Goal: Task Accomplishment & Management: Manage account settings

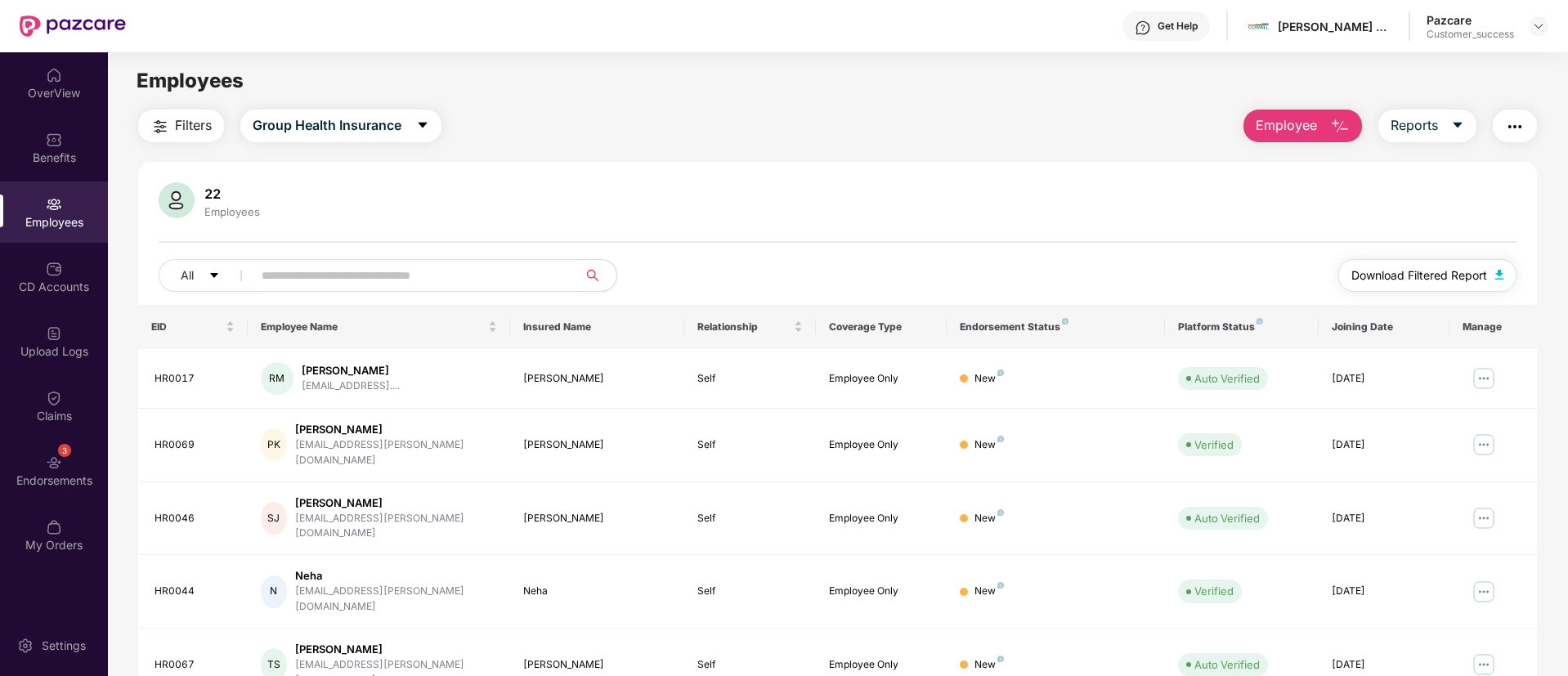
click at [1407, 287] on button "Download Filtered Report" at bounding box center [1428, 276] width 179 height 33
click at [312, 121] on span "Group Health Insurance" at bounding box center [328, 125] width 149 height 20
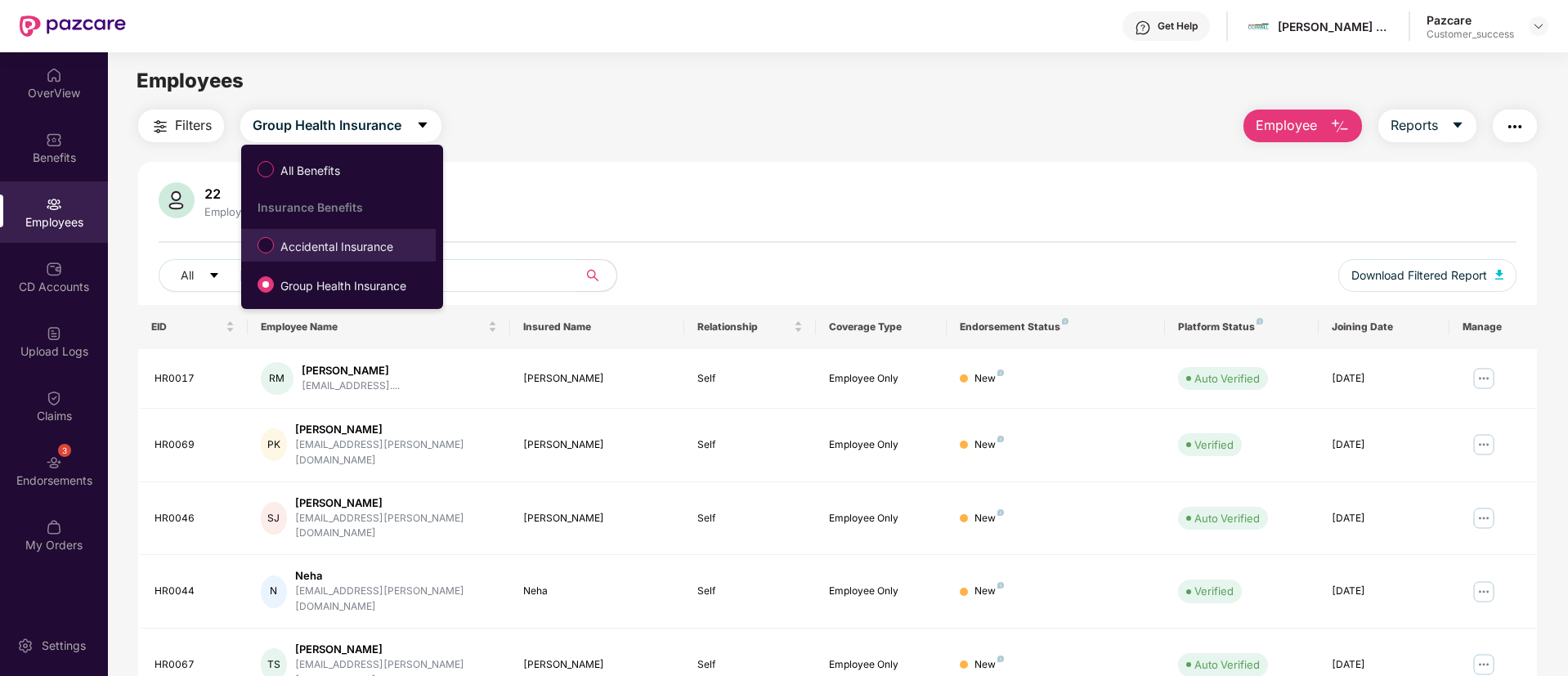
click at [329, 260] on li "Accidental Insurance" at bounding box center [338, 246] width 194 height 33
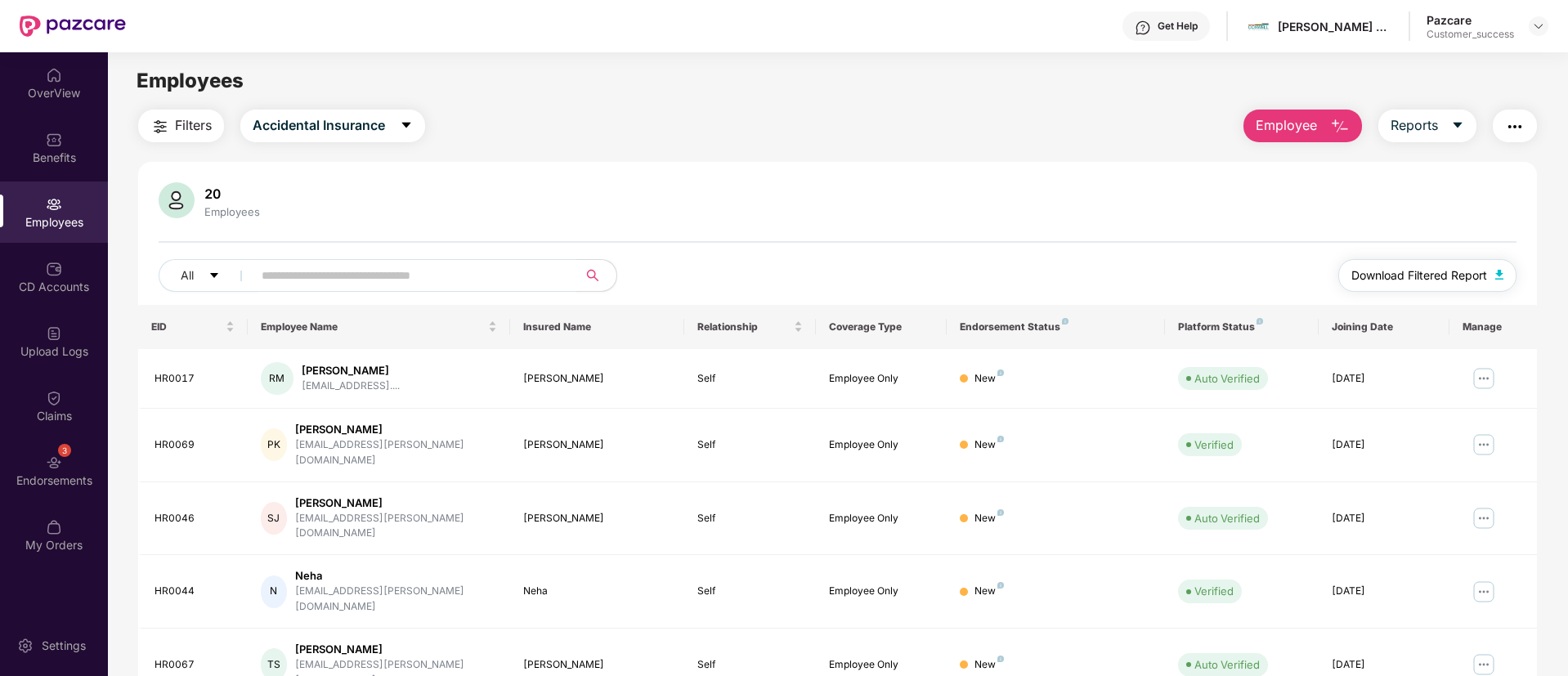
click at [1390, 259] on button "Download Filtered Report" at bounding box center [1428, 276] width 179 height 33
click at [44, 167] on div "Benefits" at bounding box center [53, 147] width 108 height 62
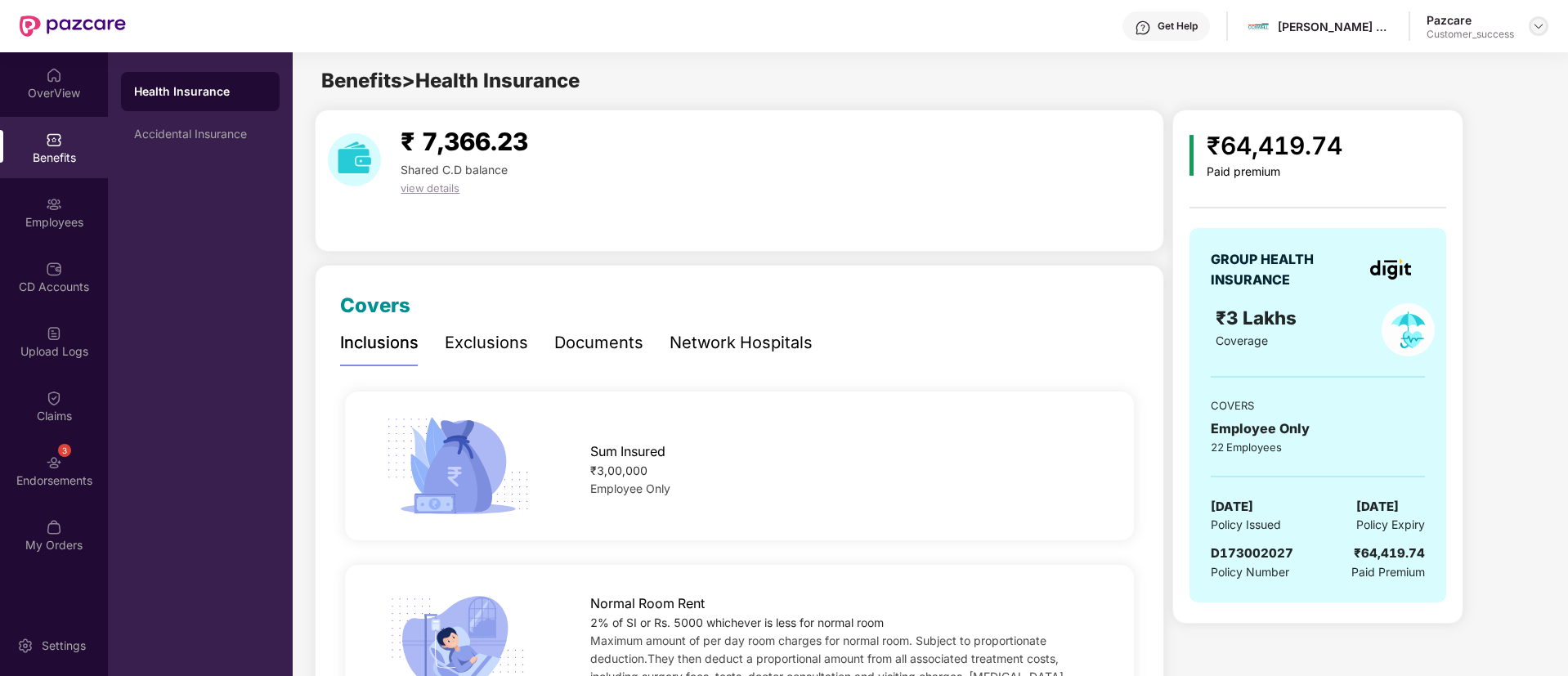
click at [1538, 20] on img at bounding box center [1539, 26] width 13 height 13
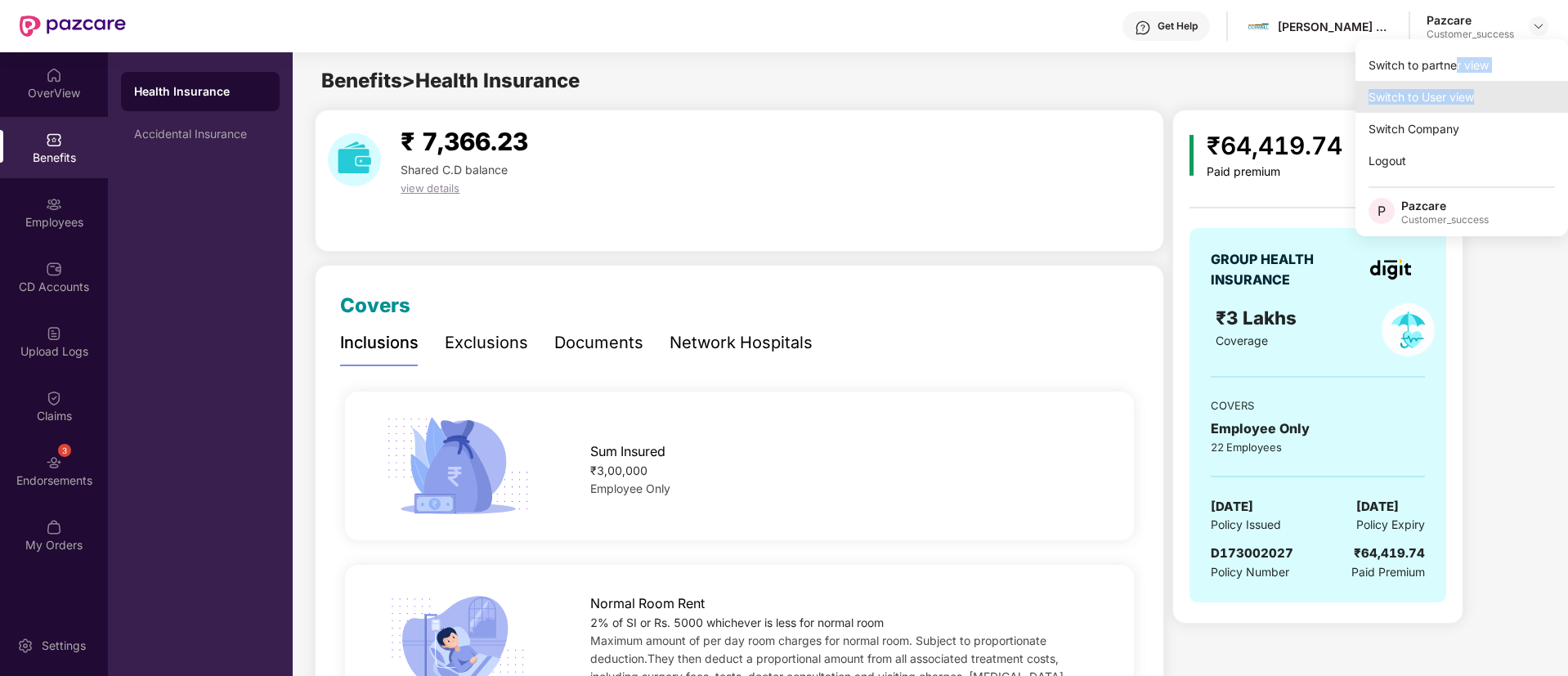
drag, startPoint x: 1455, startPoint y: 60, endPoint x: 1504, endPoint y: 103, distance: 65.2
click at [1504, 103] on div "Switch to partner view Switch to User view Switch Company Logout P Pazcare Cust…" at bounding box center [1461, 138] width 213 height 197
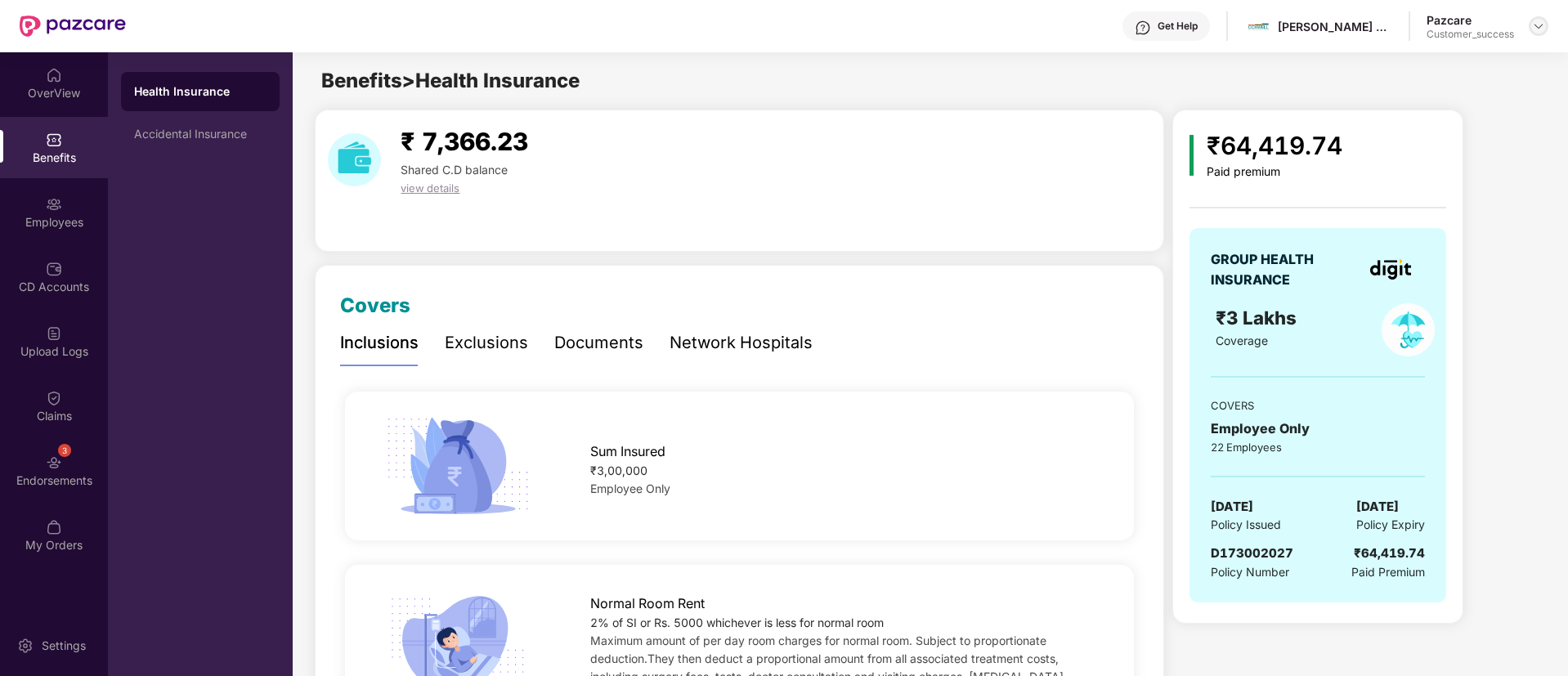
click at [1536, 33] on div at bounding box center [1539, 26] width 19 height 19
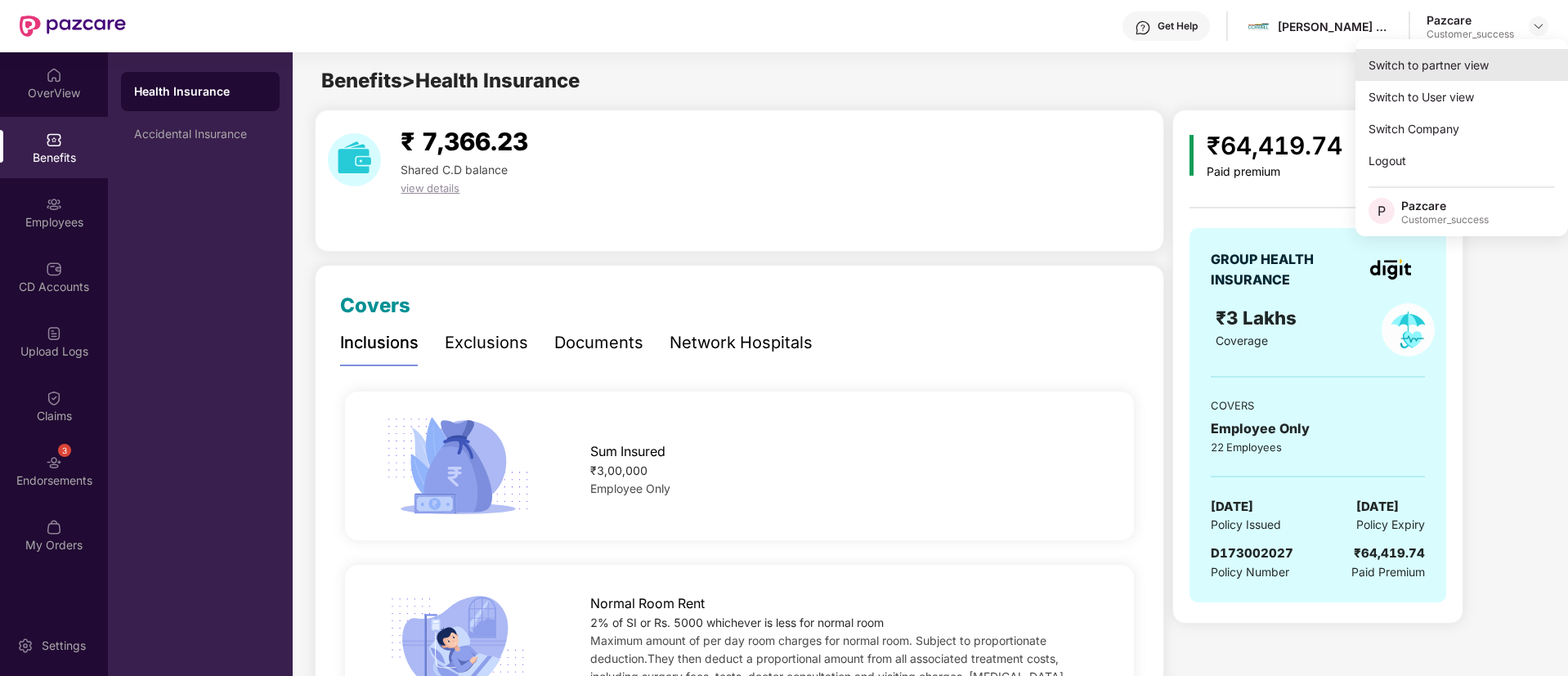
click at [1447, 57] on div "Switch to partner view" at bounding box center [1461, 64] width 213 height 32
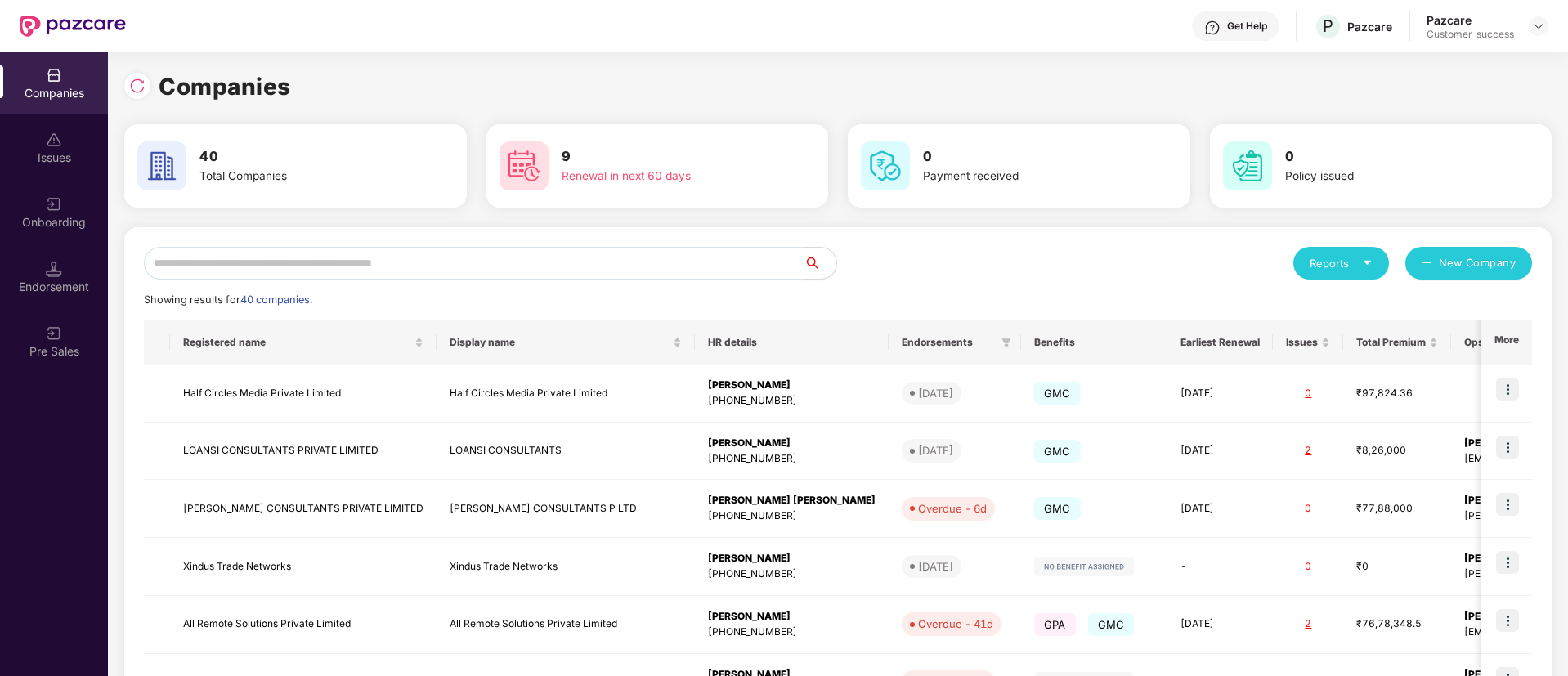
click at [417, 256] on input "text" at bounding box center [473, 263] width 660 height 33
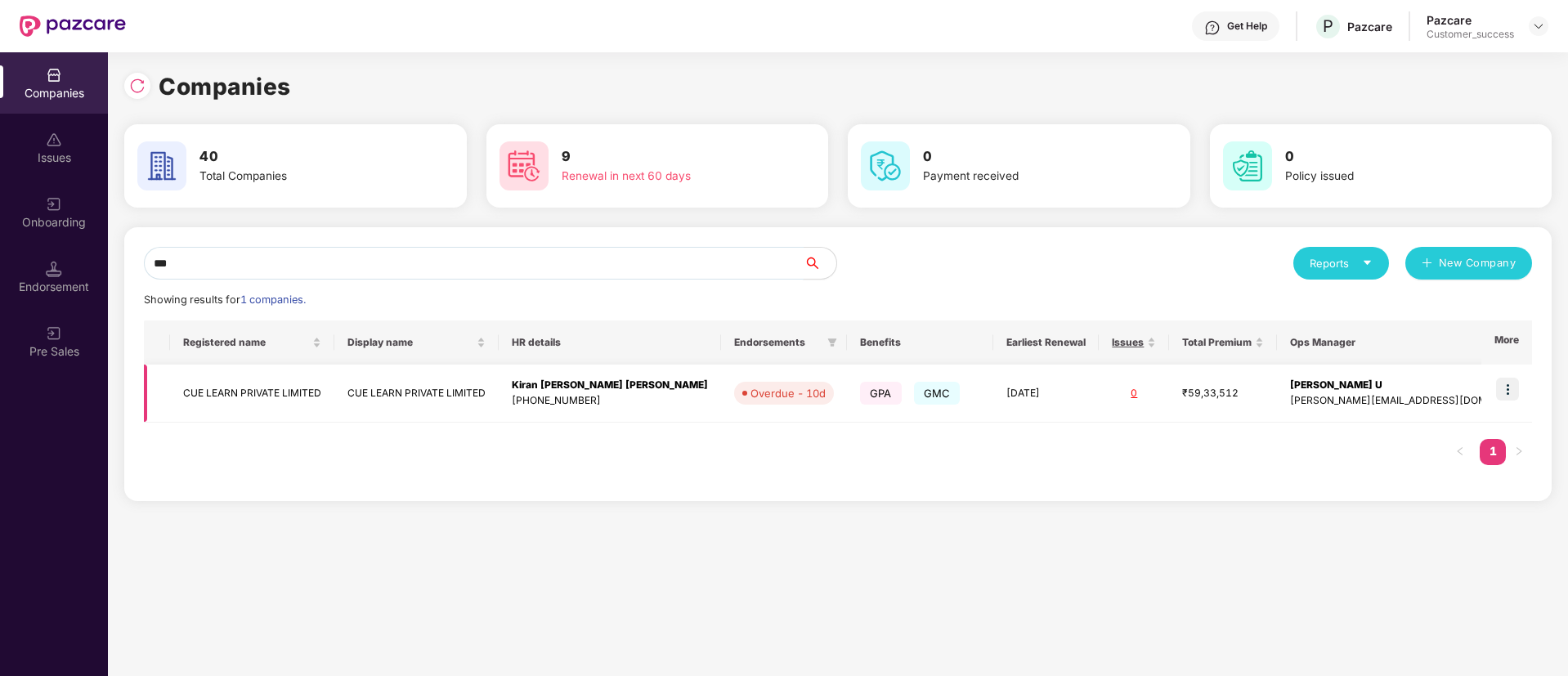
type input "***"
click at [1505, 390] on img at bounding box center [1507, 389] width 23 height 23
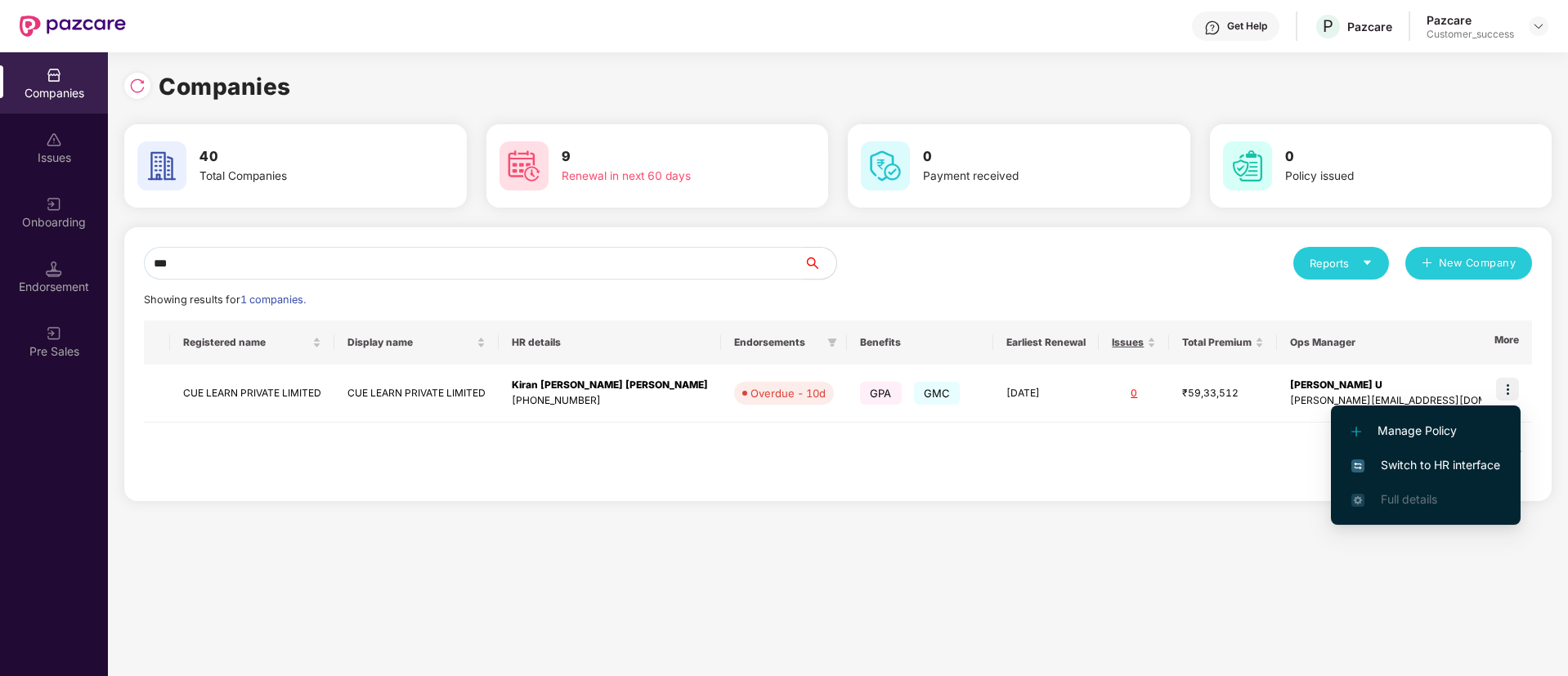
click at [1442, 464] on span "Switch to HR interface" at bounding box center [1426, 465] width 149 height 18
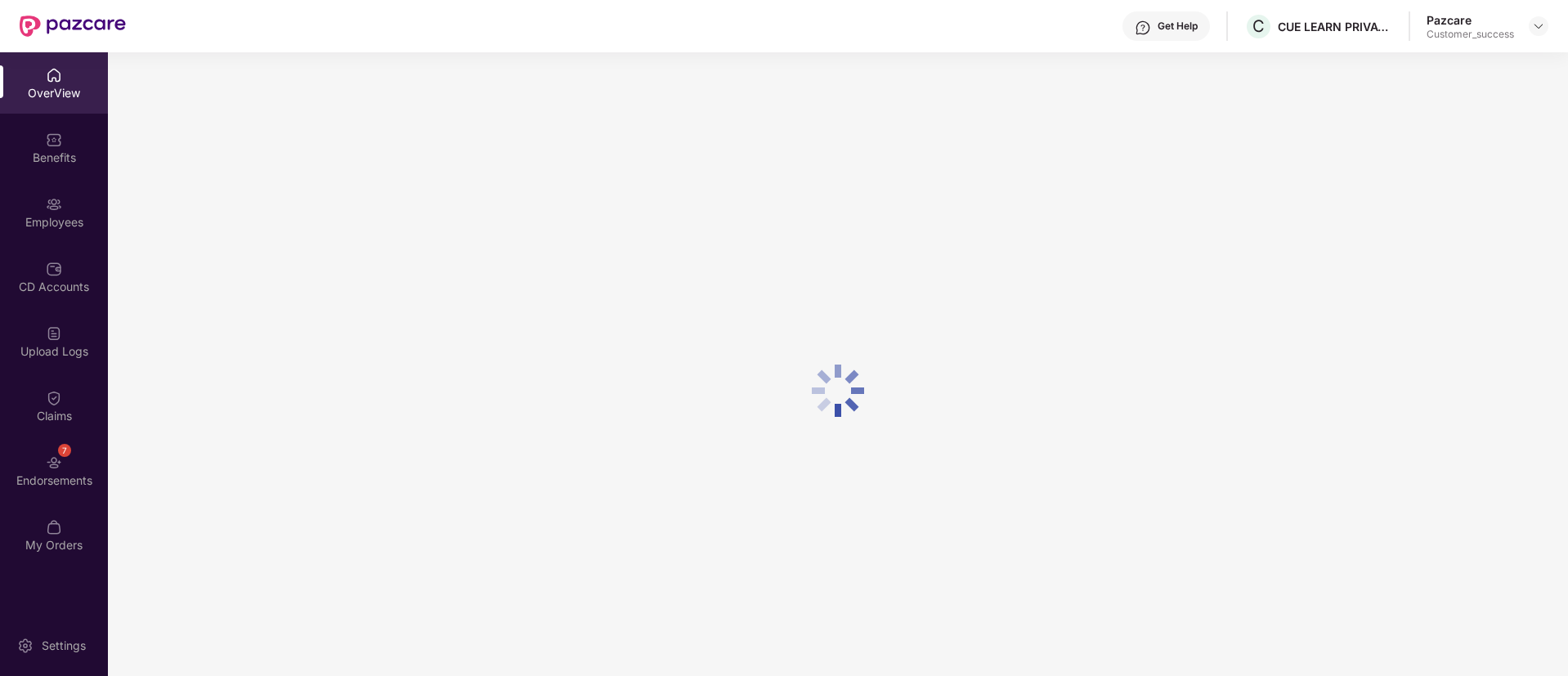
click at [44, 211] on div "Employees" at bounding box center [53, 212] width 108 height 62
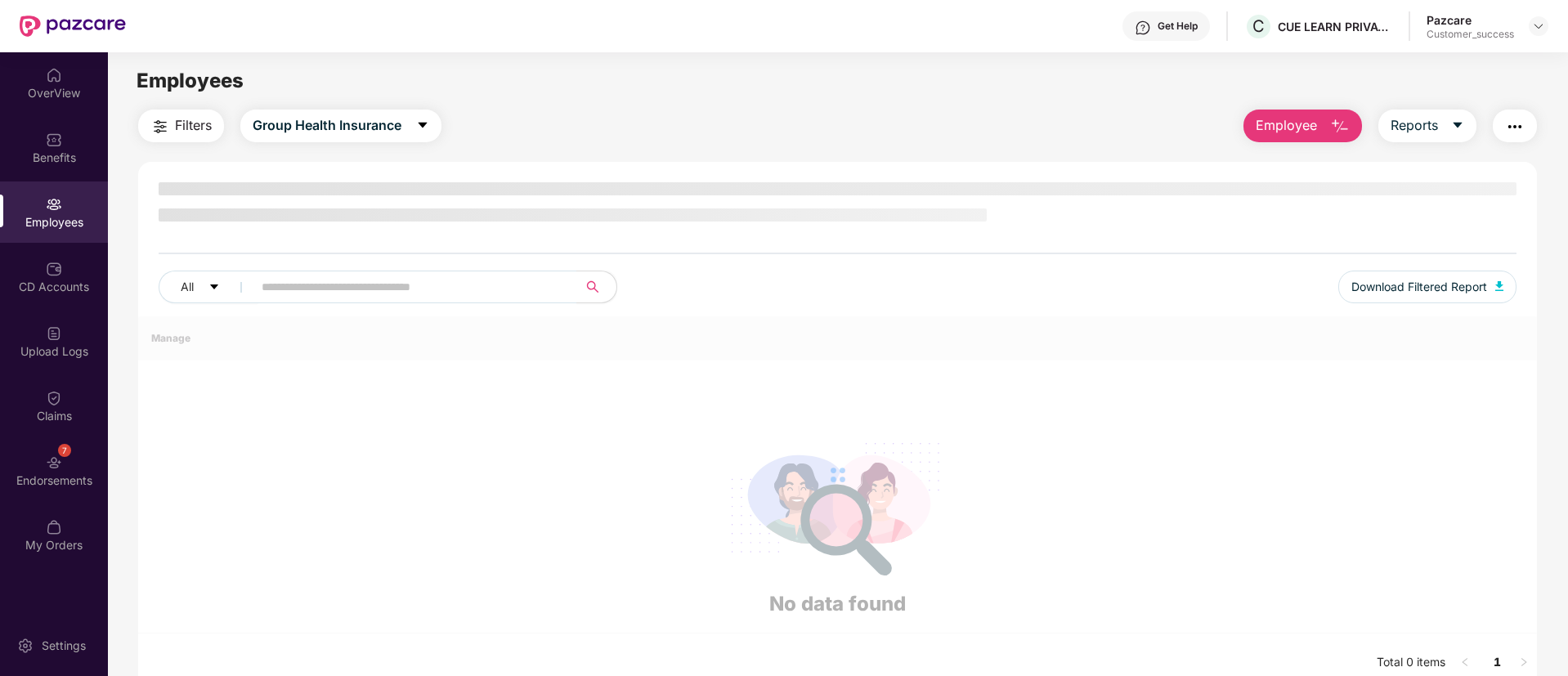
click at [44, 211] on div "Employees" at bounding box center [53, 212] width 108 height 62
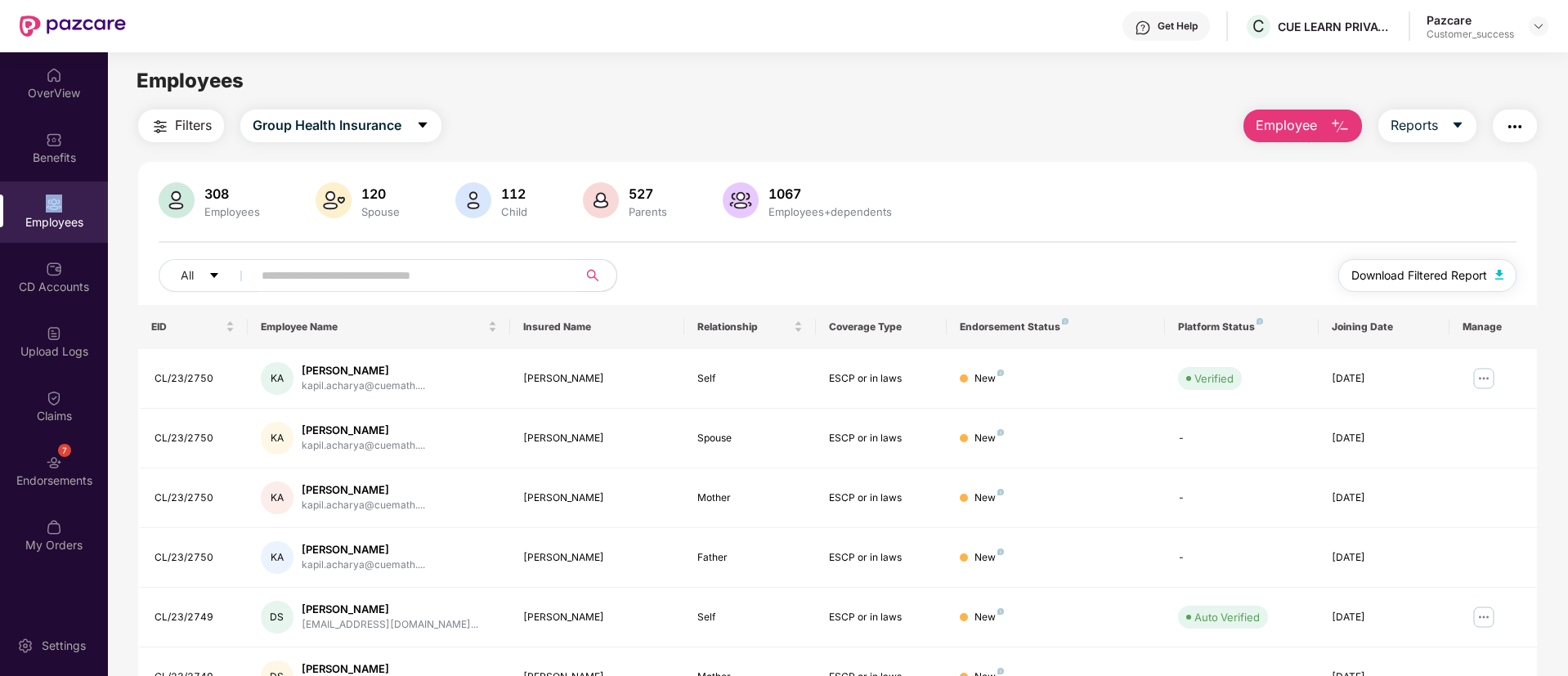
click at [1411, 271] on span "Download Filtered Report" at bounding box center [1420, 276] width 136 height 18
click at [352, 129] on span "Group Health Insurance" at bounding box center [328, 125] width 149 height 20
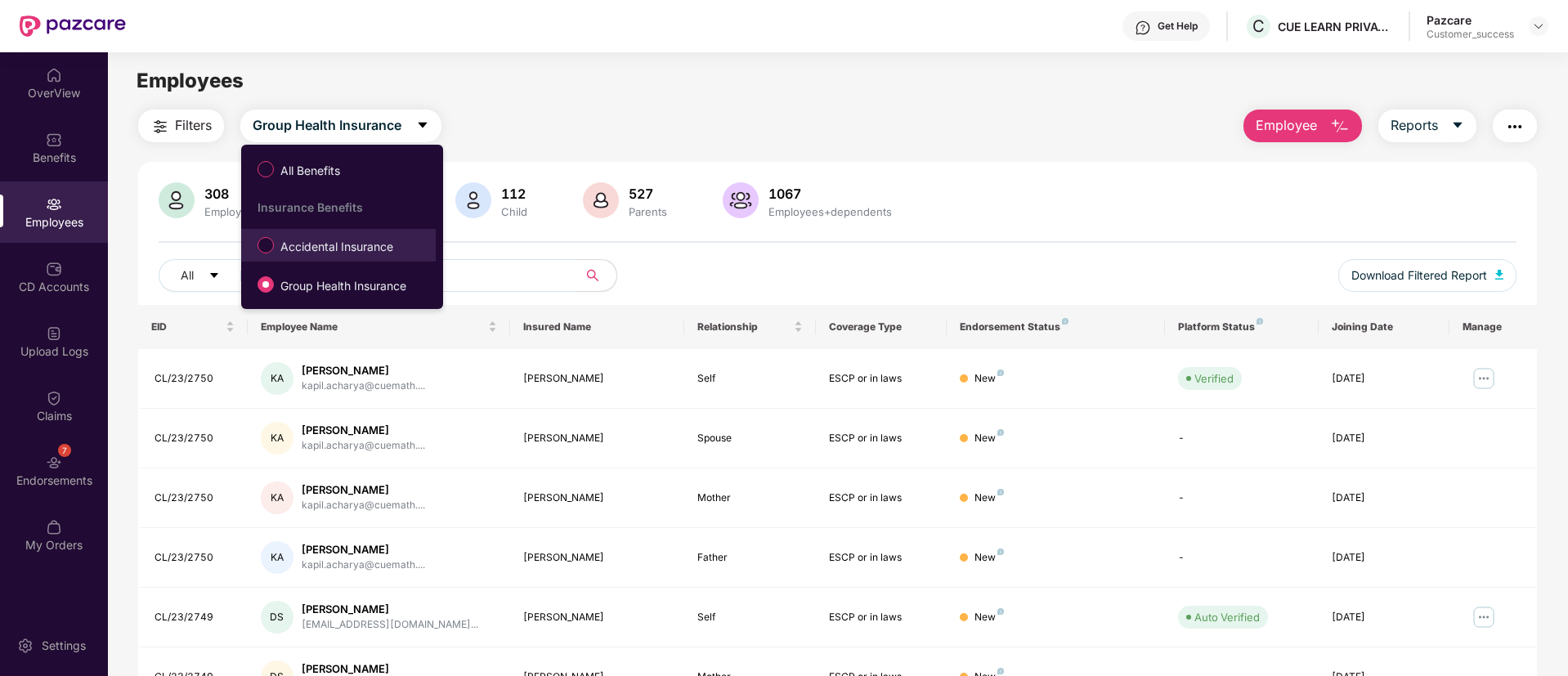
click at [338, 258] on label "Accidental Insurance" at bounding box center [329, 245] width 158 height 28
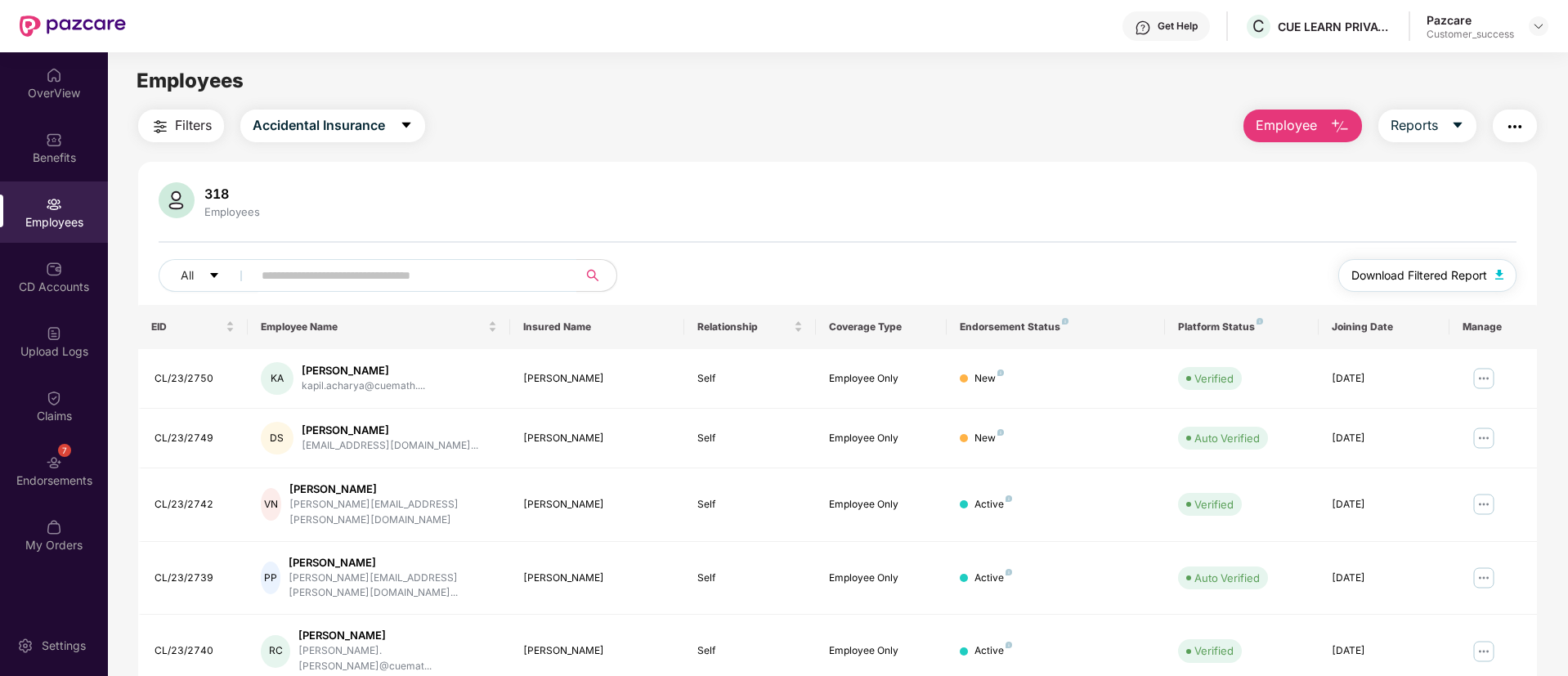
click at [1457, 271] on span "Download Filtered Report" at bounding box center [1420, 276] width 136 height 18
click at [1536, 26] on img at bounding box center [1539, 26] width 13 height 13
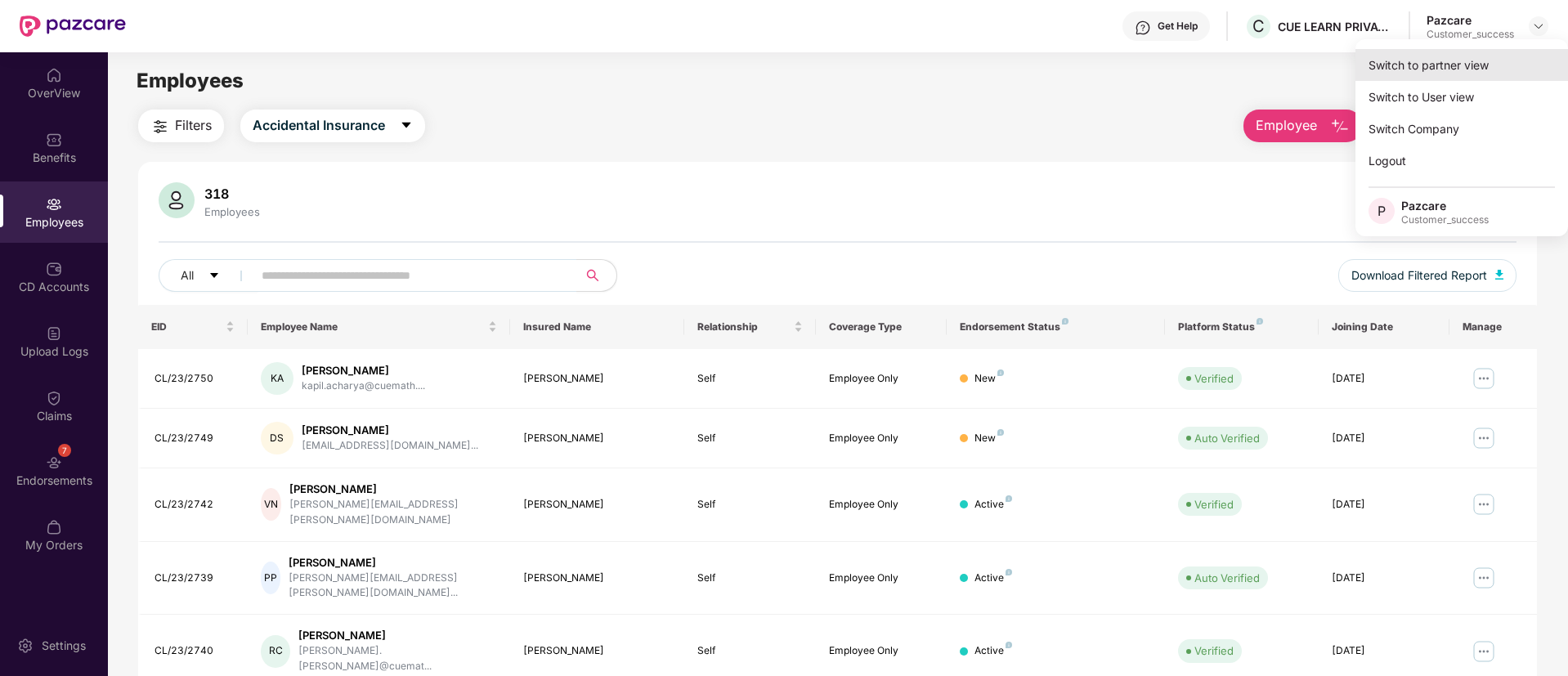
click at [1381, 72] on div "Switch to partner view" at bounding box center [1461, 64] width 213 height 32
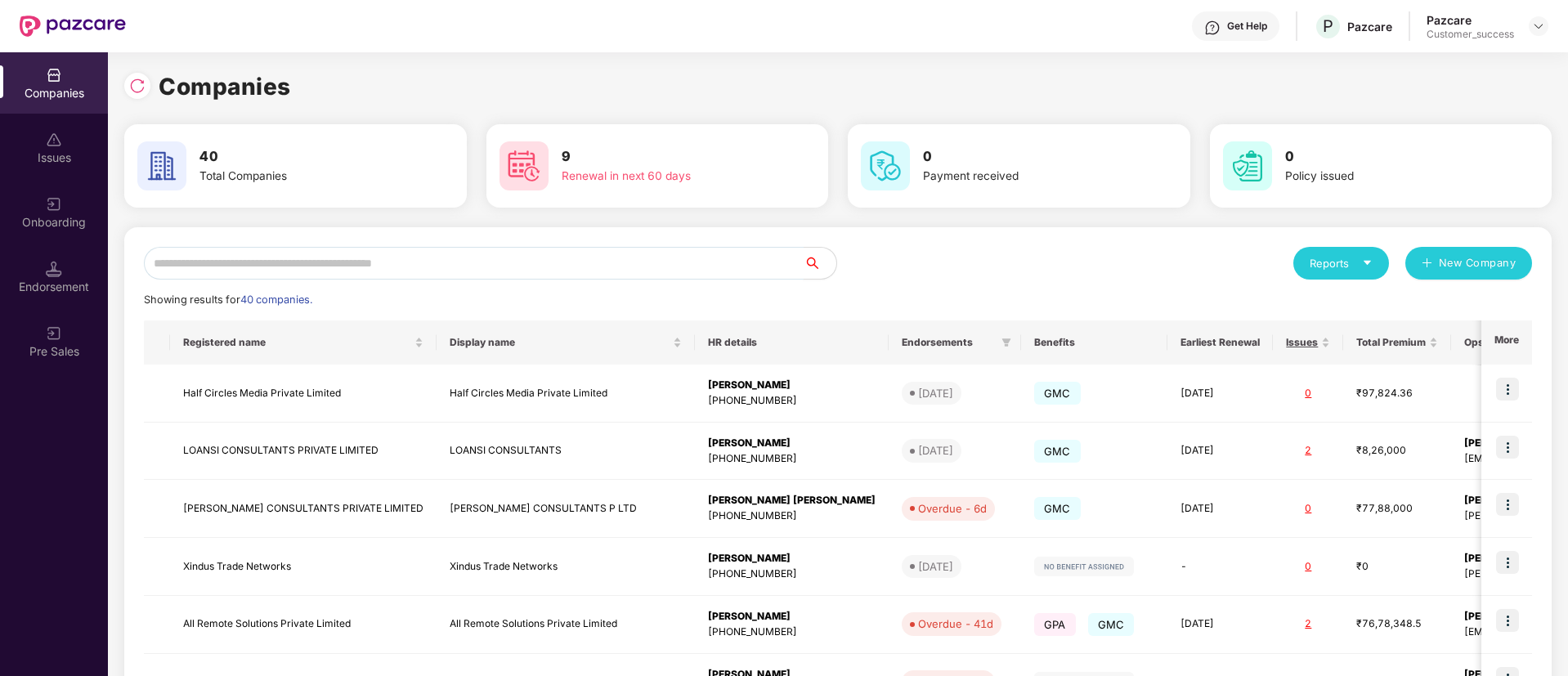
click at [410, 262] on input "text" at bounding box center [473, 263] width 660 height 33
click at [410, 262] on input "*" at bounding box center [473, 263] width 660 height 33
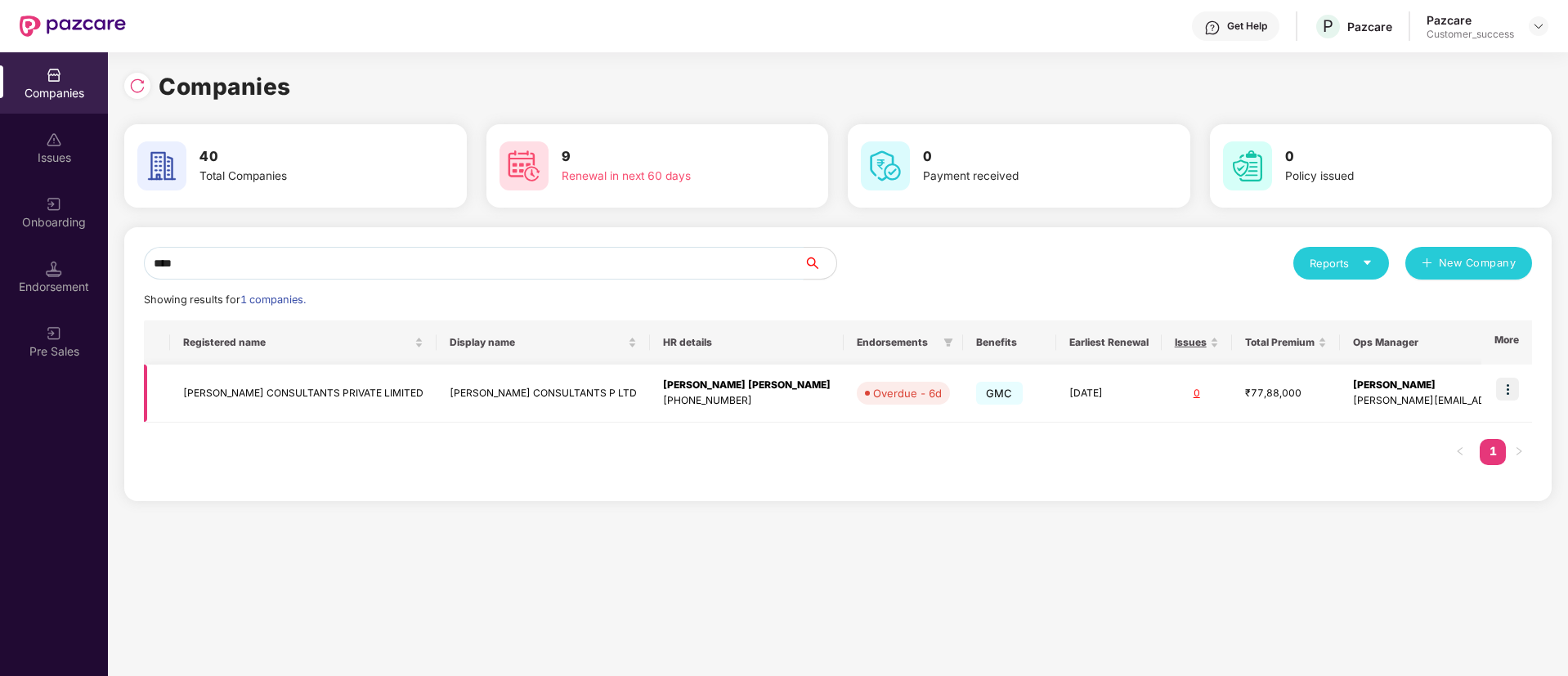
type input "****"
click at [1518, 396] on img at bounding box center [1507, 389] width 23 height 23
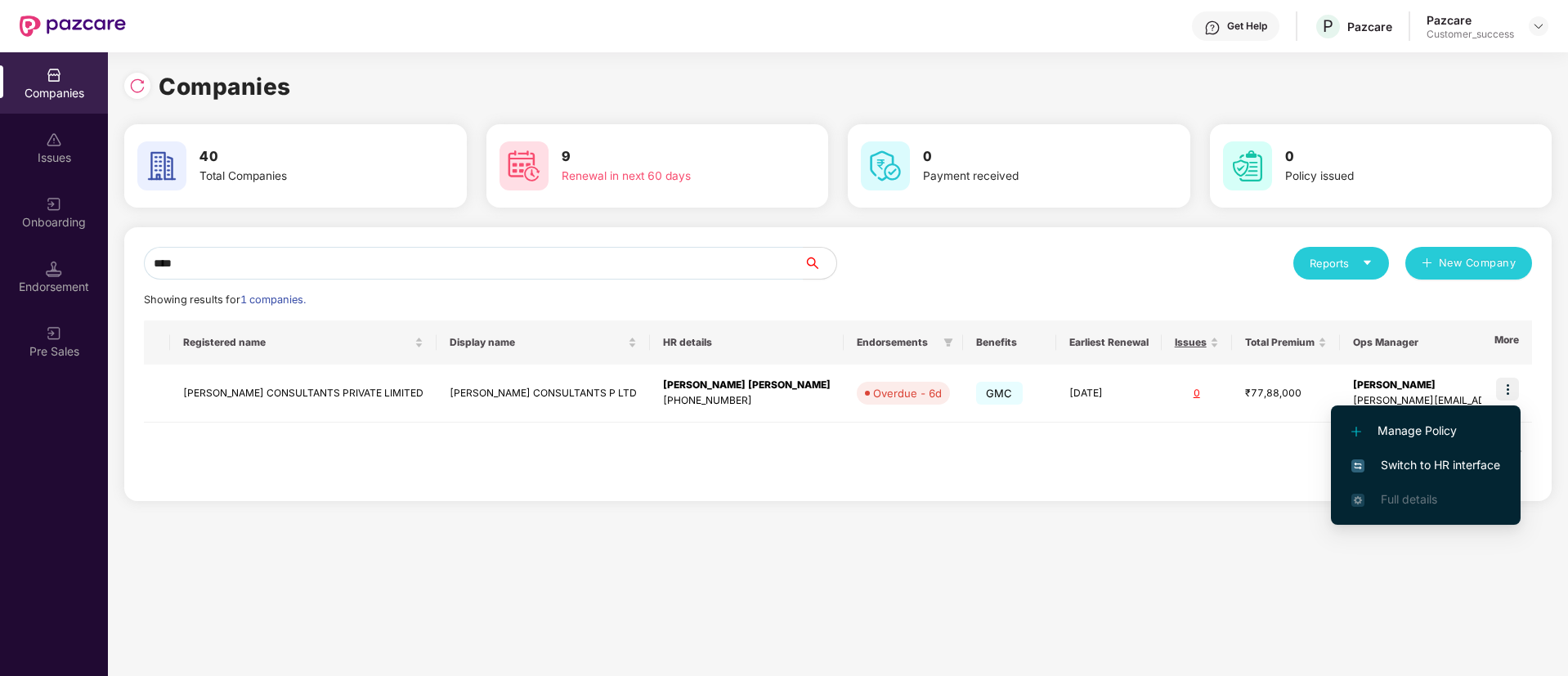
click at [1448, 459] on span "Switch to HR interface" at bounding box center [1426, 465] width 149 height 18
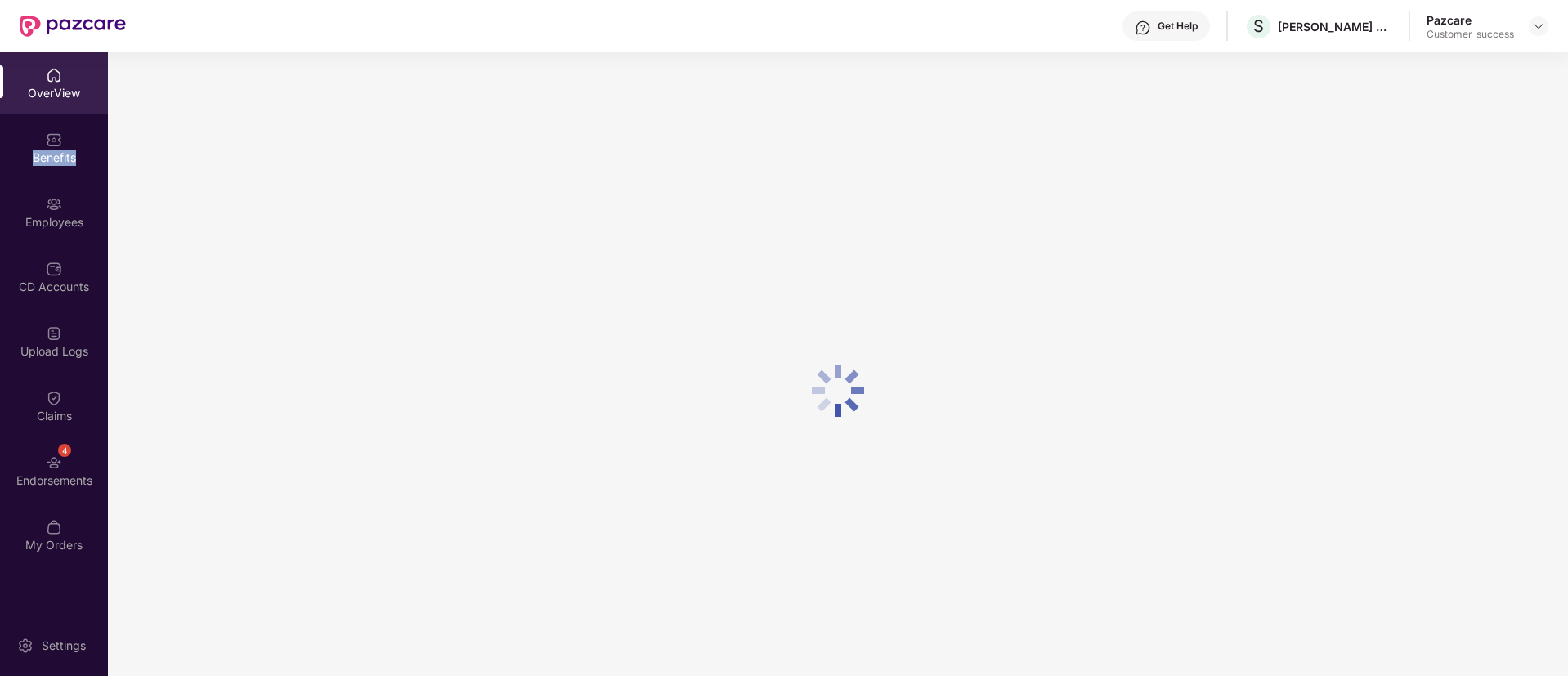
click at [42, 147] on div "Benefits" at bounding box center [53, 147] width 108 height 62
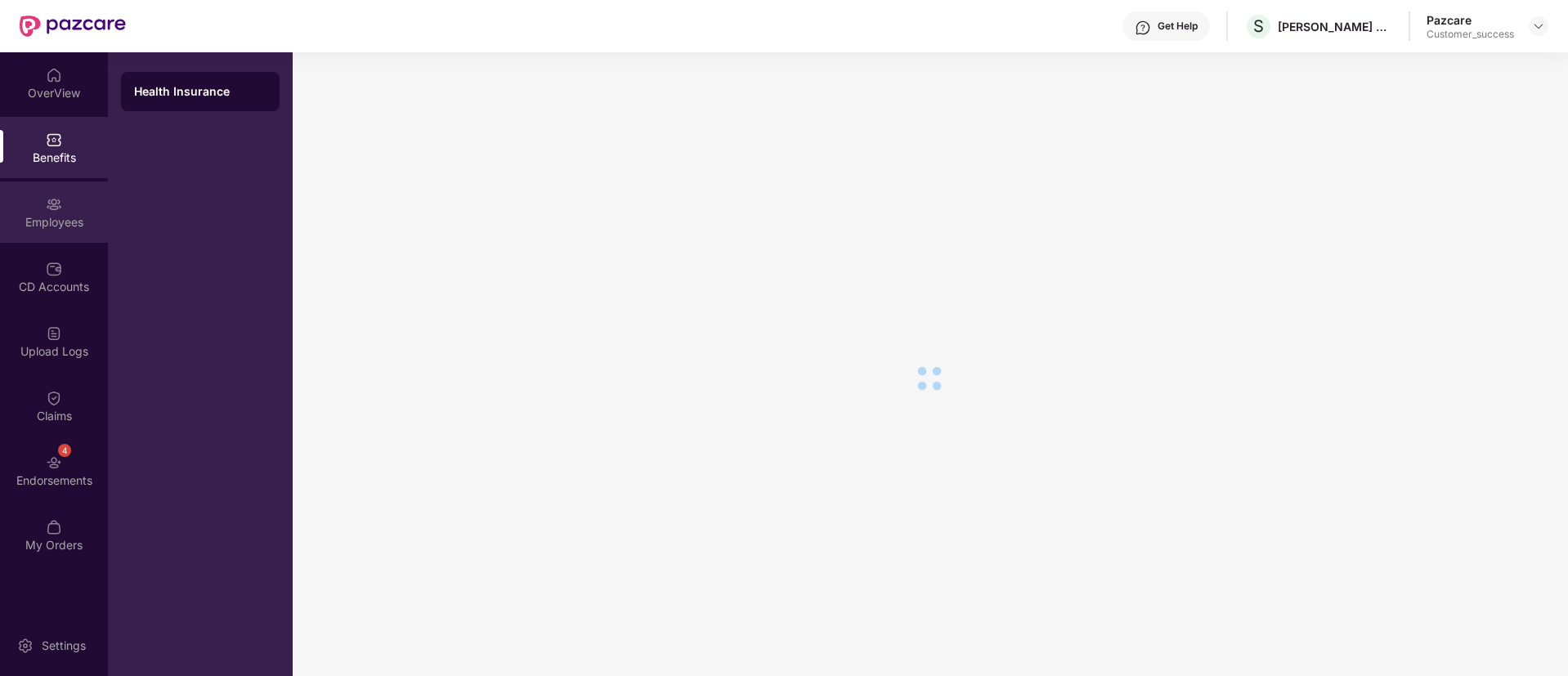
click at [55, 204] on img at bounding box center [54, 204] width 17 height 17
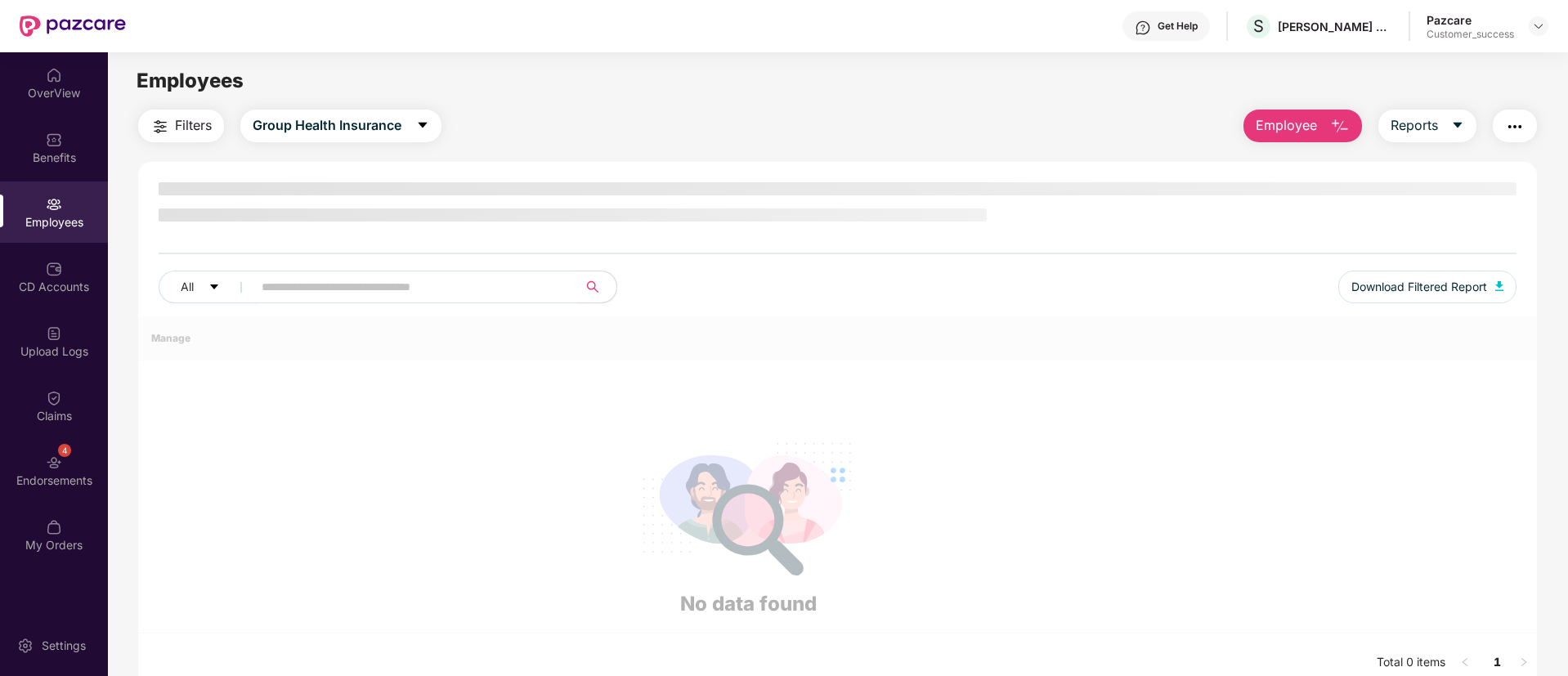
click at [55, 204] on img at bounding box center [54, 204] width 17 height 17
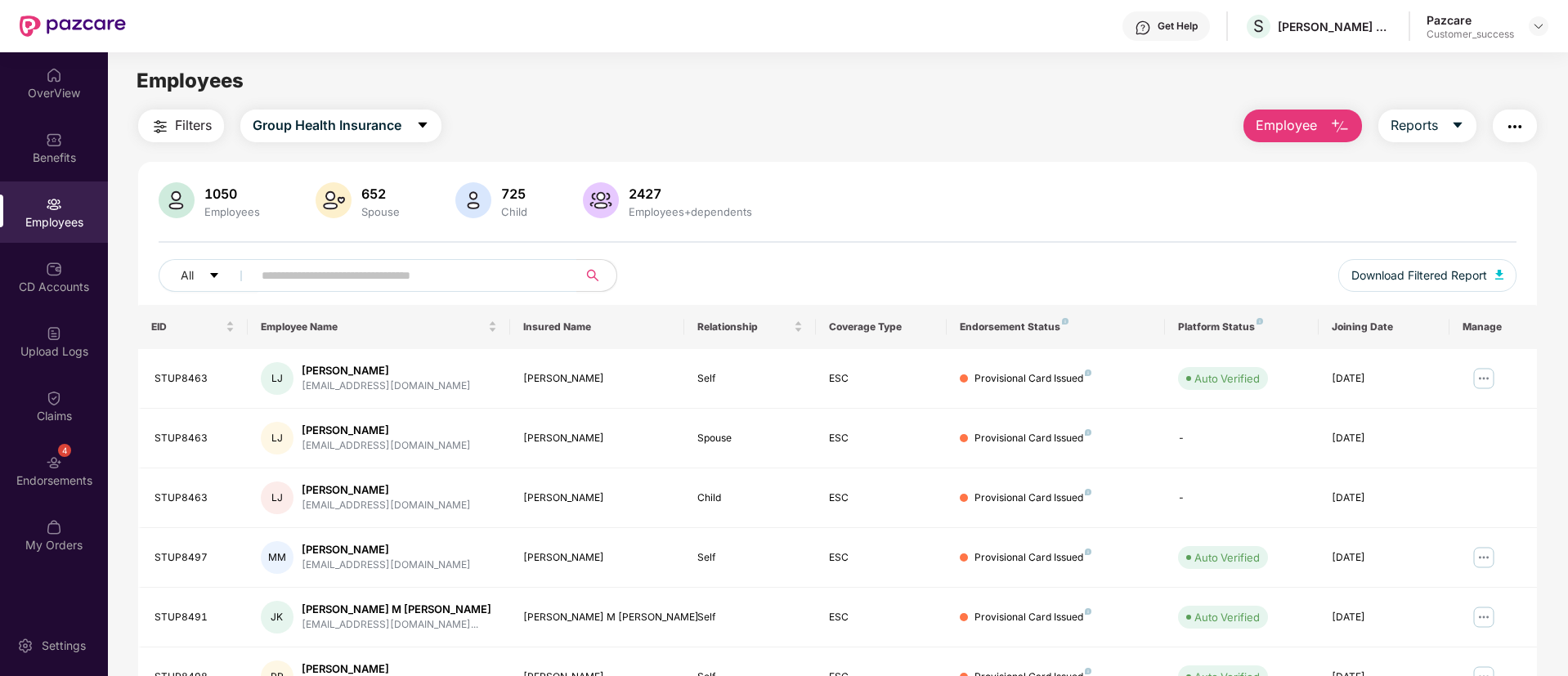
click at [1277, 127] on span "Employee" at bounding box center [1286, 125] width 62 height 20
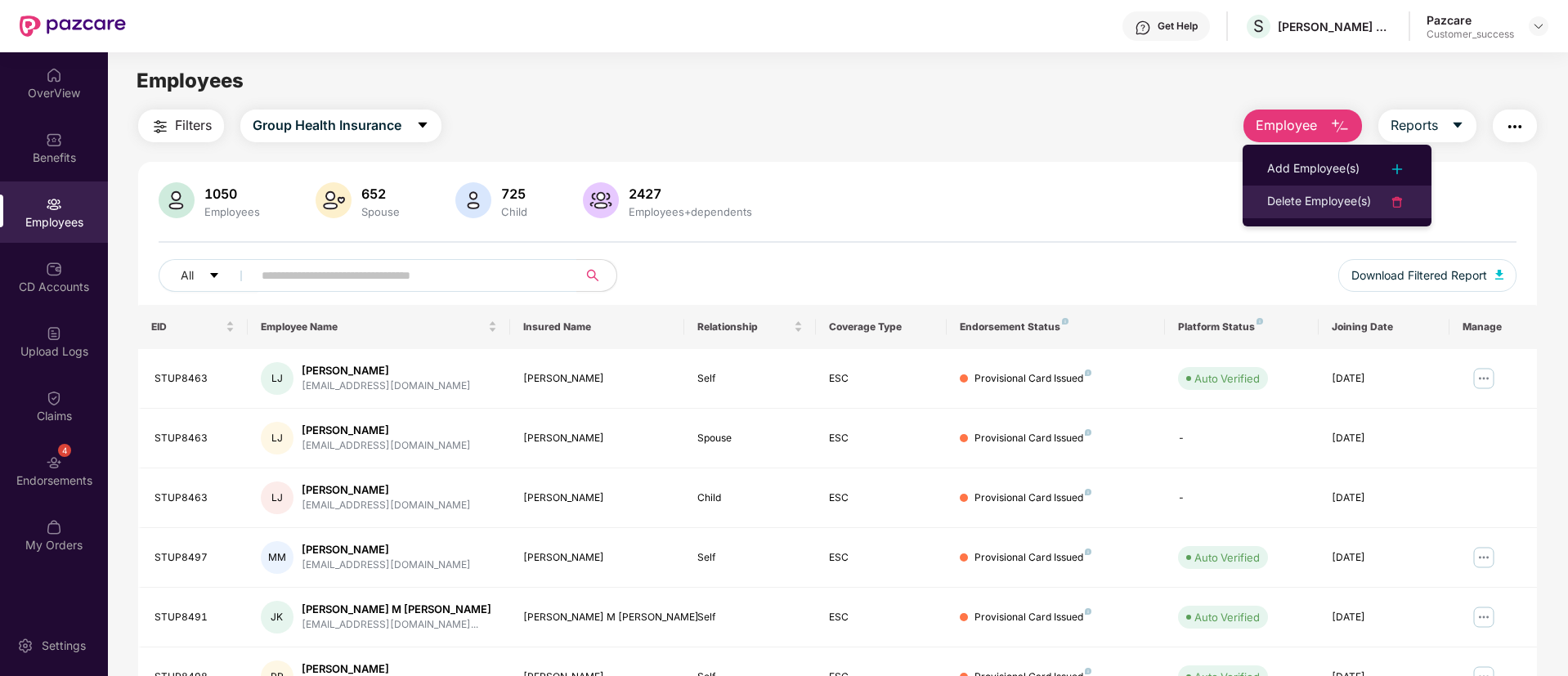
click at [1286, 192] on div "Delete Employee(s)" at bounding box center [1319, 201] width 104 height 19
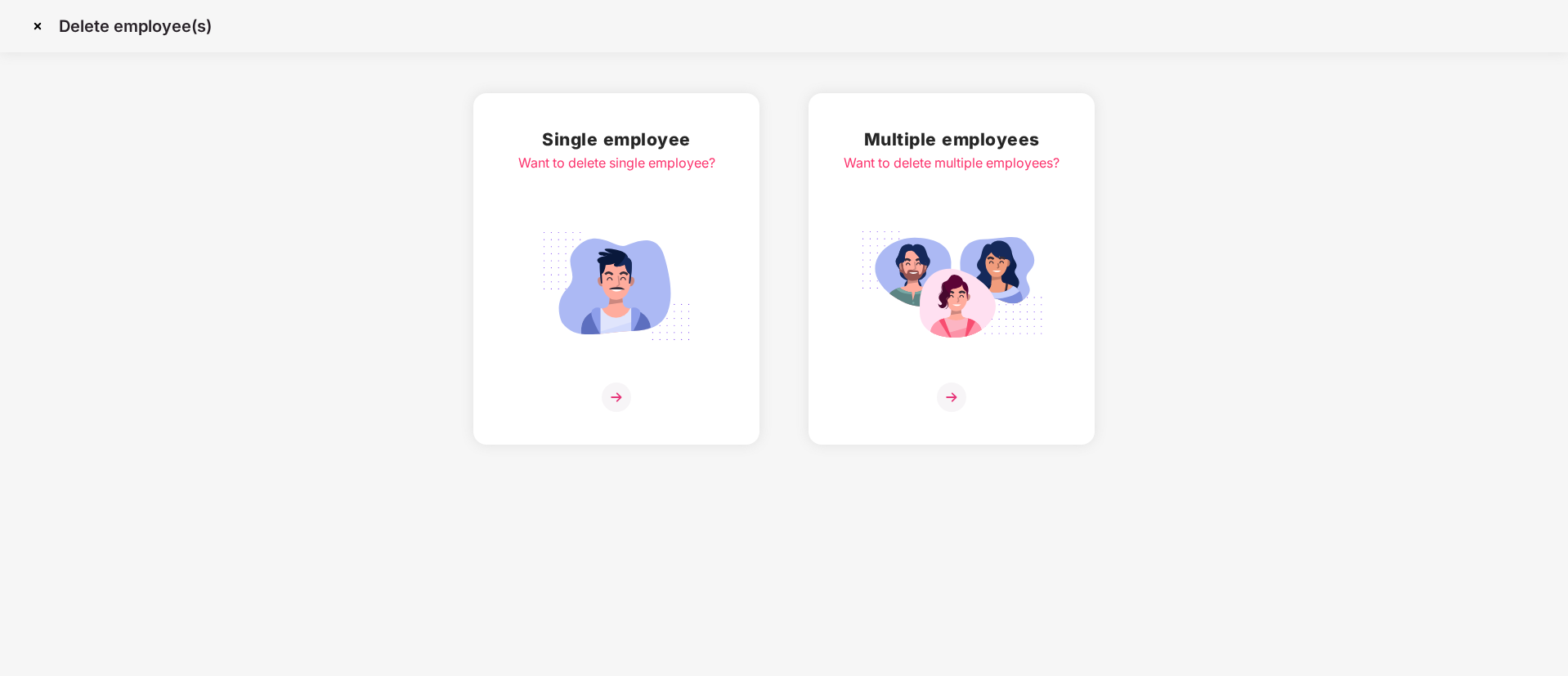
click at [921, 234] on img at bounding box center [951, 286] width 183 height 128
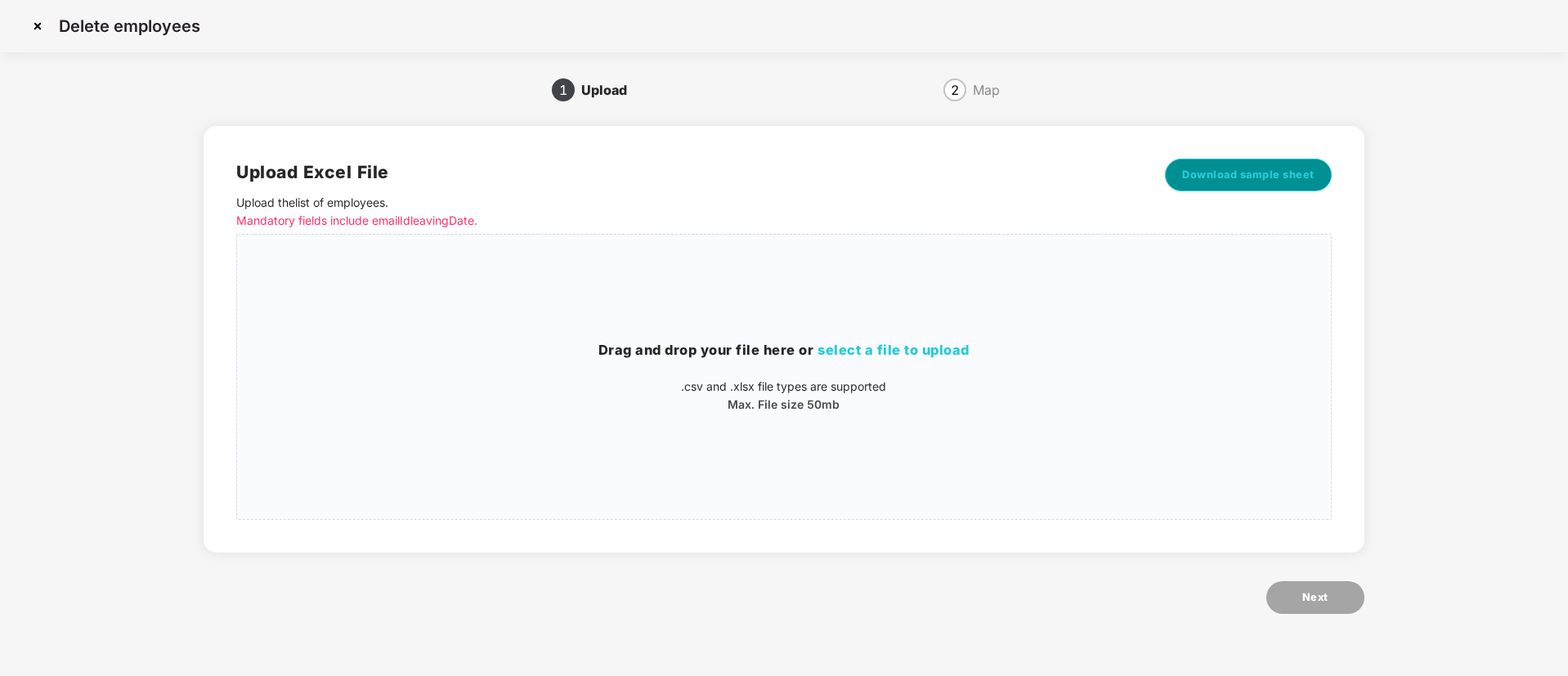
click at [1211, 174] on span "Download sample sheet" at bounding box center [1249, 175] width 133 height 17
click at [897, 349] on span "select a file to upload" at bounding box center [894, 349] width 152 height 17
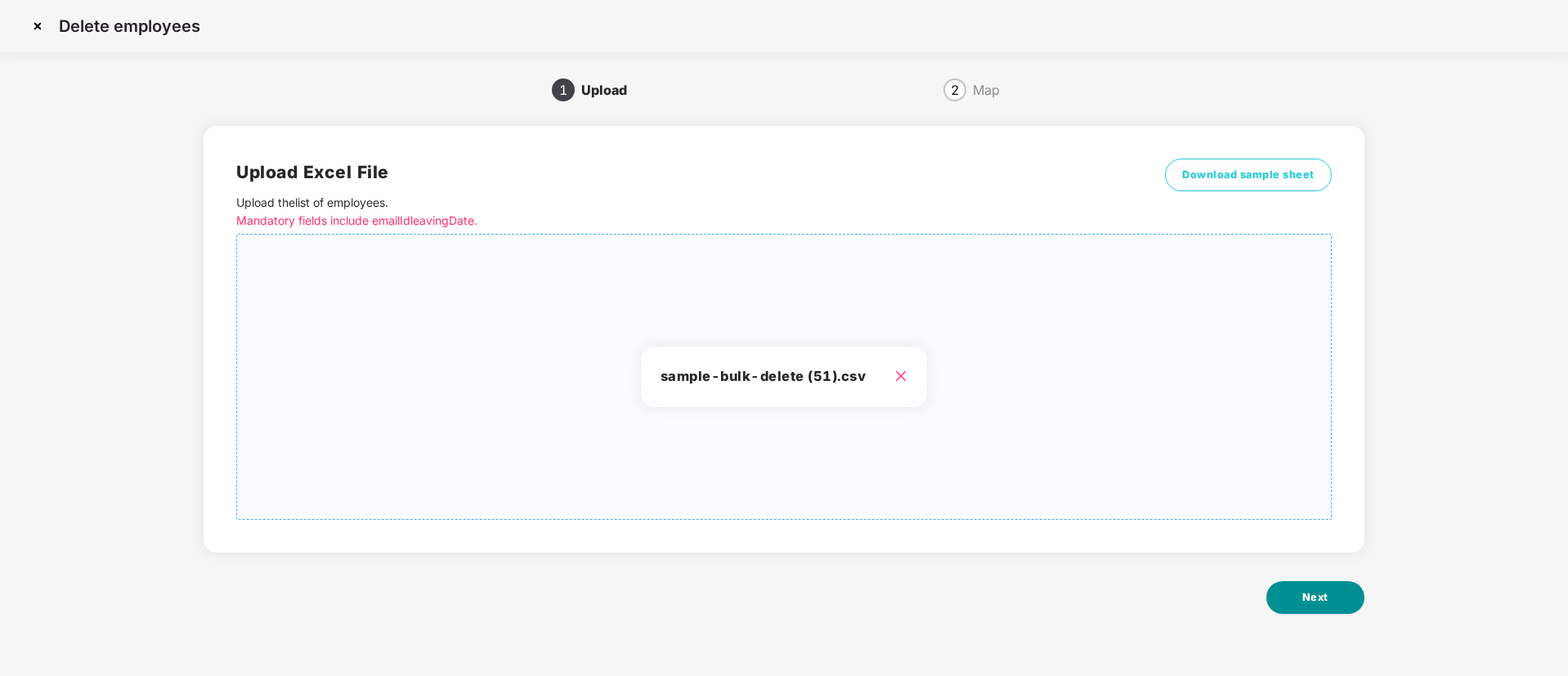
click at [1323, 611] on button "Next" at bounding box center [1316, 598] width 98 height 33
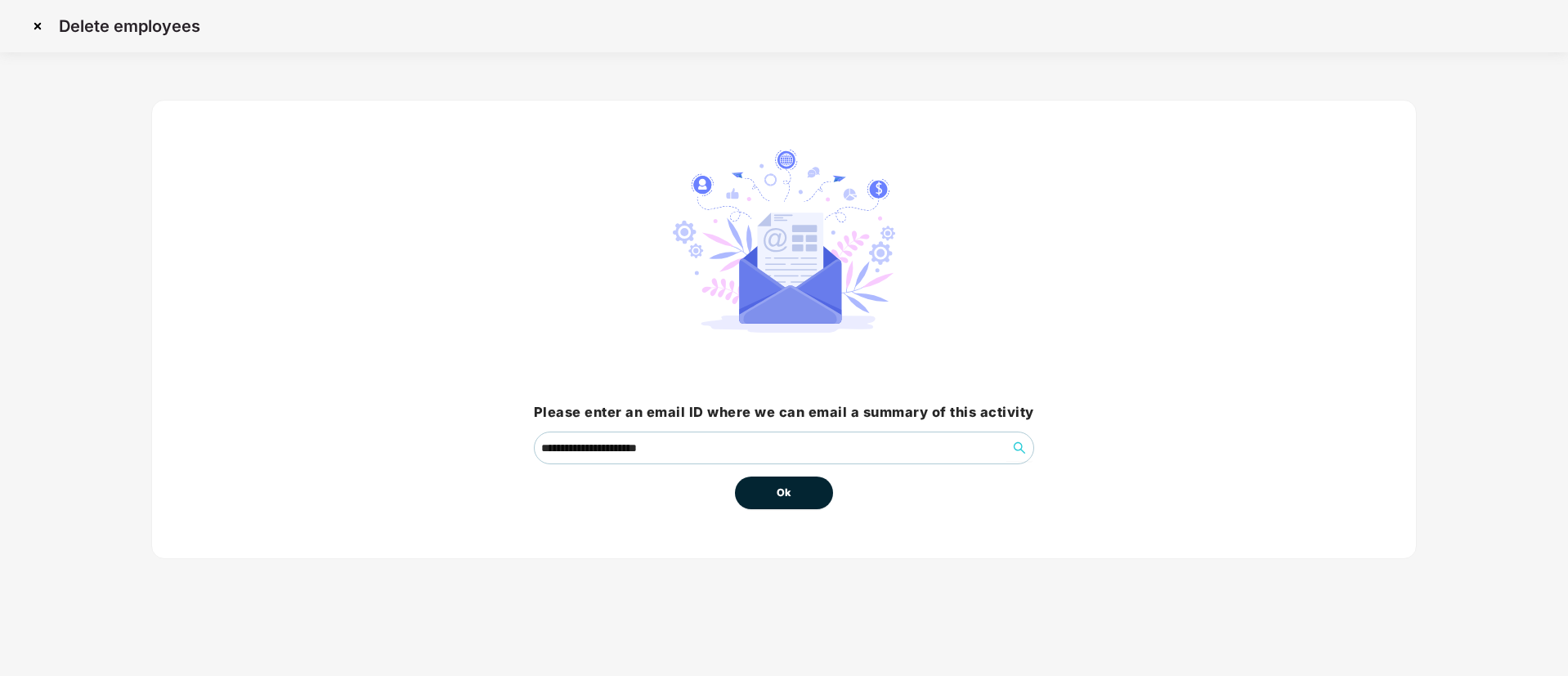
click at [764, 484] on button "Ok" at bounding box center [784, 493] width 98 height 33
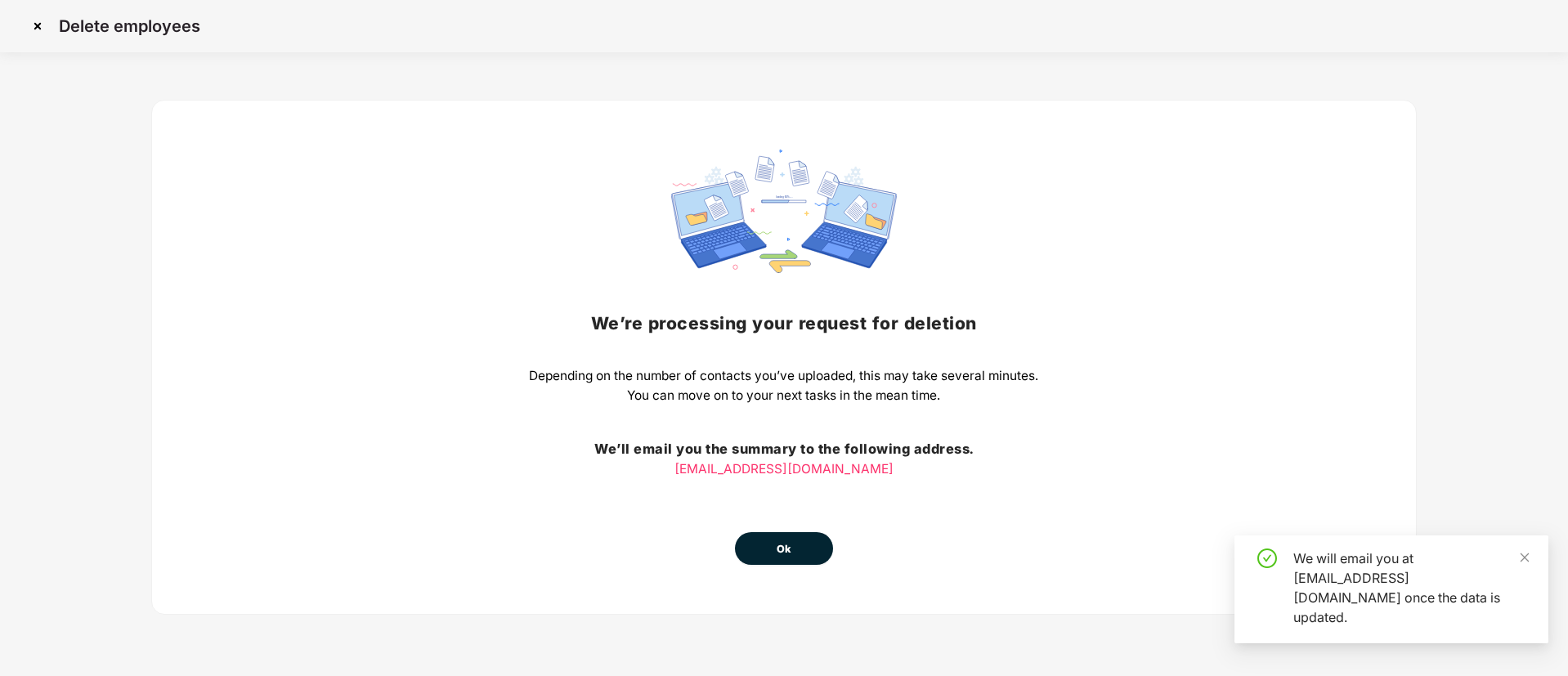
click at [764, 484] on div "We’re processing your request for [MEDICAL_DATA] Depending on the number of con…" at bounding box center [784, 357] width 510 height 415
click at [801, 556] on button "Ok" at bounding box center [784, 549] width 98 height 33
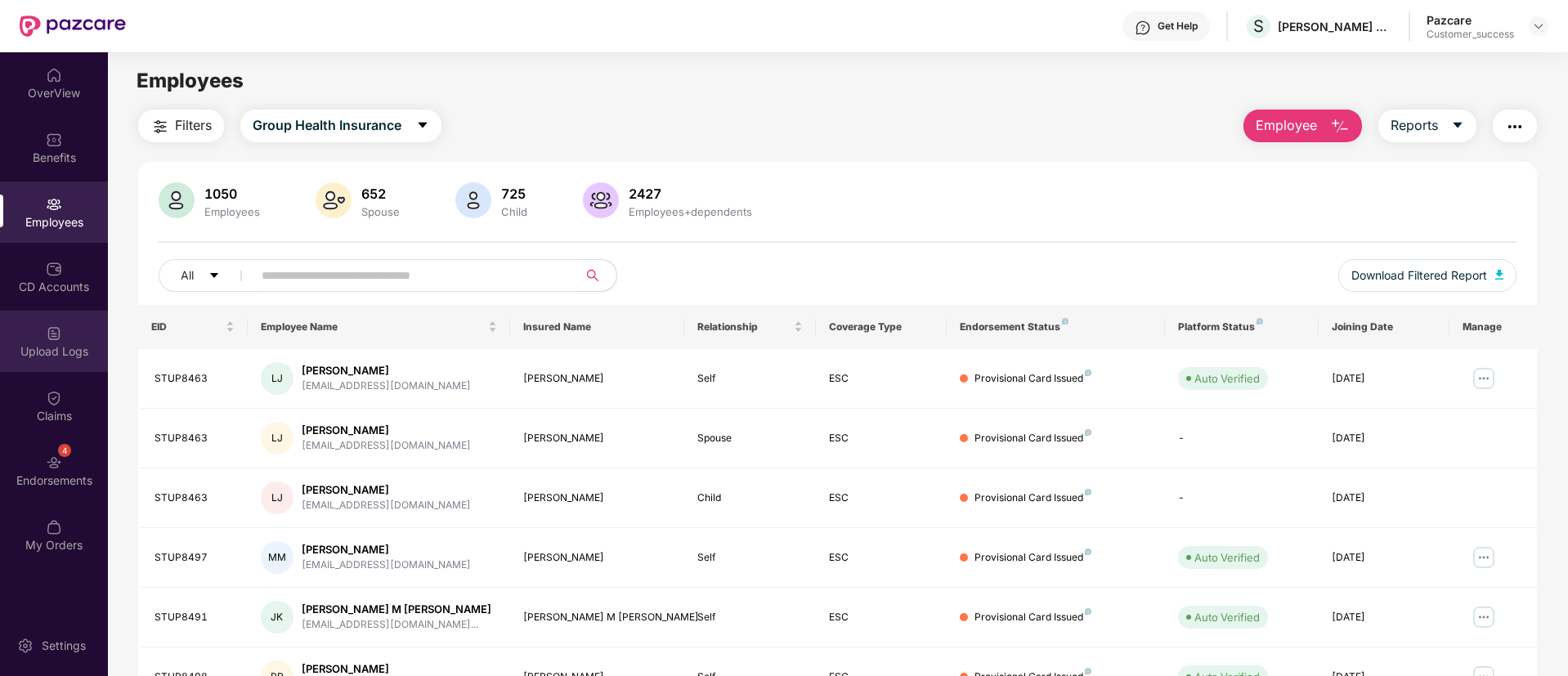
click at [40, 345] on div "Upload Logs" at bounding box center [53, 351] width 108 height 17
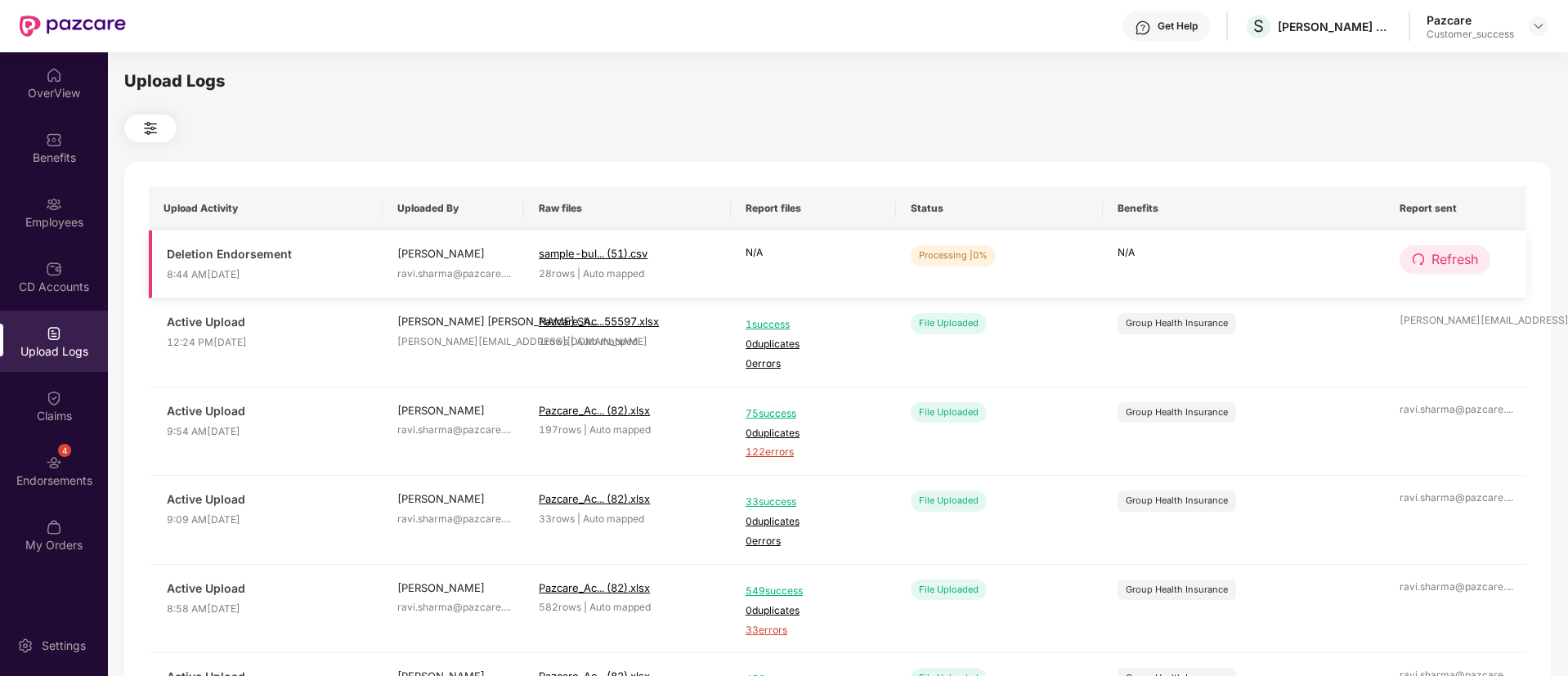
click at [1454, 260] on span "Refresh" at bounding box center [1455, 259] width 47 height 20
click at [1454, 260] on span "Refresh" at bounding box center [1456, 259] width 47 height 20
click at [1443, 258] on span "Refresh" at bounding box center [1455, 259] width 47 height 20
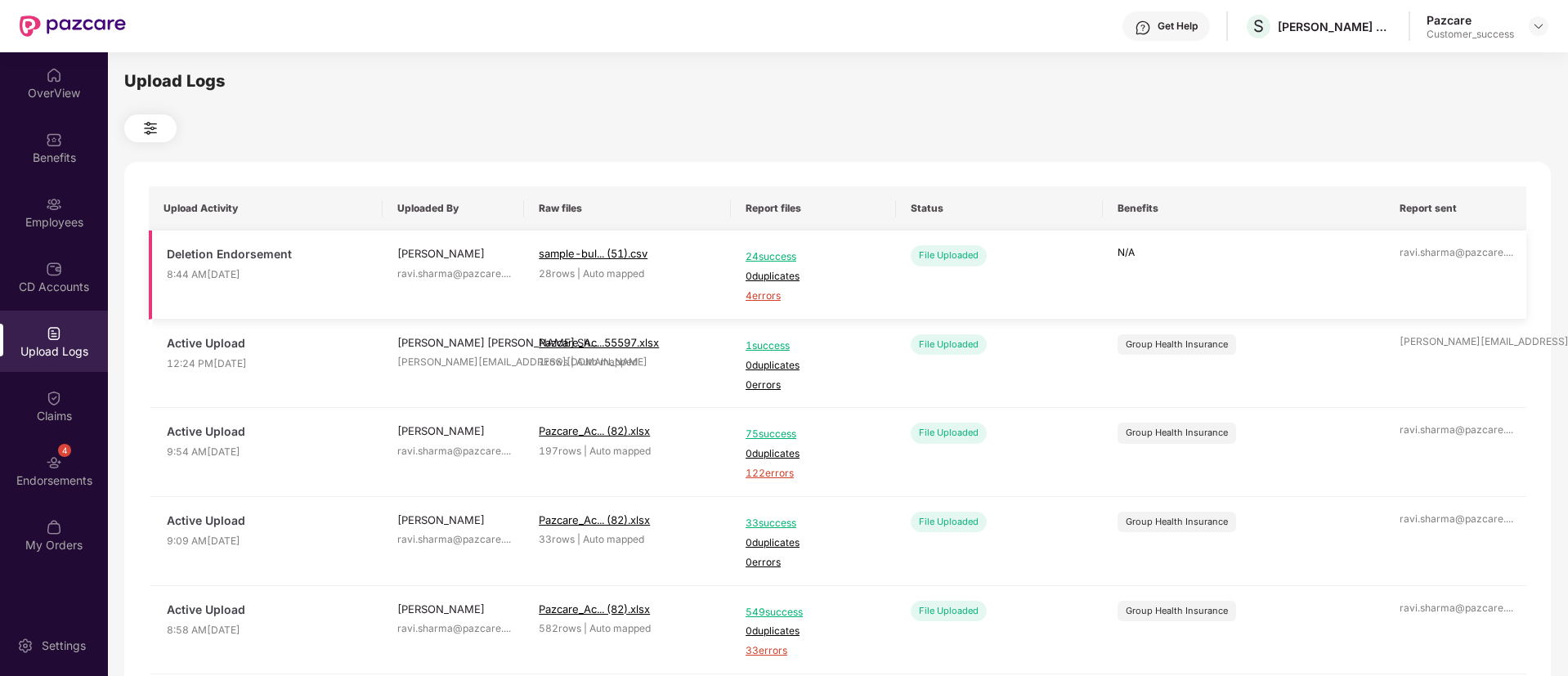
click at [763, 295] on span "4 errors" at bounding box center [813, 296] width 136 height 16
click at [54, 203] on img at bounding box center [54, 204] width 17 height 17
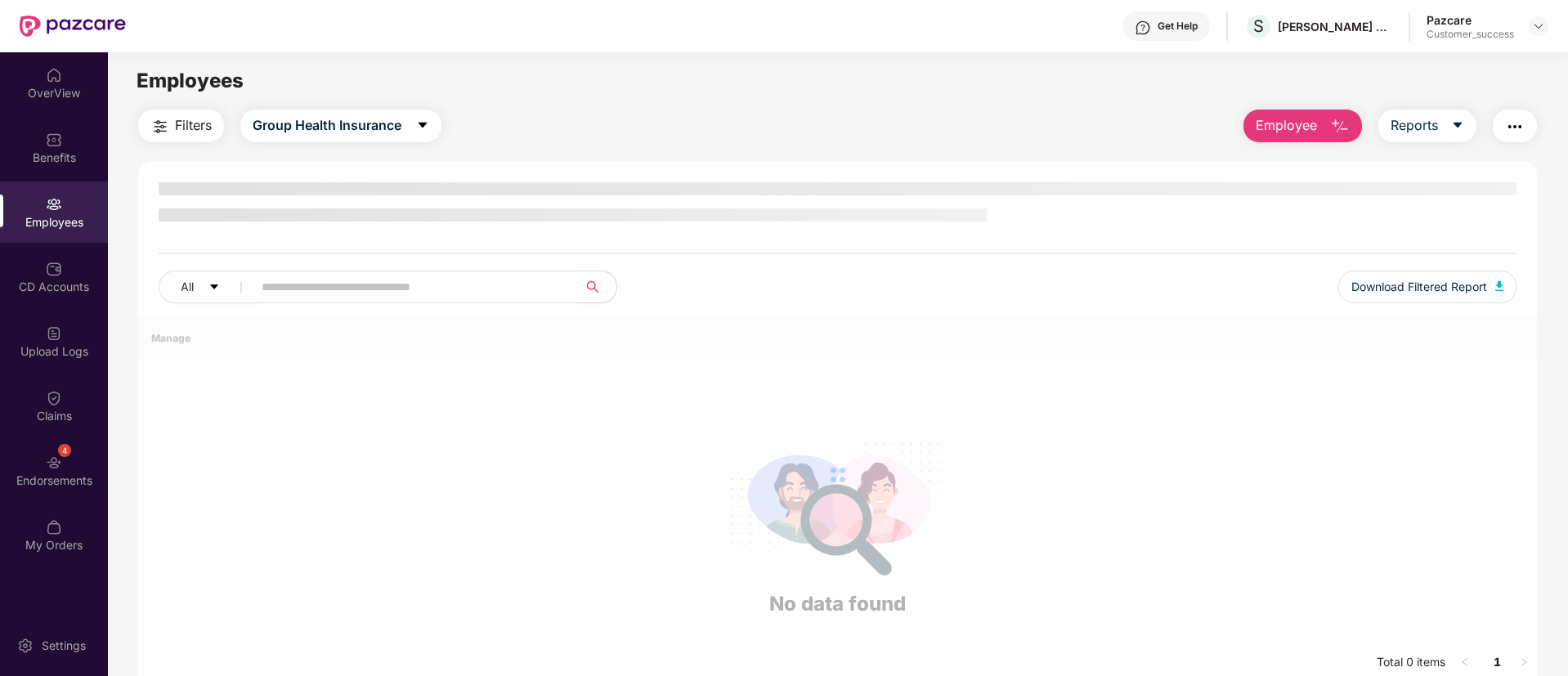
click at [54, 203] on img at bounding box center [54, 204] width 17 height 17
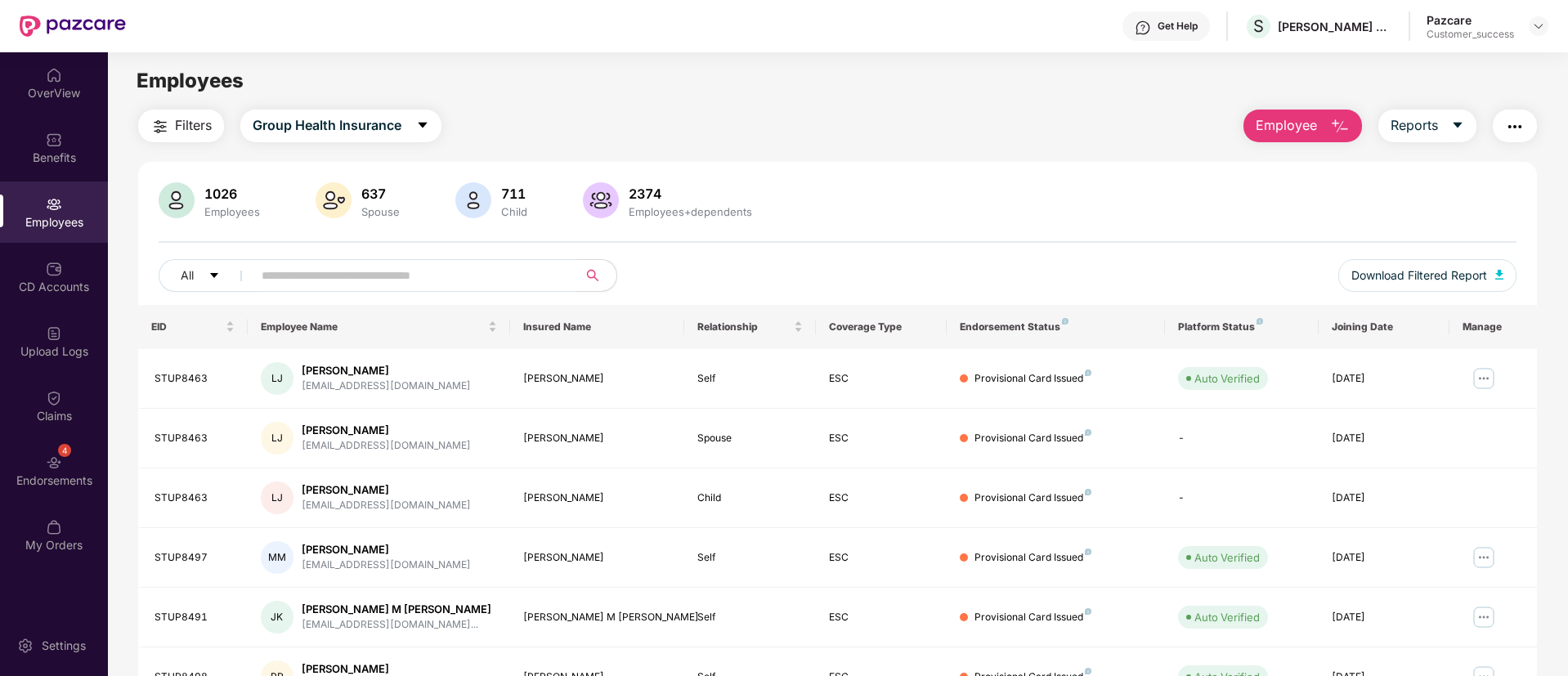
click at [436, 269] on input "text" at bounding box center [408, 275] width 294 height 25
paste input "********"
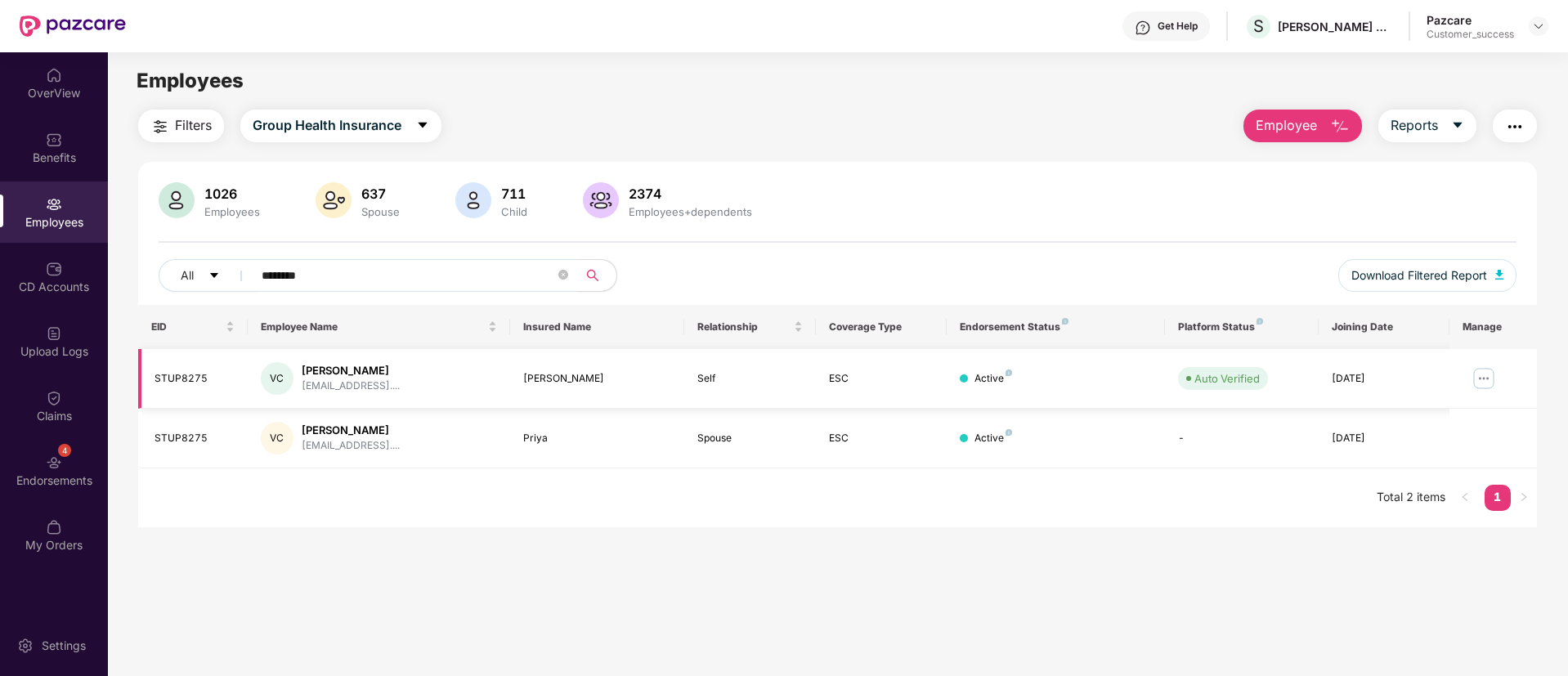
type input "********"
click at [1484, 371] on img at bounding box center [1484, 378] width 26 height 26
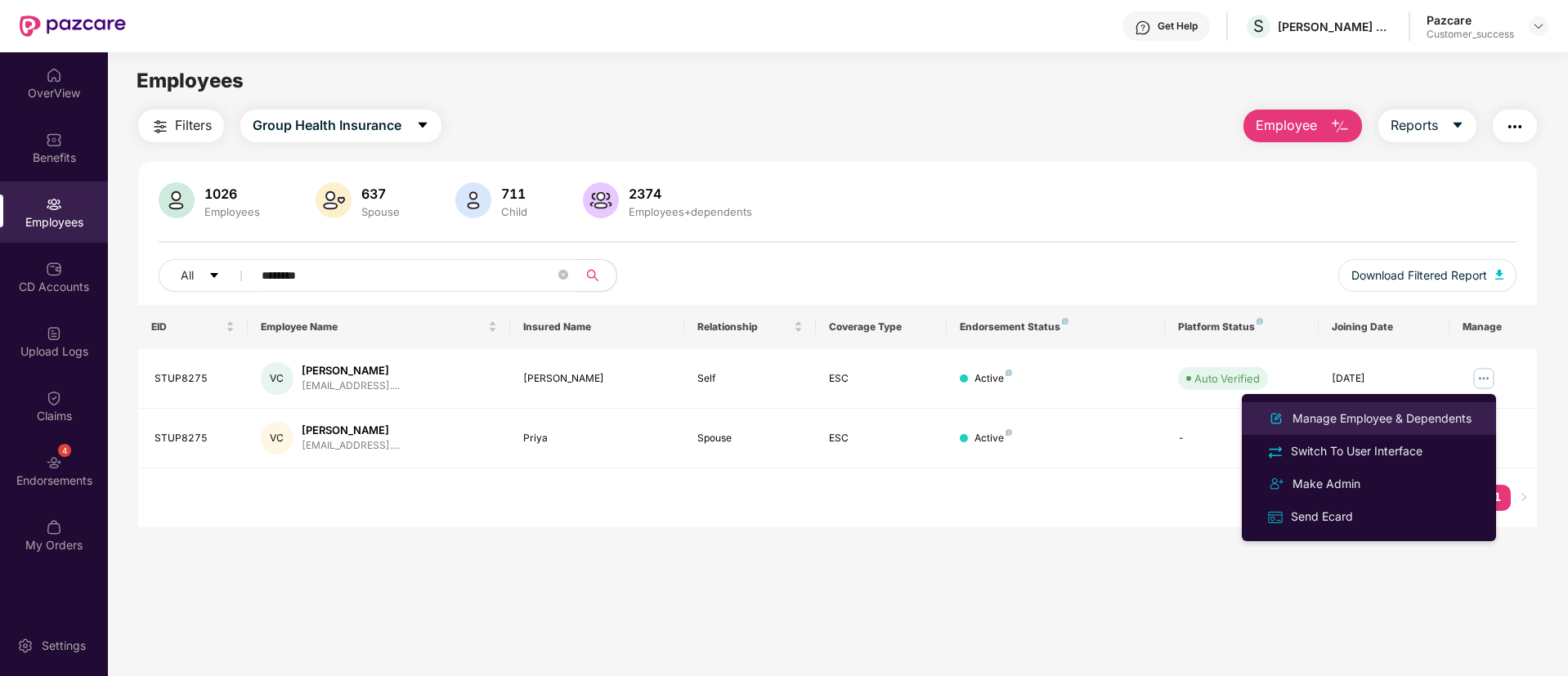
click at [1332, 416] on div "Manage Employee & Dependents" at bounding box center [1382, 418] width 186 height 18
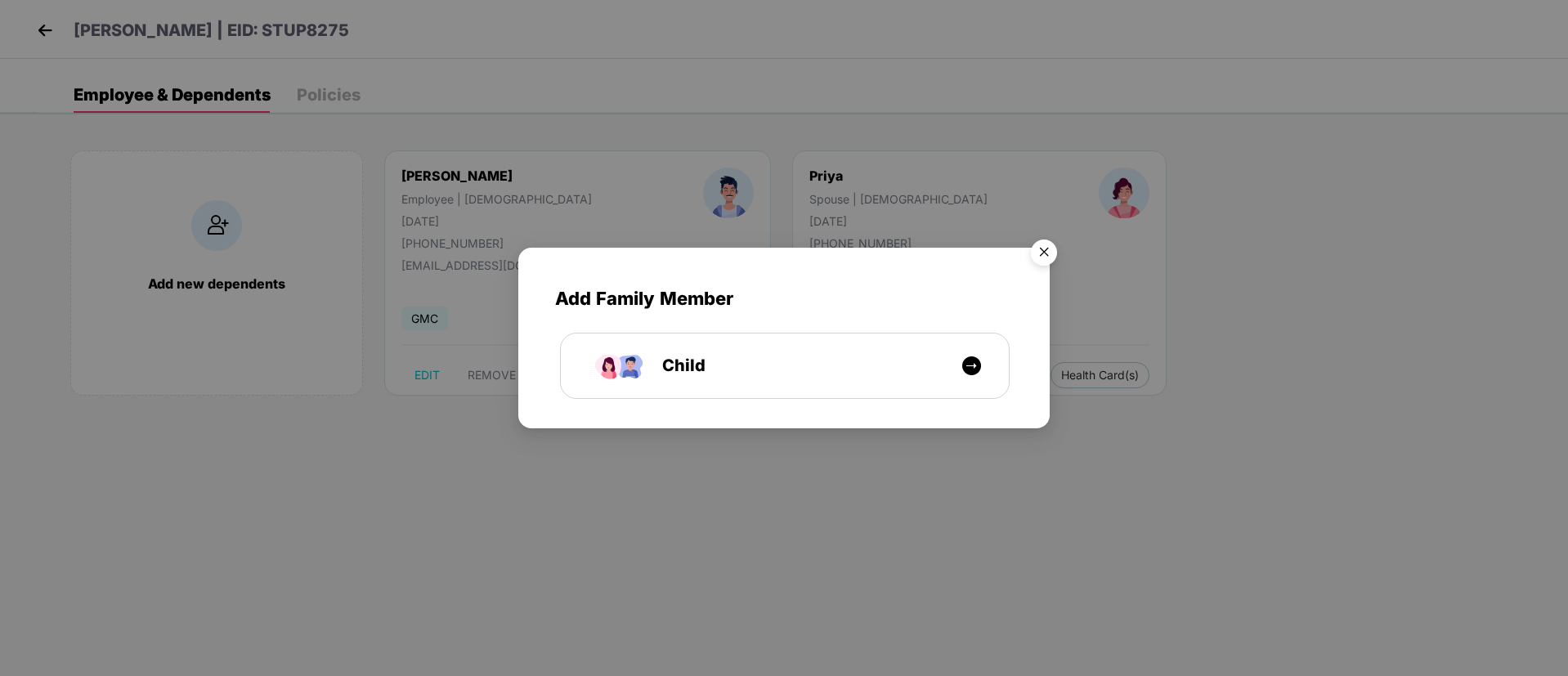
click at [1061, 260] on img "Close" at bounding box center [1044, 255] width 46 height 46
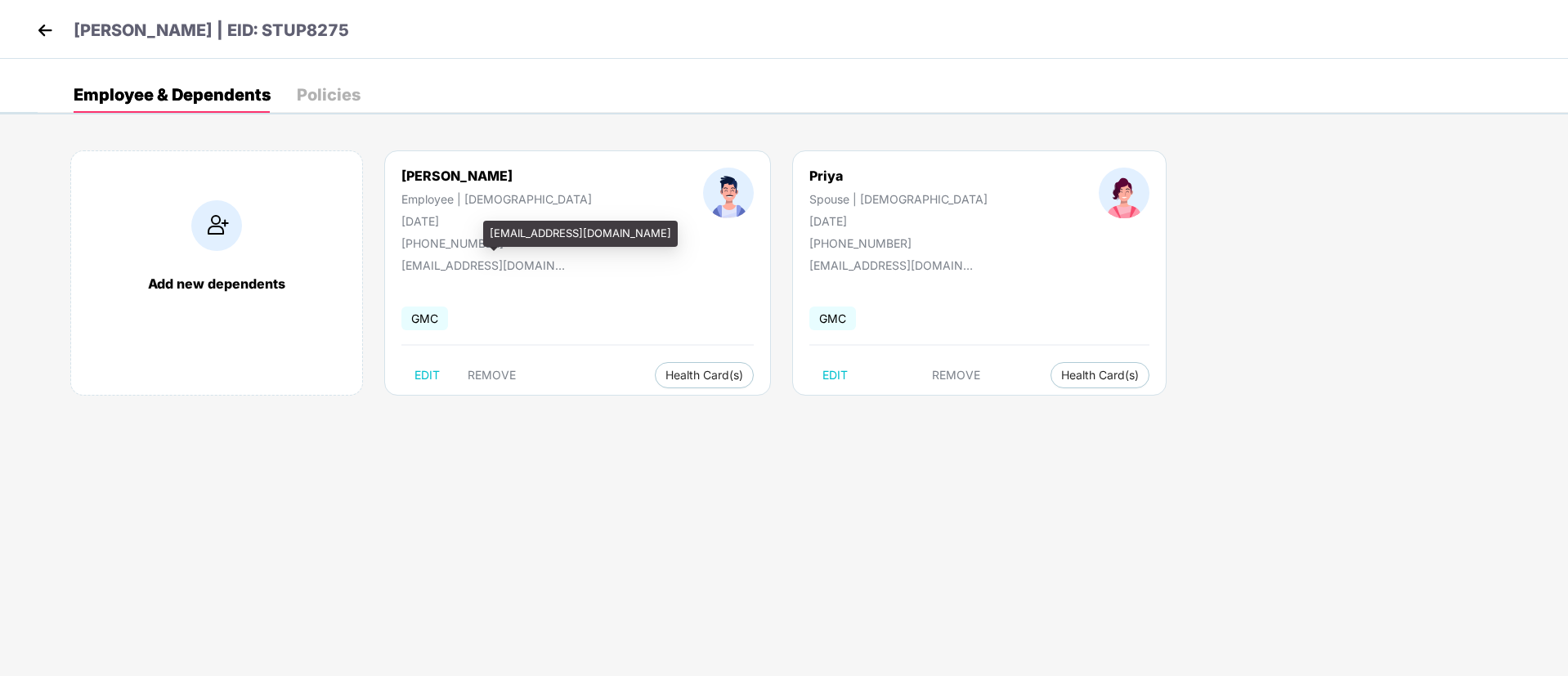
click at [518, 268] on div "[EMAIL_ADDRESS][DOMAIN_NAME]" at bounding box center [483, 265] width 164 height 14
copy div "[EMAIL_ADDRESS][DOMAIN_NAME]"
click at [50, 33] on img at bounding box center [45, 30] width 25 height 25
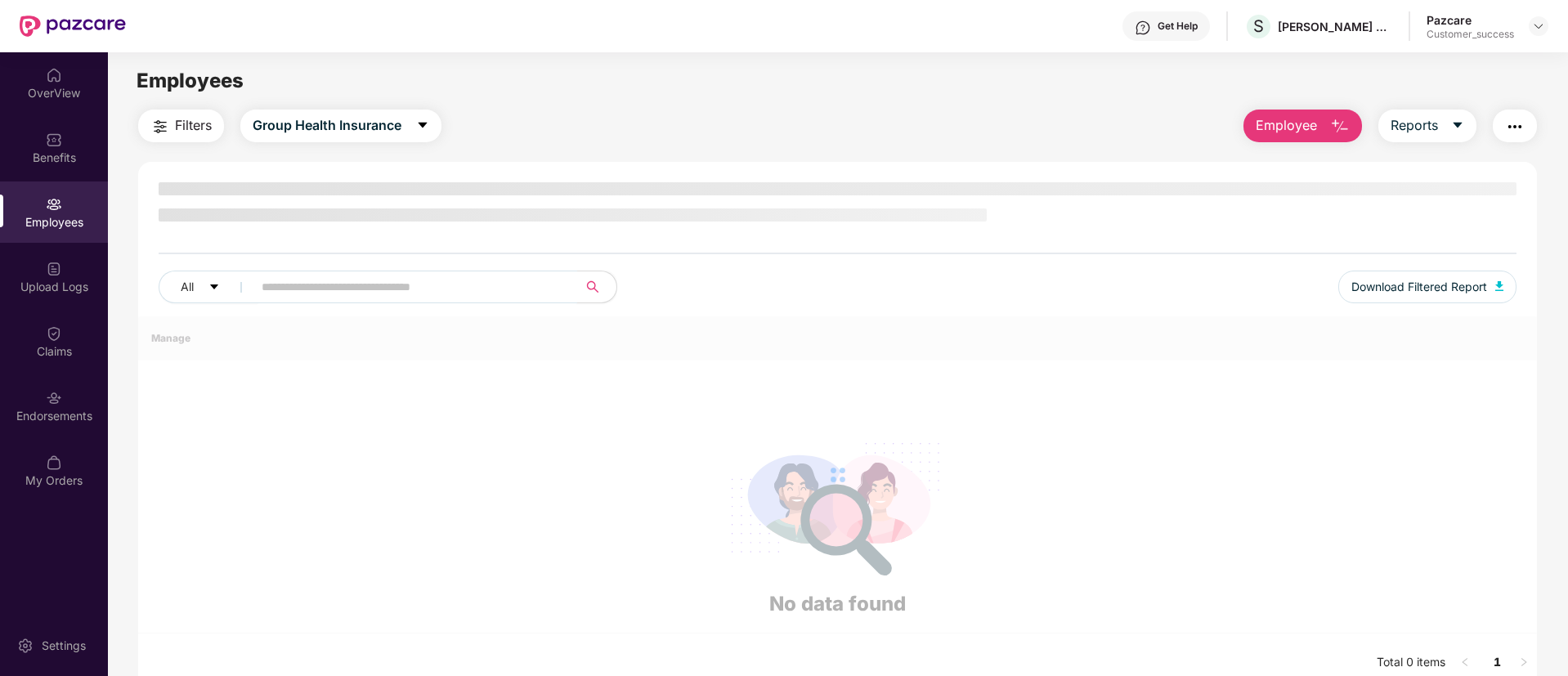
click at [377, 278] on input "text" at bounding box center [408, 287] width 294 height 25
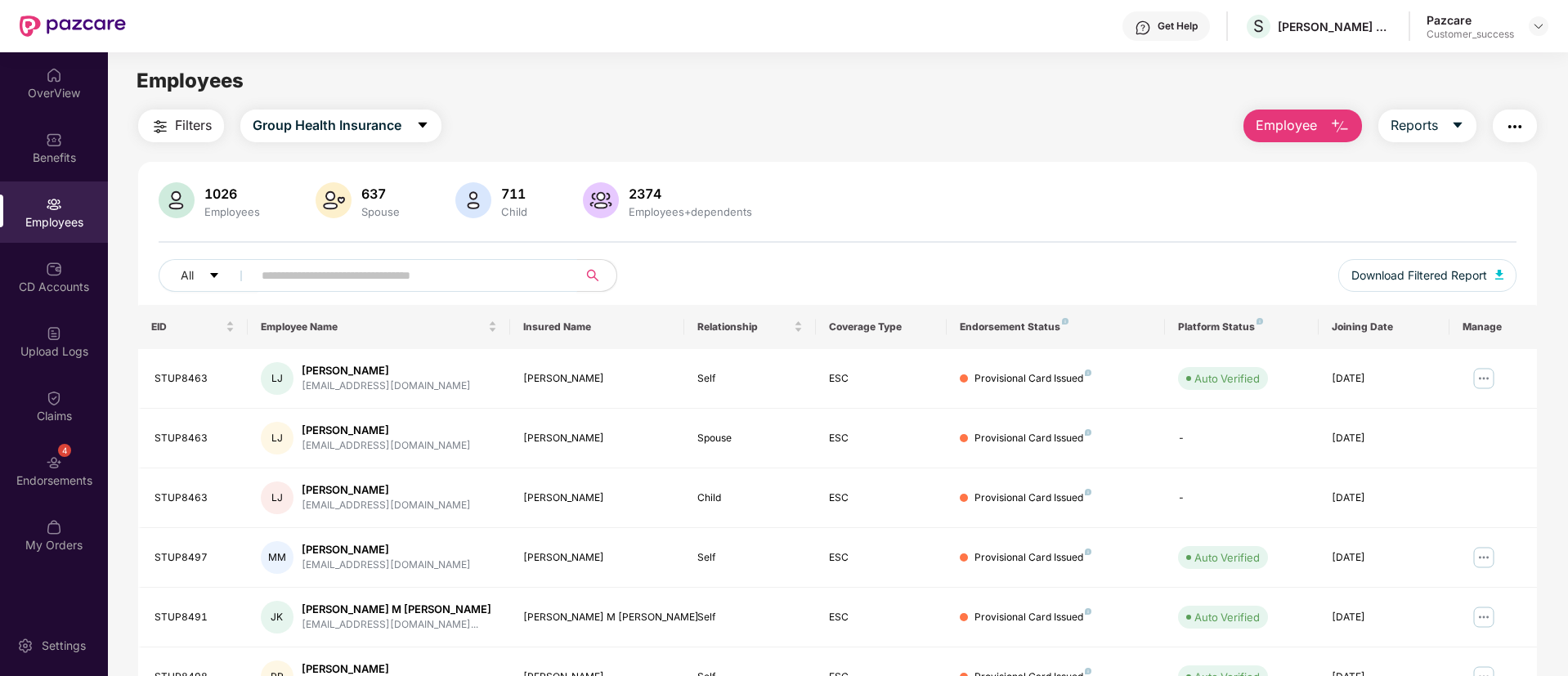
paste input "********"
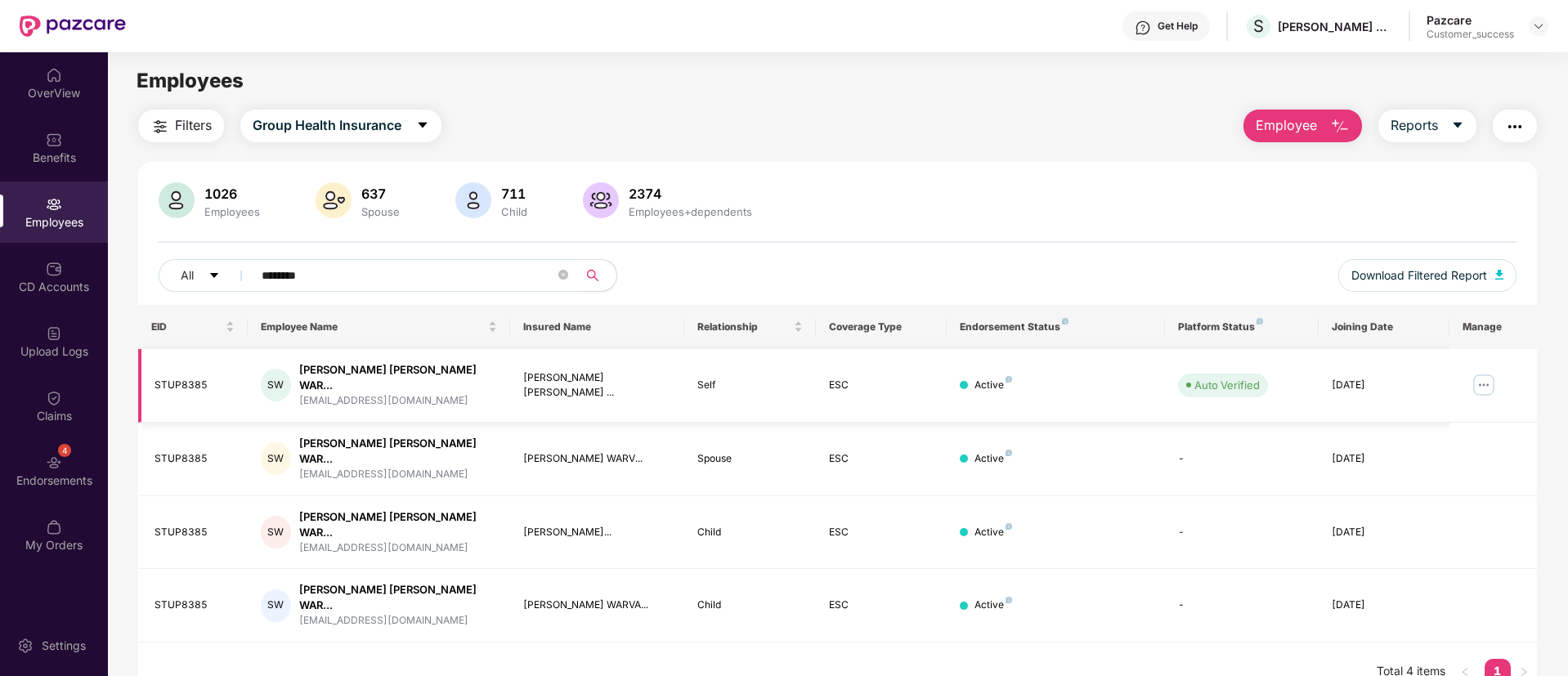
type input "********"
click at [1491, 379] on img at bounding box center [1484, 384] width 26 height 26
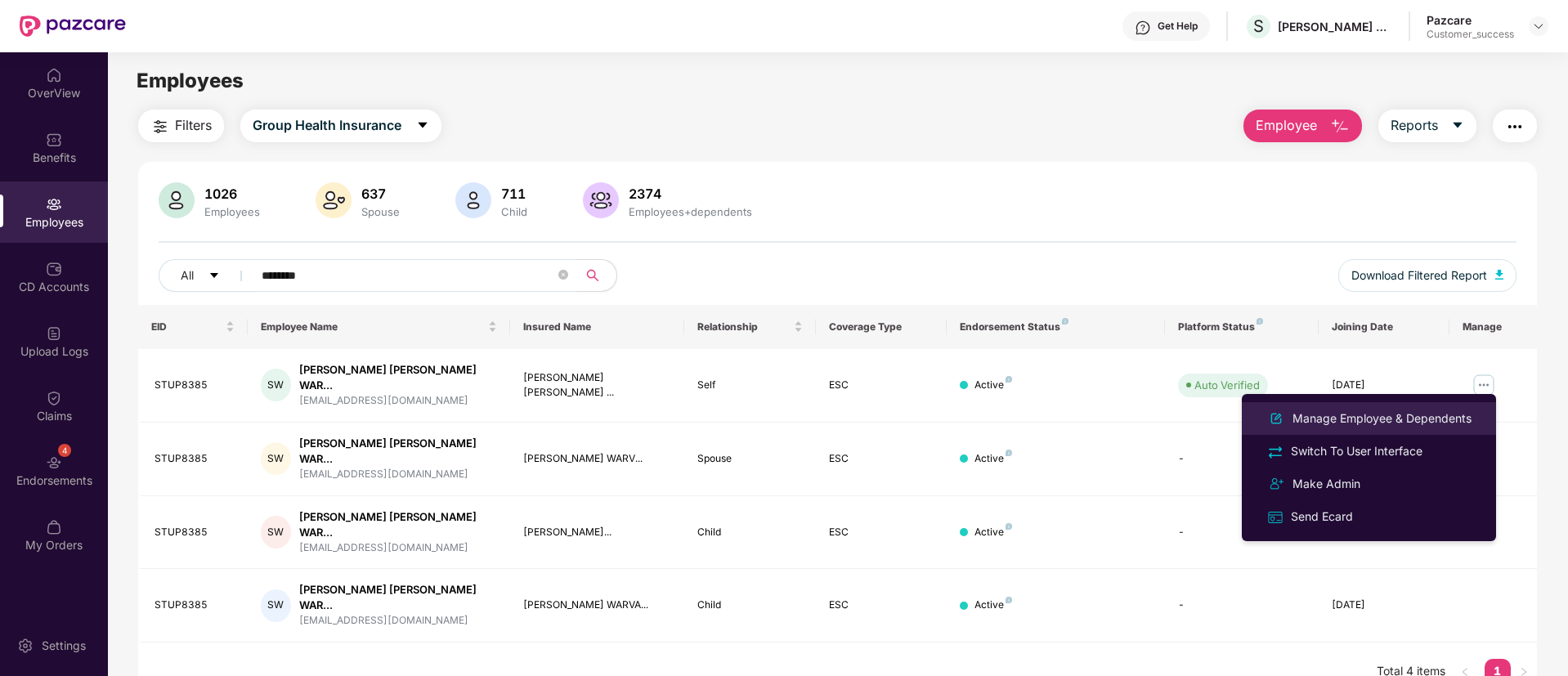
click at [1369, 424] on div "Manage Employee & Dependents" at bounding box center [1382, 418] width 186 height 18
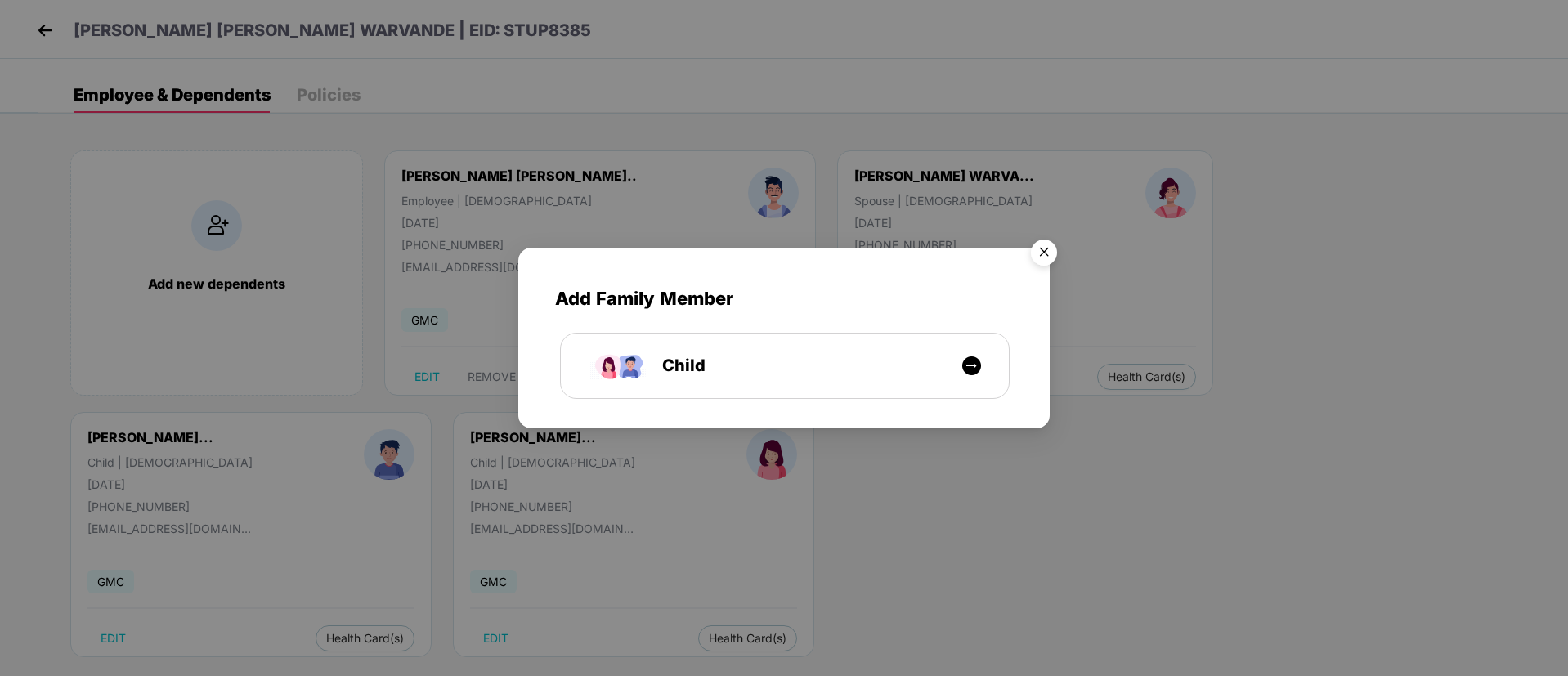
click at [1050, 249] on img "Close" at bounding box center [1044, 255] width 46 height 46
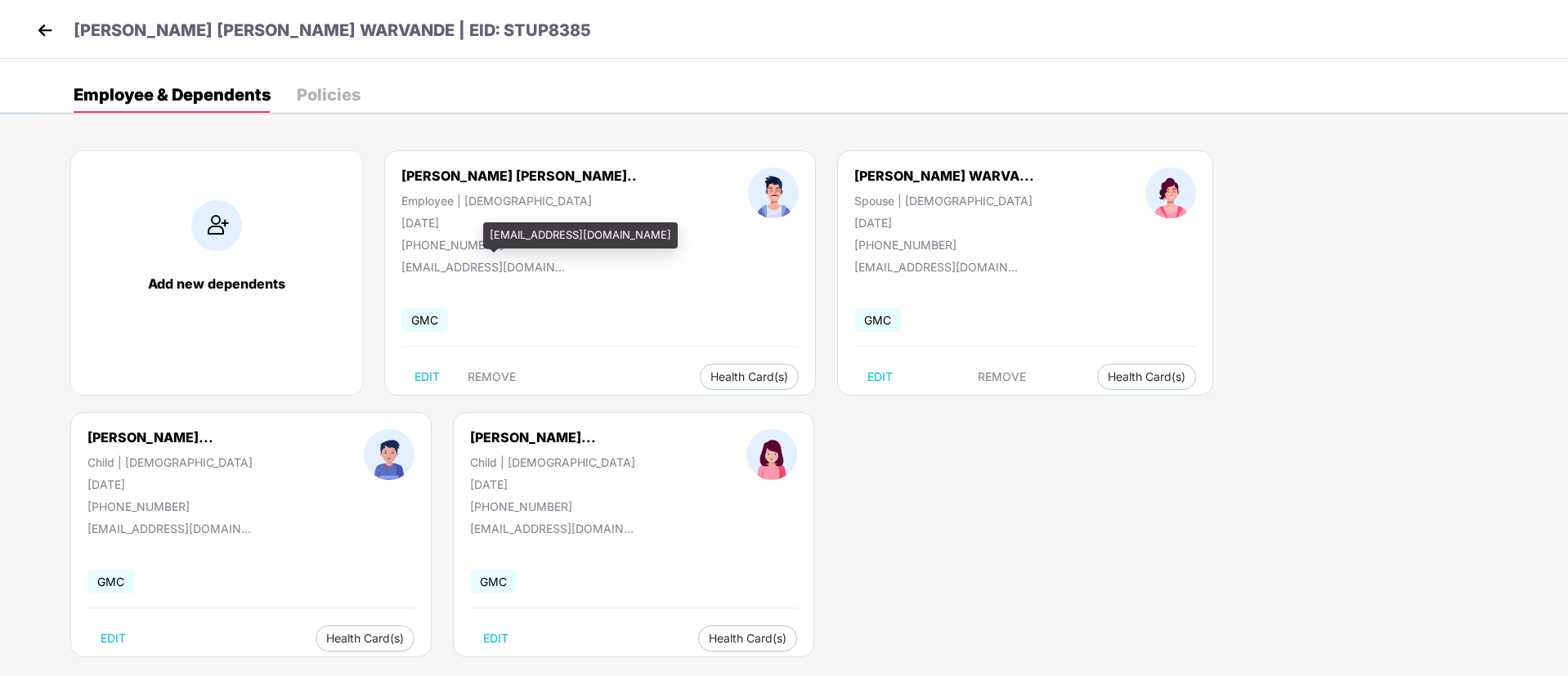
click at [430, 268] on div "[EMAIL_ADDRESS][DOMAIN_NAME]" at bounding box center [483, 267] width 164 height 14
copy div "[EMAIL_ADDRESS][DOMAIN_NAME]"
click at [430, 268] on div "[EMAIL_ADDRESS][DOMAIN_NAME]" at bounding box center [483, 267] width 164 height 14
click at [48, 27] on img at bounding box center [45, 30] width 25 height 25
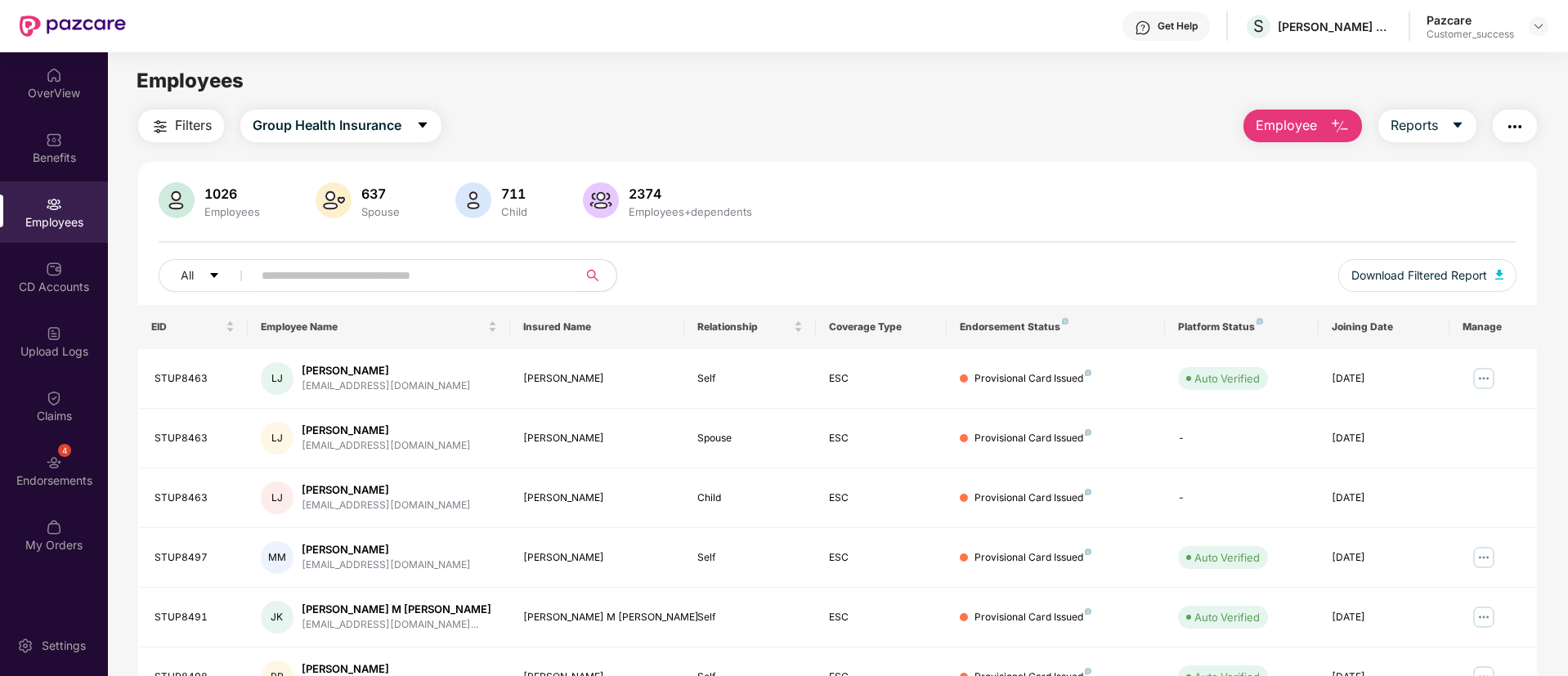
click at [377, 277] on input "text" at bounding box center [408, 275] width 294 height 25
paste input "********"
click at [377, 277] on input "********" at bounding box center [408, 275] width 294 height 25
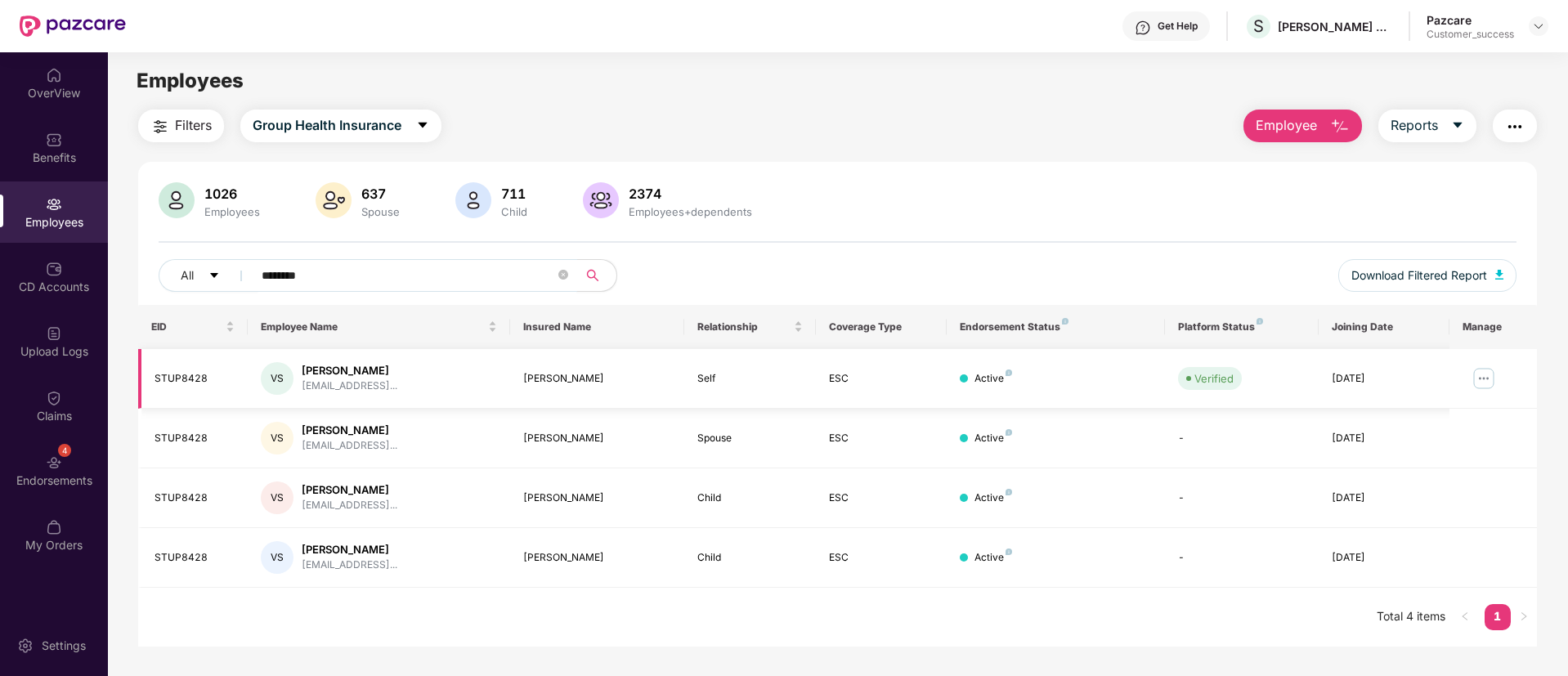
type input "********"
click at [1483, 380] on img at bounding box center [1484, 378] width 26 height 26
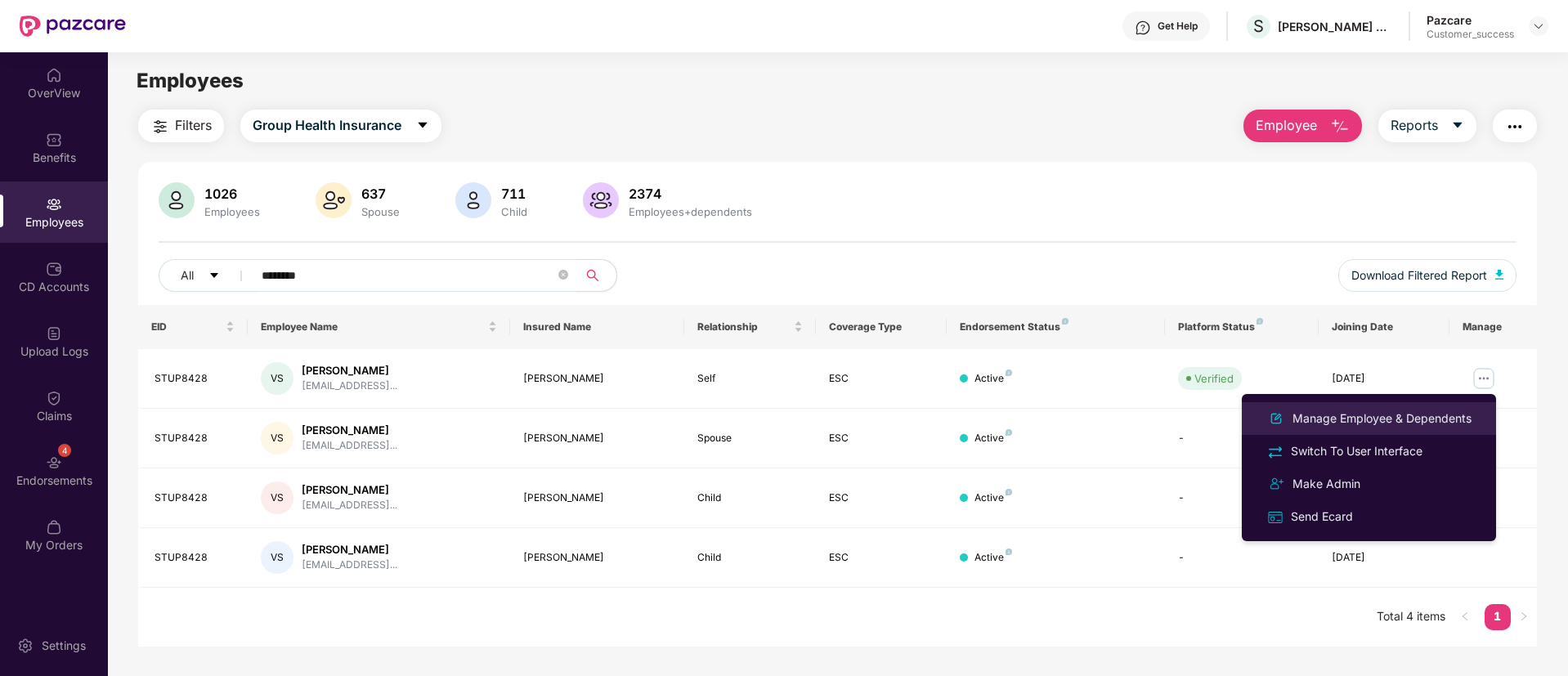
click at [1354, 430] on li "Manage Employee & Dependents" at bounding box center [1369, 418] width 254 height 33
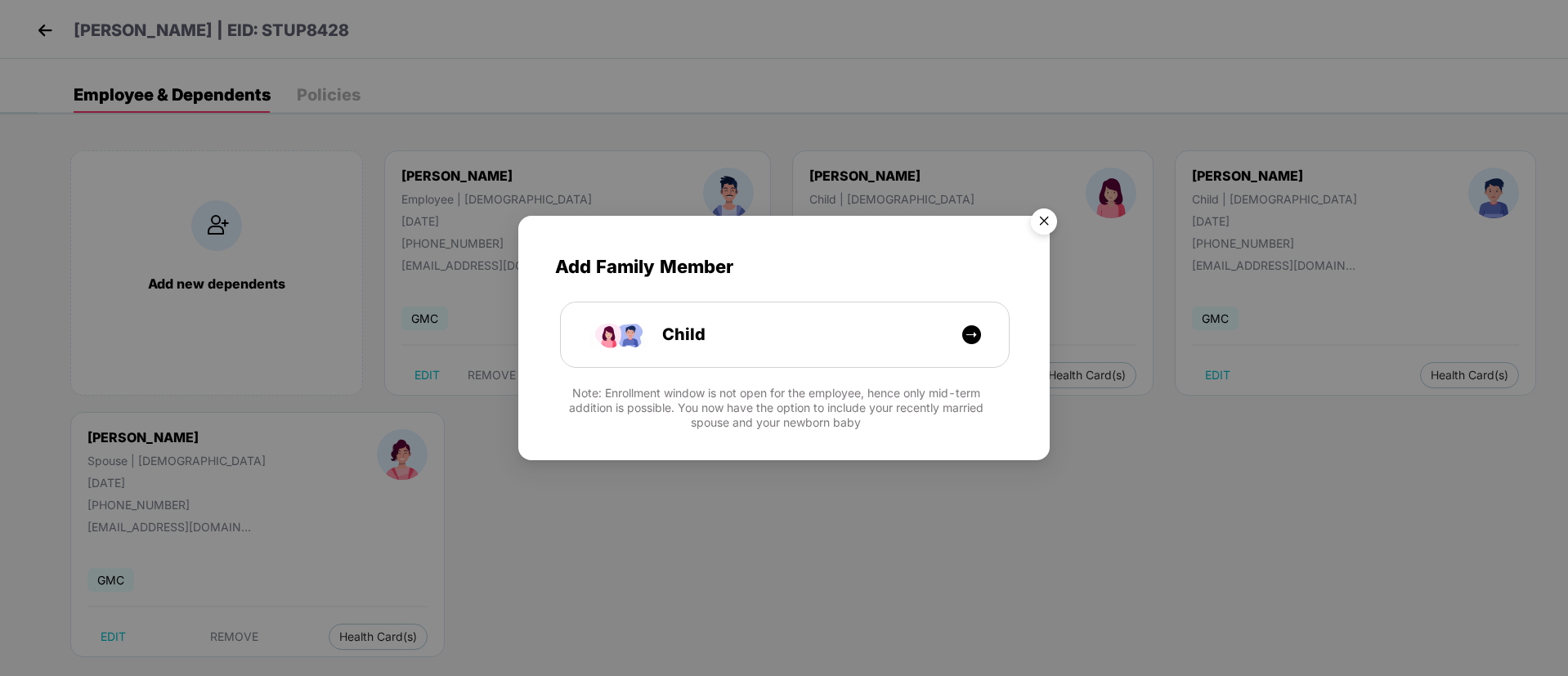
click at [1042, 221] on img "Close" at bounding box center [1044, 224] width 46 height 46
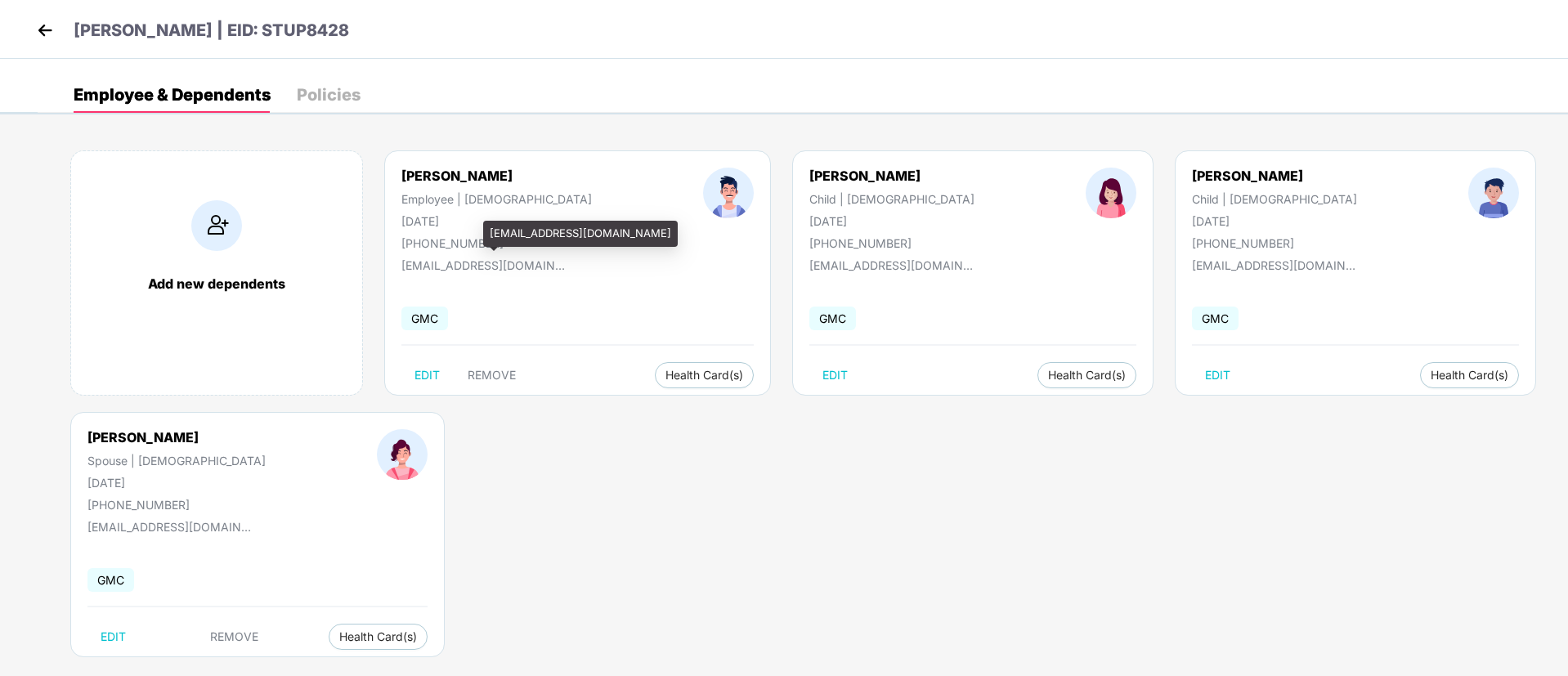
click at [484, 271] on div "[EMAIL_ADDRESS][DOMAIN_NAME]" at bounding box center [483, 265] width 164 height 14
copy div "[EMAIL_ADDRESS][DOMAIN_NAME]"
click at [484, 271] on div "[EMAIL_ADDRESS][DOMAIN_NAME]" at bounding box center [483, 265] width 164 height 14
click at [44, 24] on img at bounding box center [45, 30] width 25 height 25
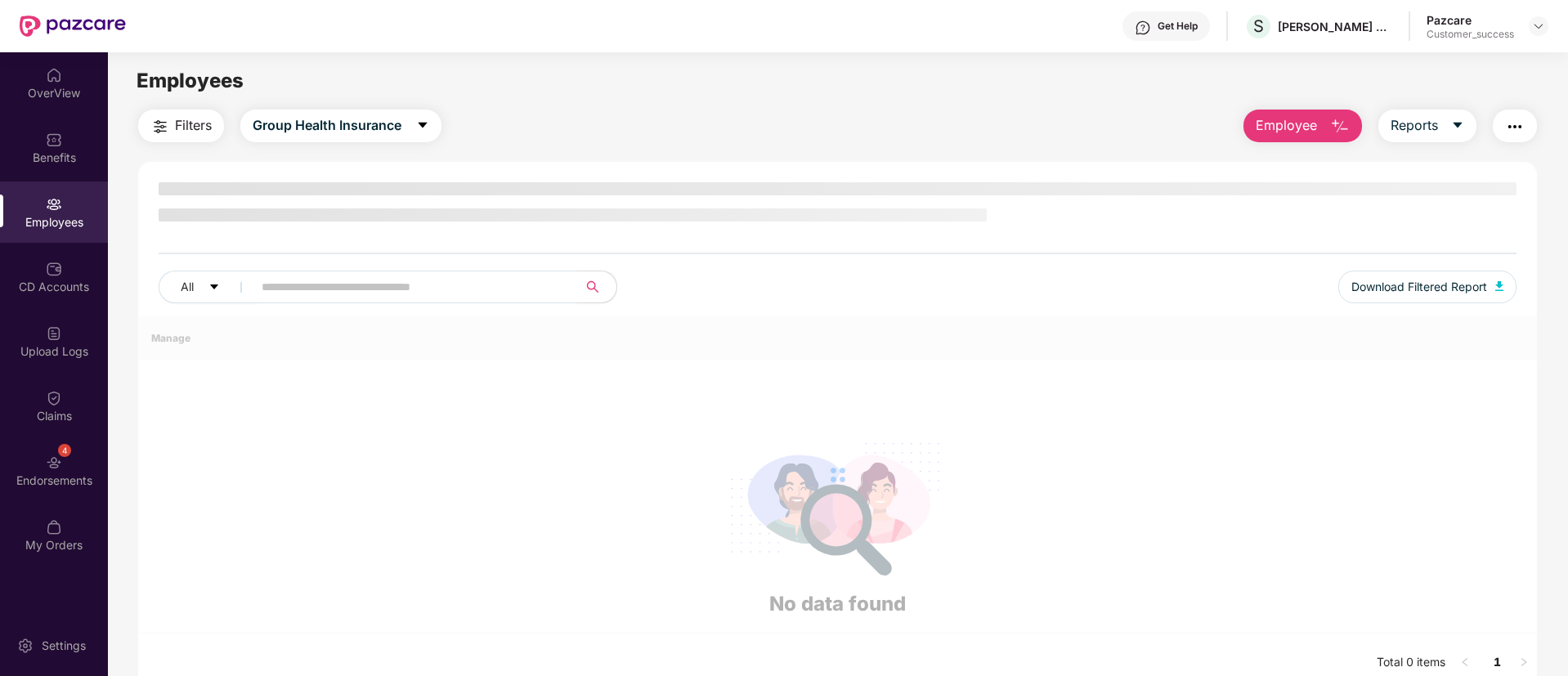
click at [373, 282] on input "text" at bounding box center [408, 287] width 294 height 25
click at [373, 282] on div "All Download Filtered Report" at bounding box center [837, 249] width 1399 height 134
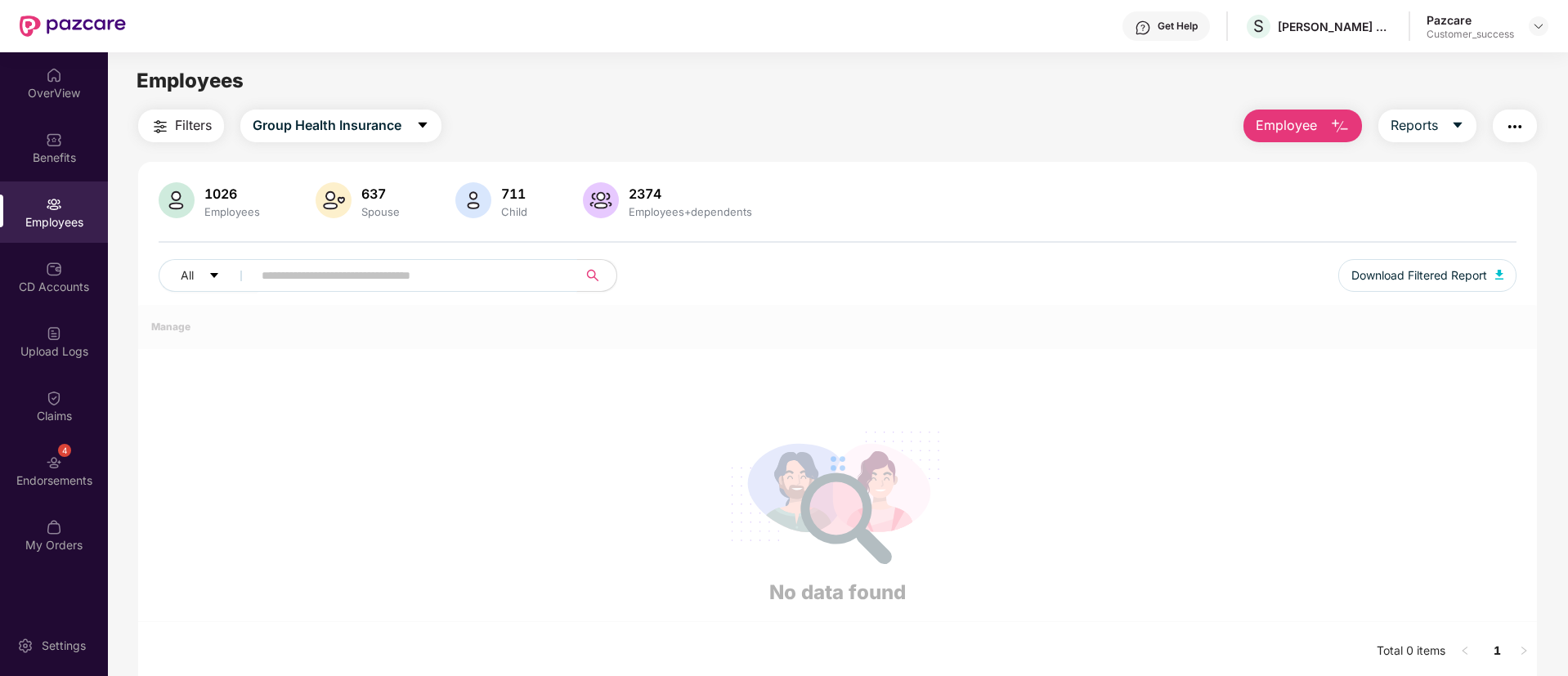
paste input "********"
click at [373, 282] on input "********" at bounding box center [408, 275] width 294 height 25
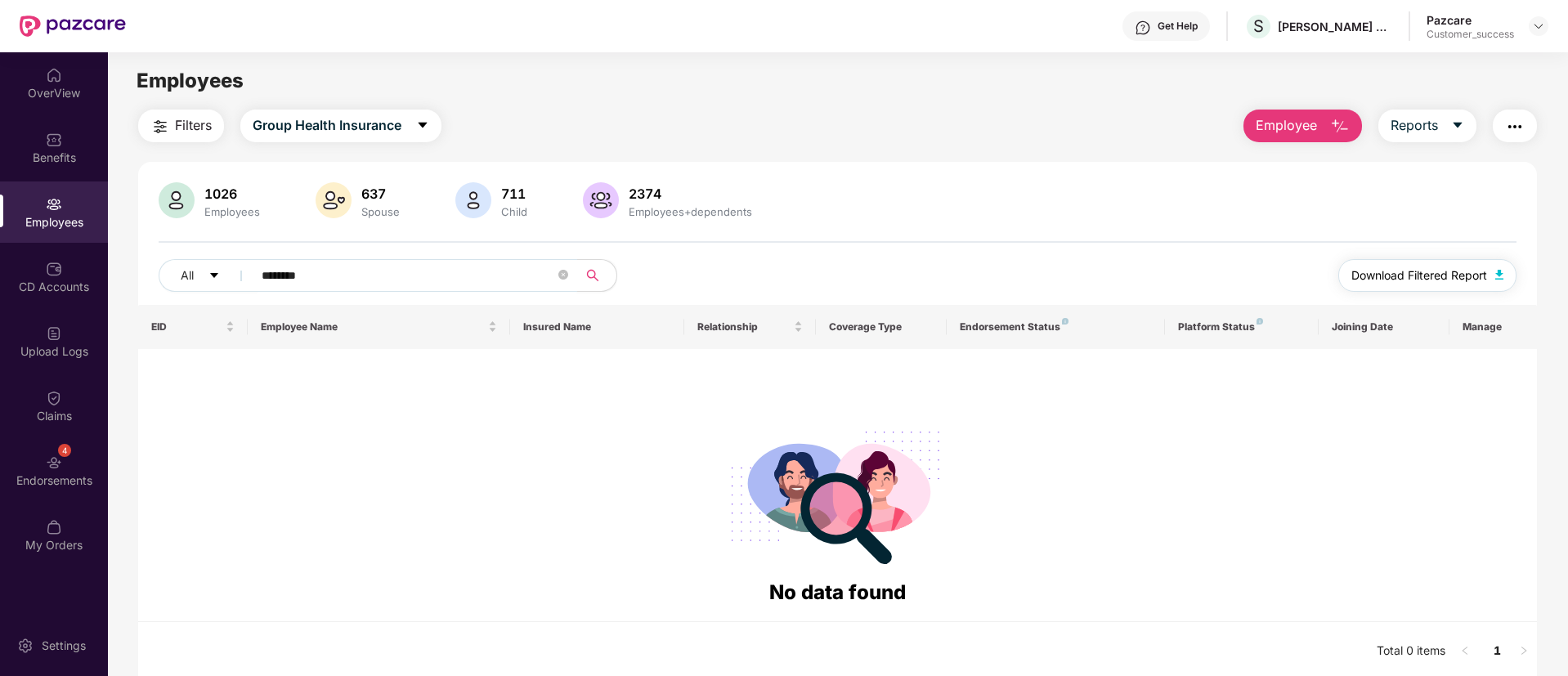
type input "********"
click at [1308, 127] on span "Employee" at bounding box center [1286, 125] width 62 height 20
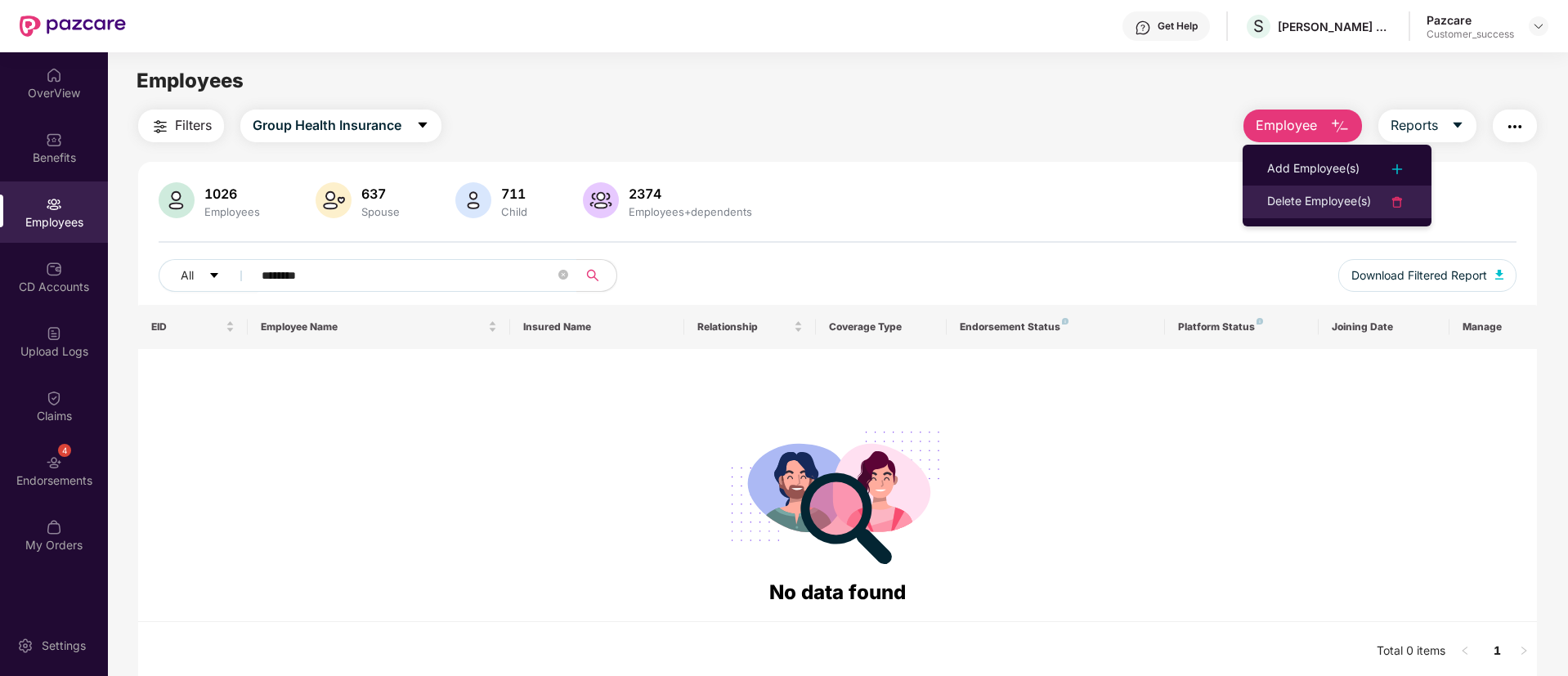
click at [1289, 197] on div "Delete Employee(s)" at bounding box center [1319, 201] width 104 height 19
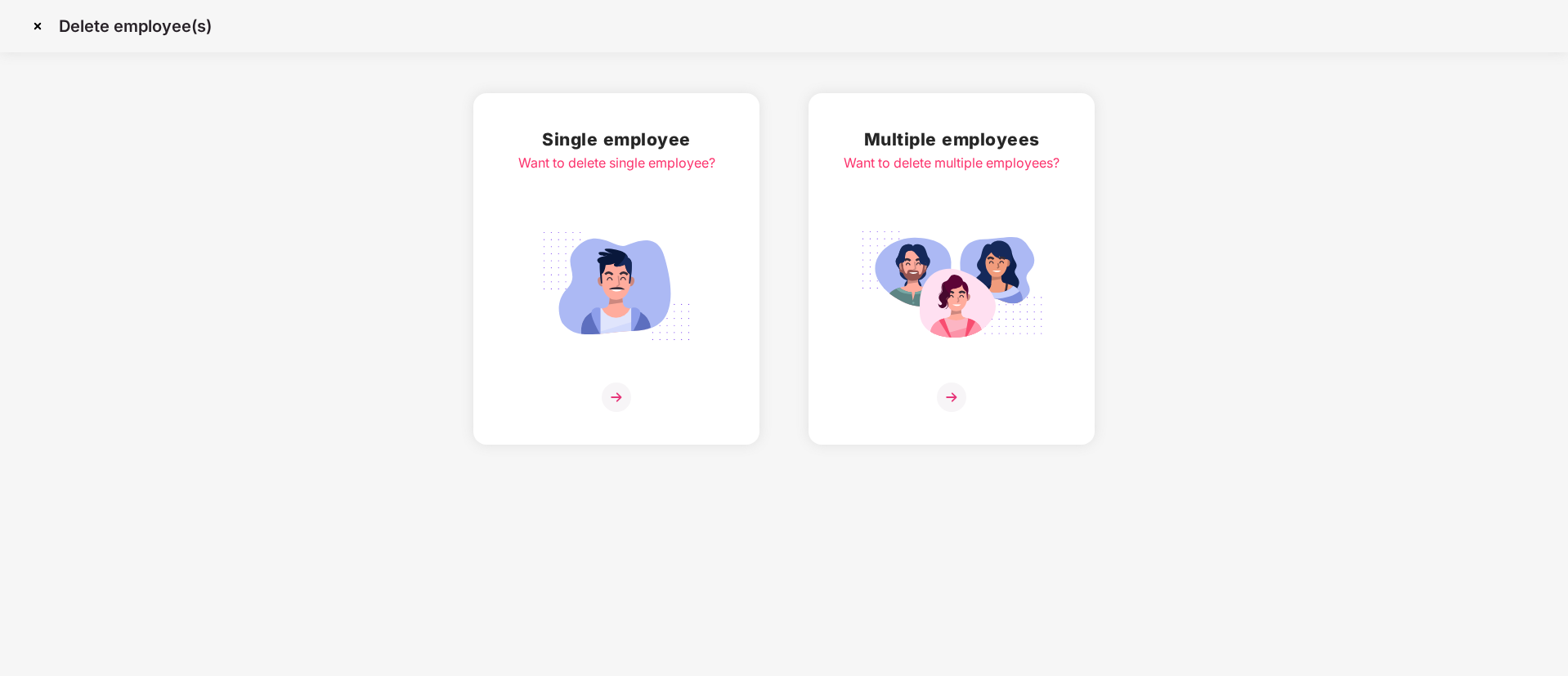
click at [870, 258] on img at bounding box center [951, 286] width 183 height 128
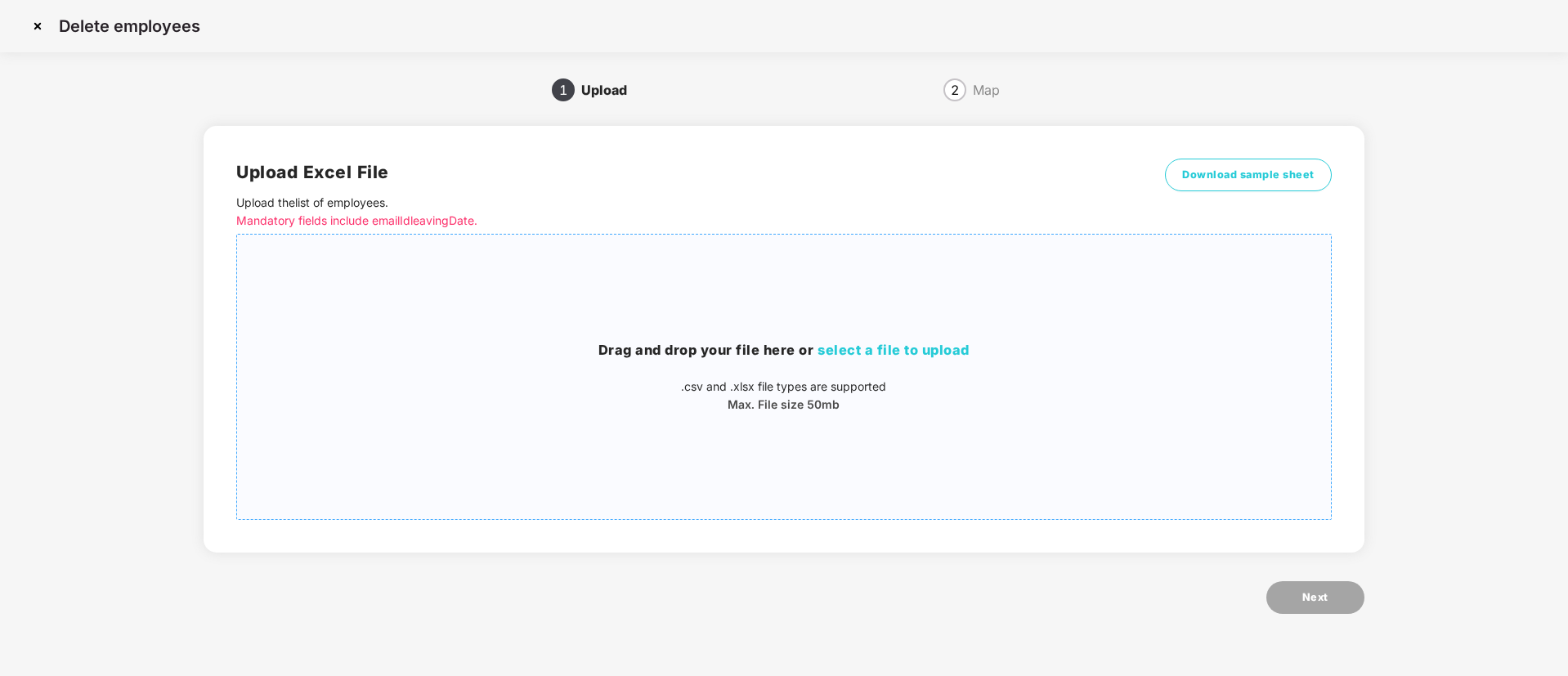
click at [919, 351] on span "select a file to upload" at bounding box center [894, 349] width 152 height 17
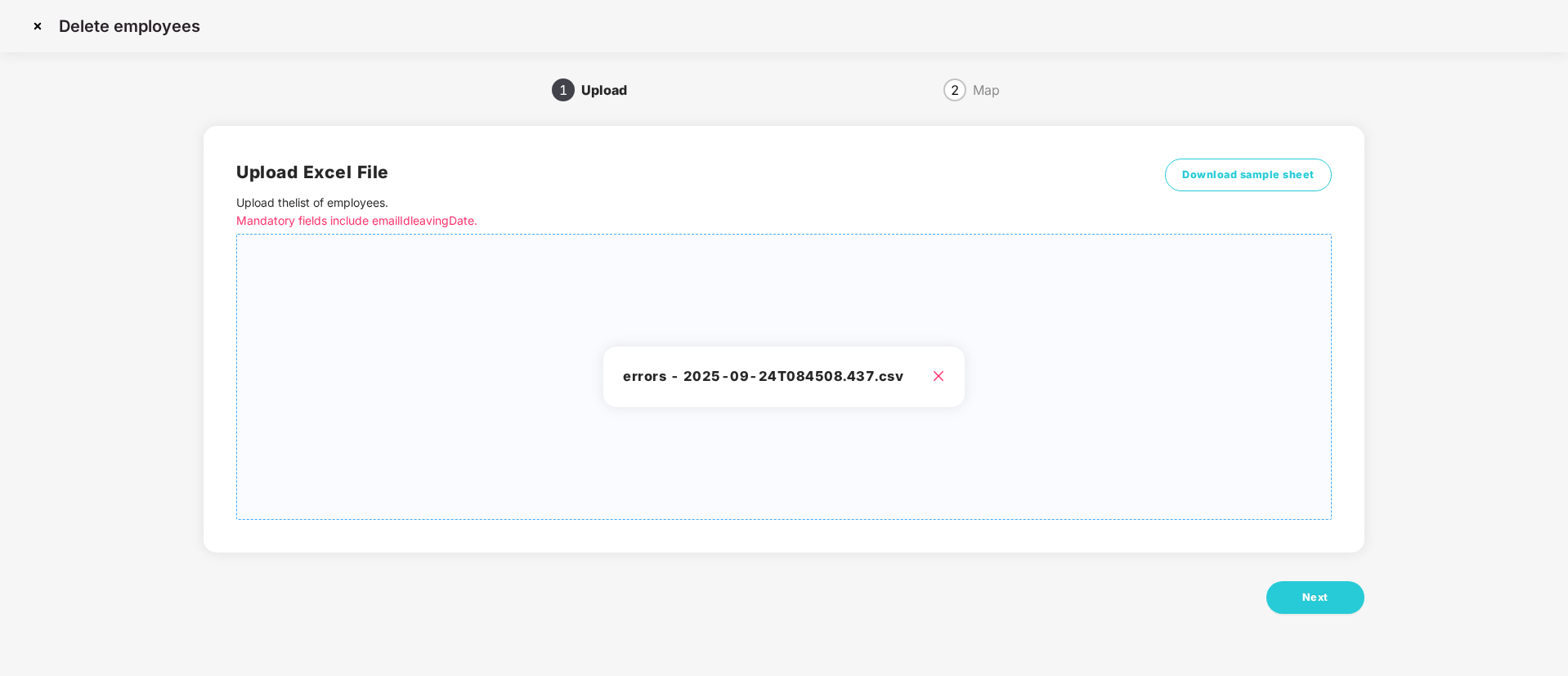
click at [939, 372] on icon "close" at bounding box center [939, 376] width 11 height 11
click at [1311, 585] on button "Next" at bounding box center [1316, 598] width 98 height 33
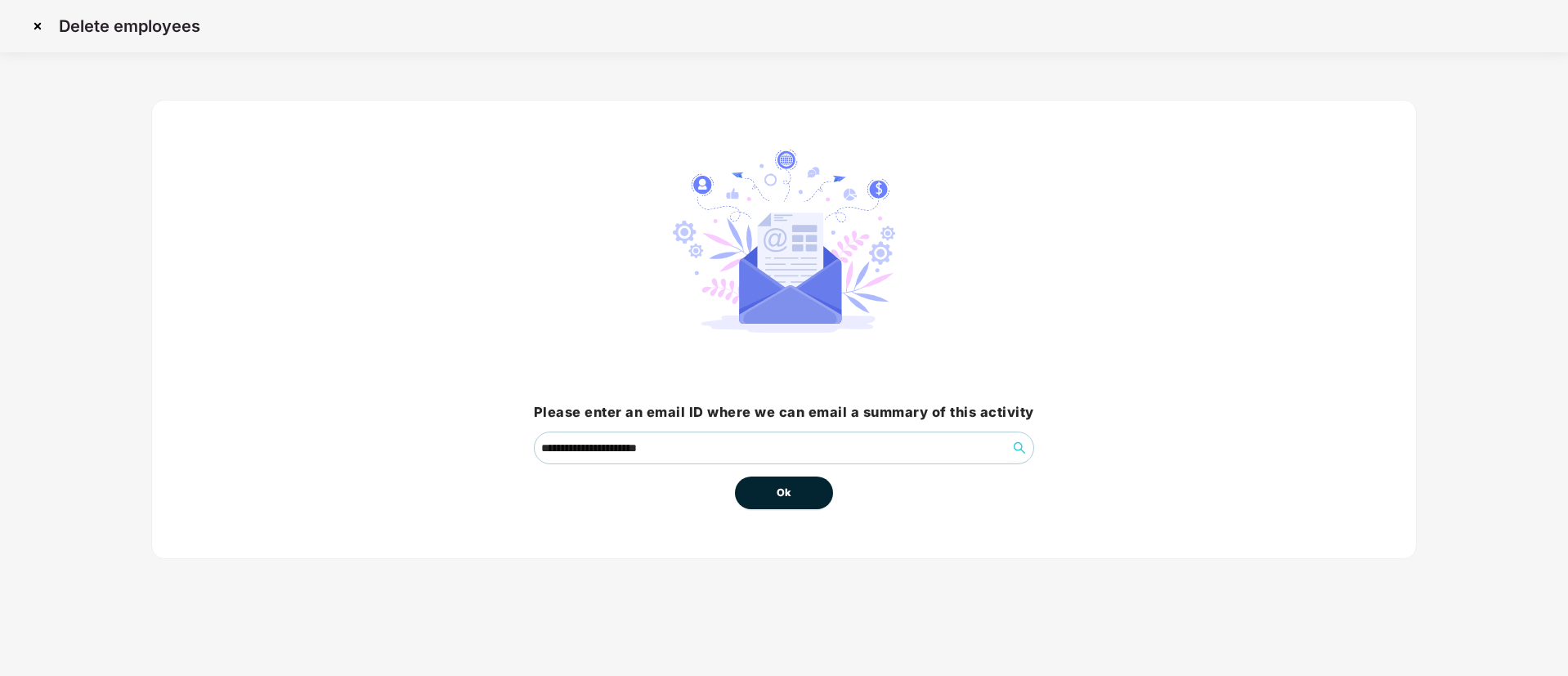
click at [777, 481] on button "Ok" at bounding box center [784, 493] width 98 height 33
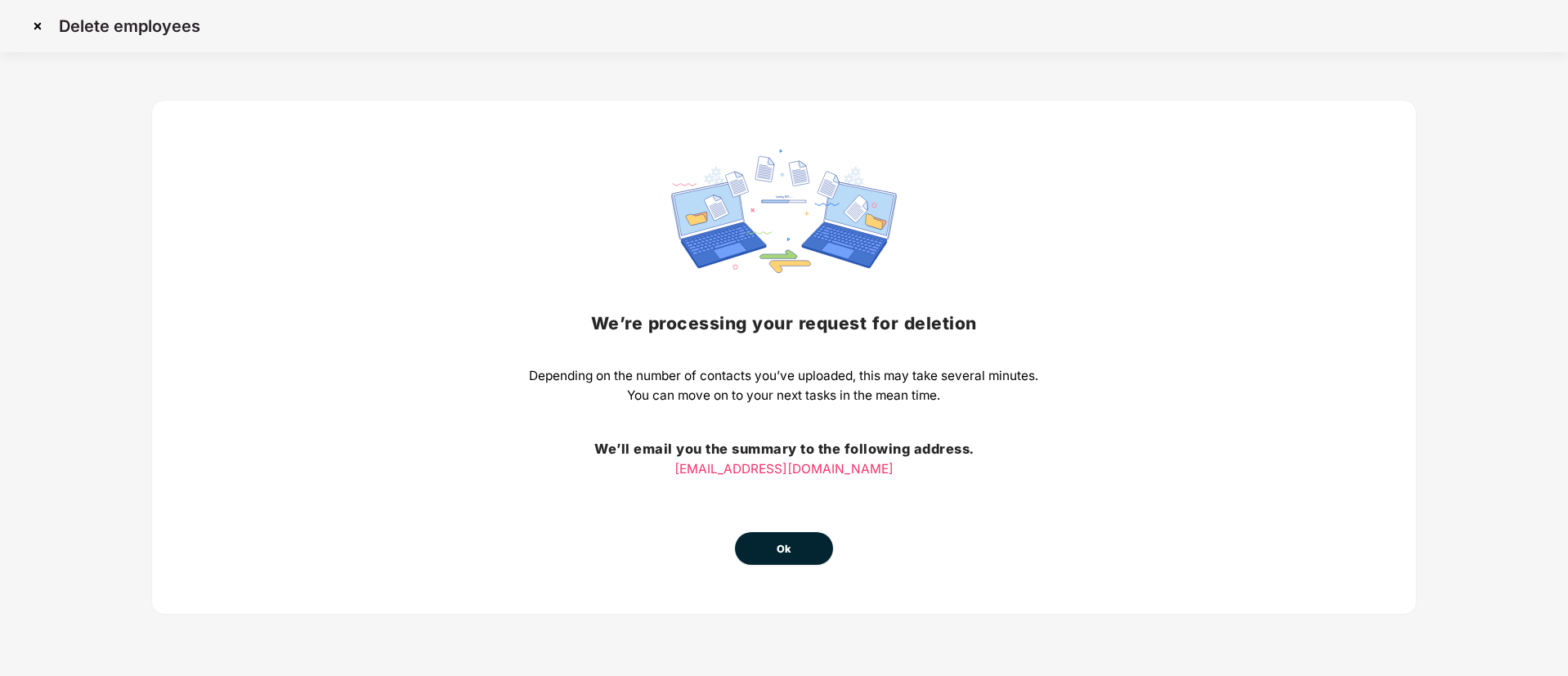
click at [775, 564] on button "Ok" at bounding box center [784, 549] width 98 height 33
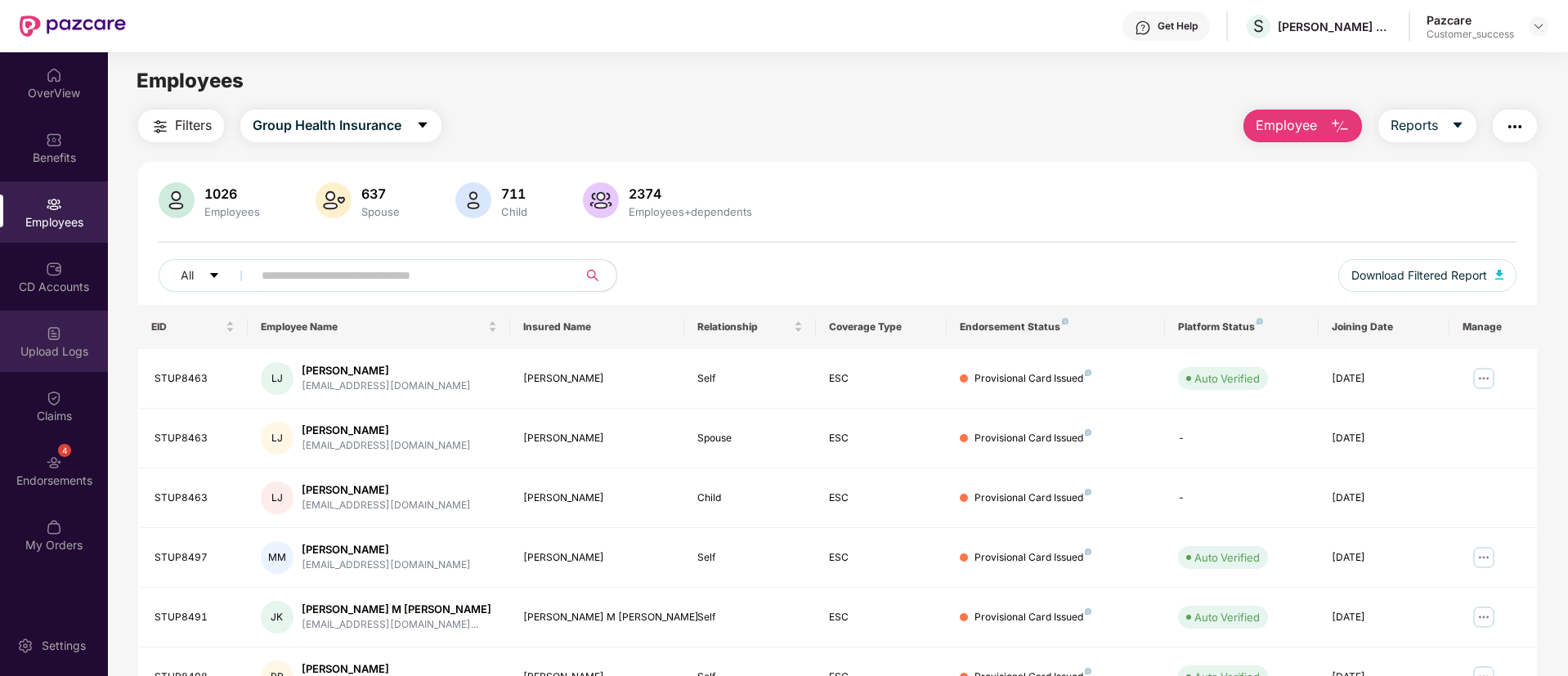
click at [58, 358] on div "Upload Logs" at bounding box center [53, 351] width 108 height 17
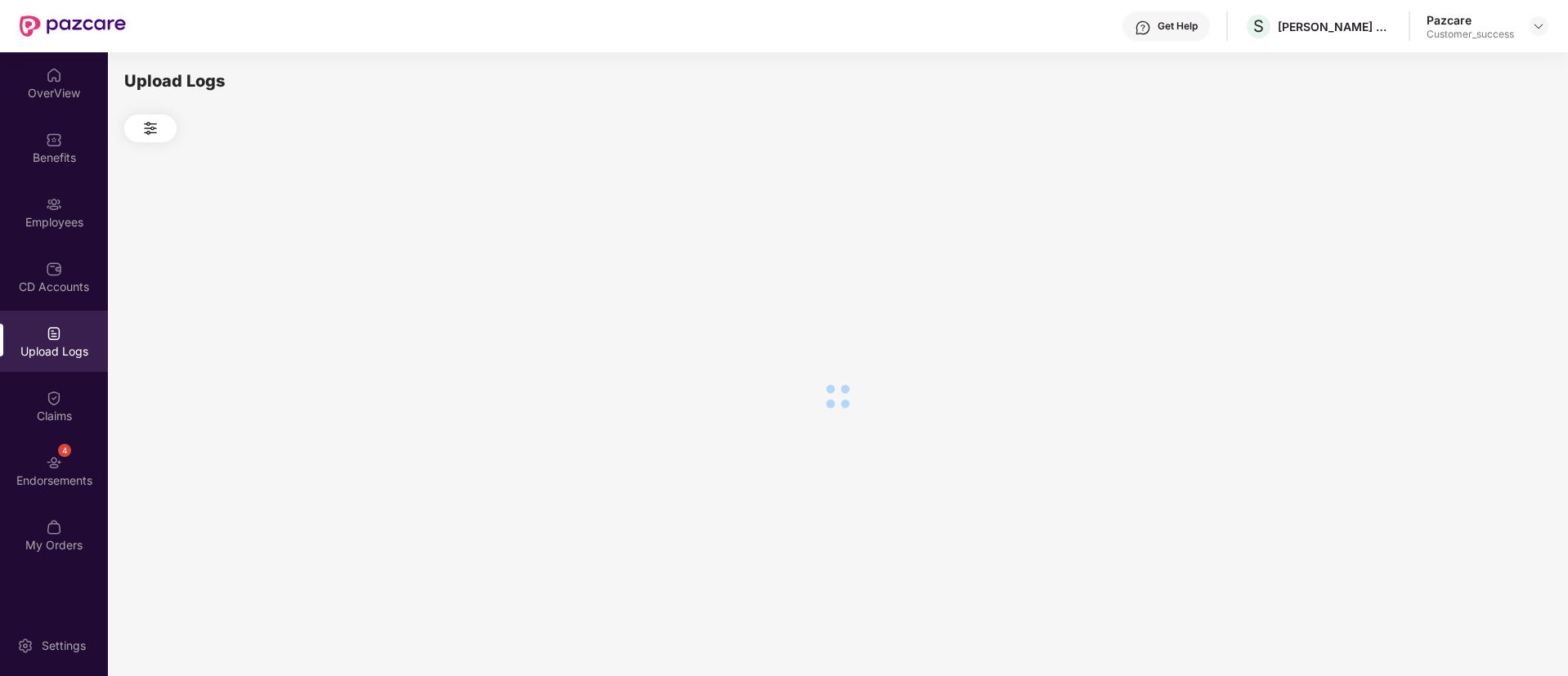
click at [58, 358] on div "Upload Logs" at bounding box center [53, 351] width 108 height 17
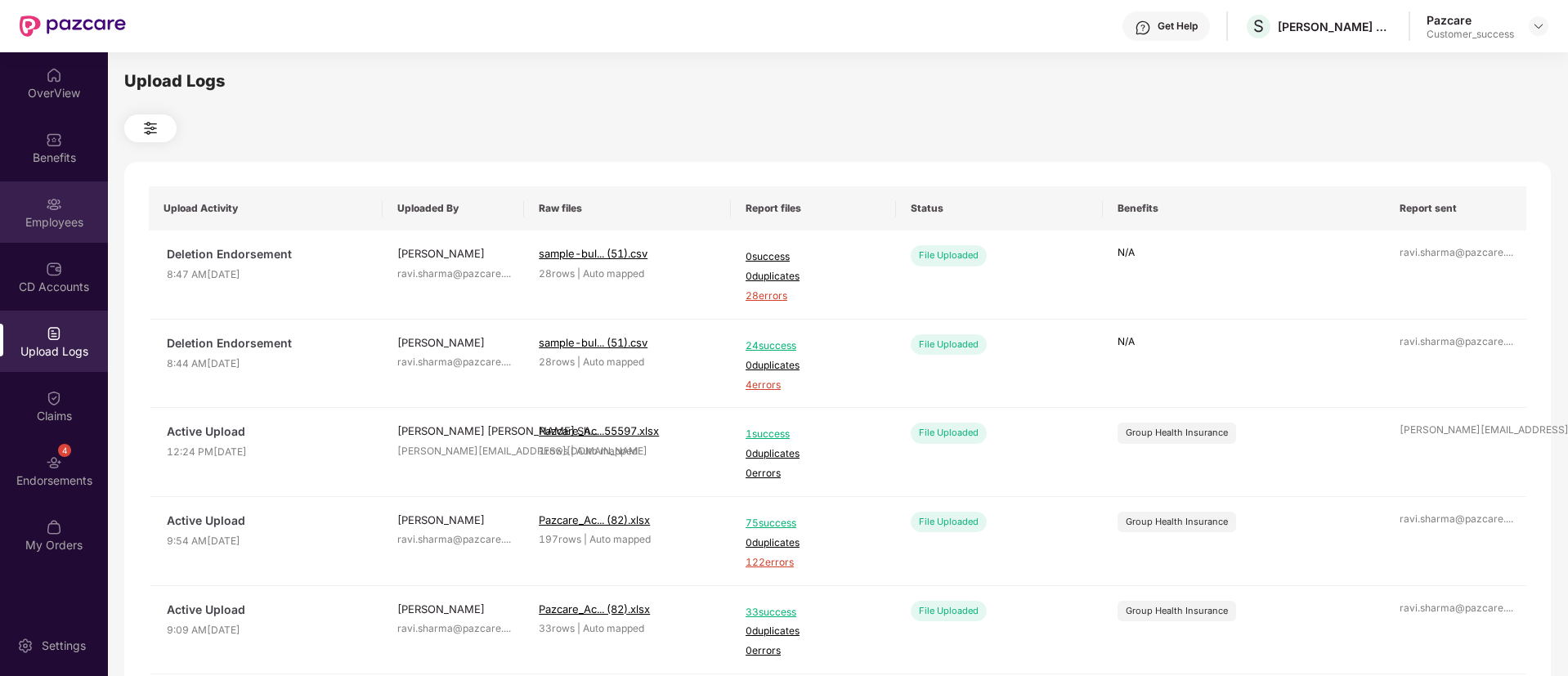
click at [77, 210] on div "Employees" at bounding box center [53, 212] width 108 height 62
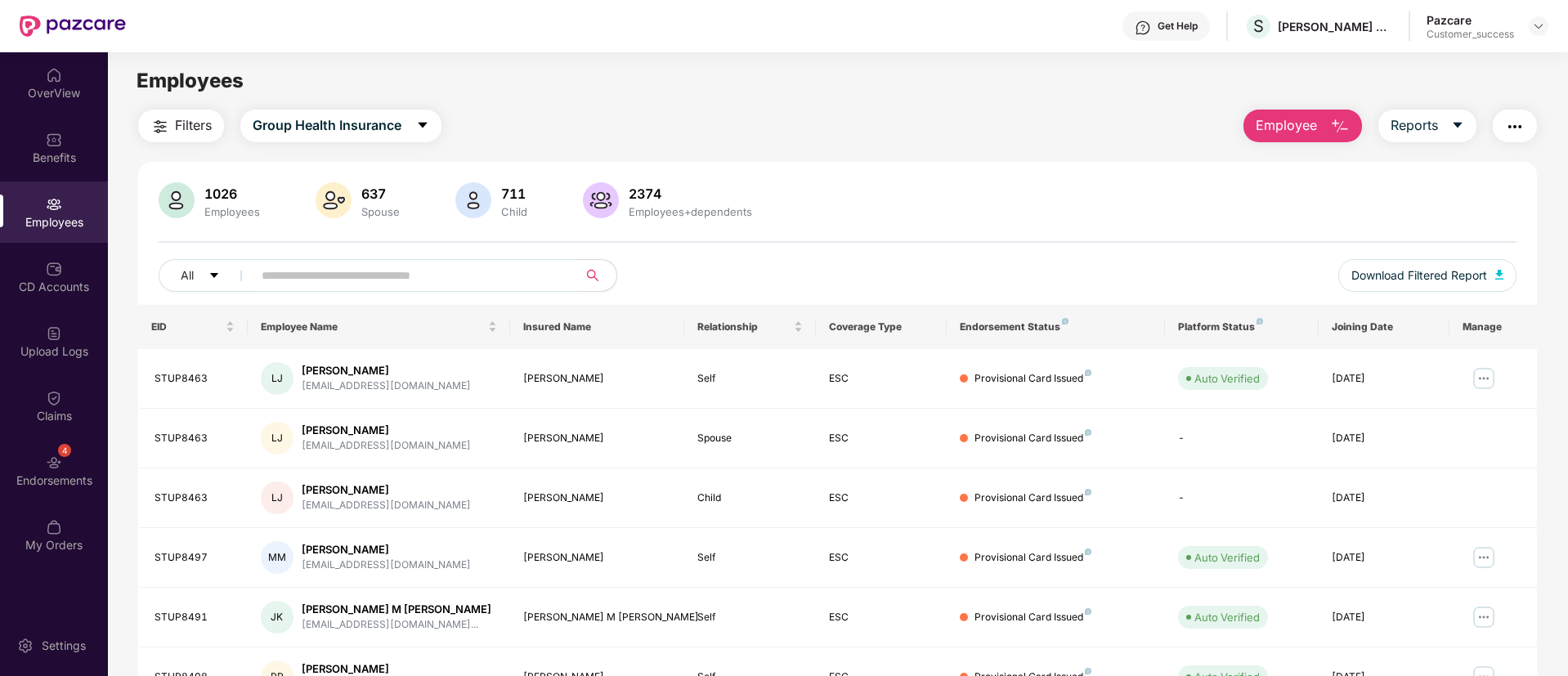
click at [1293, 126] on span "Employee" at bounding box center [1286, 125] width 62 height 20
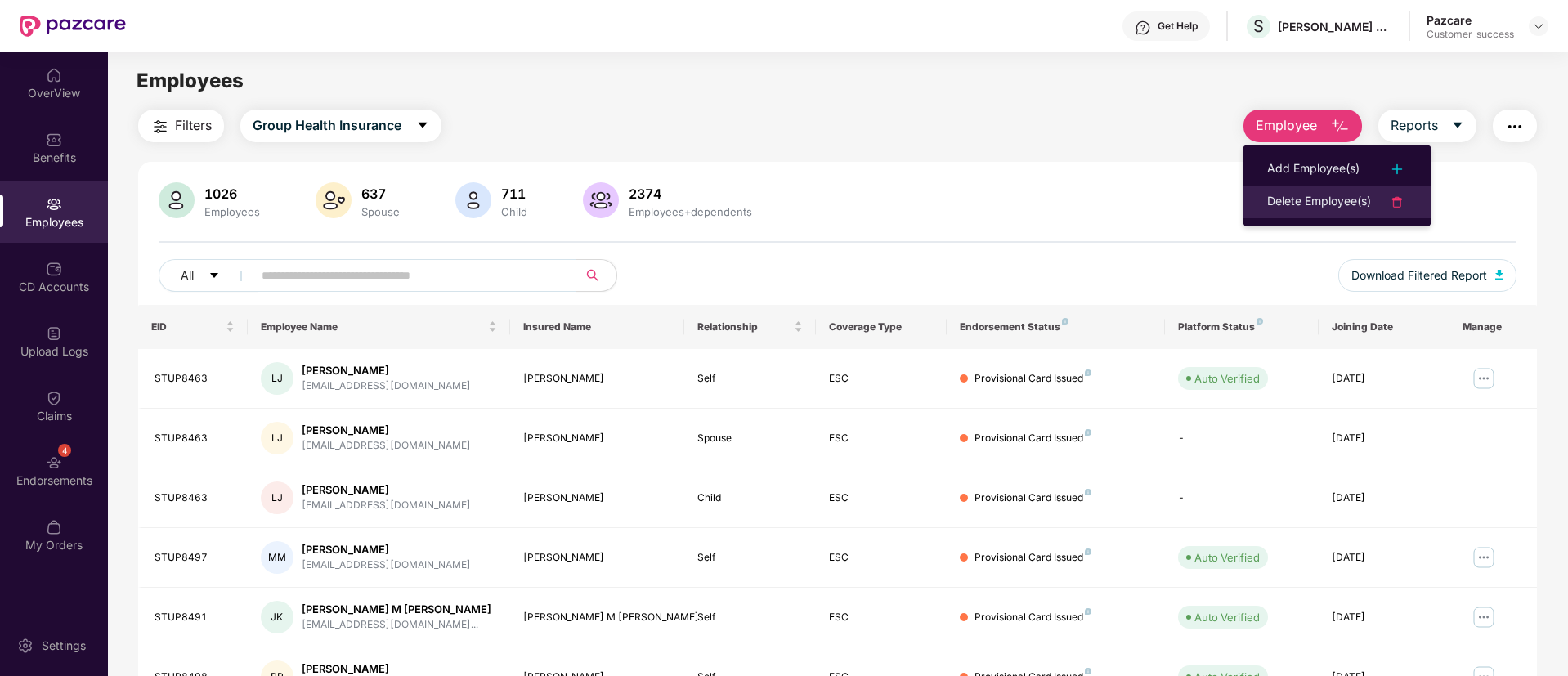
click at [1301, 211] on div "Delete Employee(s)" at bounding box center [1319, 201] width 104 height 19
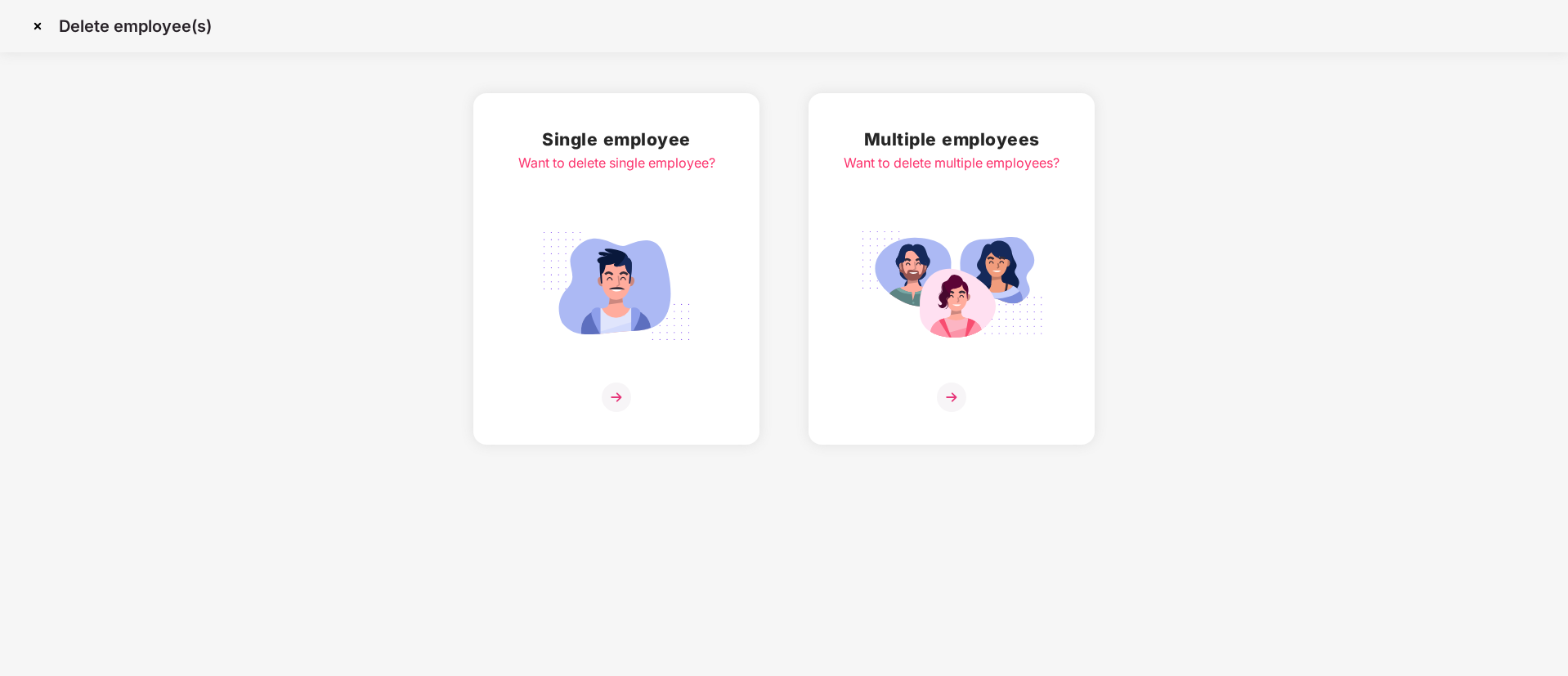
click at [997, 206] on div "Multiple employees Want to delete multiple employees?" at bounding box center [951, 269] width 216 height 286
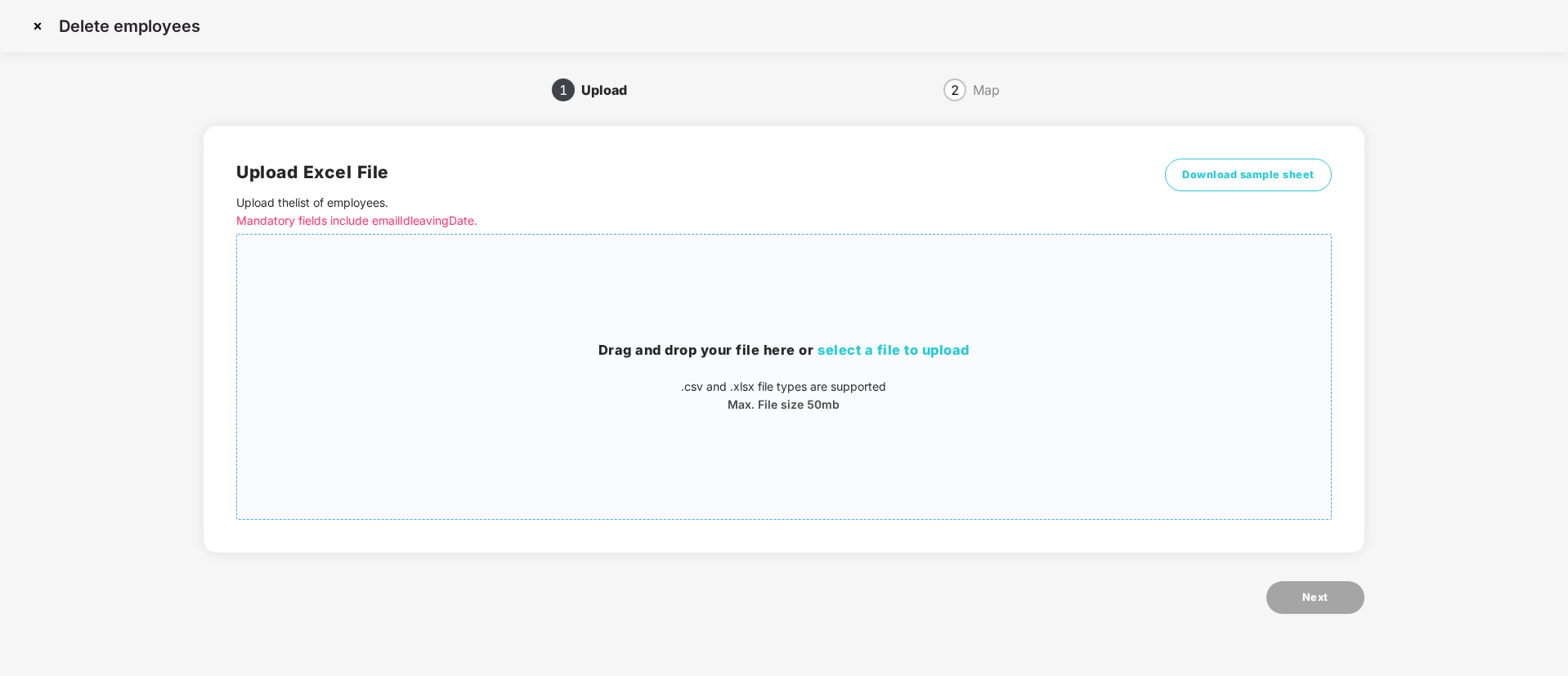
click at [884, 358] on h3 "Drag and drop your file here or select a file to upload" at bounding box center [784, 350] width 1093 height 21
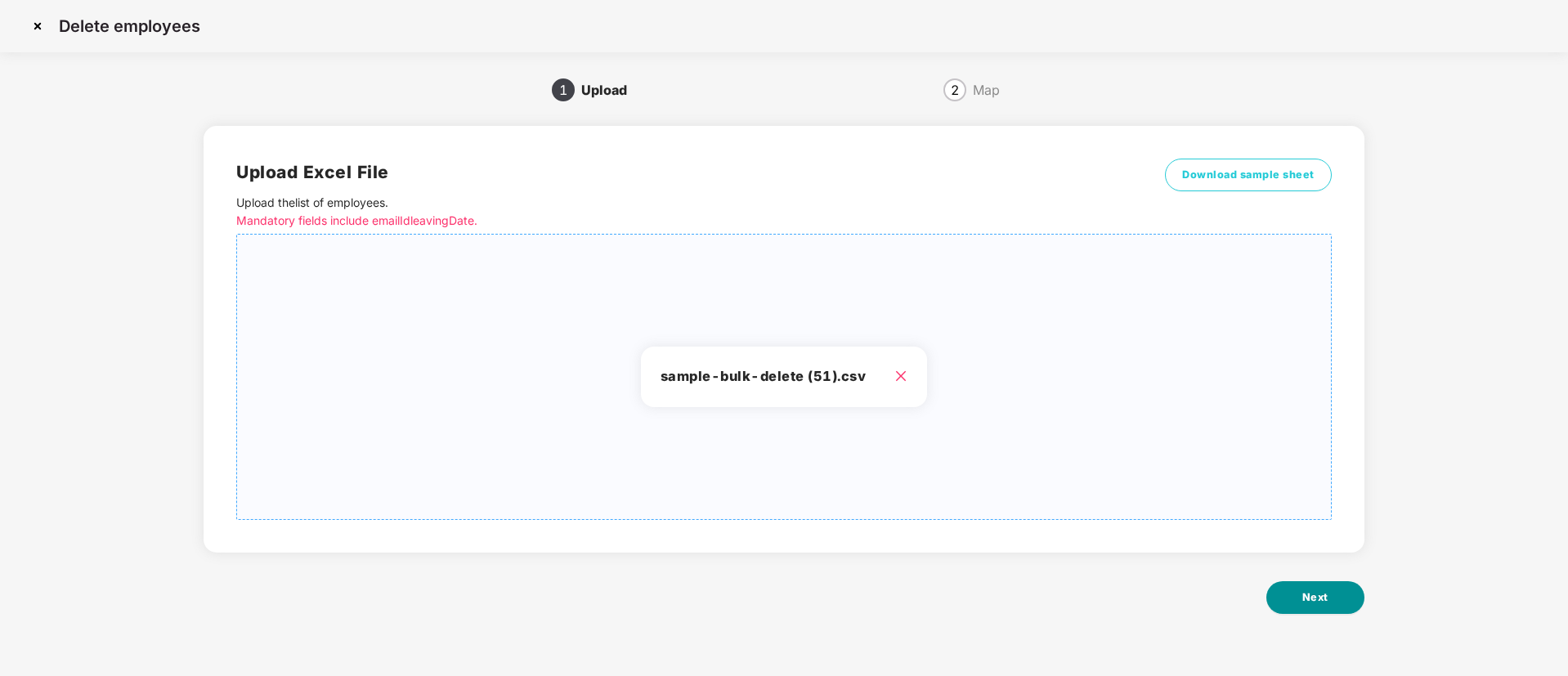
click at [1310, 582] on button "Next" at bounding box center [1316, 598] width 98 height 33
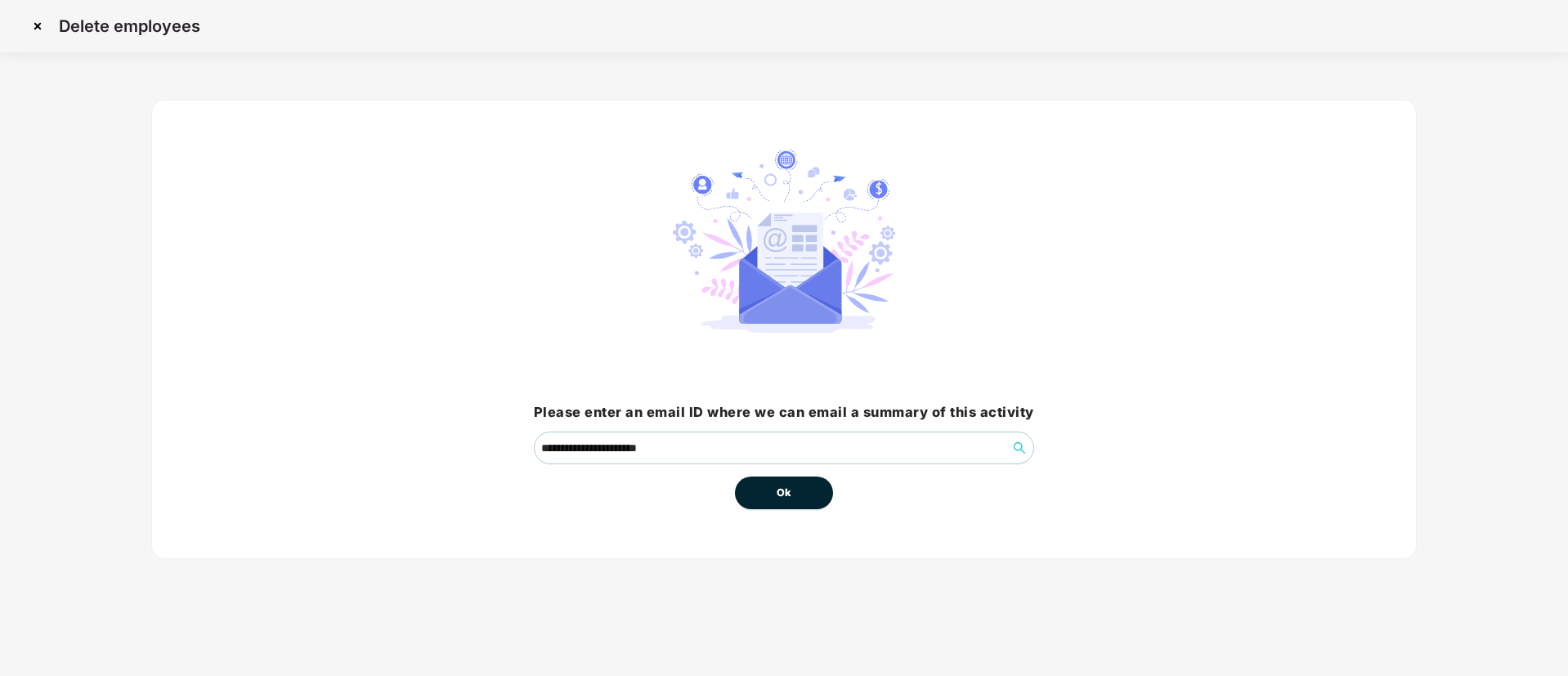
click at [784, 502] on button "Ok" at bounding box center [784, 493] width 98 height 33
click at [749, 485] on button "Ok" at bounding box center [784, 493] width 98 height 33
click at [801, 496] on button "Ok" at bounding box center [784, 493] width 98 height 33
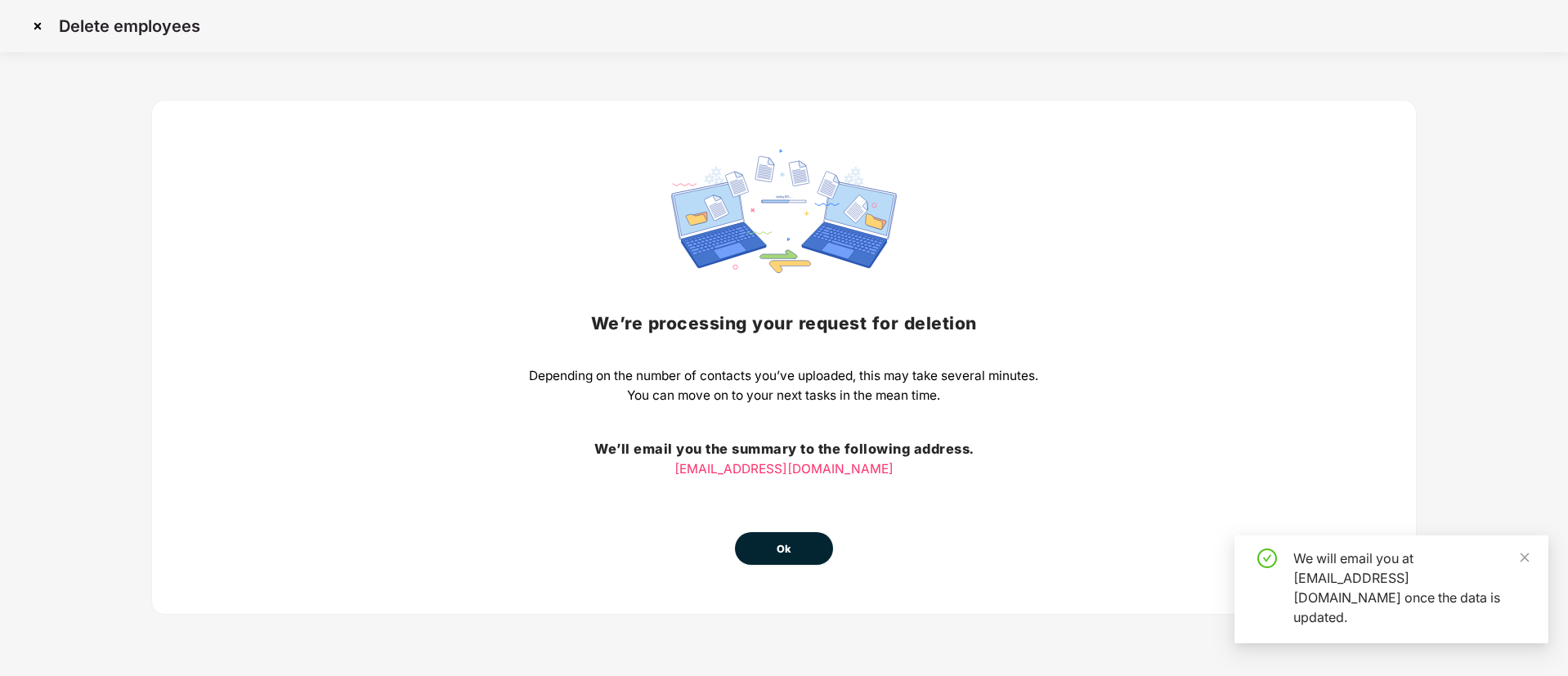
click at [788, 548] on span "Ok" at bounding box center [784, 549] width 15 height 17
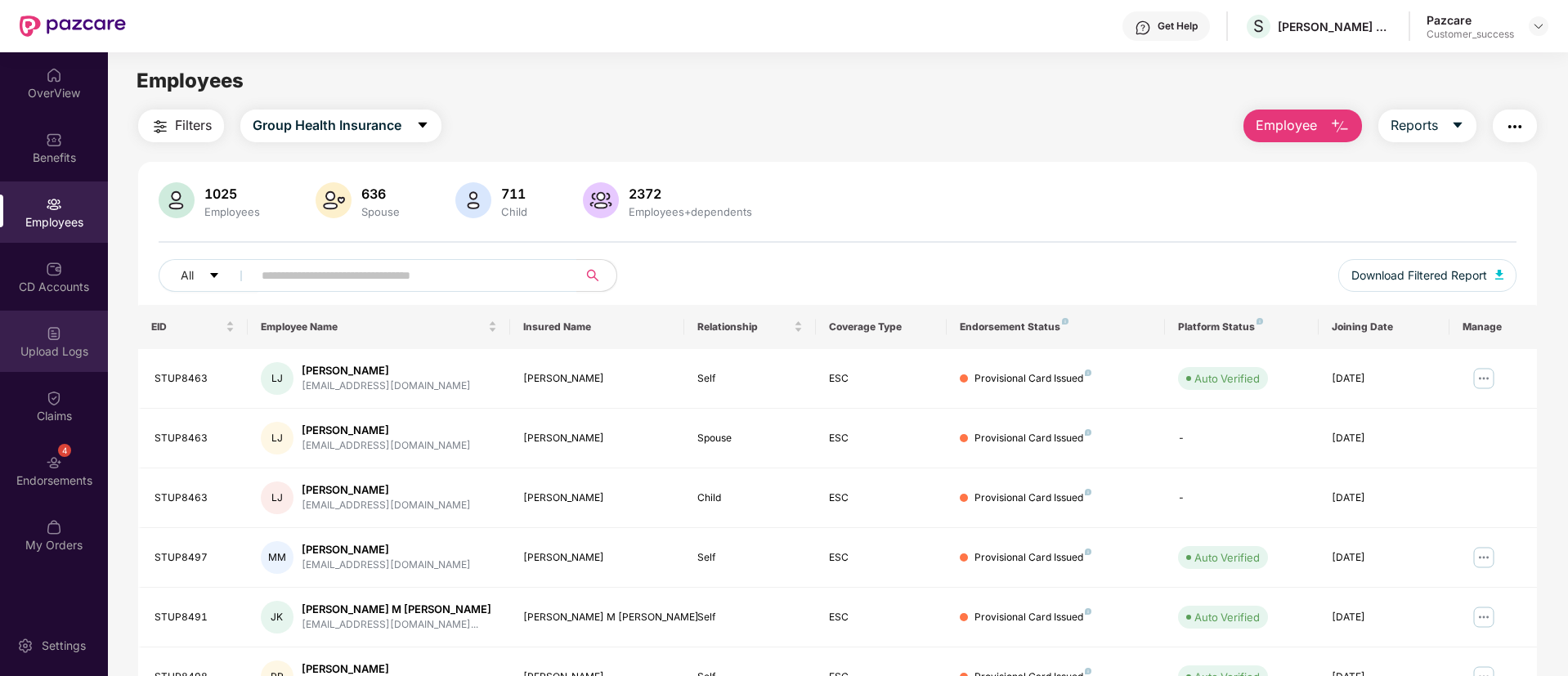
click at [68, 343] on div "Upload Logs" at bounding box center [53, 351] width 108 height 17
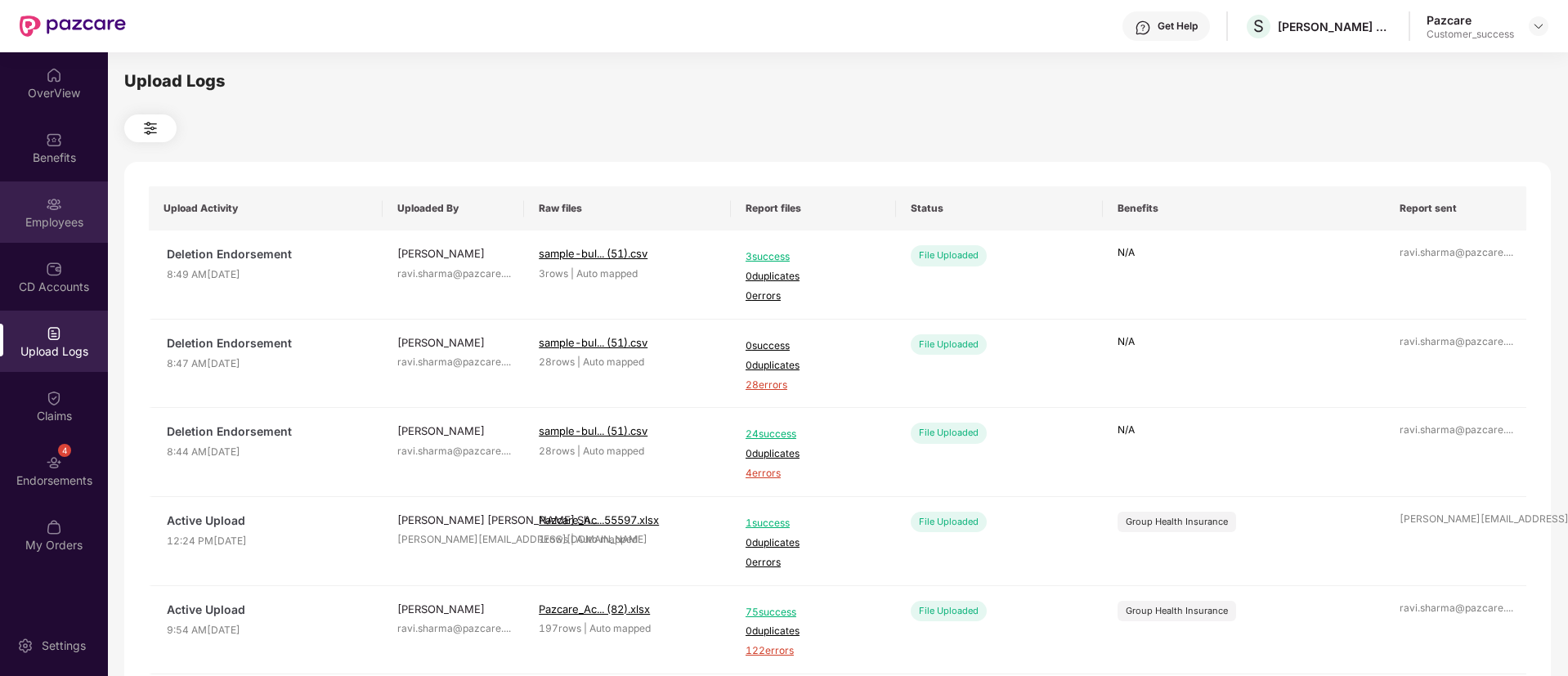
click at [40, 210] on div "Employees" at bounding box center [53, 212] width 108 height 62
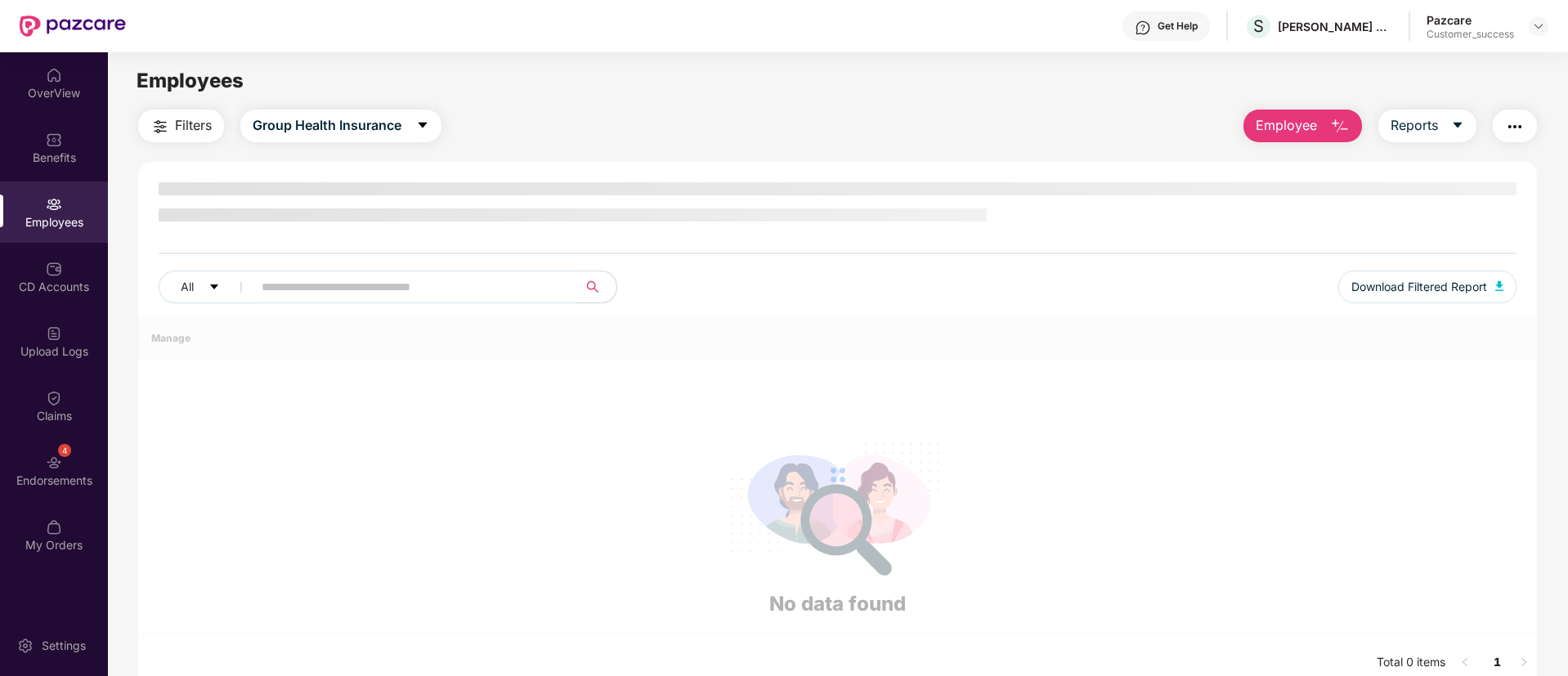
click at [40, 210] on div "Employees" at bounding box center [53, 212] width 108 height 62
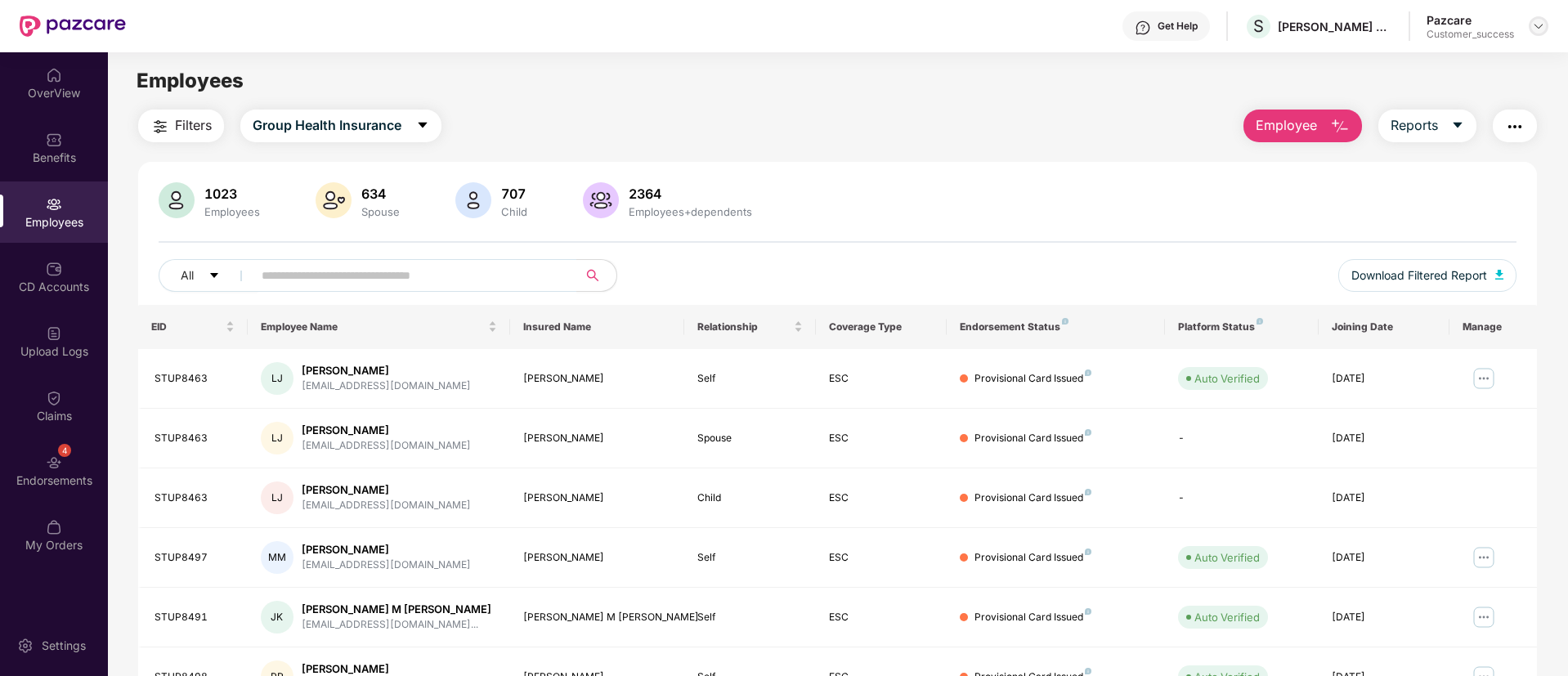
click at [1546, 23] on div at bounding box center [1539, 26] width 19 height 19
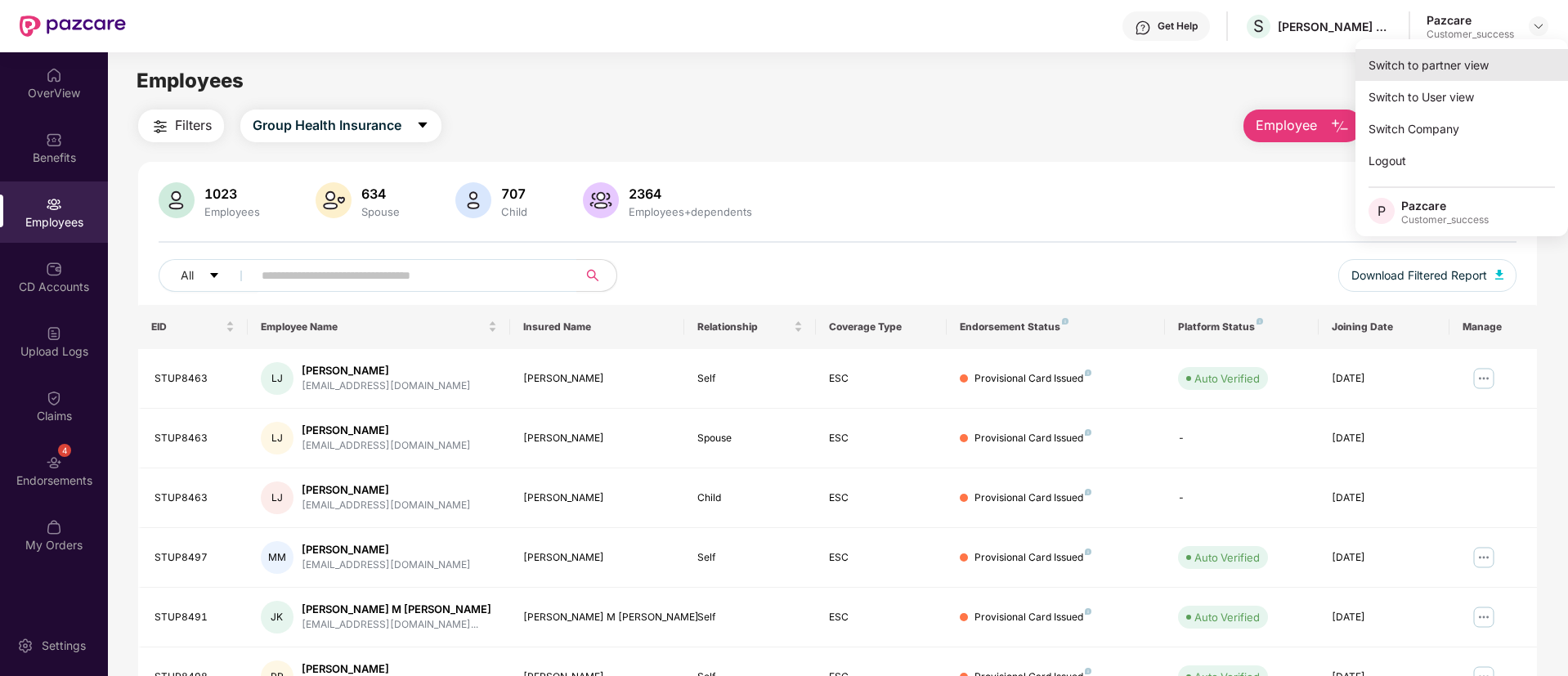
drag, startPoint x: 1424, startPoint y: 80, endPoint x: 1424, endPoint y: 63, distance: 17.0
click at [1424, 63] on div "Switch to partner view Switch to User view Switch Company Logout P Pazcare Cust…" at bounding box center [1461, 138] width 213 height 197
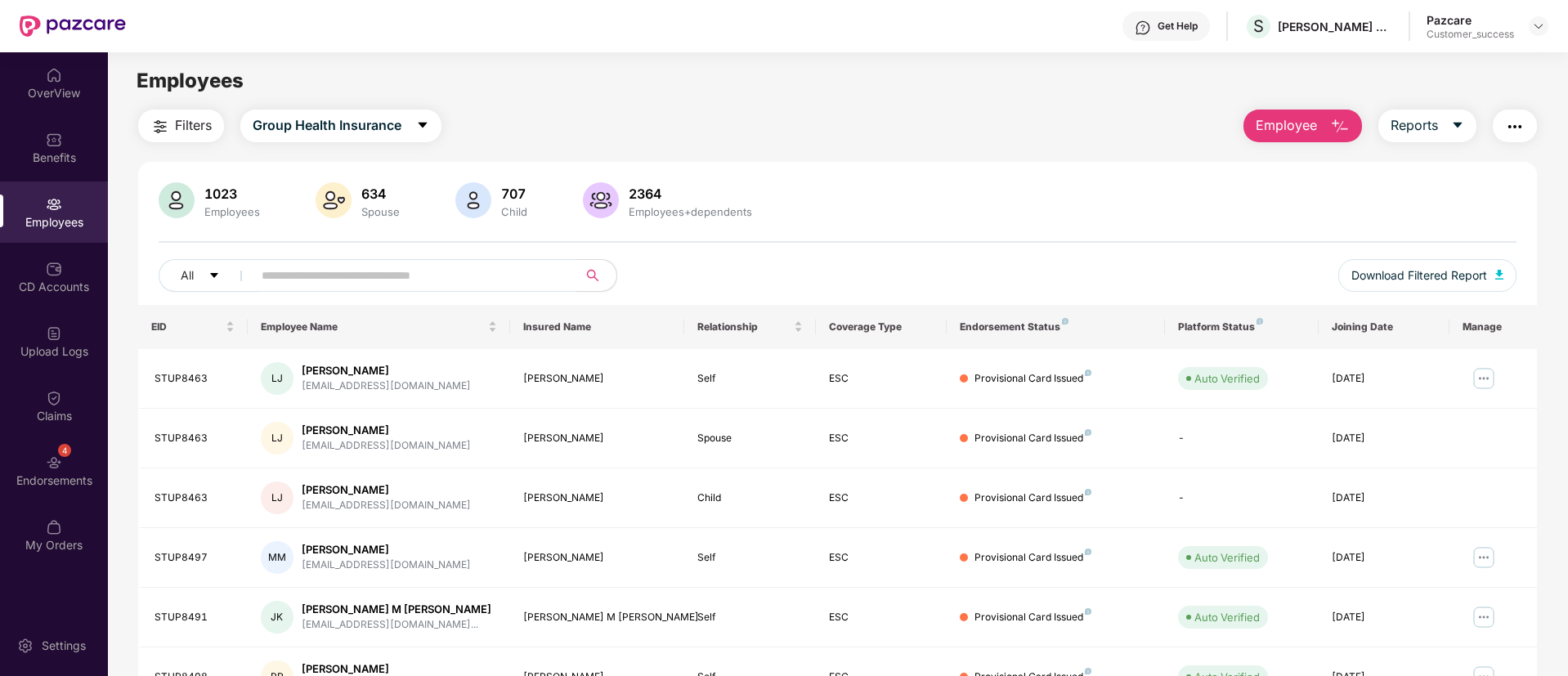
click at [1424, 63] on main "Employees Filters Group Health Insurance Employee Reports 1023 Employees 634 Sp…" at bounding box center [837, 390] width 1459 height 676
drag, startPoint x: 1549, startPoint y: 26, endPoint x: 1535, endPoint y: 28, distance: 14.1
click at [1535, 28] on div at bounding box center [1539, 26] width 19 height 19
click at [1535, 28] on img at bounding box center [1539, 26] width 13 height 13
click at [1538, 29] on img at bounding box center [1539, 26] width 13 height 13
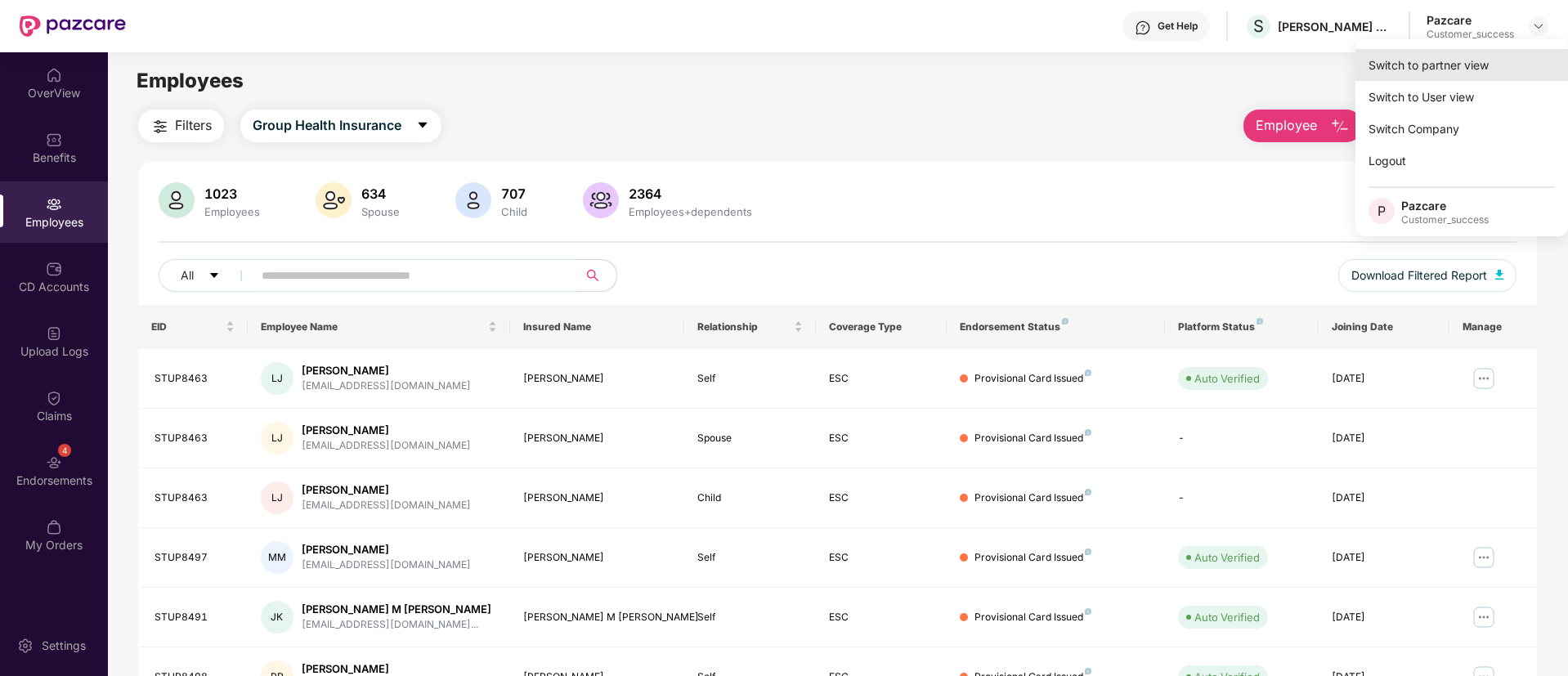
click at [1443, 56] on div "Switch to partner view" at bounding box center [1461, 64] width 213 height 32
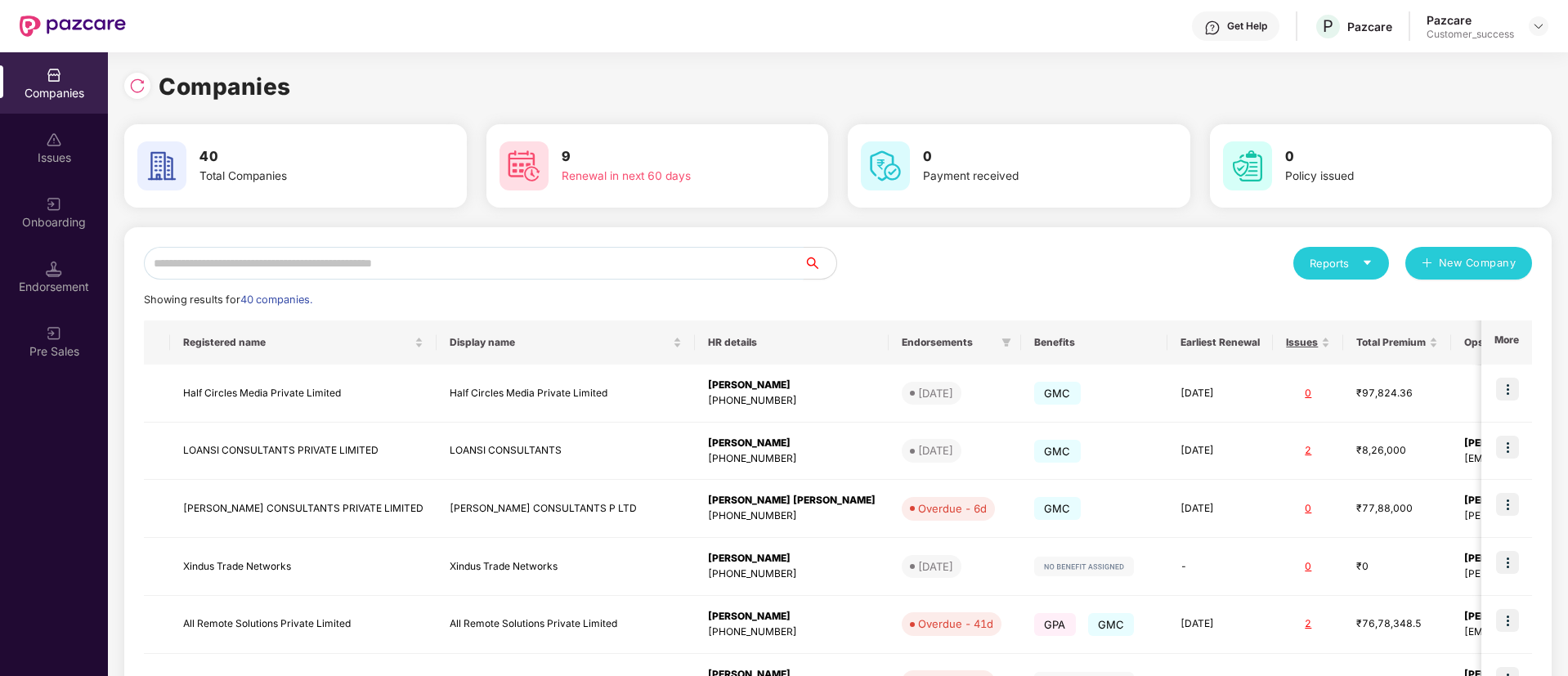
click at [525, 270] on input "text" at bounding box center [473, 263] width 660 height 33
click at [525, 270] on input "*" at bounding box center [473, 263] width 660 height 33
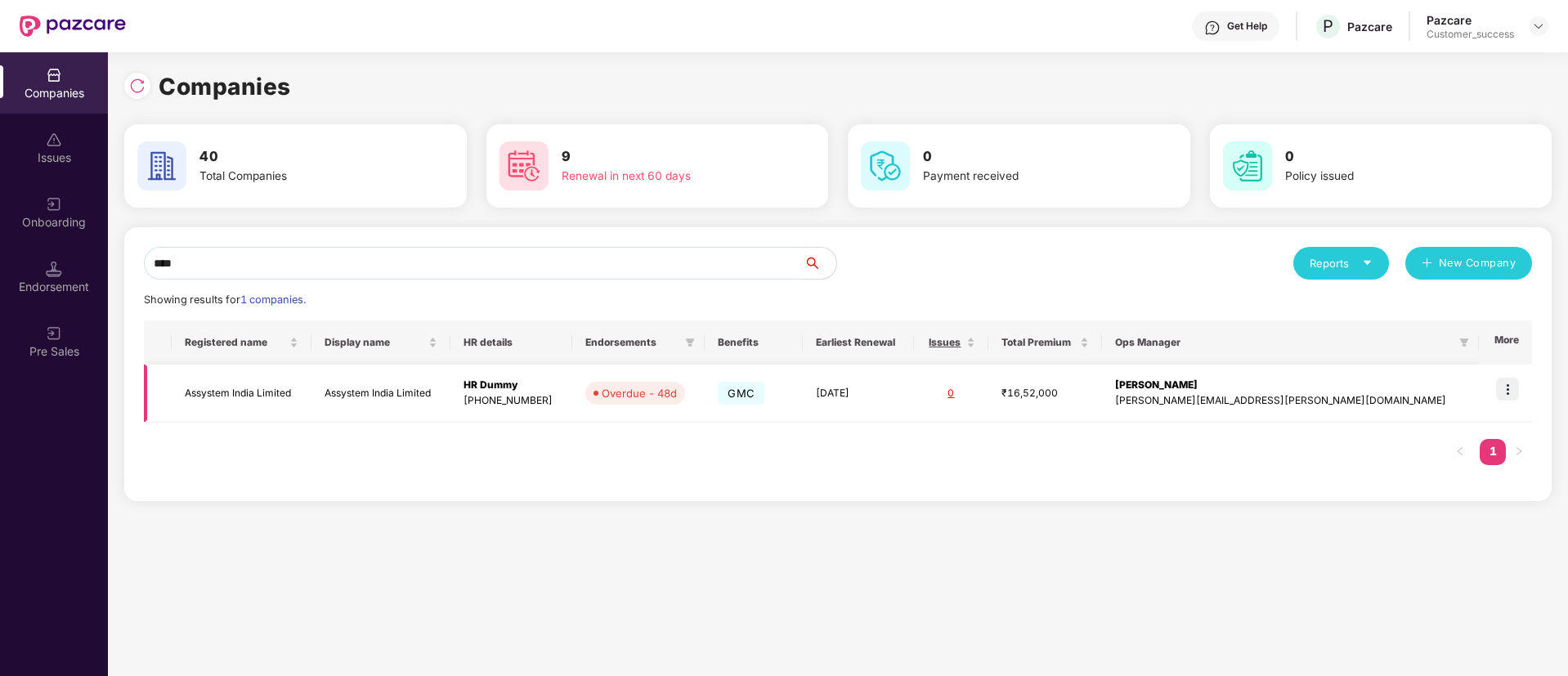
type input "****"
click at [1505, 399] on img at bounding box center [1507, 389] width 23 height 23
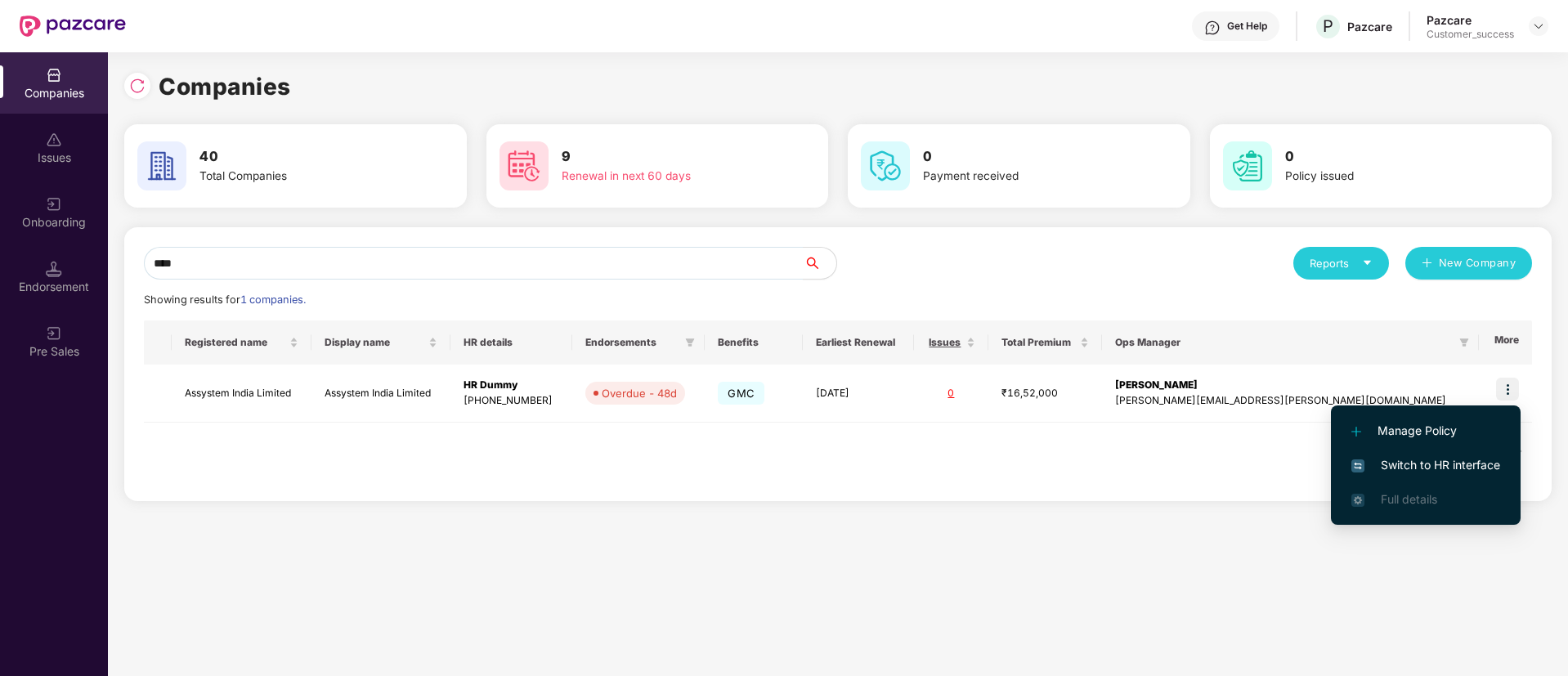
click at [1399, 459] on span "Switch to HR interface" at bounding box center [1426, 465] width 149 height 18
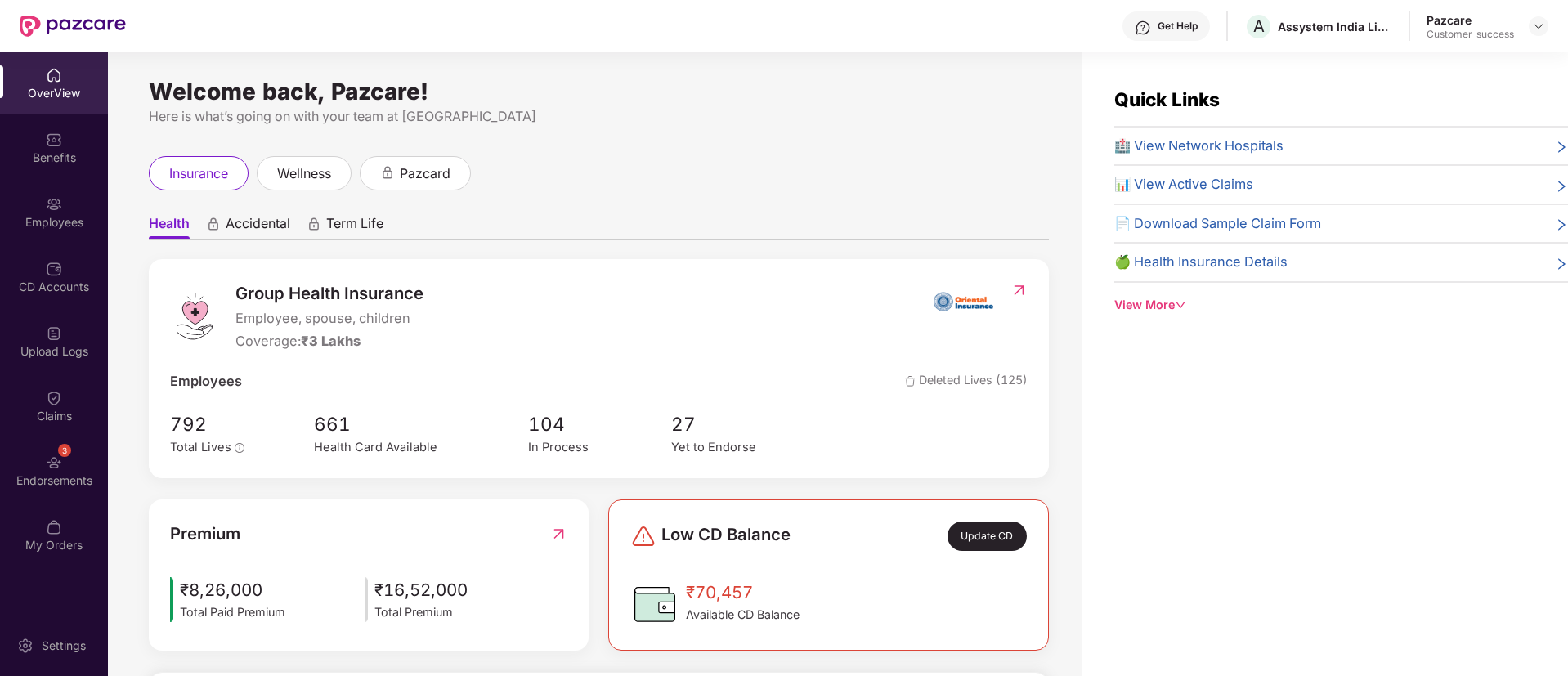
click at [67, 215] on div "Employees" at bounding box center [53, 223] width 108 height 17
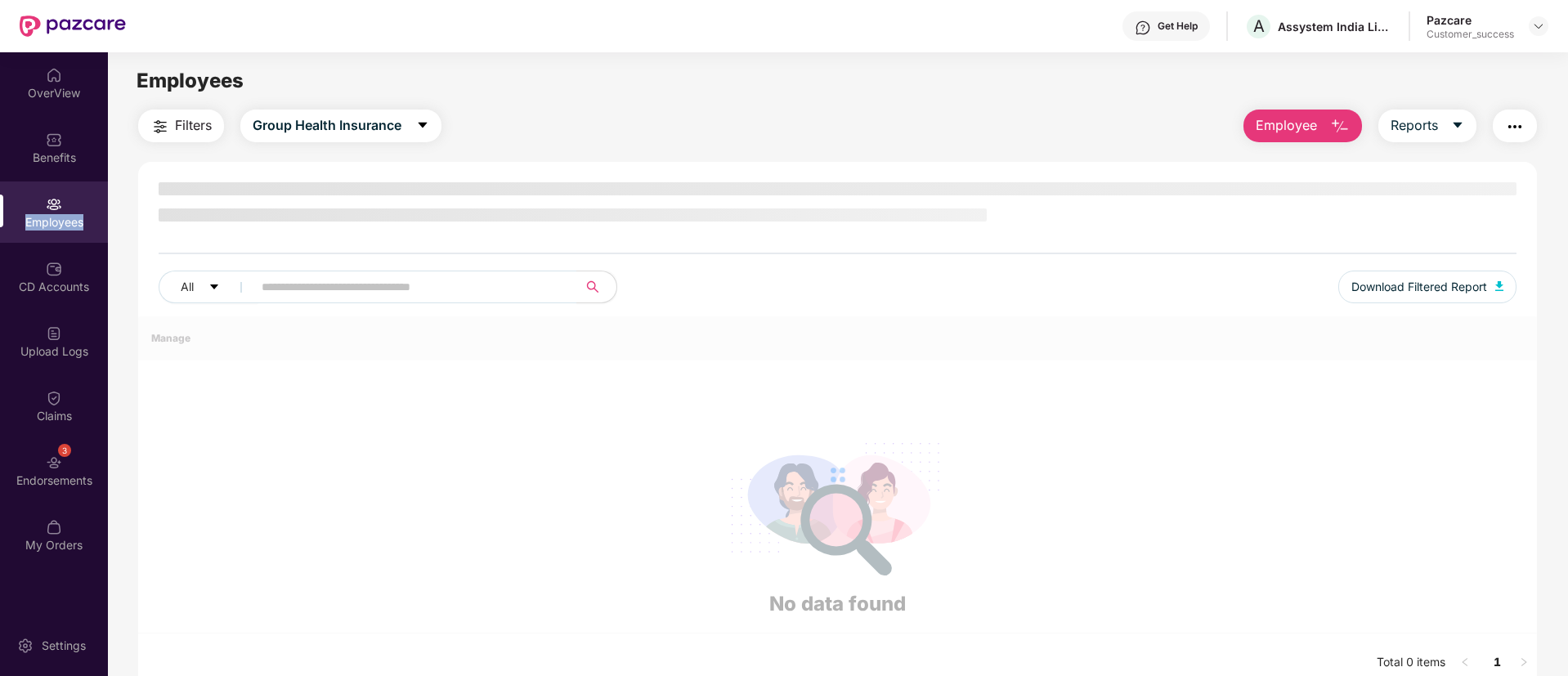
click at [67, 215] on div "Employees" at bounding box center [53, 223] width 108 height 17
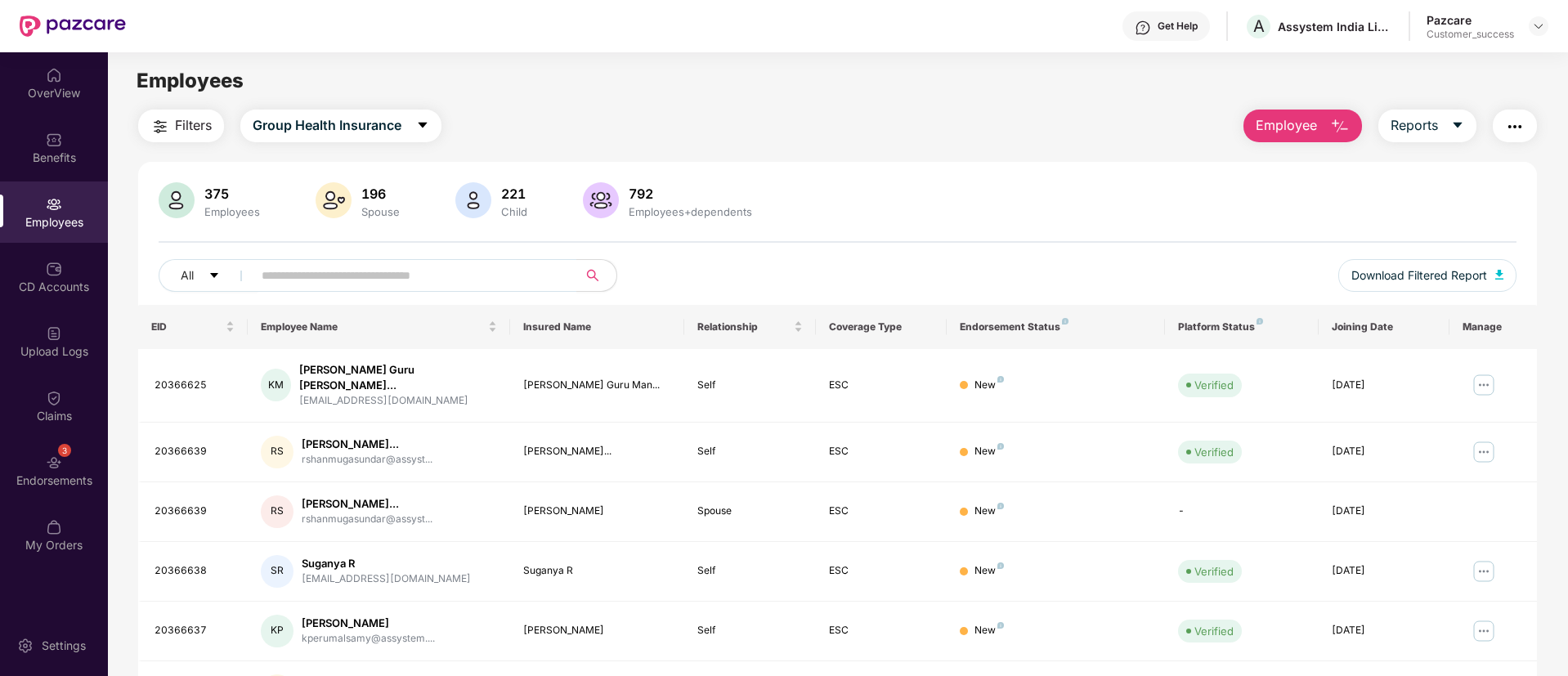
click at [1311, 134] on span "Employee" at bounding box center [1286, 125] width 62 height 20
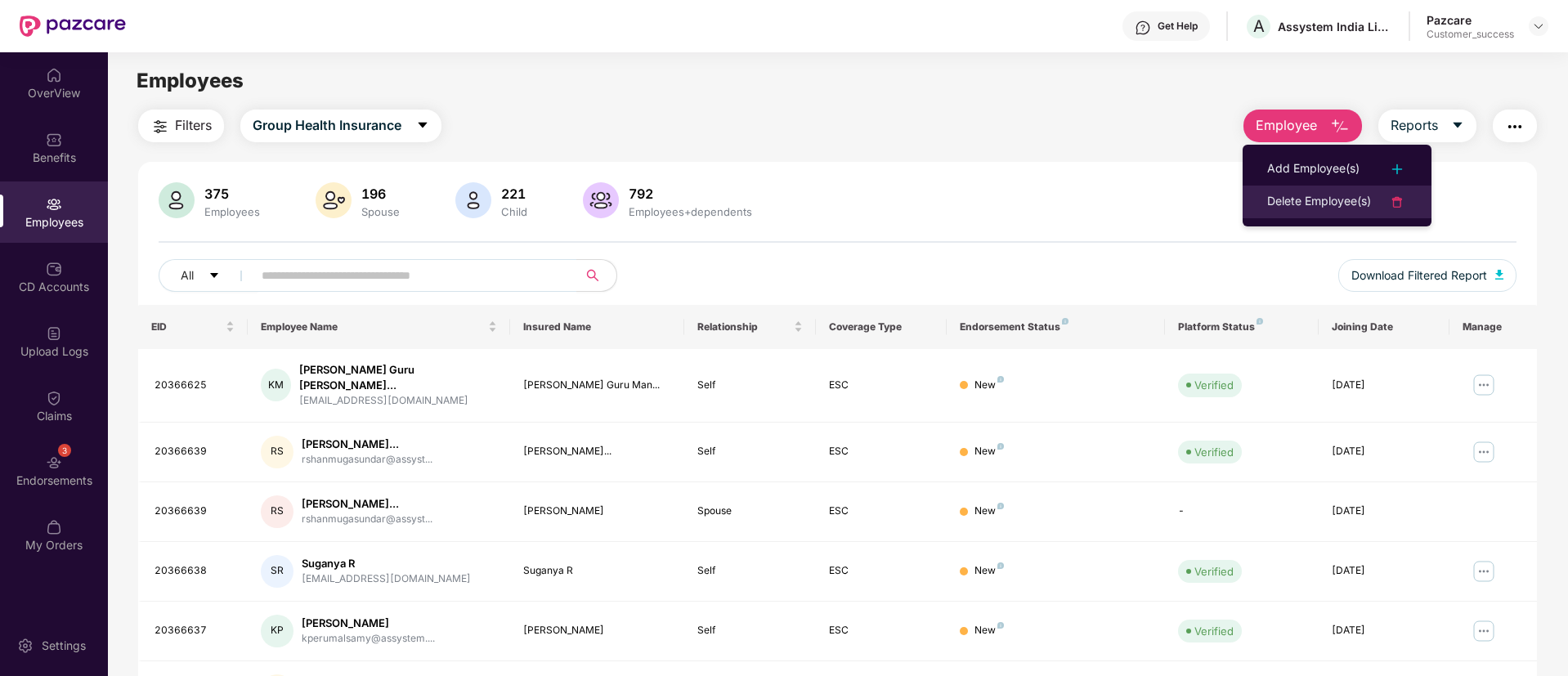
click at [1289, 209] on div "Delete Employee(s)" at bounding box center [1319, 201] width 104 height 19
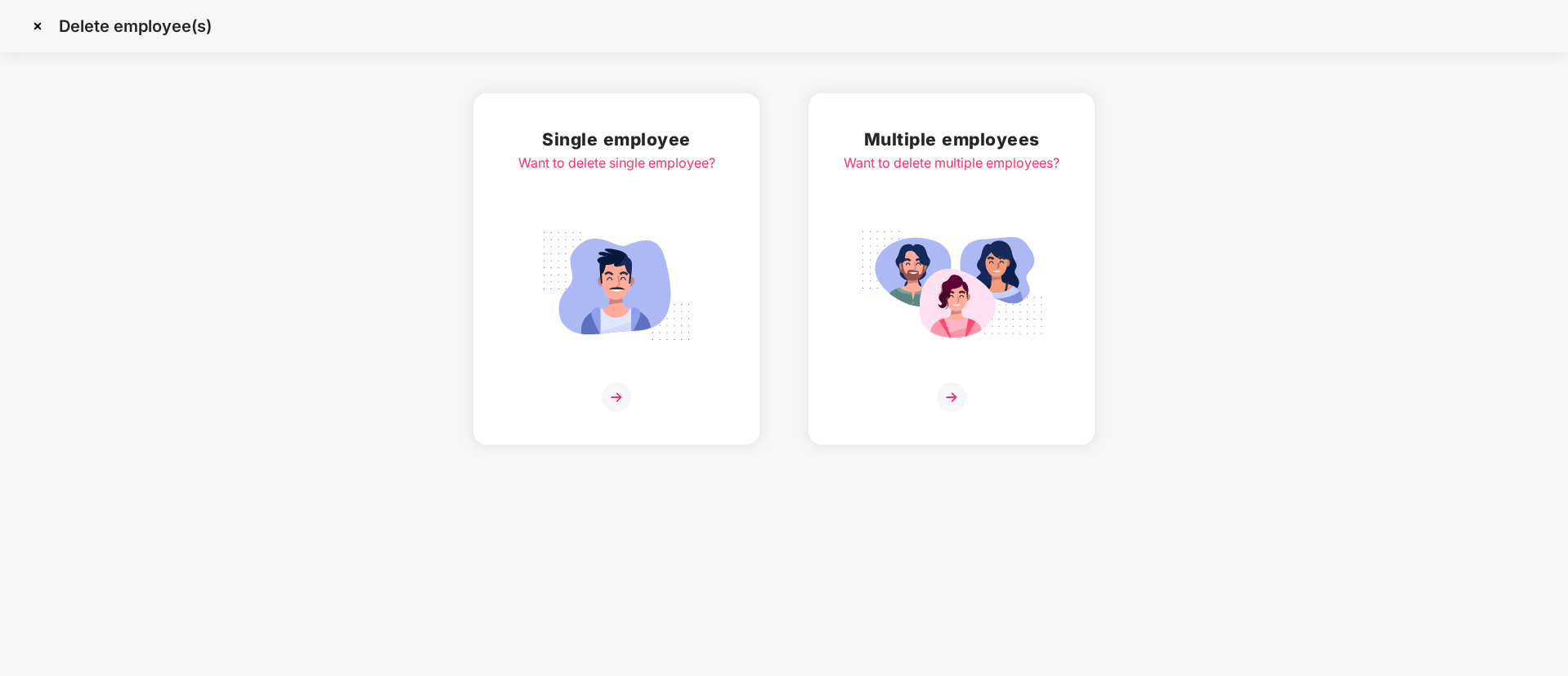
click at [999, 233] on img at bounding box center [951, 286] width 183 height 128
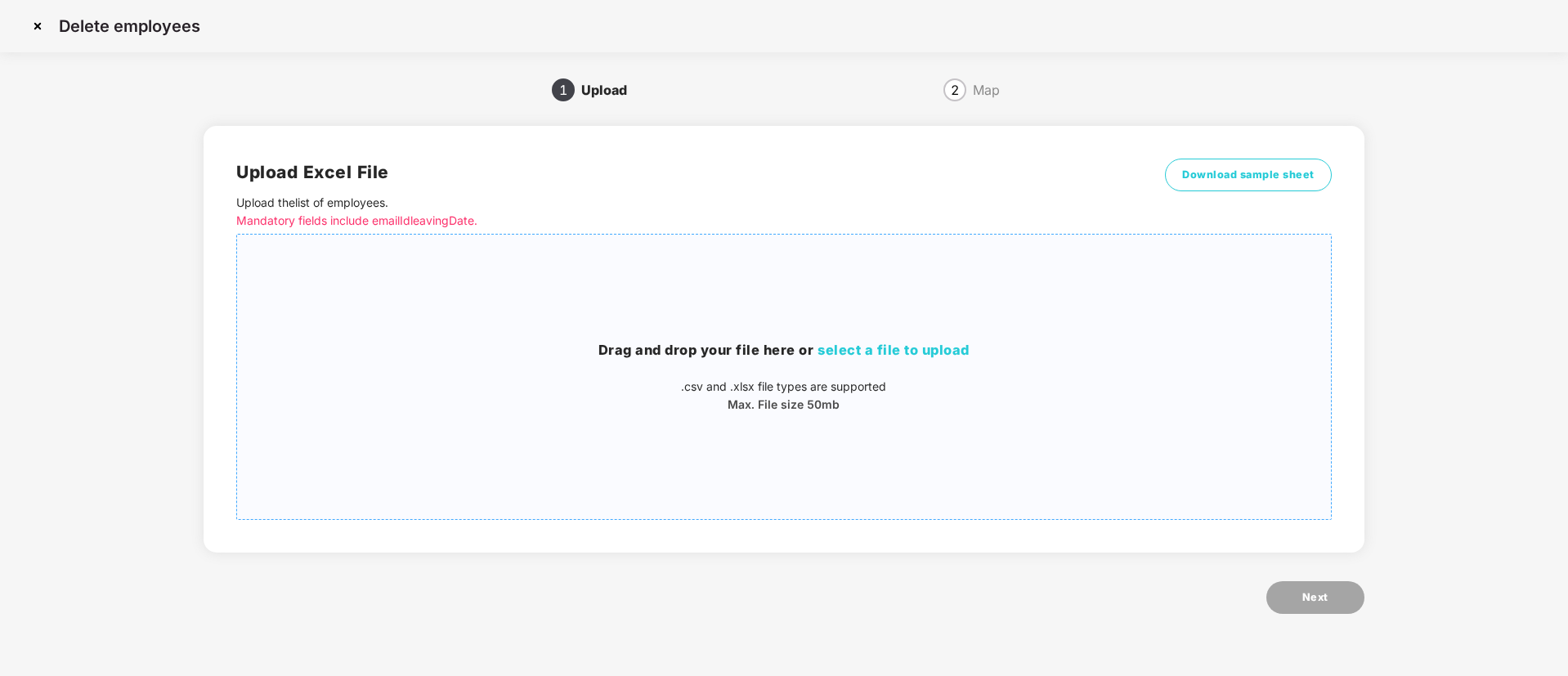
click at [935, 349] on span "select a file to upload" at bounding box center [894, 349] width 152 height 17
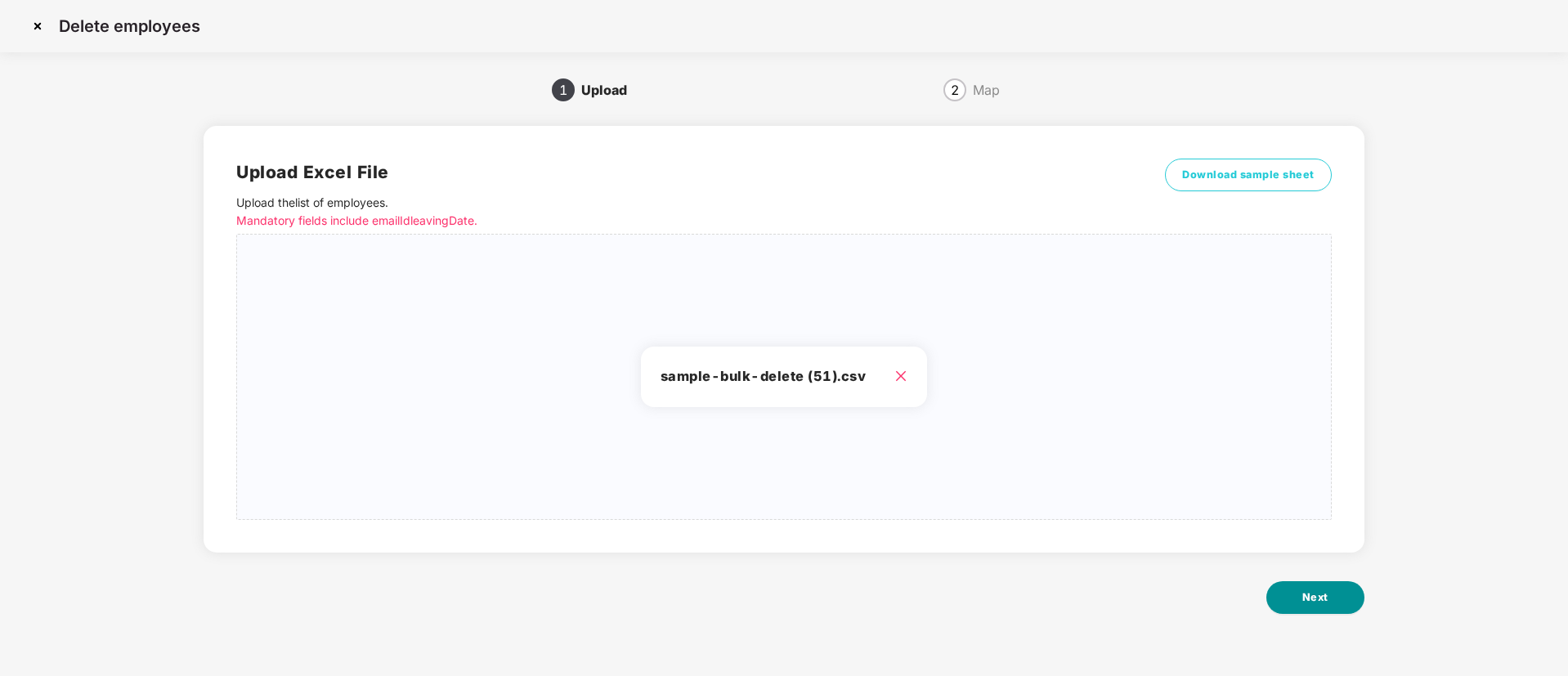
click at [1297, 590] on button "Next" at bounding box center [1316, 598] width 98 height 33
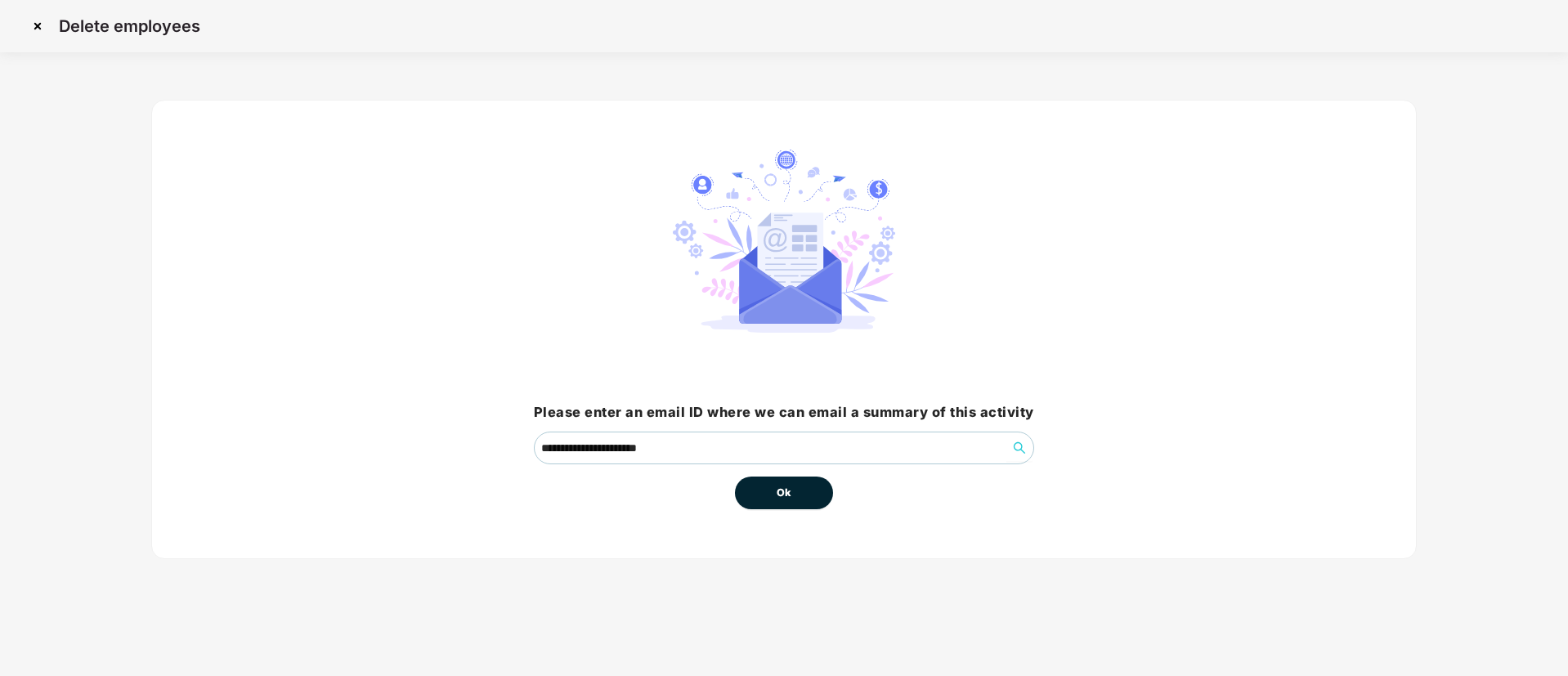
click at [791, 483] on button "Ok" at bounding box center [784, 493] width 98 height 33
click at [773, 480] on button "Ok" at bounding box center [784, 493] width 98 height 33
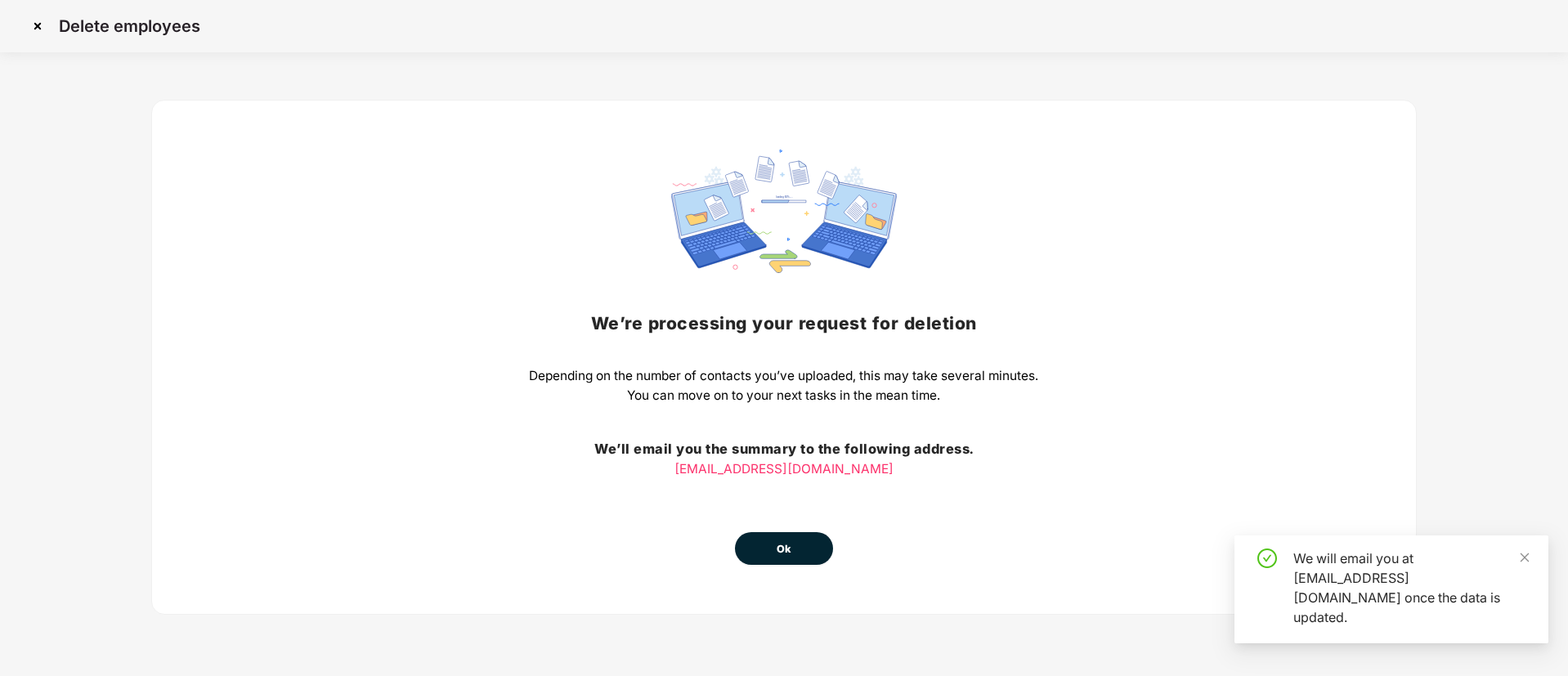
click at [779, 489] on div "We’re processing your request for [MEDICAL_DATA] Depending on the number of con…" at bounding box center [784, 357] width 510 height 415
click at [800, 545] on button "Ok" at bounding box center [784, 549] width 98 height 33
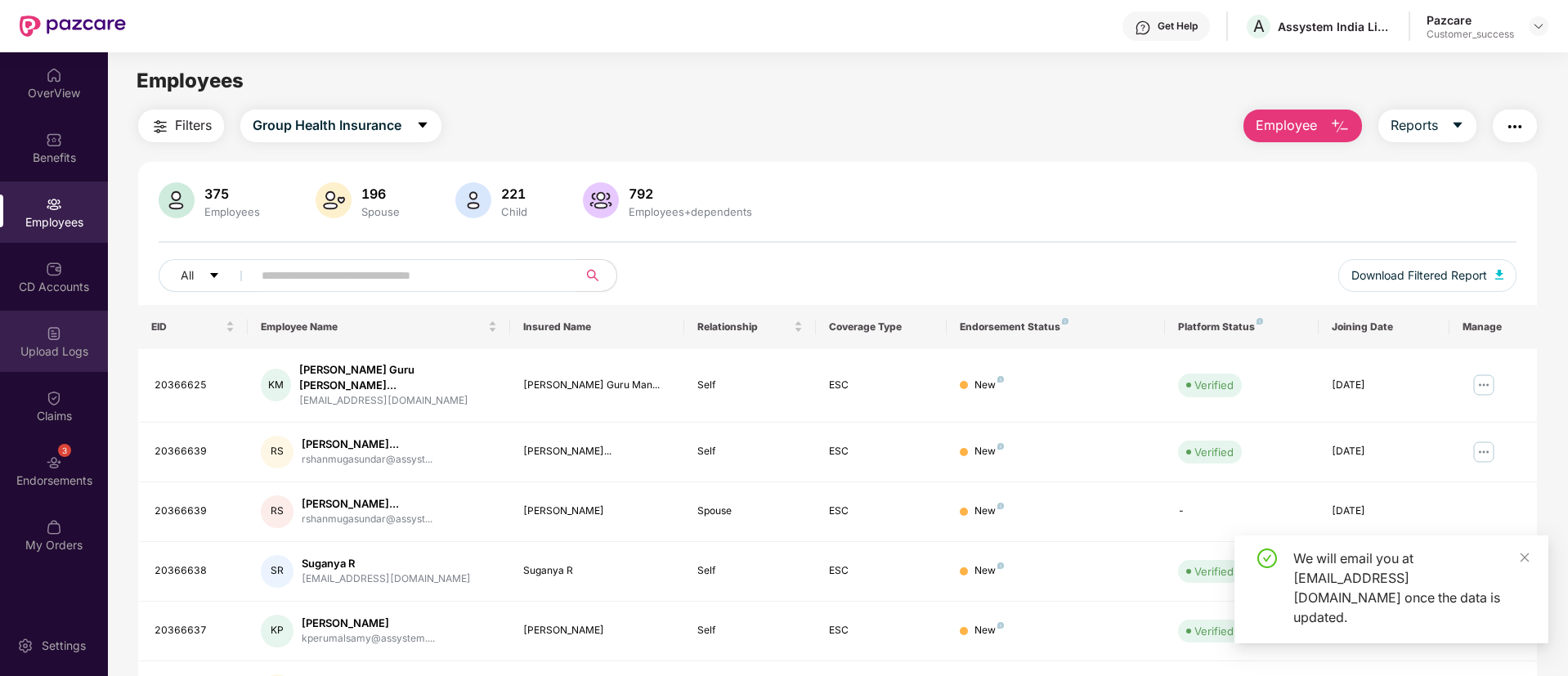
click at [55, 350] on div "Upload Logs" at bounding box center [53, 351] width 108 height 17
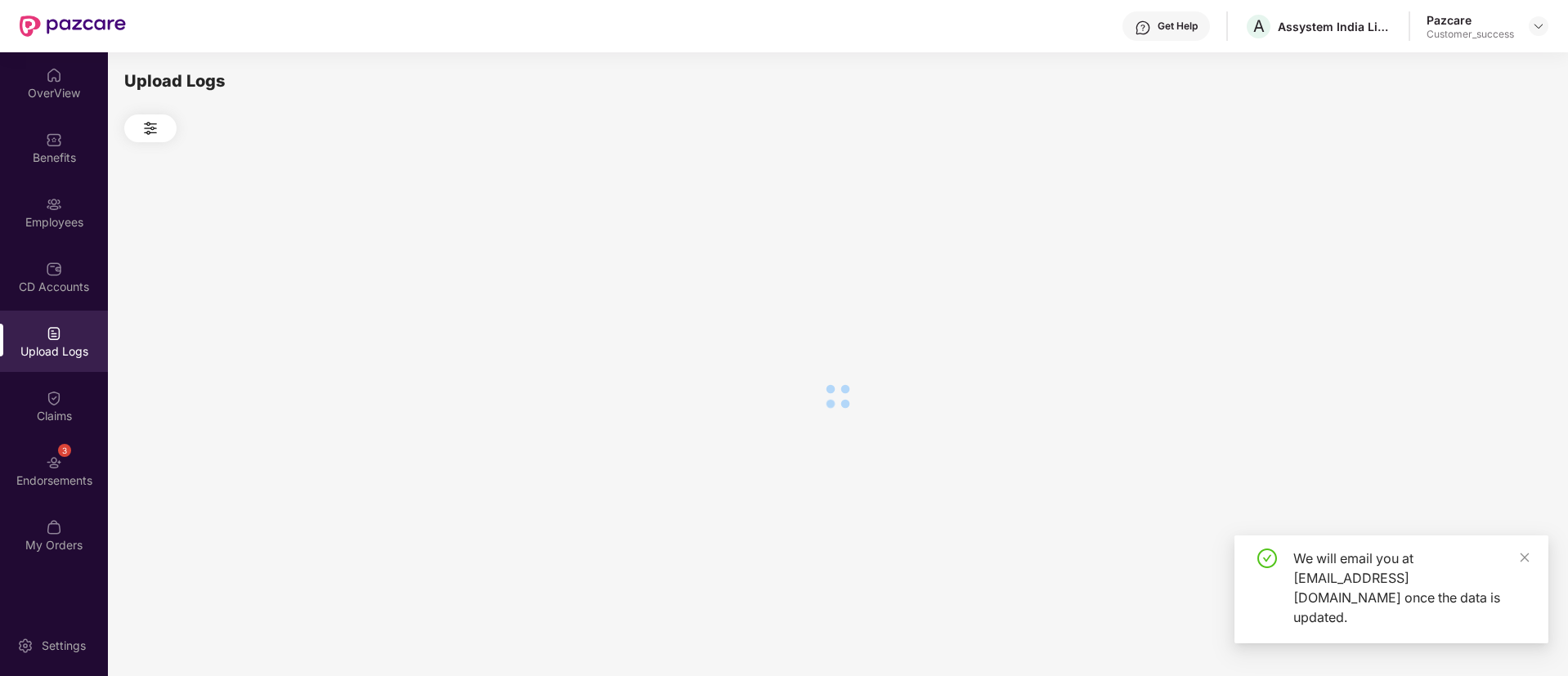
click at [55, 350] on div "Upload Logs" at bounding box center [53, 351] width 108 height 17
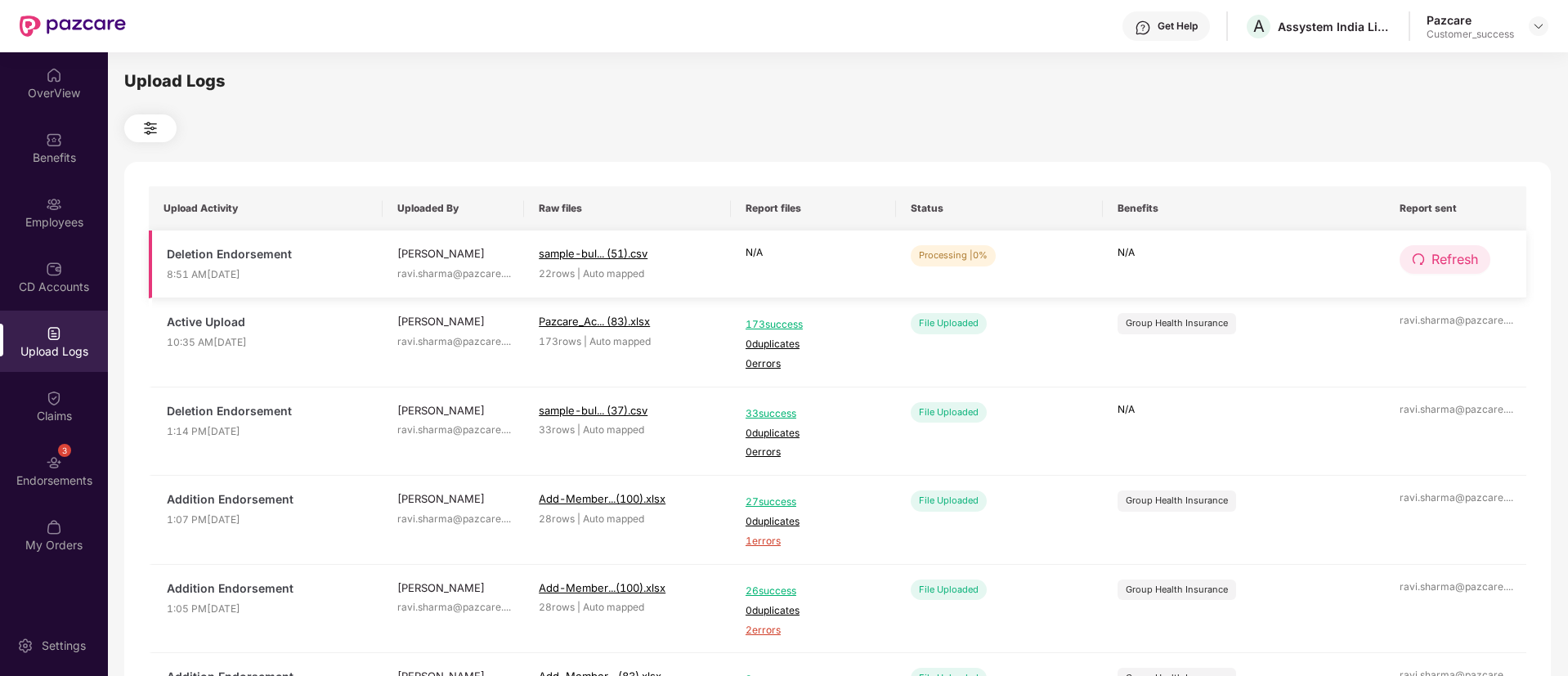
click at [1430, 249] on button "Refresh" at bounding box center [1445, 259] width 91 height 29
click at [1447, 257] on span "Refresh" at bounding box center [1455, 259] width 47 height 20
click at [1447, 257] on span "Refresh" at bounding box center [1456, 259] width 47 height 20
click at [1446, 259] on span "Refresh" at bounding box center [1455, 259] width 47 height 20
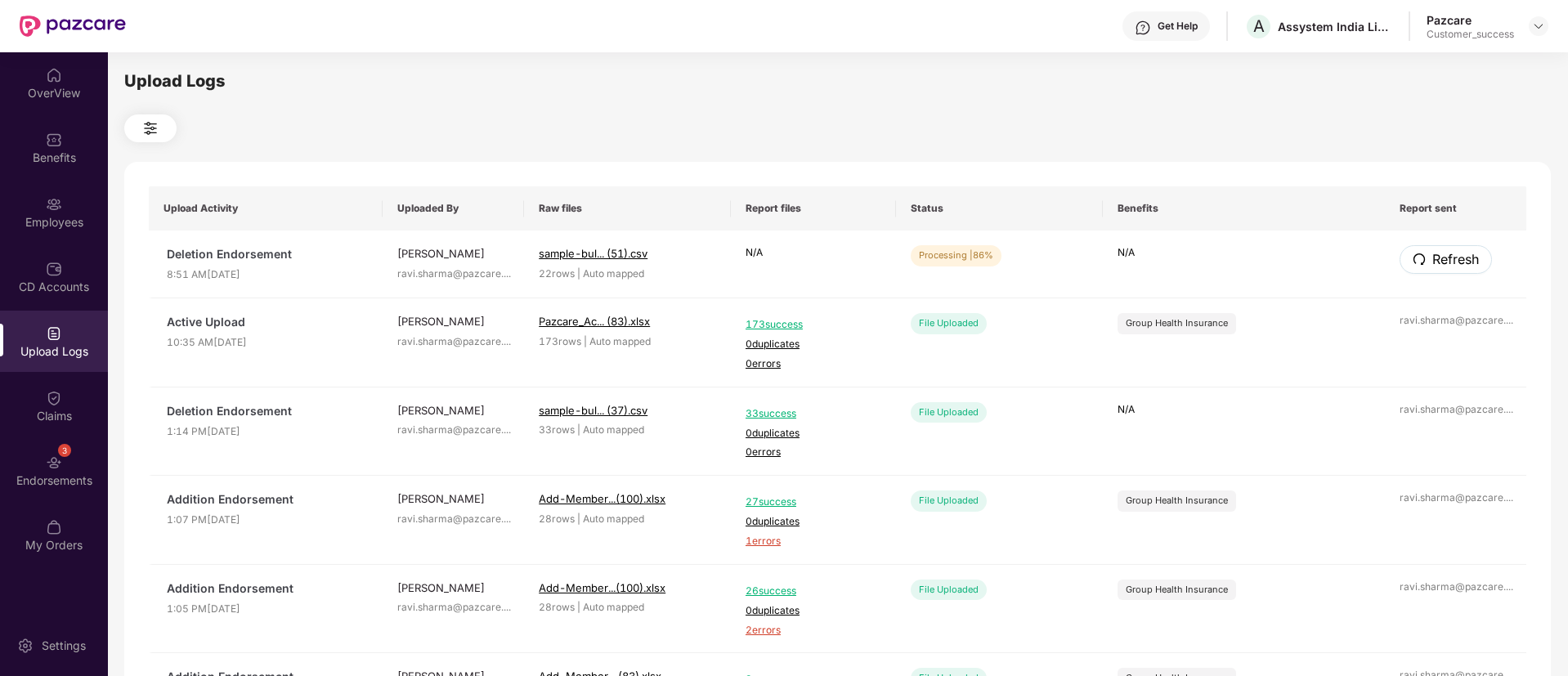
click at [1446, 259] on span "Refresh" at bounding box center [1456, 259] width 47 height 20
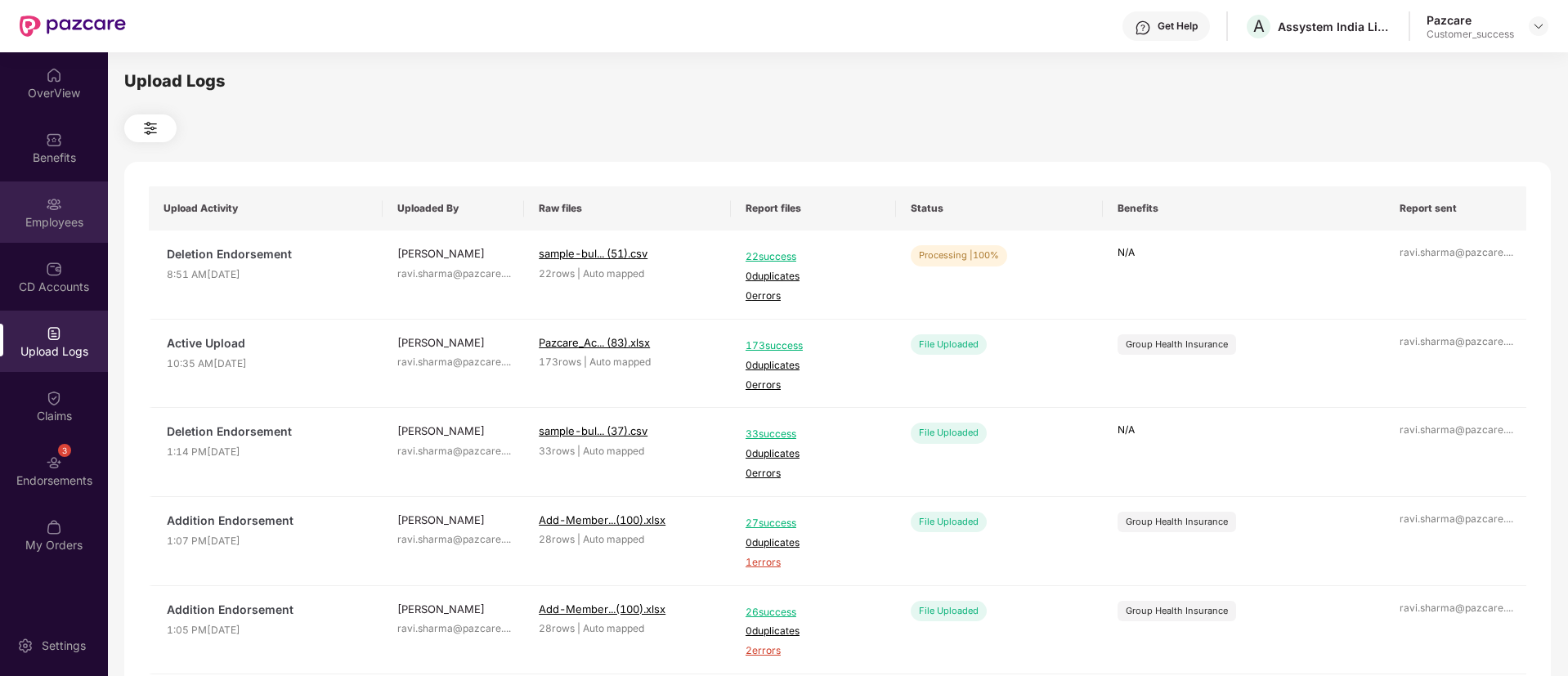
click at [48, 229] on div "Employees" at bounding box center [53, 223] width 108 height 17
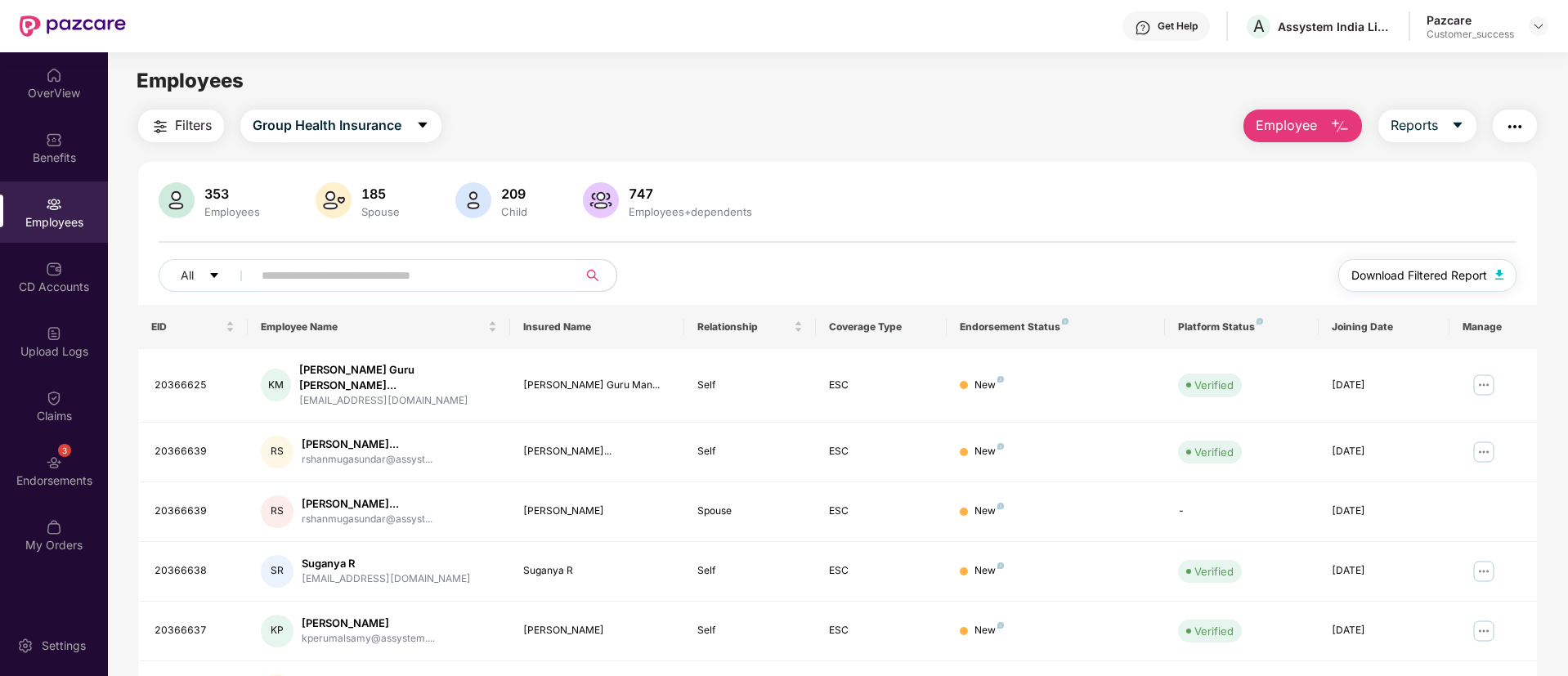
click at [1420, 275] on span "Download Filtered Report" at bounding box center [1420, 276] width 136 height 18
click at [489, 290] on span at bounding box center [409, 276] width 335 height 33
paste input "********"
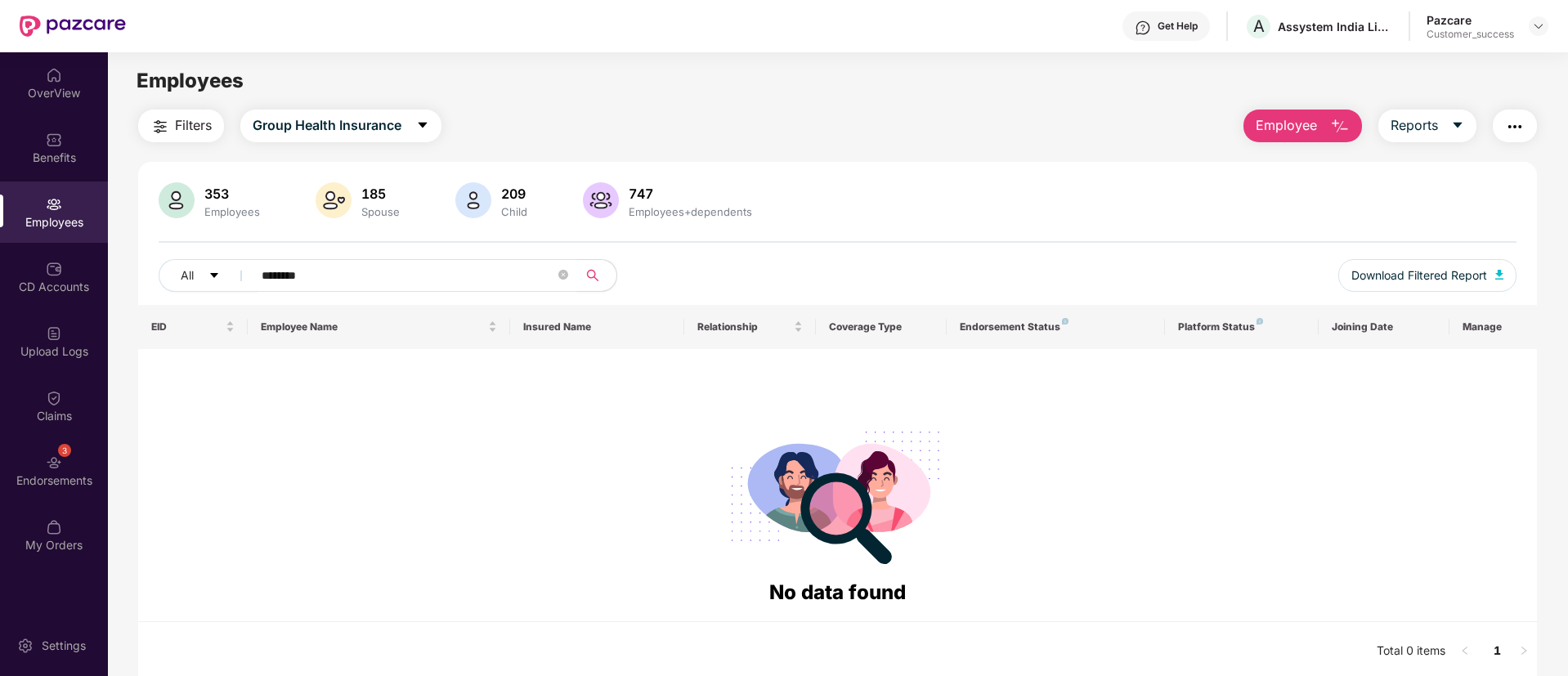
type input "********"
click at [1286, 136] on button "Employee" at bounding box center [1303, 126] width 119 height 33
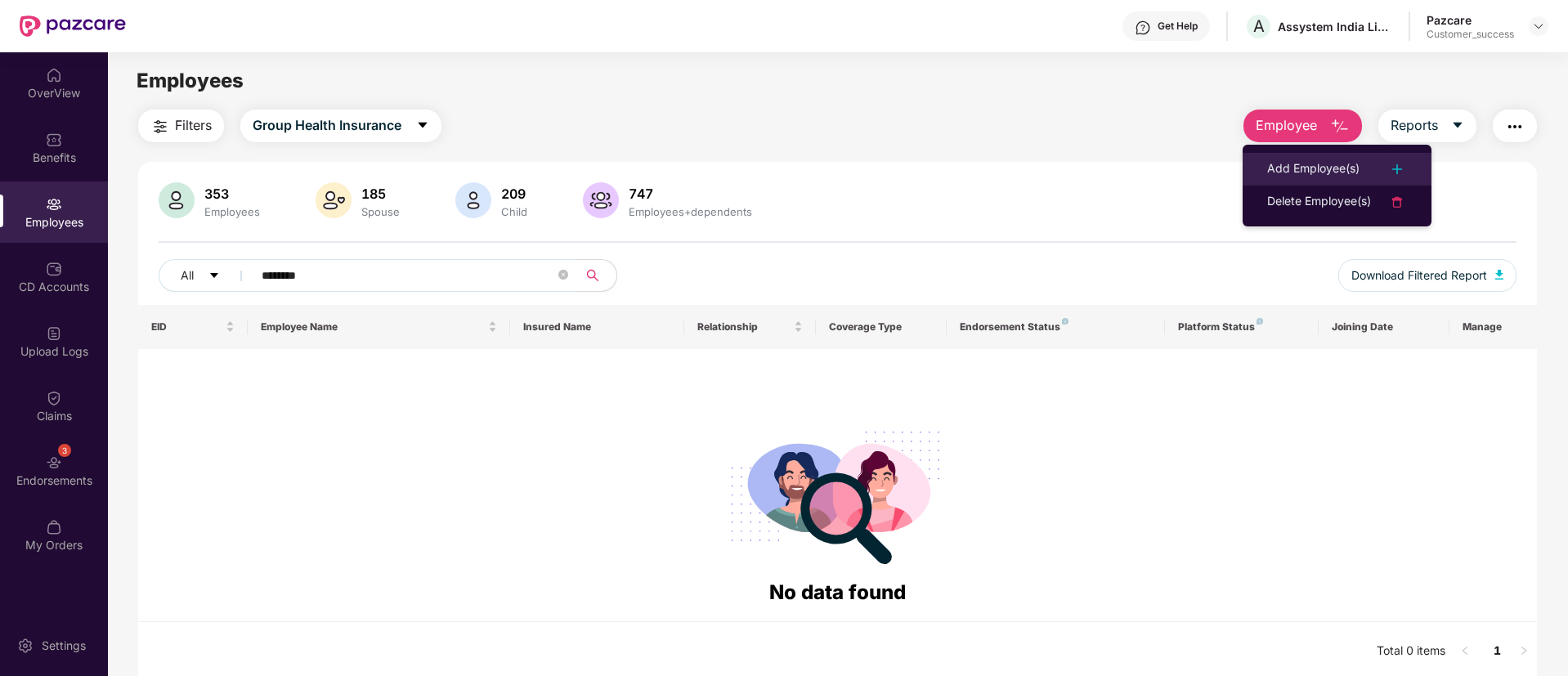
click at [1311, 176] on div "Add Employee(s)" at bounding box center [1313, 168] width 92 height 19
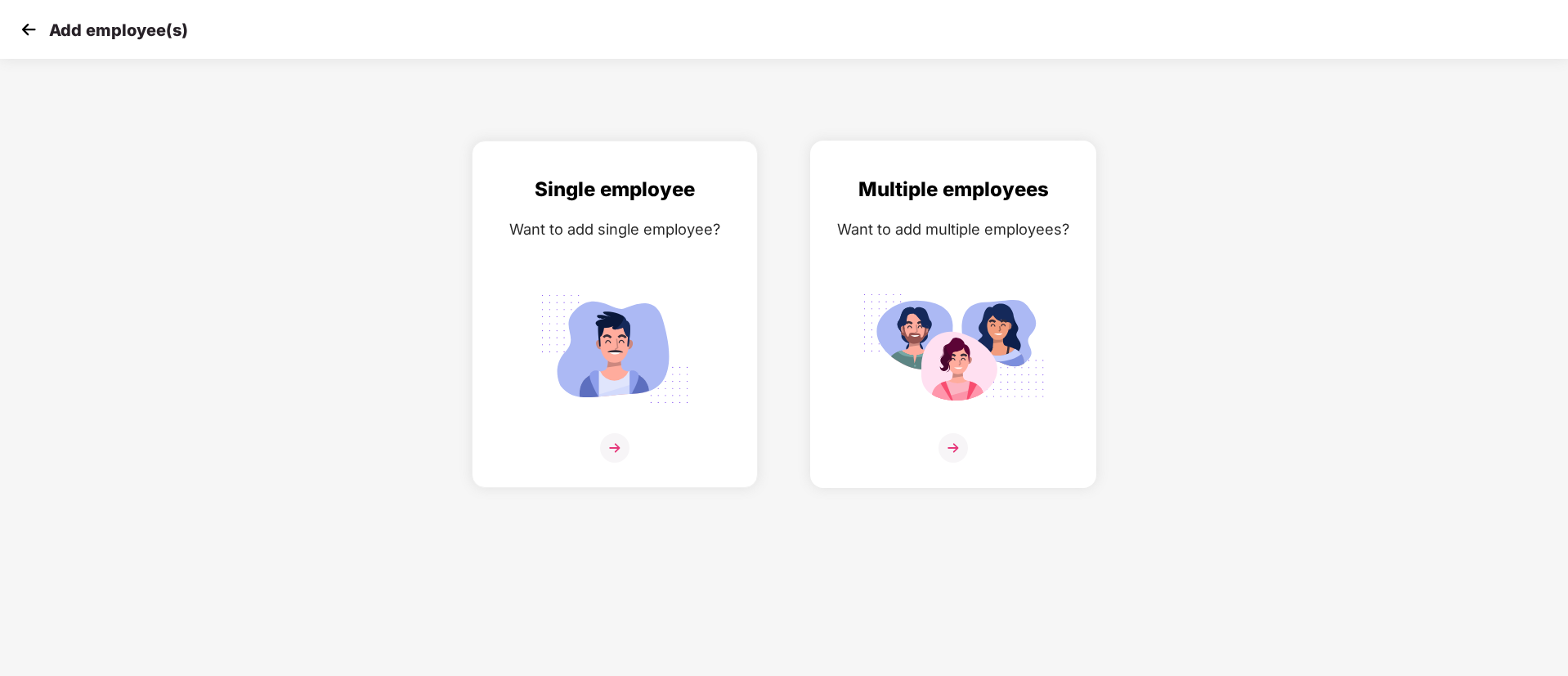
click at [939, 288] on img at bounding box center [953, 349] width 183 height 128
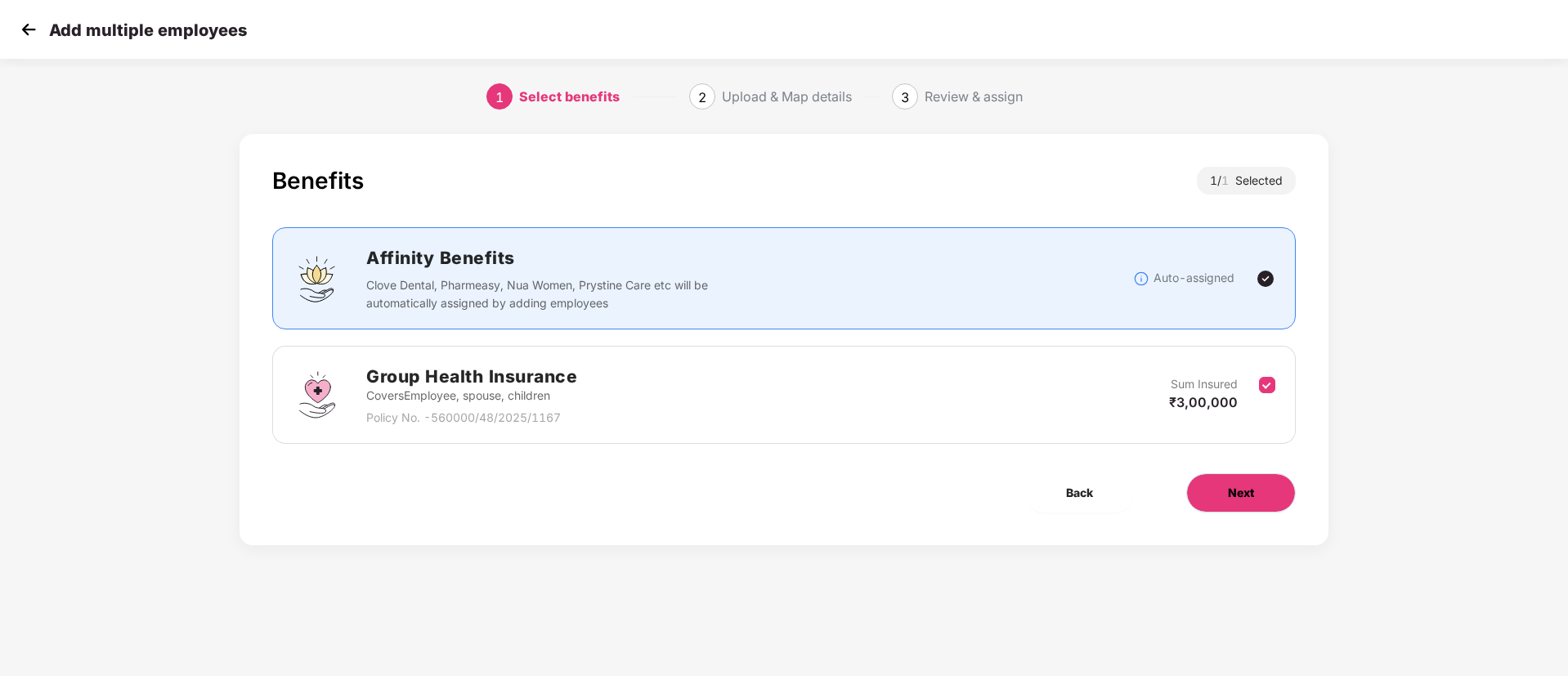
click at [1240, 489] on span "Next" at bounding box center [1241, 493] width 26 height 18
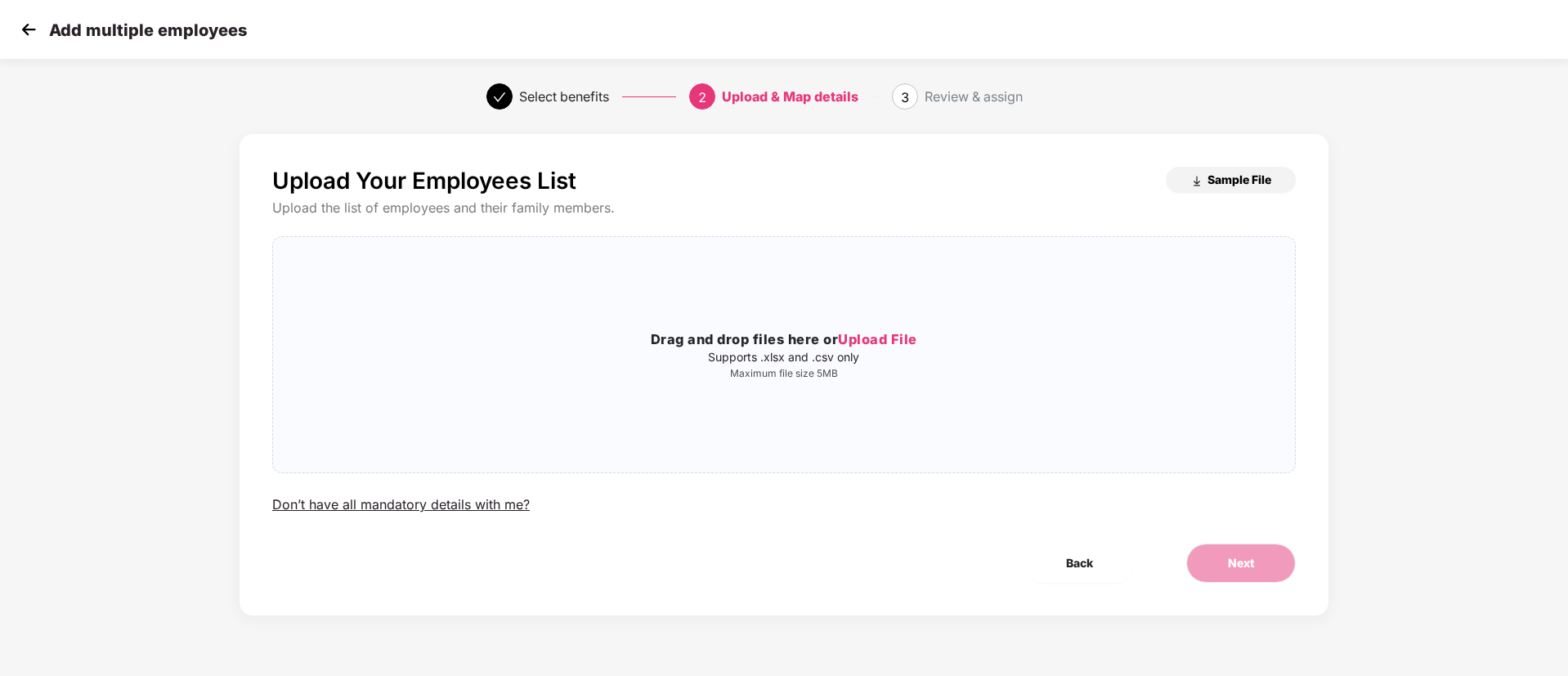
click at [1221, 175] on span "Sample File" at bounding box center [1239, 179] width 63 height 16
click at [899, 333] on span "Upload File" at bounding box center [878, 339] width 79 height 17
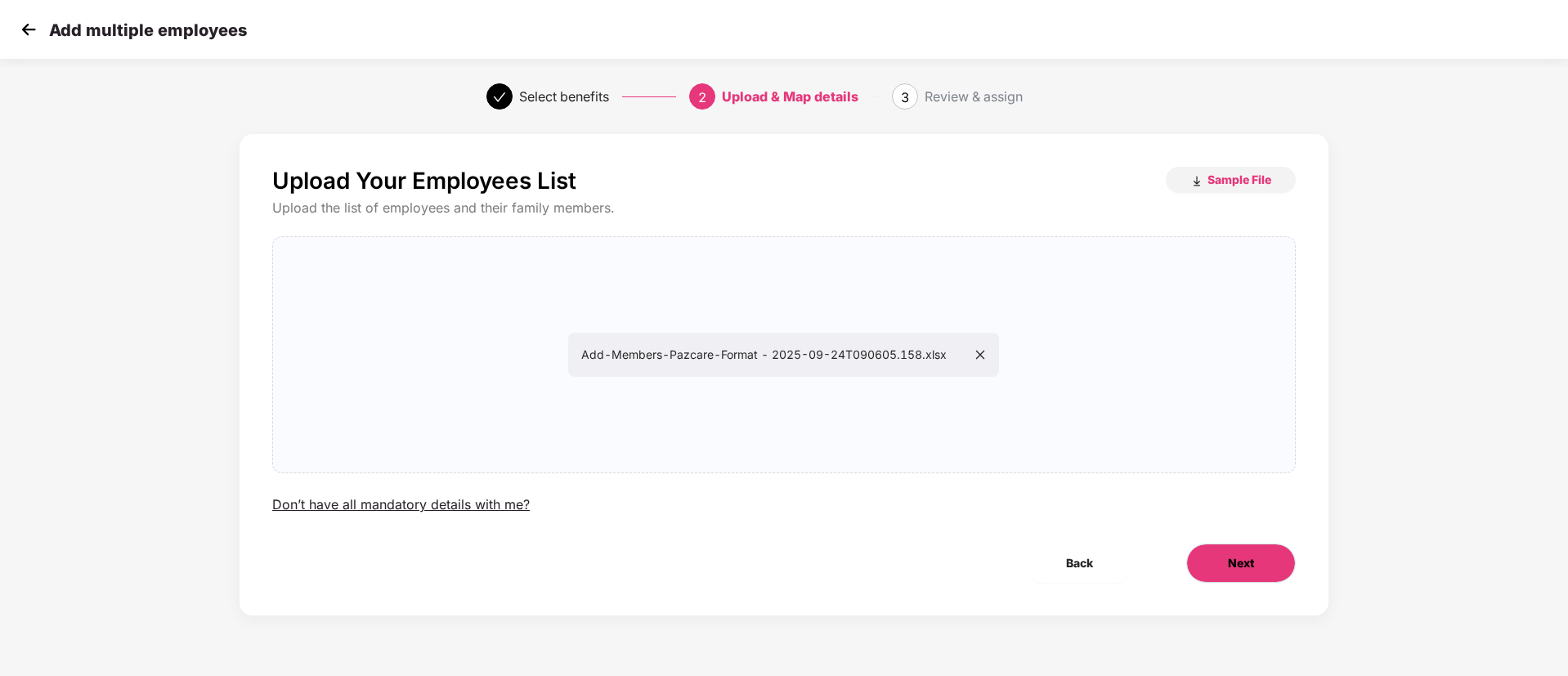
click at [1257, 551] on button "Next" at bounding box center [1240, 563] width 110 height 40
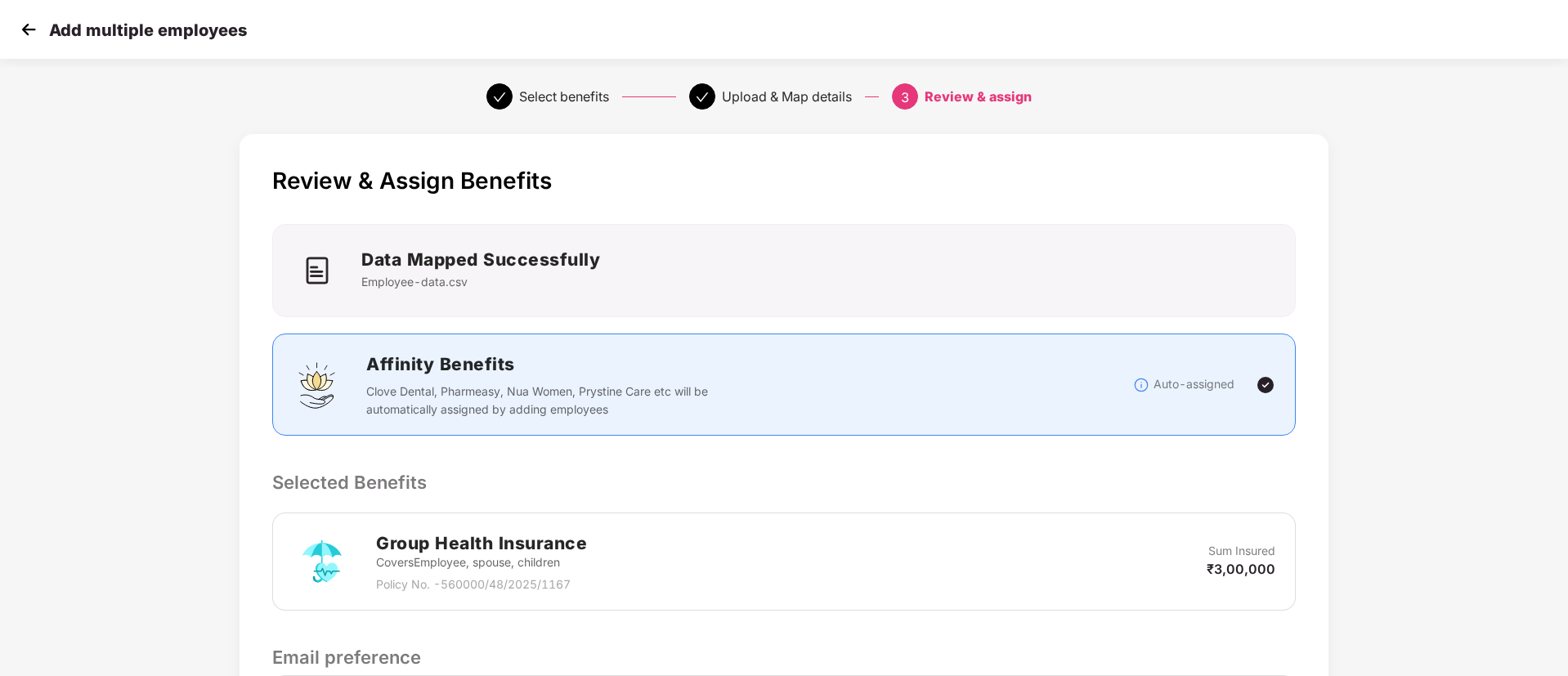
scroll to position [235, 0]
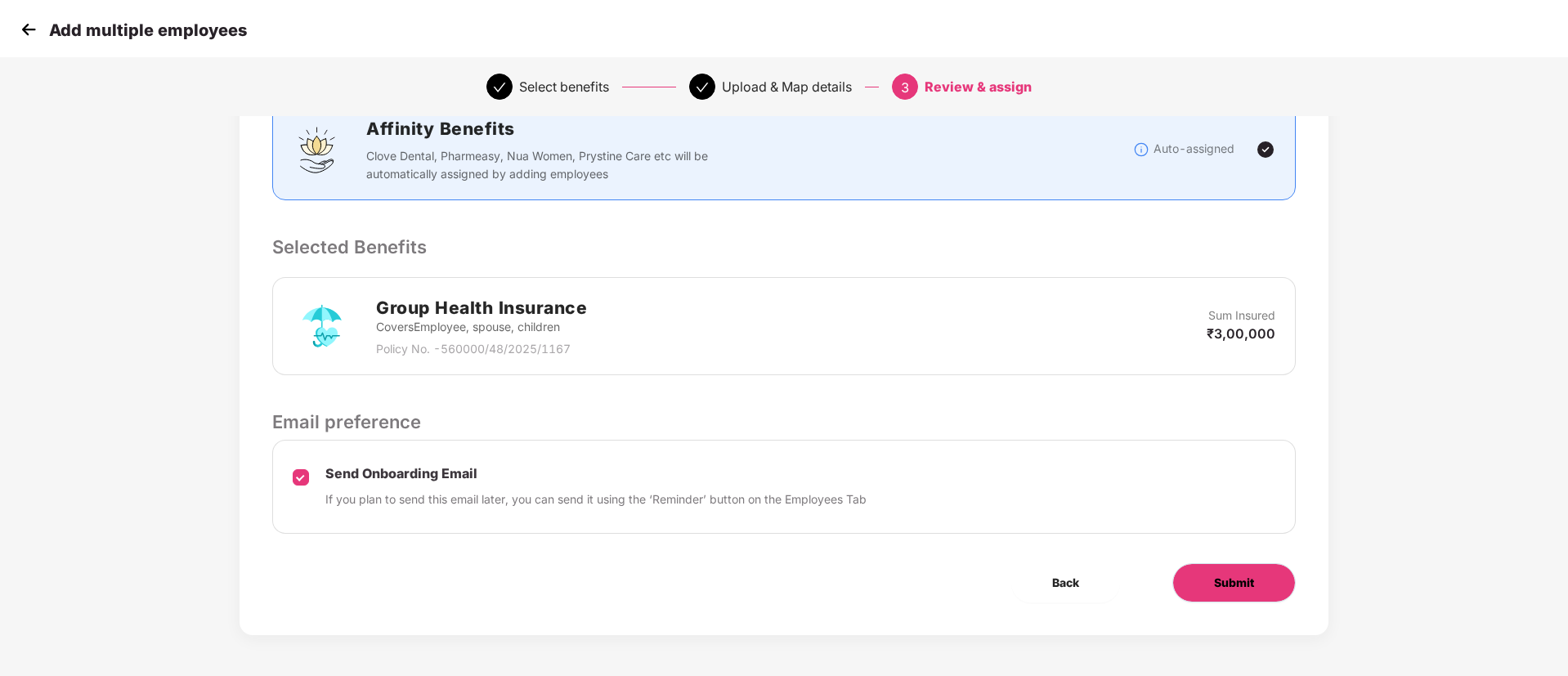
click at [1209, 583] on button "Submit" at bounding box center [1234, 582] width 123 height 40
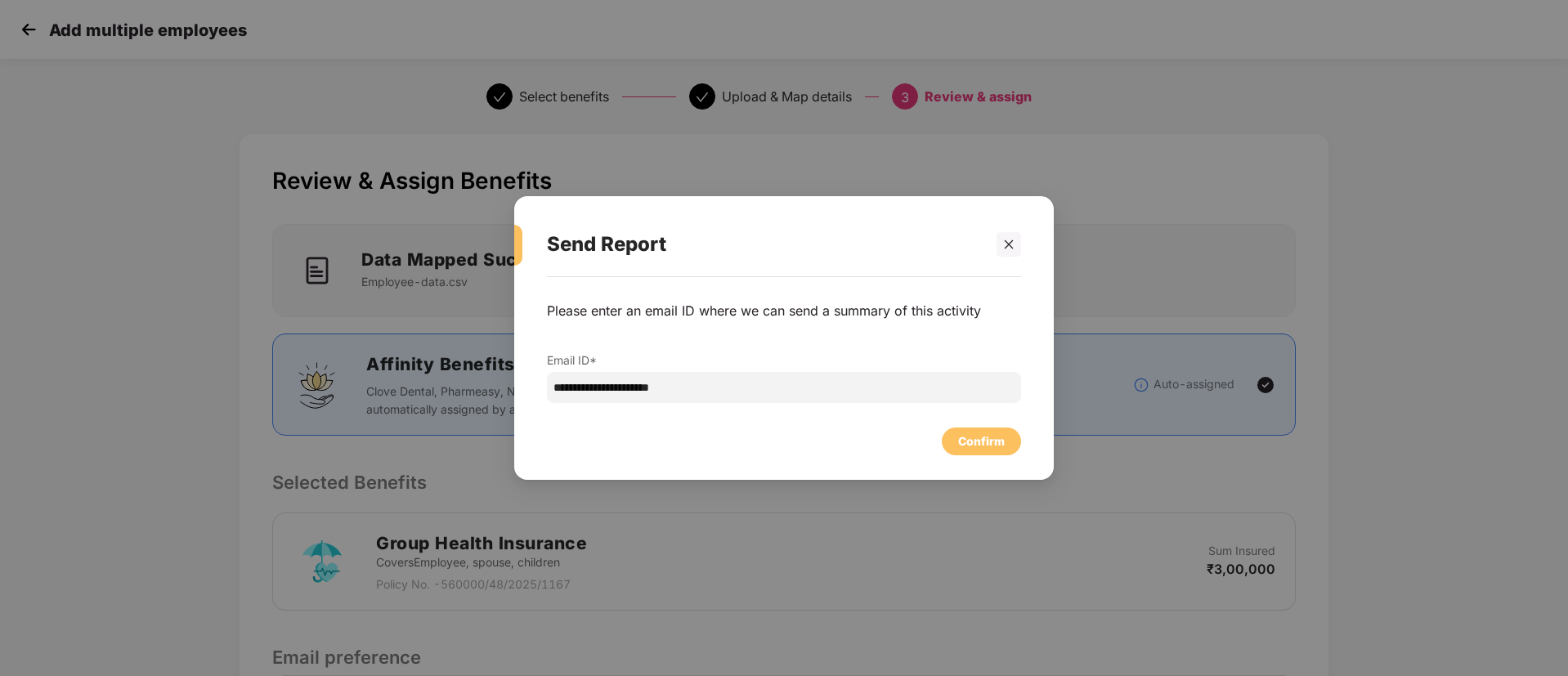
drag, startPoint x: 1007, startPoint y: 418, endPoint x: 970, endPoint y: 441, distance: 43.6
click at [970, 441] on div "Confirm" at bounding box center [784, 437] width 474 height 36
click at [970, 441] on div "Confirm" at bounding box center [982, 441] width 47 height 18
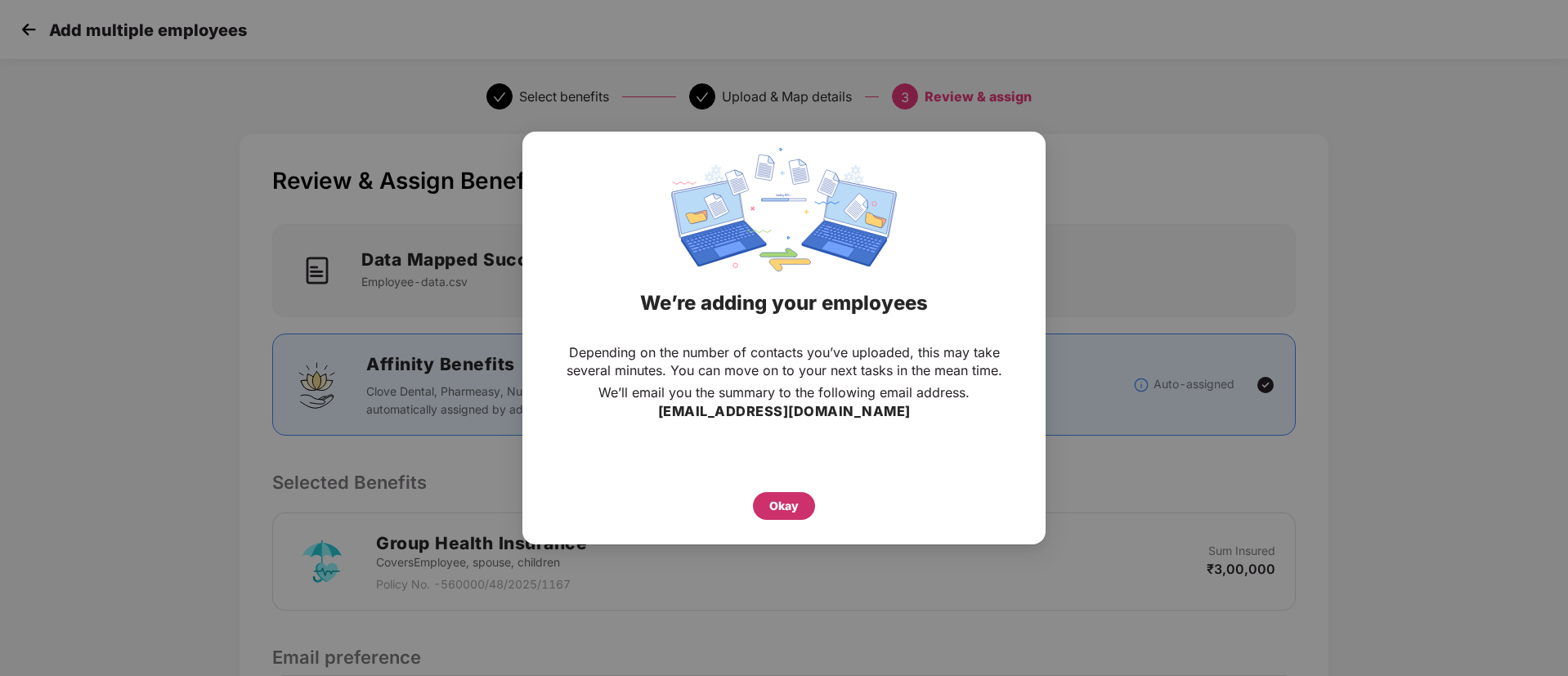
click at [770, 501] on div "Okay" at bounding box center [784, 506] width 29 height 18
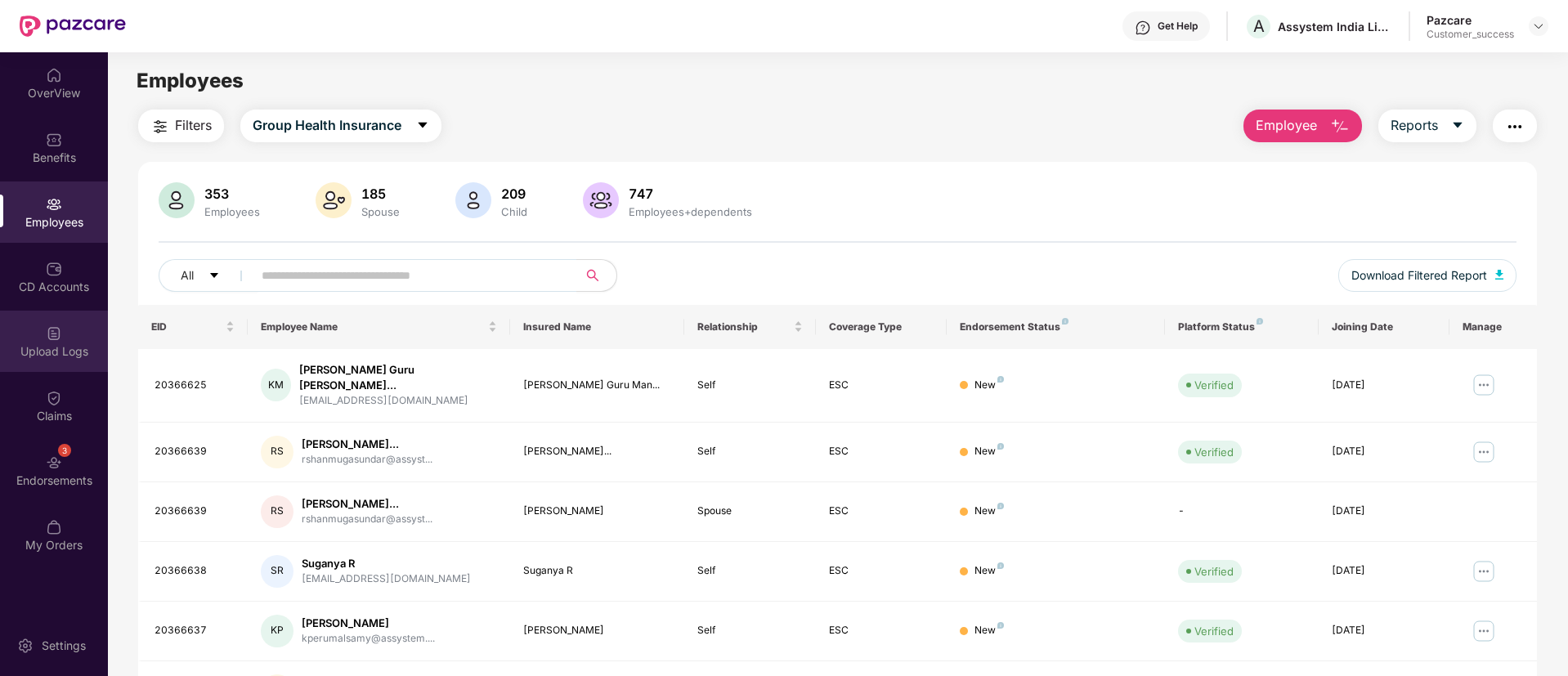
click at [54, 351] on div "Upload Logs" at bounding box center [53, 351] width 108 height 17
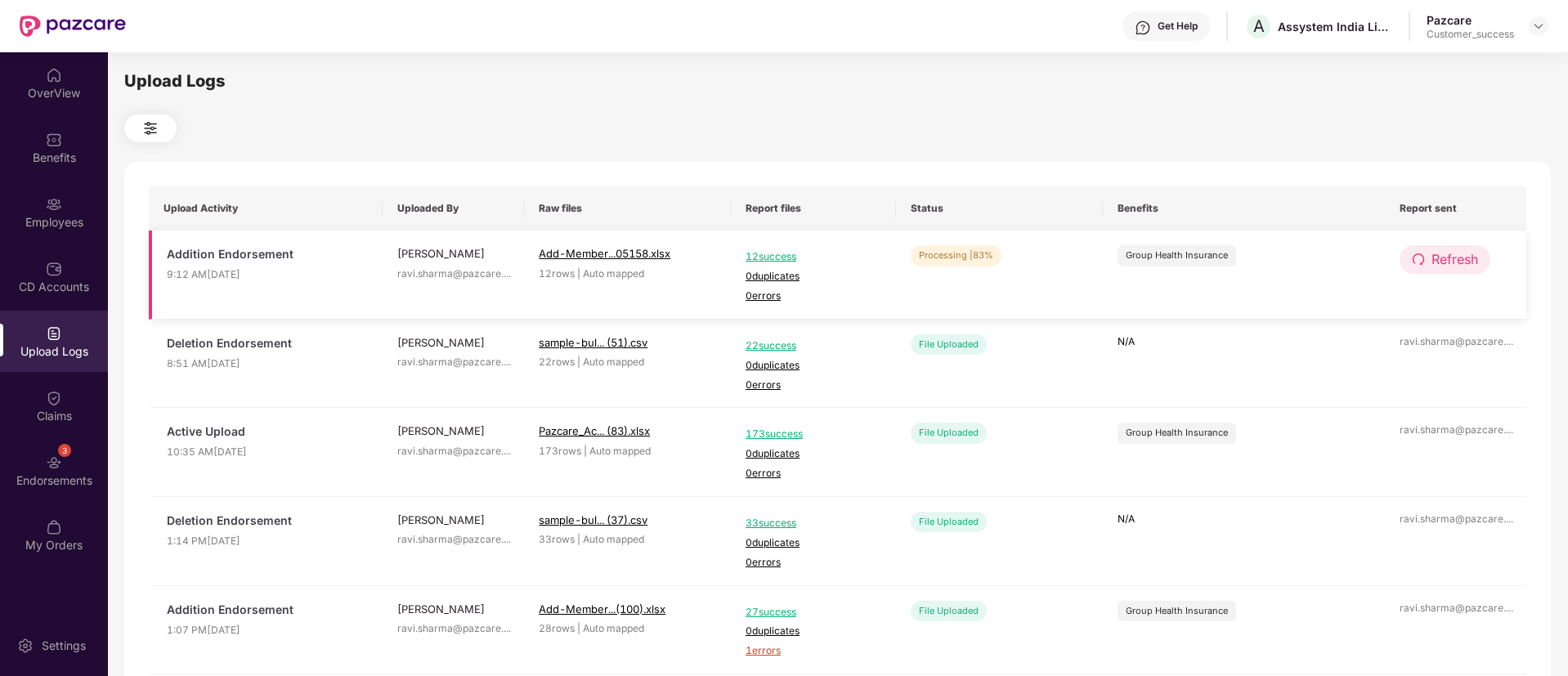
click at [1427, 252] on button "Refresh" at bounding box center [1445, 259] width 91 height 29
click at [1539, 24] on img at bounding box center [1539, 26] width 13 height 13
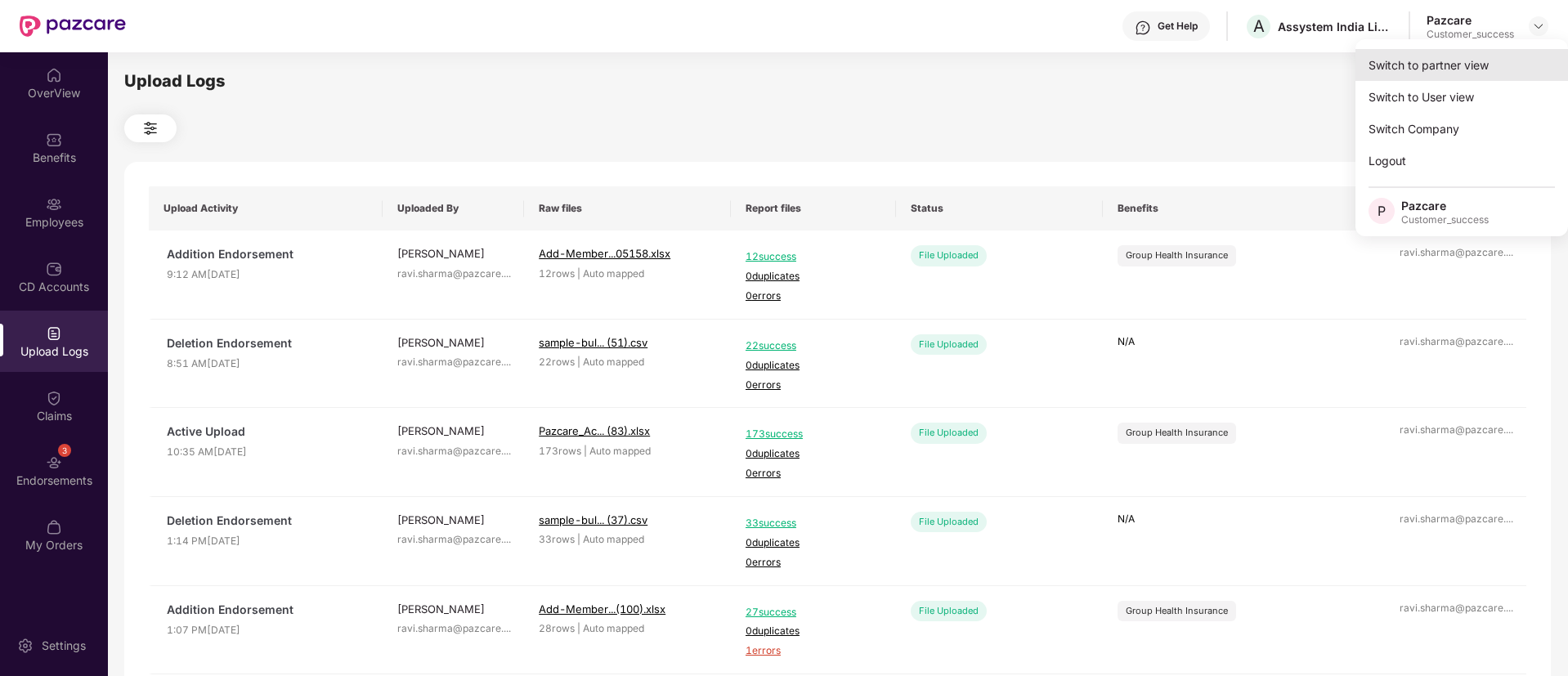
click at [1408, 65] on div "Switch to partner view" at bounding box center [1461, 64] width 213 height 32
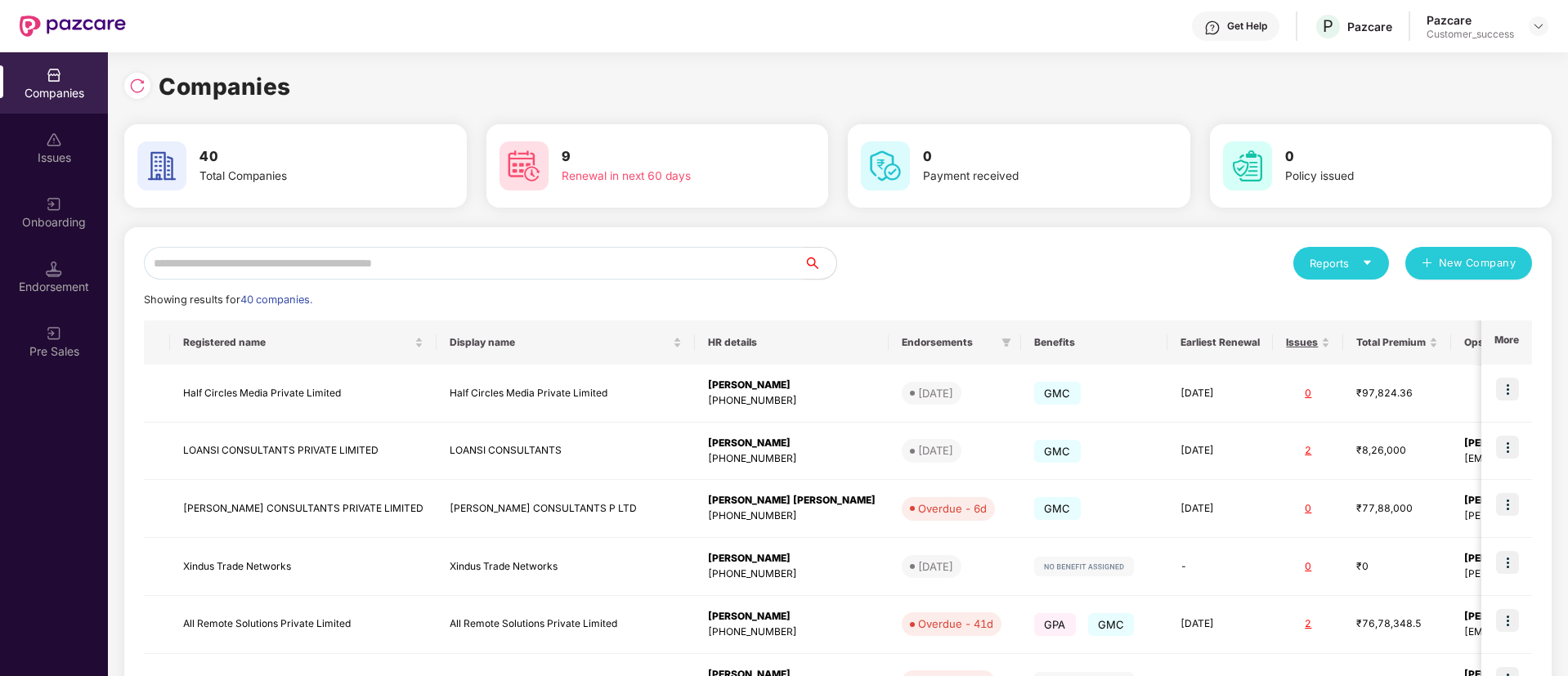
drag, startPoint x: 282, startPoint y: 242, endPoint x: 290, endPoint y: 257, distance: 17.0
click at [290, 257] on div "Reports New Company Showing results for 40 companies. Registered name Display n…" at bounding box center [838, 624] width 1428 height 794
click at [290, 257] on input "text" at bounding box center [473, 263] width 660 height 33
click at [290, 257] on input "*" at bounding box center [473, 263] width 660 height 33
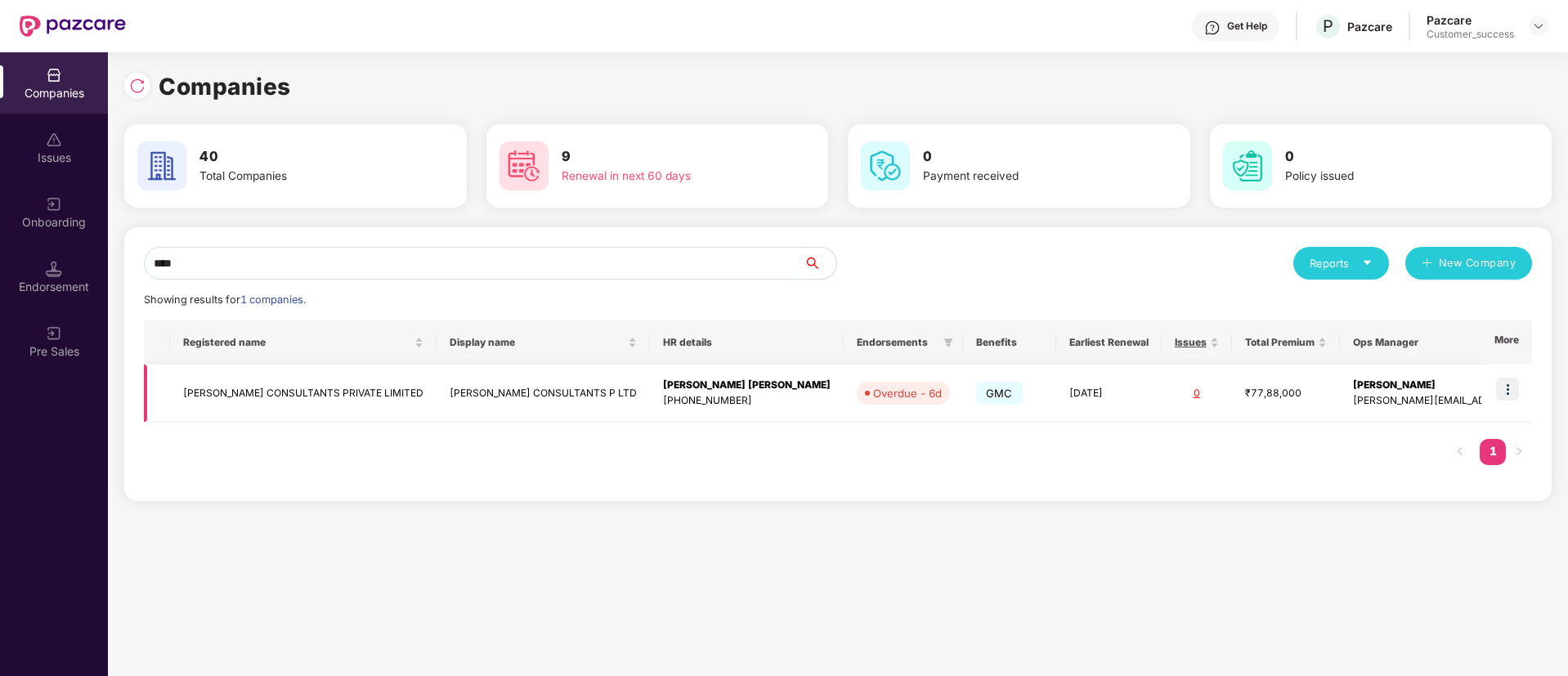
type input "****"
click at [1513, 387] on img at bounding box center [1507, 389] width 23 height 23
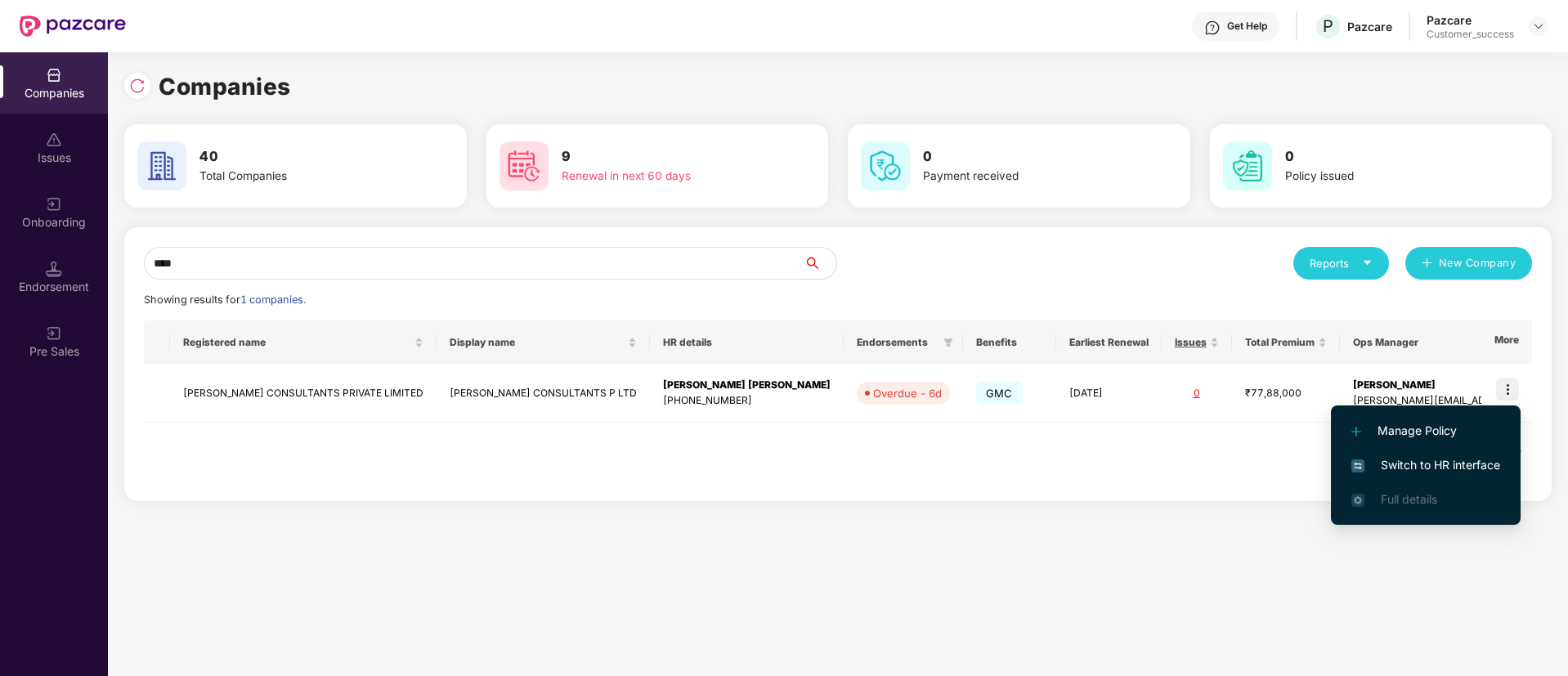
click at [1412, 464] on span "Switch to HR interface" at bounding box center [1426, 465] width 149 height 18
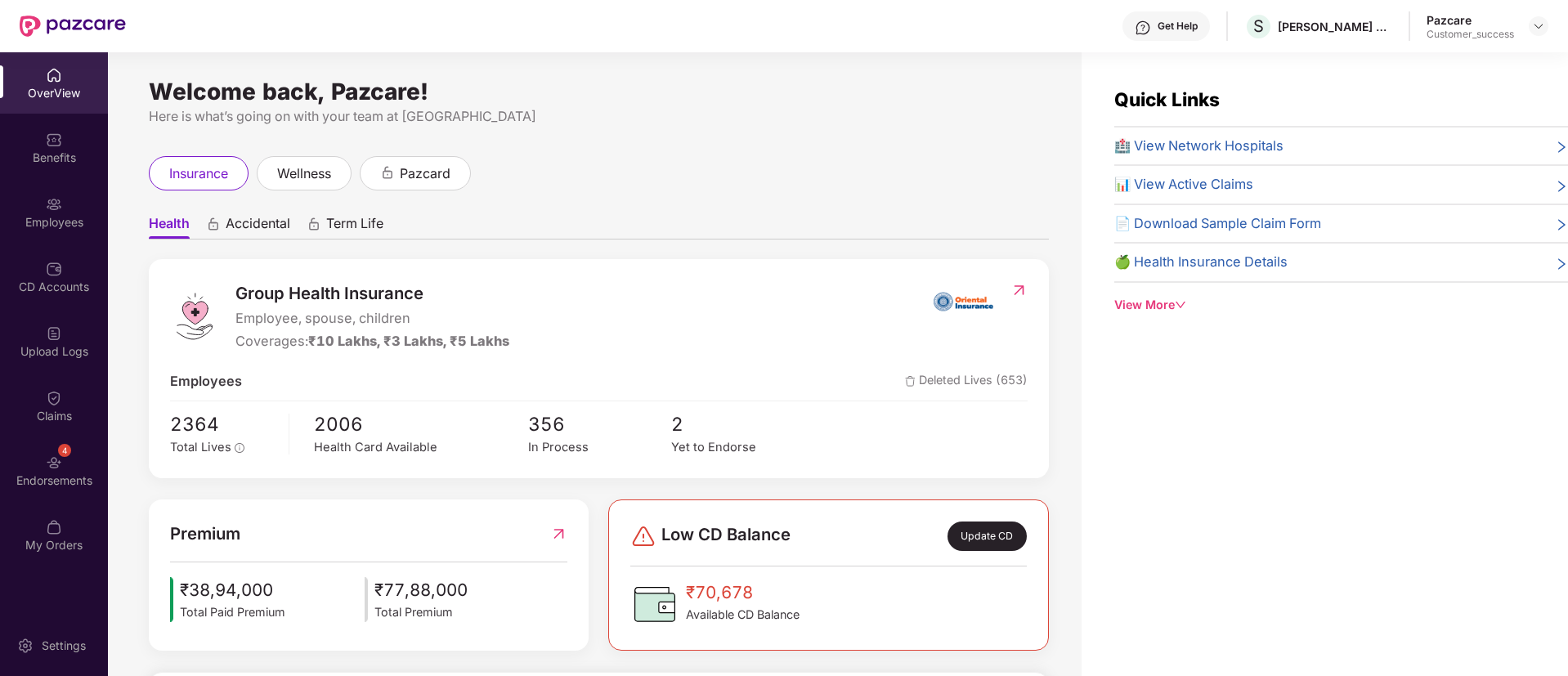
click at [68, 189] on div "Employees" at bounding box center [53, 212] width 108 height 62
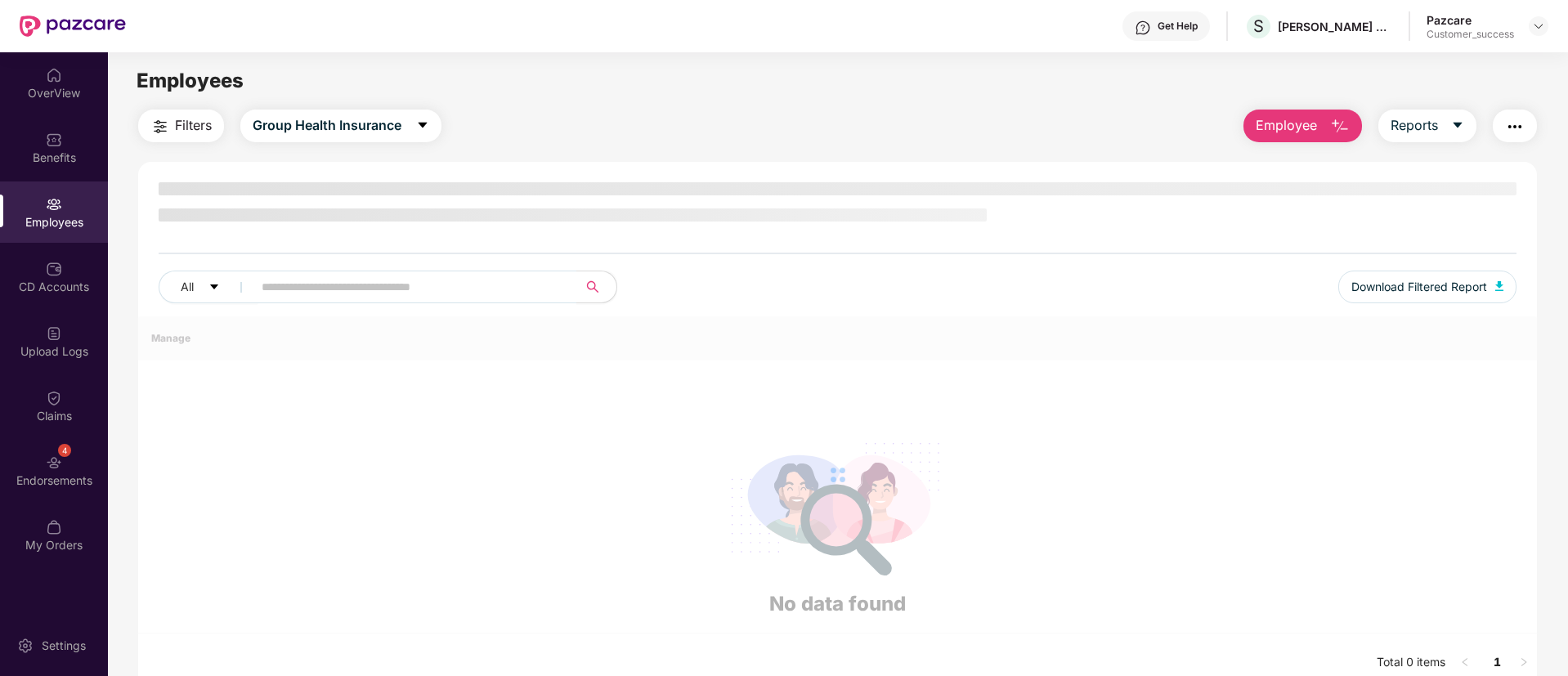
click at [68, 189] on div "Employees" at bounding box center [53, 212] width 108 height 62
click at [54, 204] on img at bounding box center [54, 204] width 17 height 17
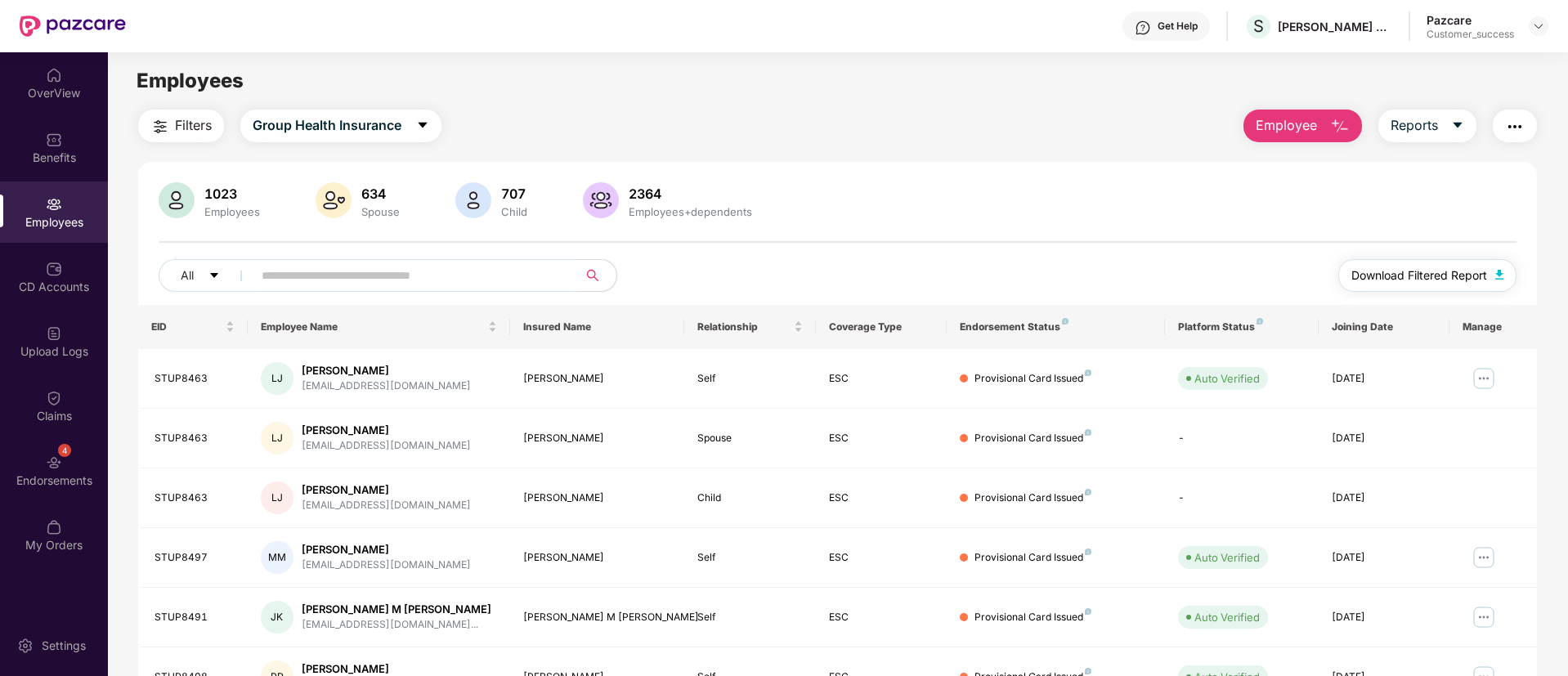
click at [1412, 271] on span "Download Filtered Report" at bounding box center [1420, 276] width 136 height 18
click at [1286, 130] on span "Employee" at bounding box center [1286, 125] width 62 height 20
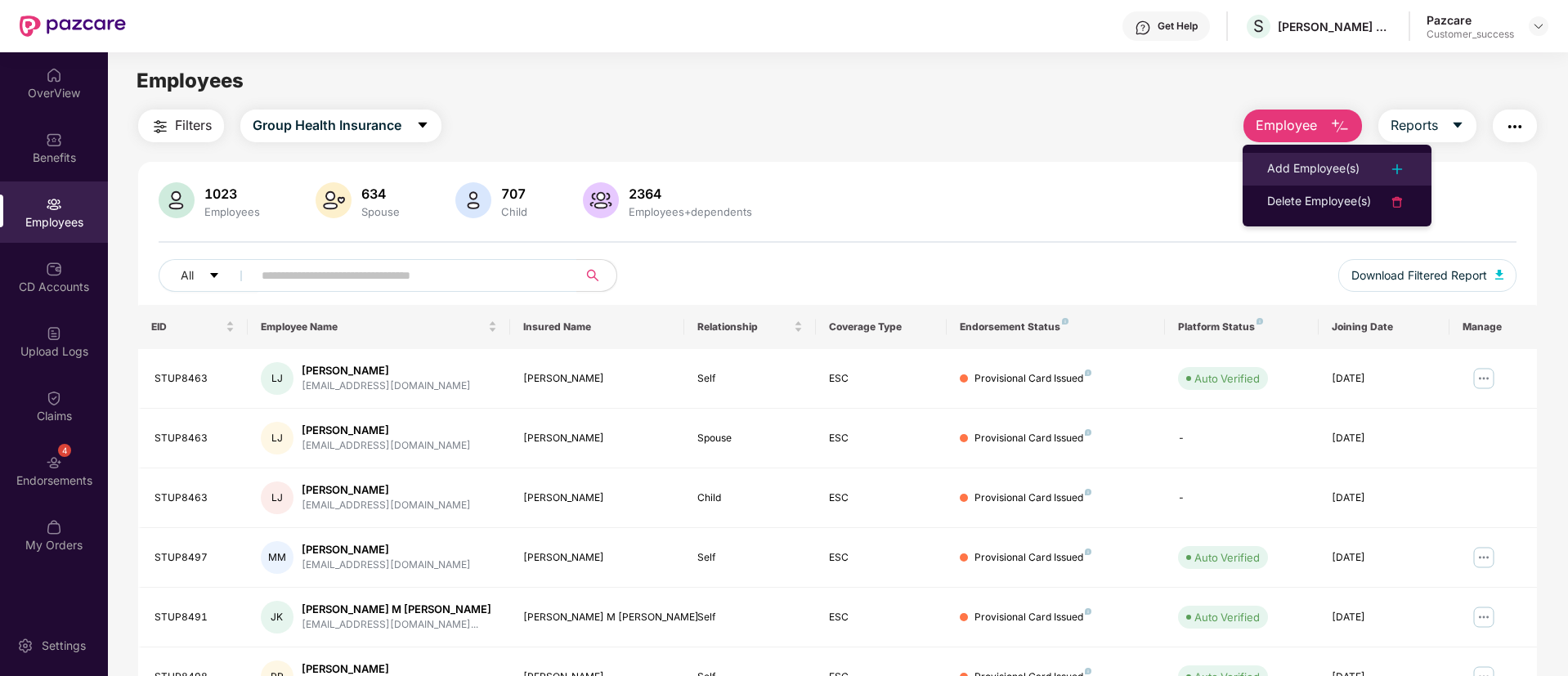
click at [1308, 166] on div "Add Employee(s)" at bounding box center [1313, 168] width 92 height 19
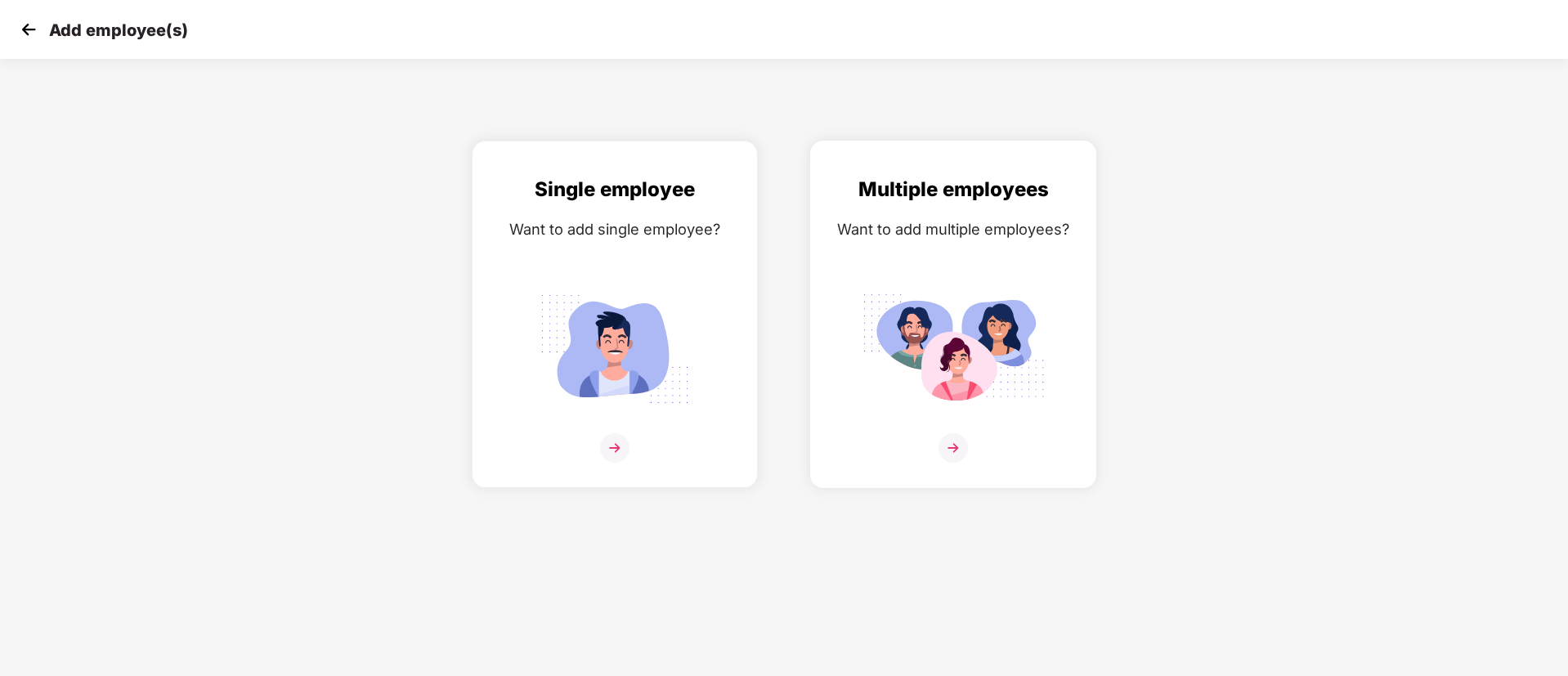
click at [1088, 234] on div "Multiple employees Want to add multiple employees?" at bounding box center [953, 315] width 286 height 348
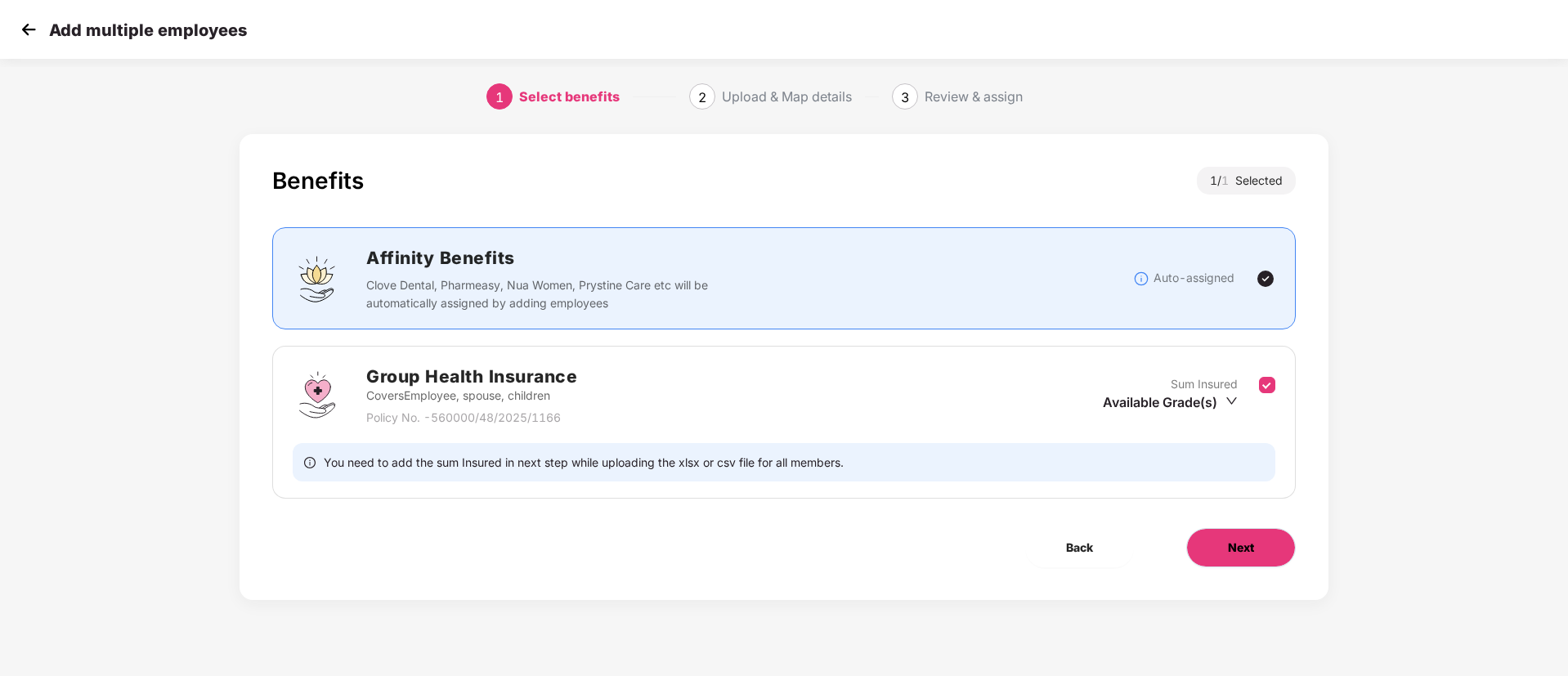
click at [1218, 539] on button "Next" at bounding box center [1240, 547] width 110 height 40
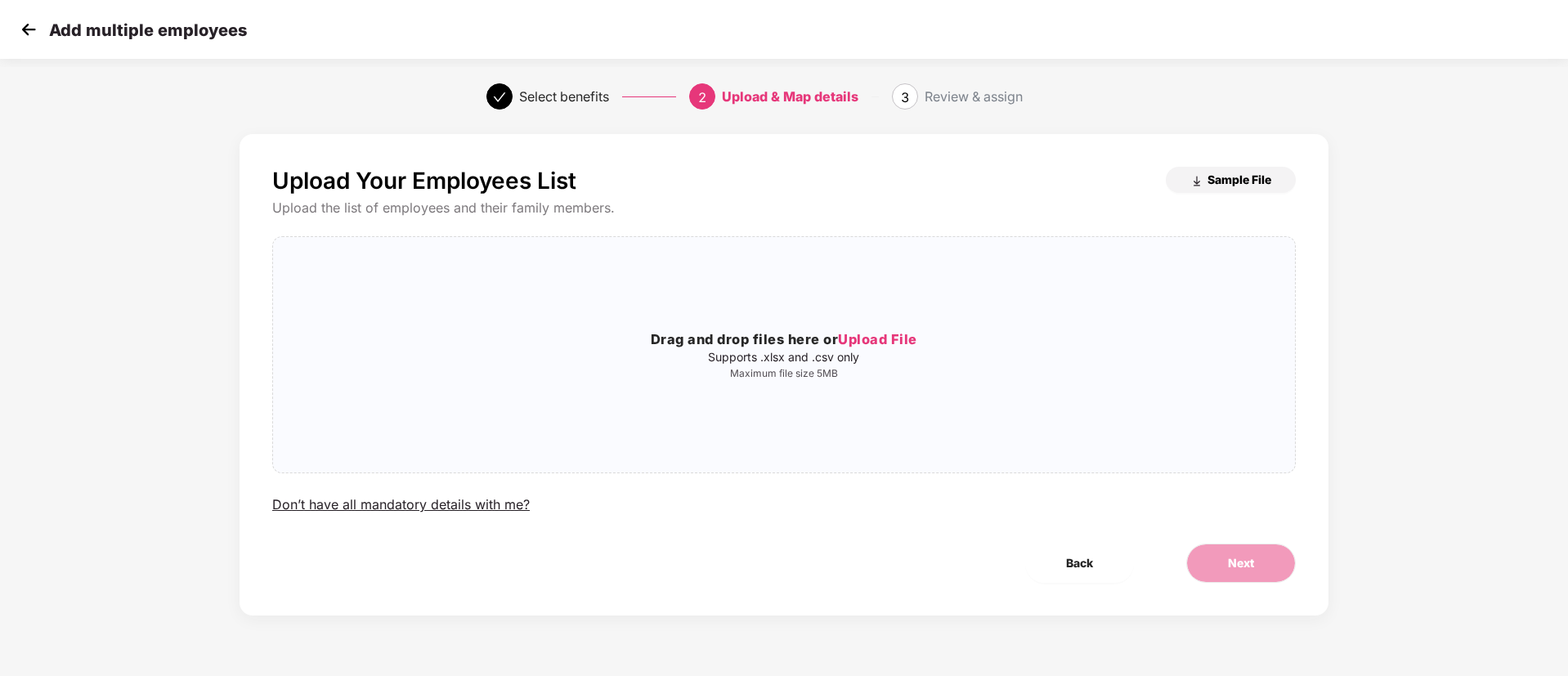
click at [1235, 183] on span "Sample File" at bounding box center [1239, 179] width 63 height 16
click at [907, 337] on span "Upload File" at bounding box center [878, 339] width 79 height 17
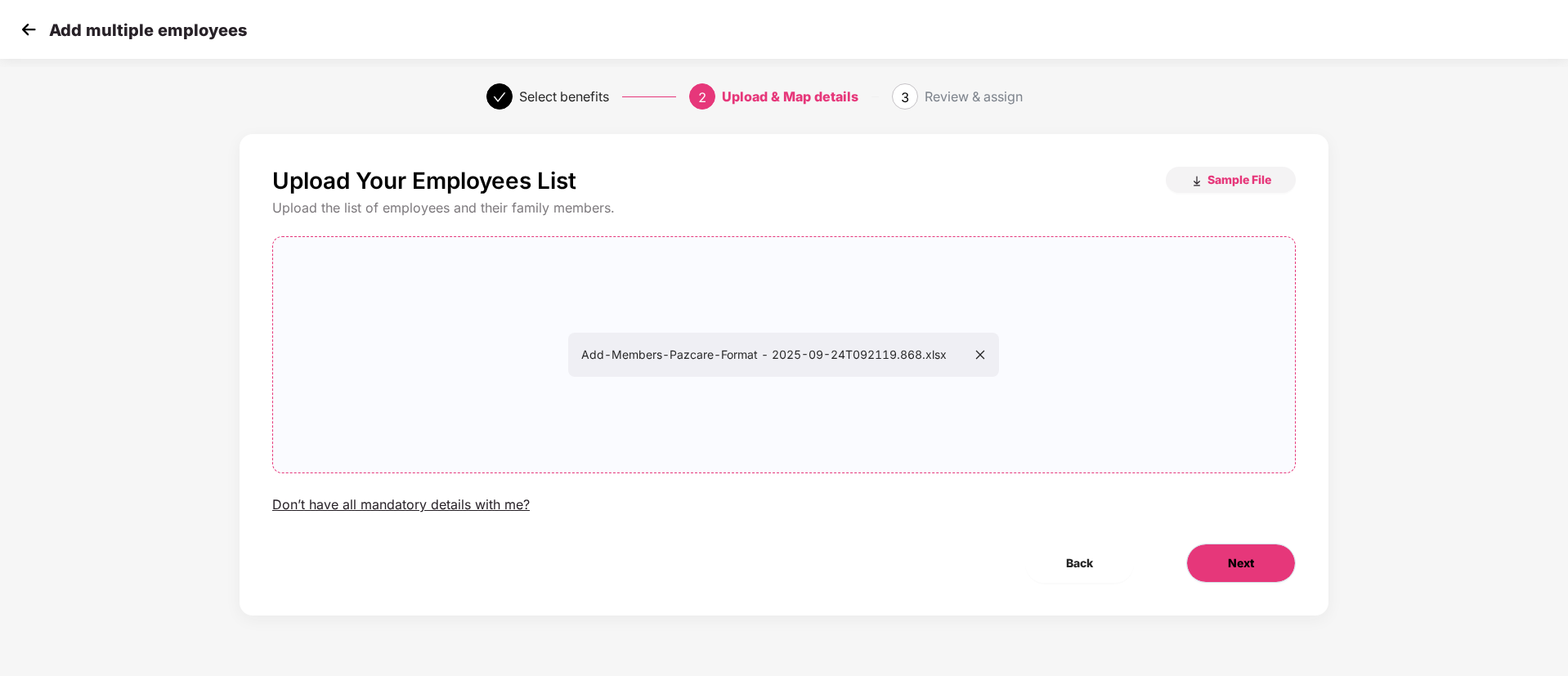
click at [1242, 547] on button "Next" at bounding box center [1240, 563] width 110 height 40
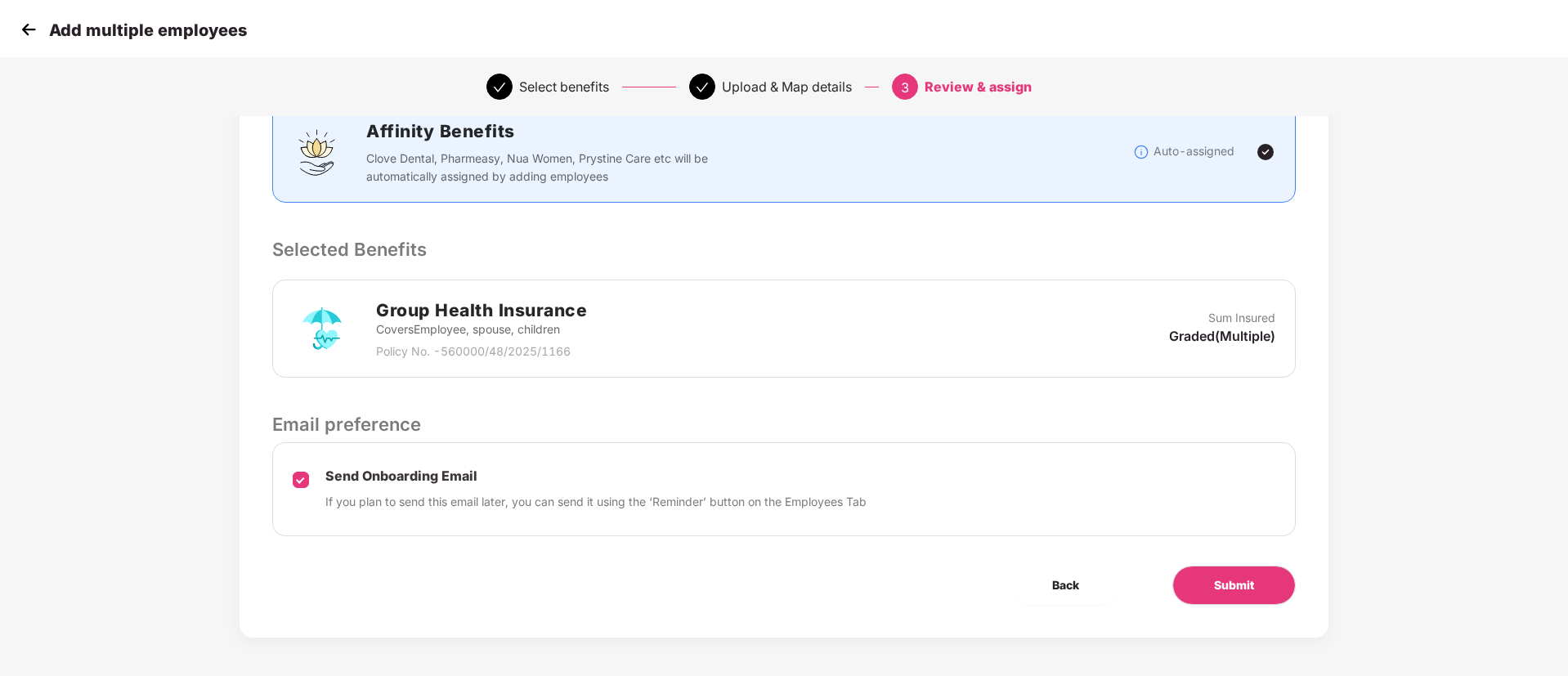
scroll to position [235, 0]
click at [1268, 575] on button "Submit" at bounding box center [1234, 582] width 123 height 40
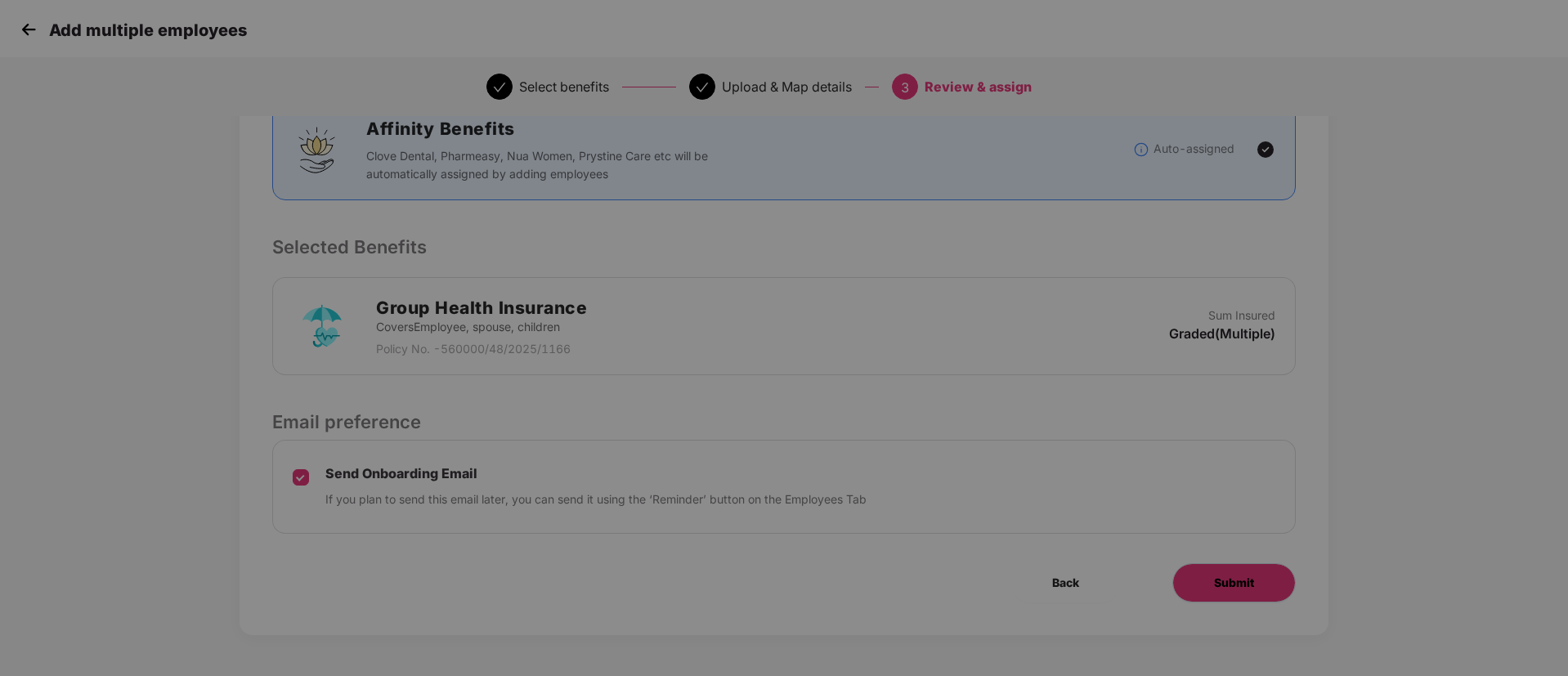
scroll to position [0, 0]
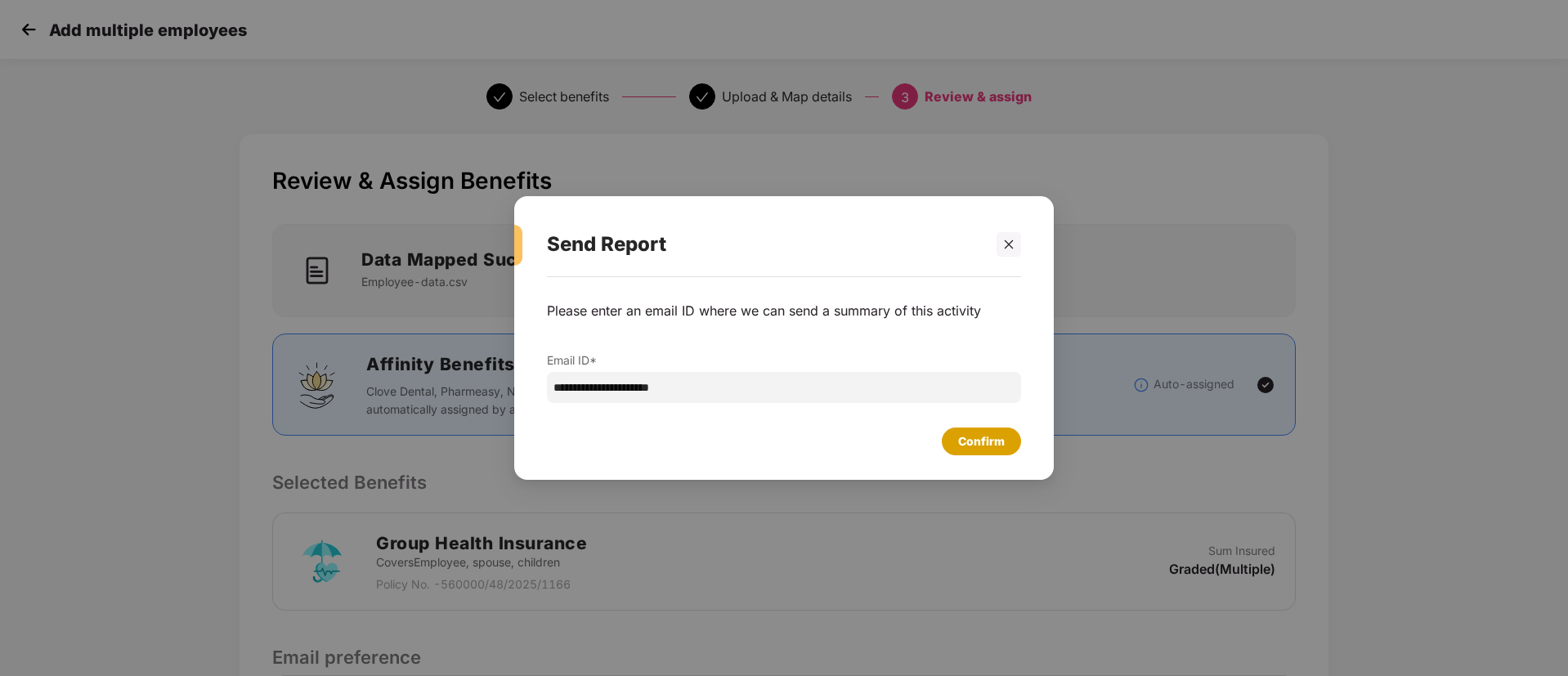
click at [993, 441] on div "Confirm" at bounding box center [982, 441] width 47 height 18
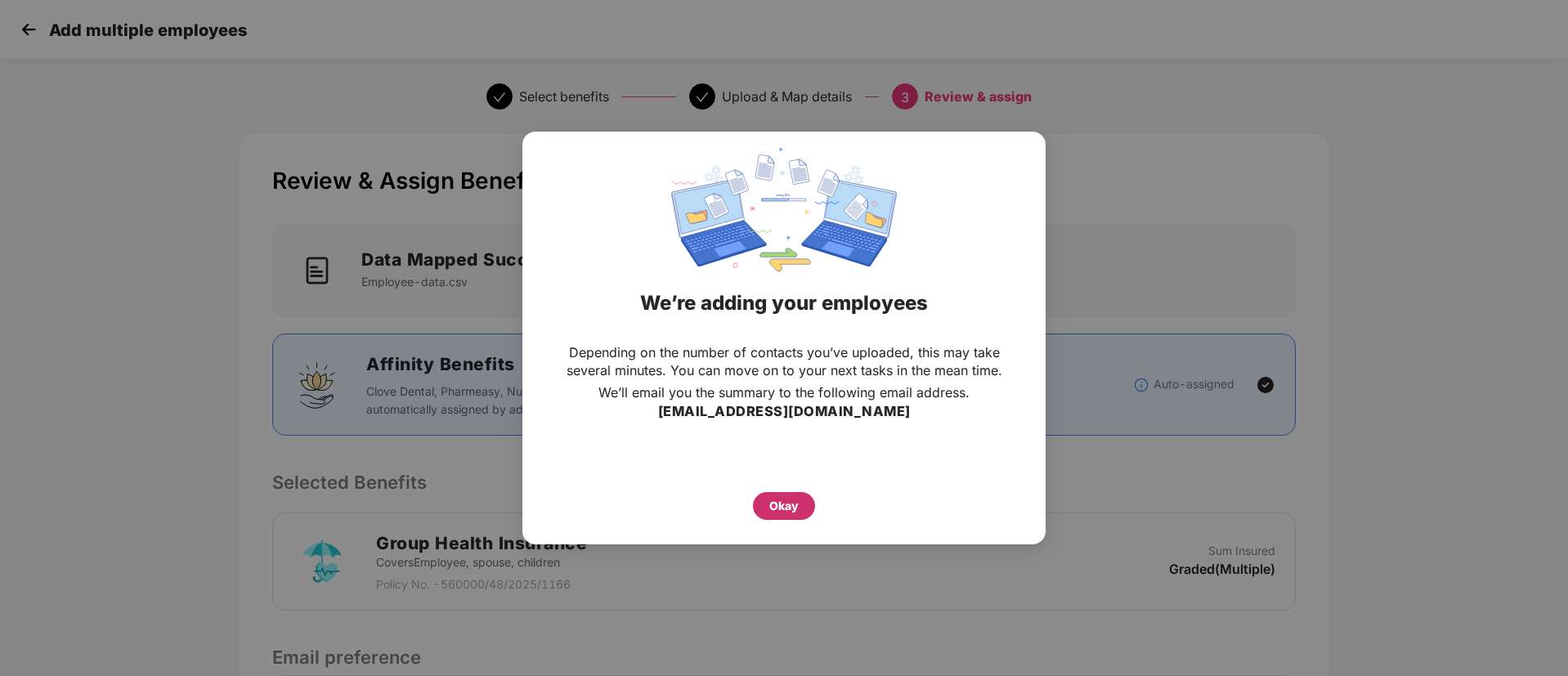
click at [795, 498] on div "Okay" at bounding box center [784, 506] width 29 height 18
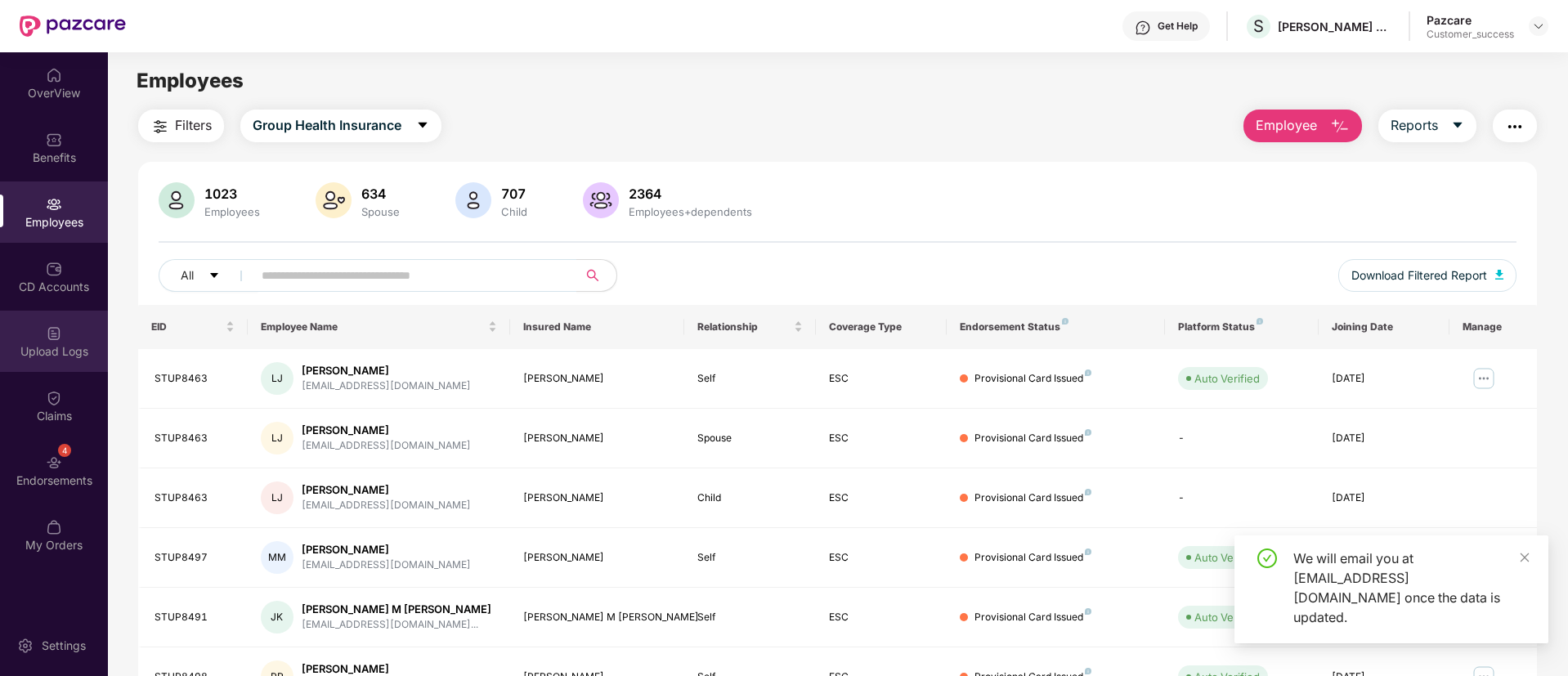
click at [54, 340] on img at bounding box center [54, 334] width 17 height 17
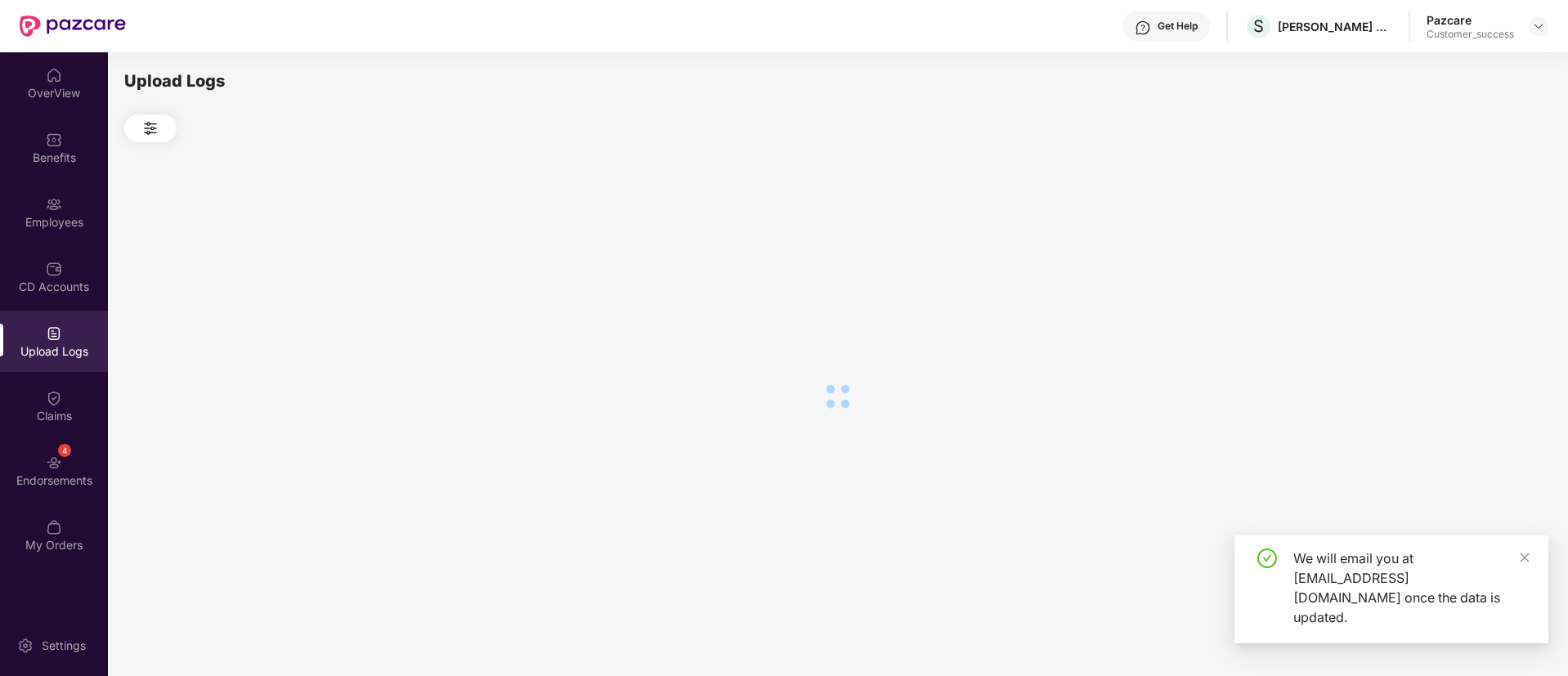
click at [54, 340] on img at bounding box center [54, 334] width 17 height 17
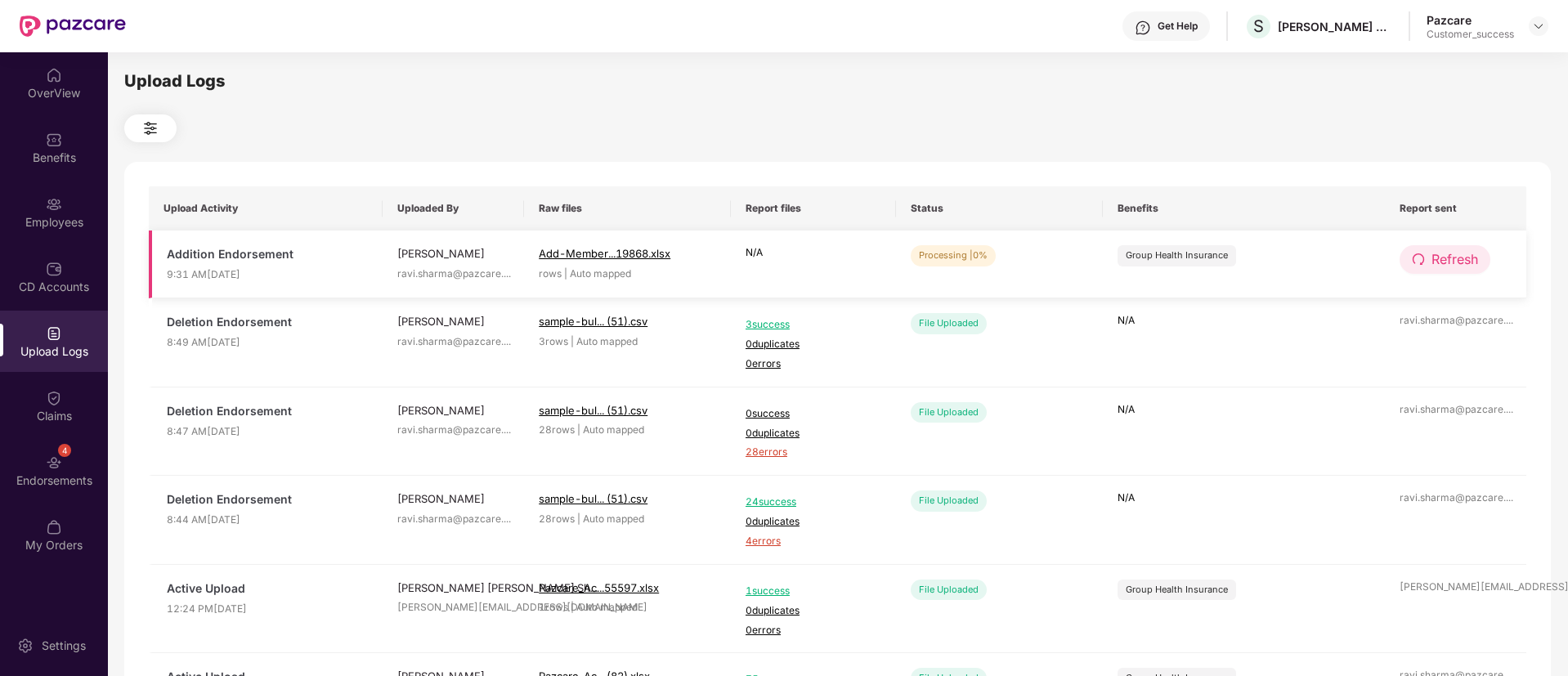
click at [1470, 258] on span "Refresh" at bounding box center [1455, 259] width 47 height 20
click at [1470, 258] on span "Refresh" at bounding box center [1456, 259] width 47 height 20
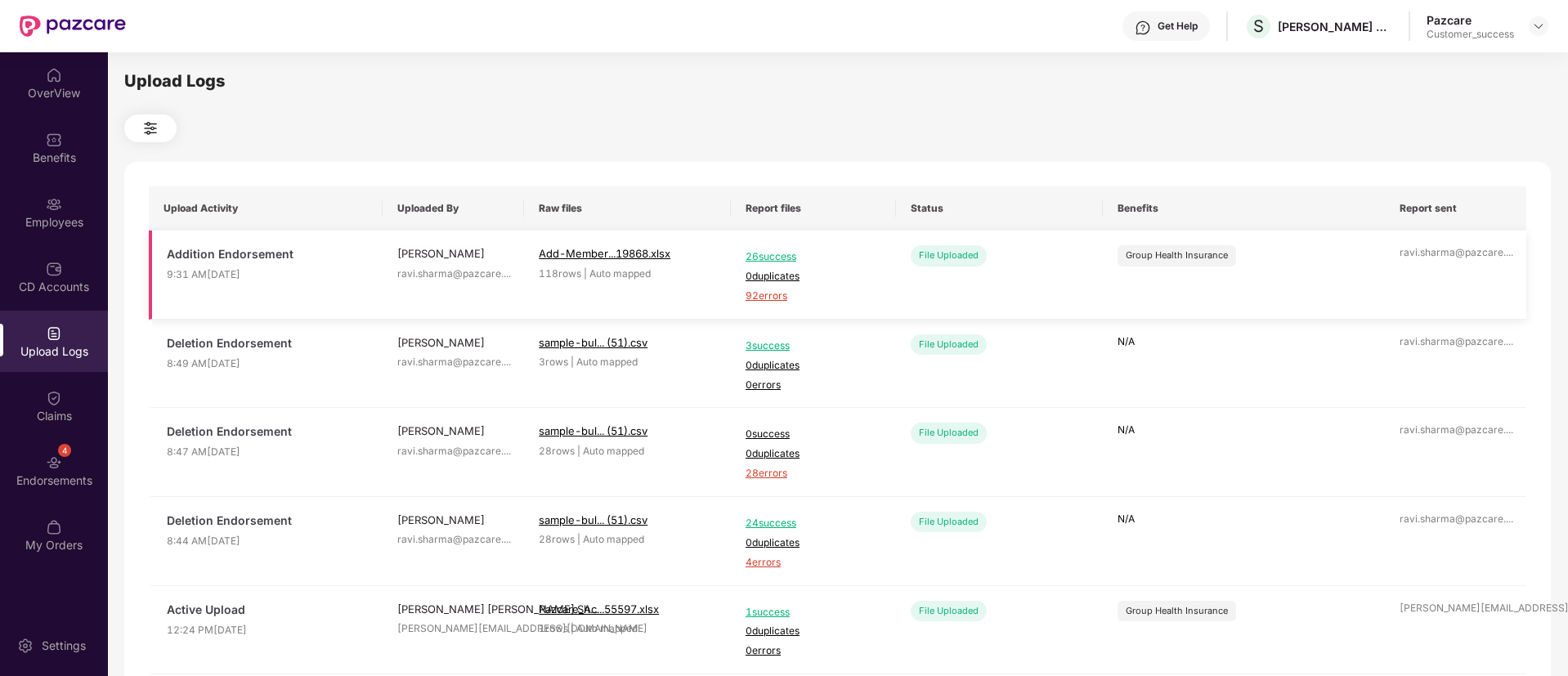
click at [772, 299] on span "92 errors" at bounding box center [813, 296] width 136 height 16
click at [761, 293] on span "92 errors" at bounding box center [813, 296] width 136 height 16
click at [38, 208] on div "Employees" at bounding box center [53, 212] width 108 height 62
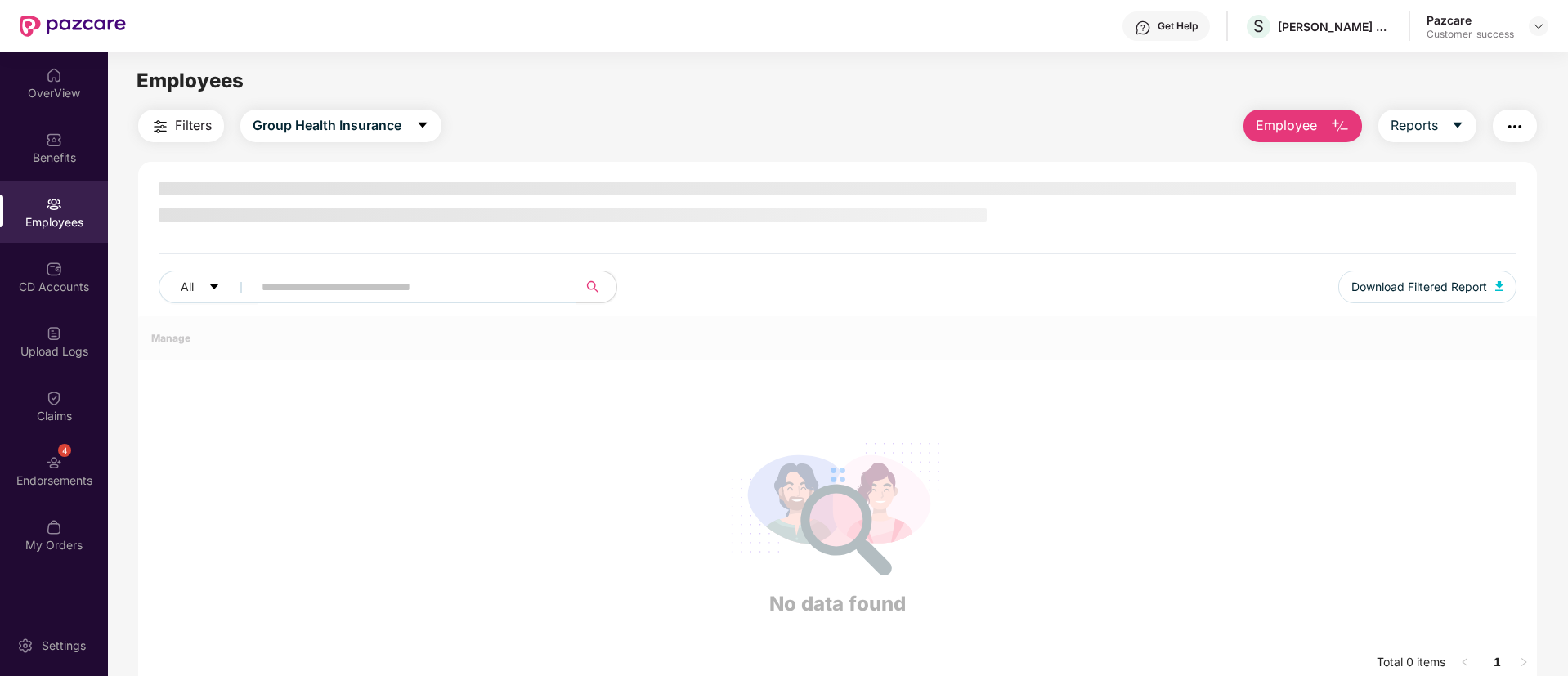
click at [1297, 123] on span "Employee" at bounding box center [1286, 125] width 62 height 20
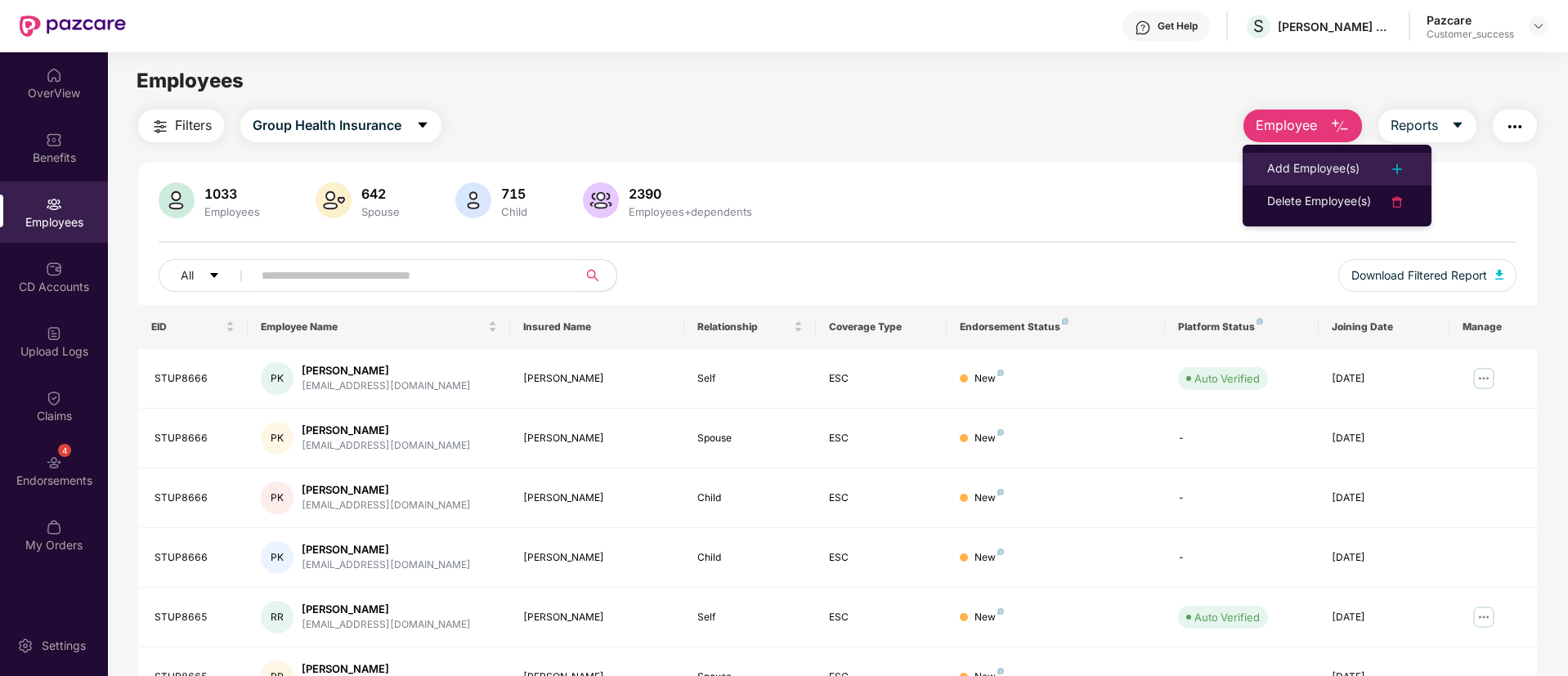
click at [1307, 172] on div "Add Employee(s)" at bounding box center [1313, 168] width 92 height 19
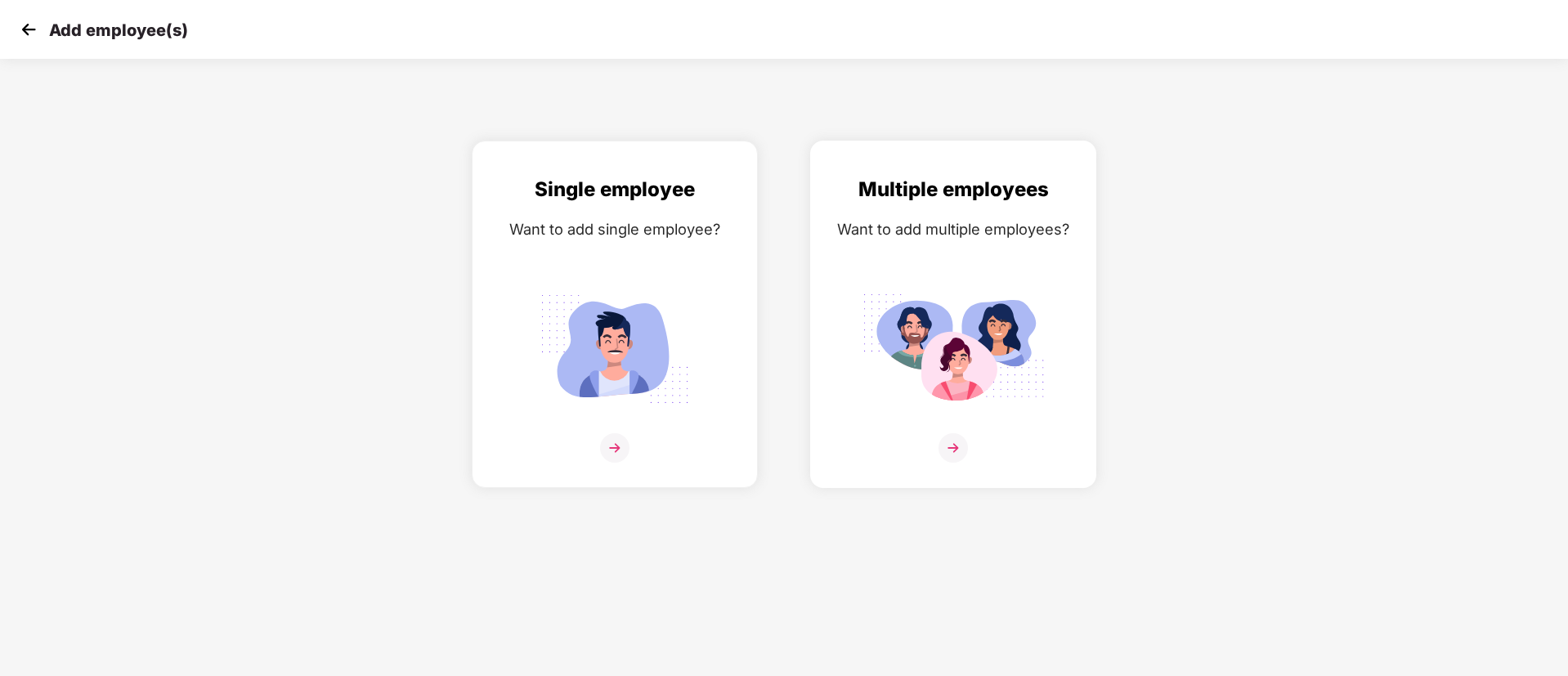
click at [1047, 282] on div "Multiple employees Want to add multiple employees?" at bounding box center [953, 328] width 252 height 309
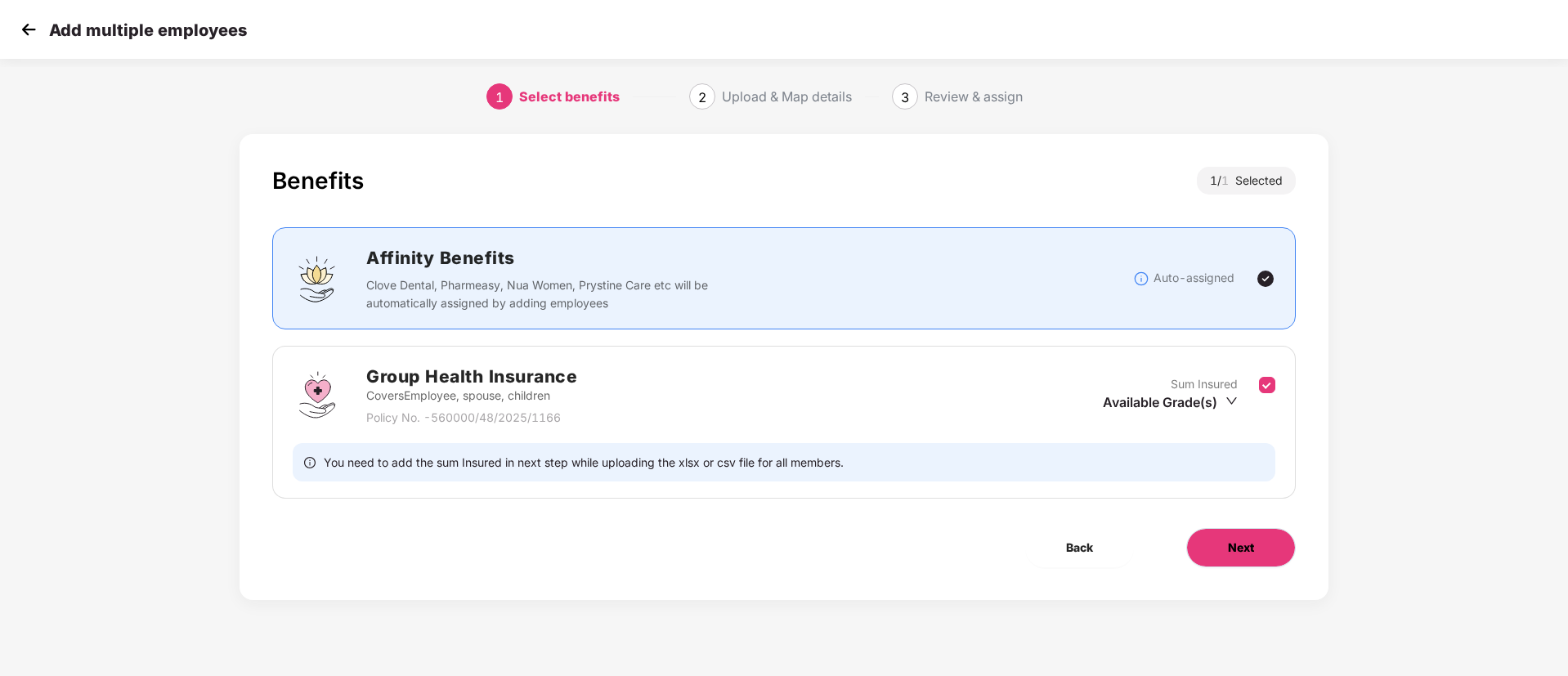
click at [1263, 561] on button "Next" at bounding box center [1240, 547] width 110 height 40
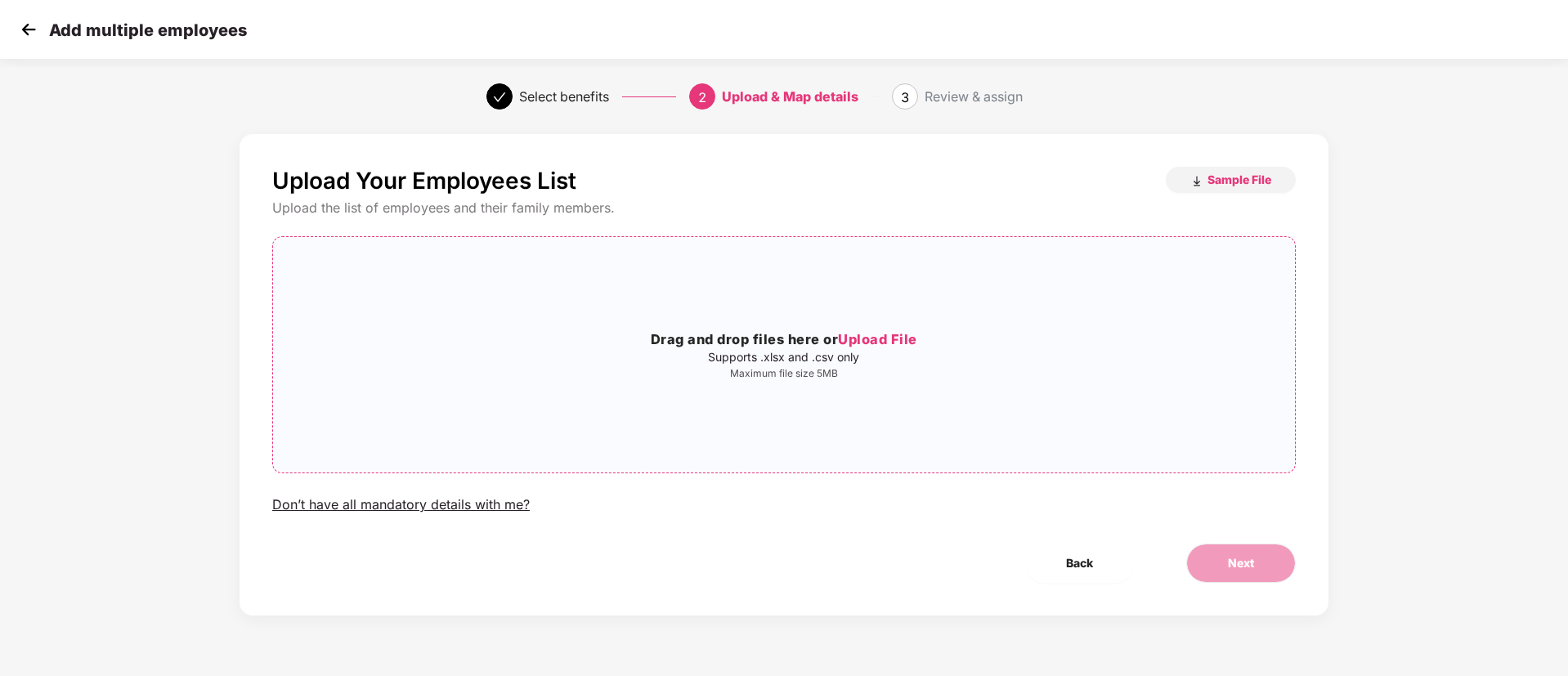
click at [864, 329] on h3 "Drag and drop files here or Upload File" at bounding box center [784, 339] width 1022 height 21
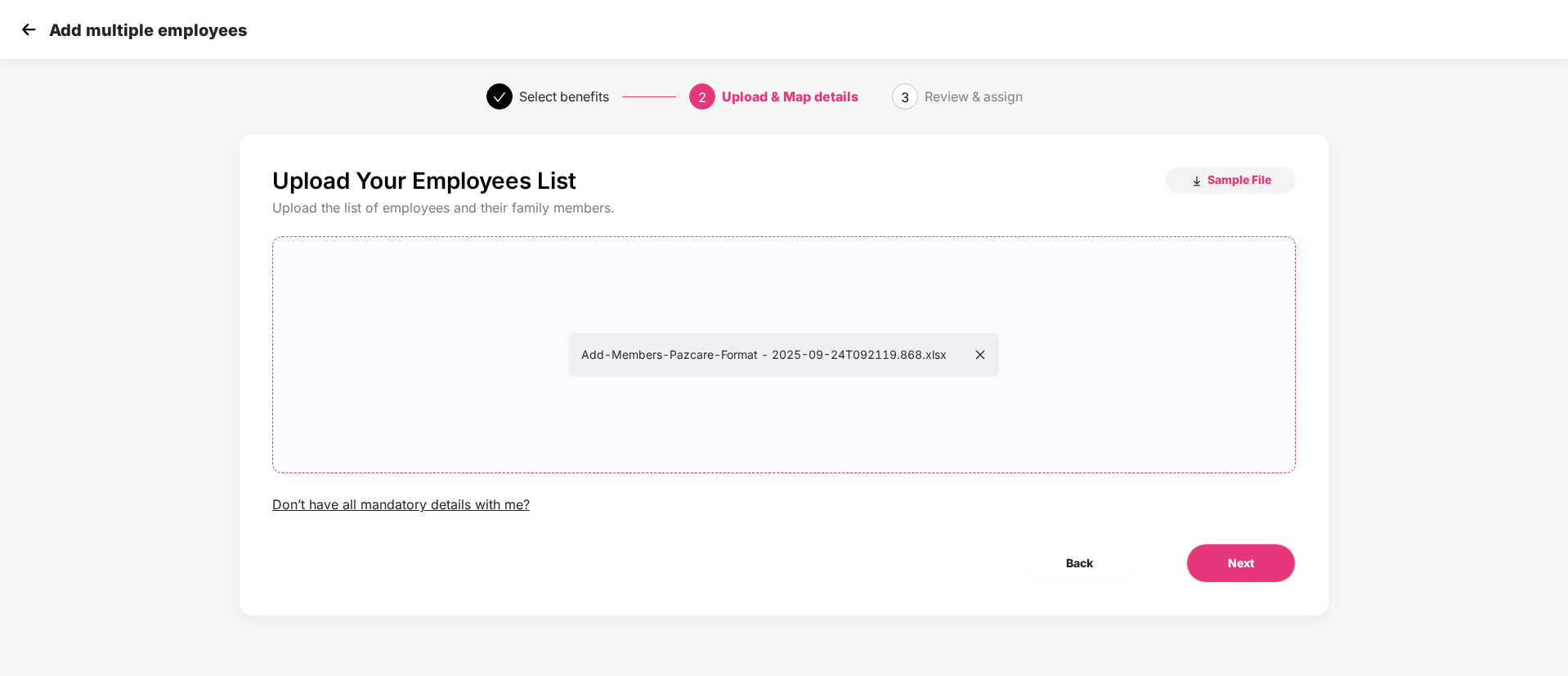
click at [467, 78] on div "Select benefits 2 Upload & Map details 3 Review & assign" at bounding box center [784, 97] width 1568 height 59
click at [1224, 560] on button "Next" at bounding box center [1240, 563] width 110 height 40
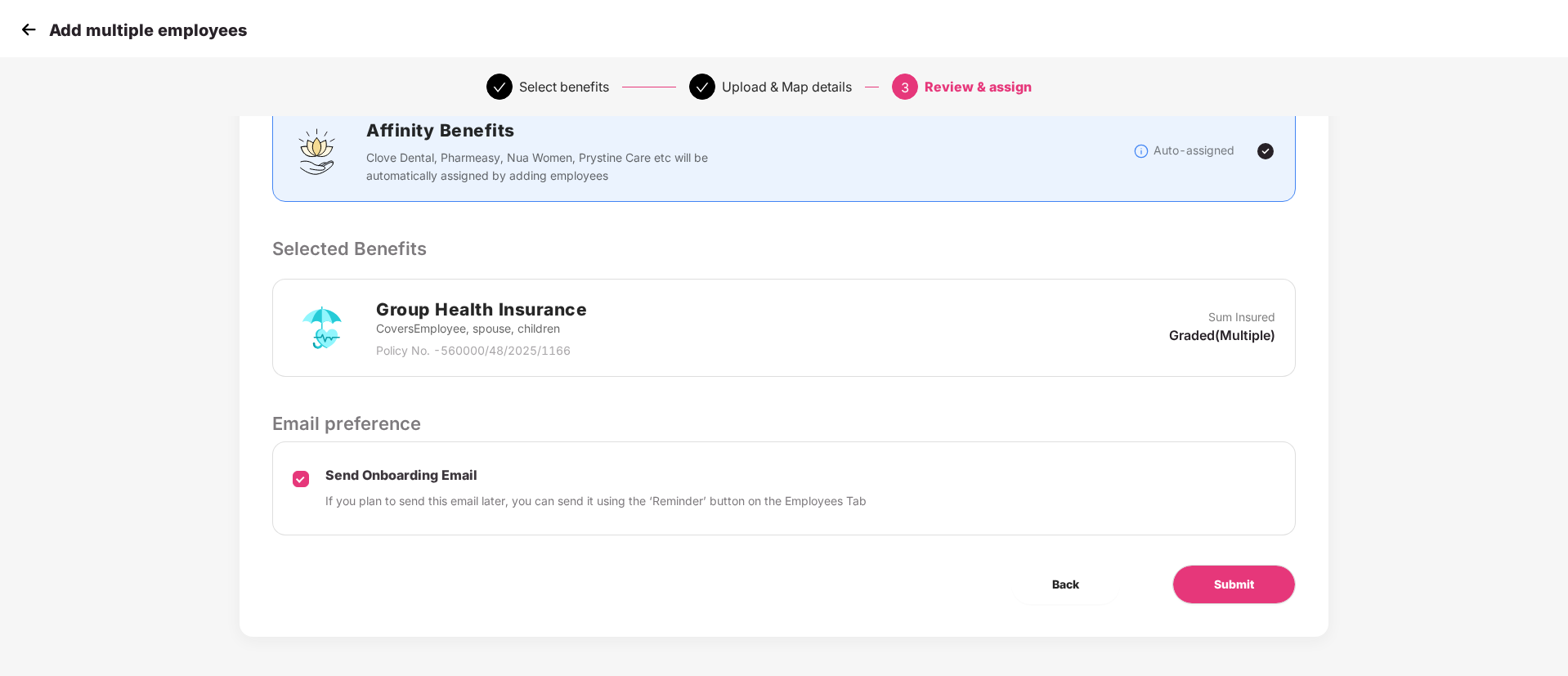
scroll to position [235, 0]
click at [1241, 587] on span "Submit" at bounding box center [1235, 583] width 40 height 18
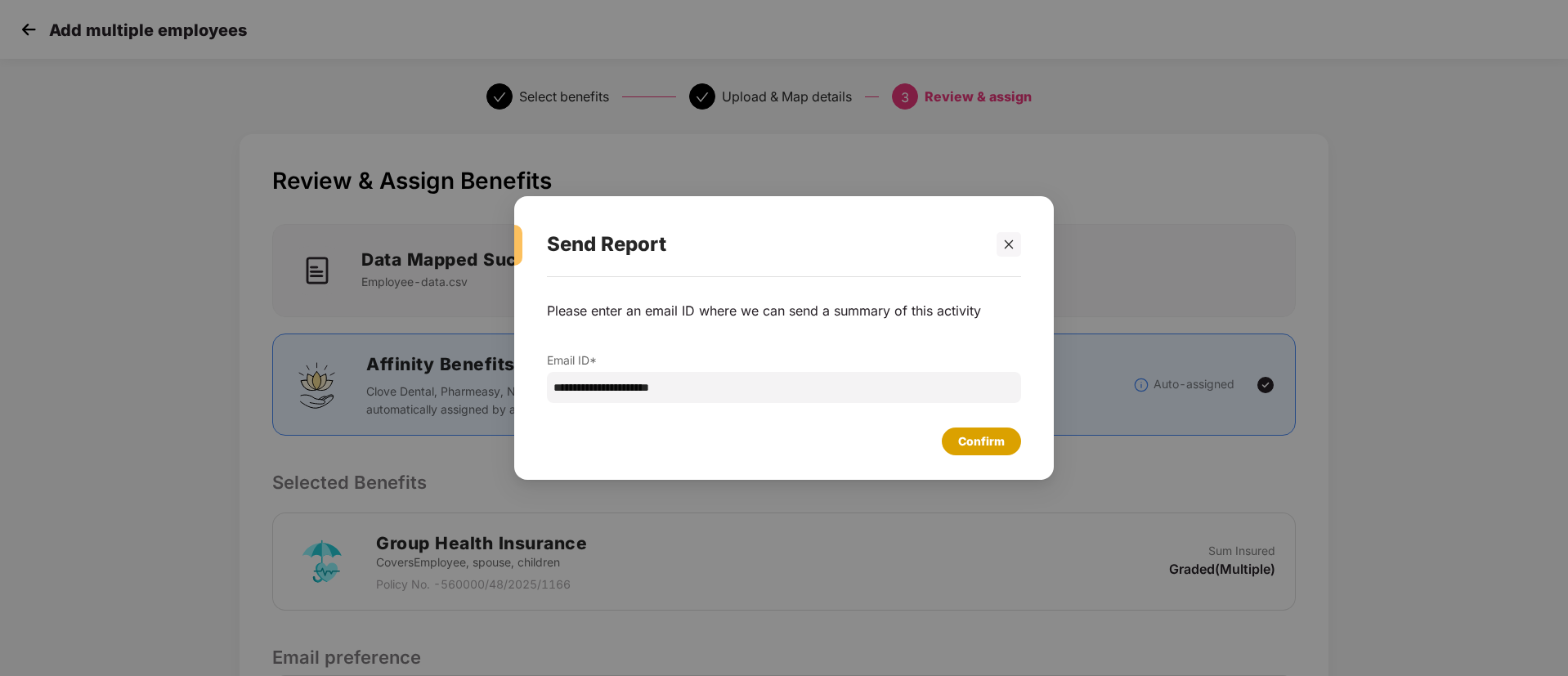
click at [997, 432] on div "Confirm" at bounding box center [982, 441] width 47 height 18
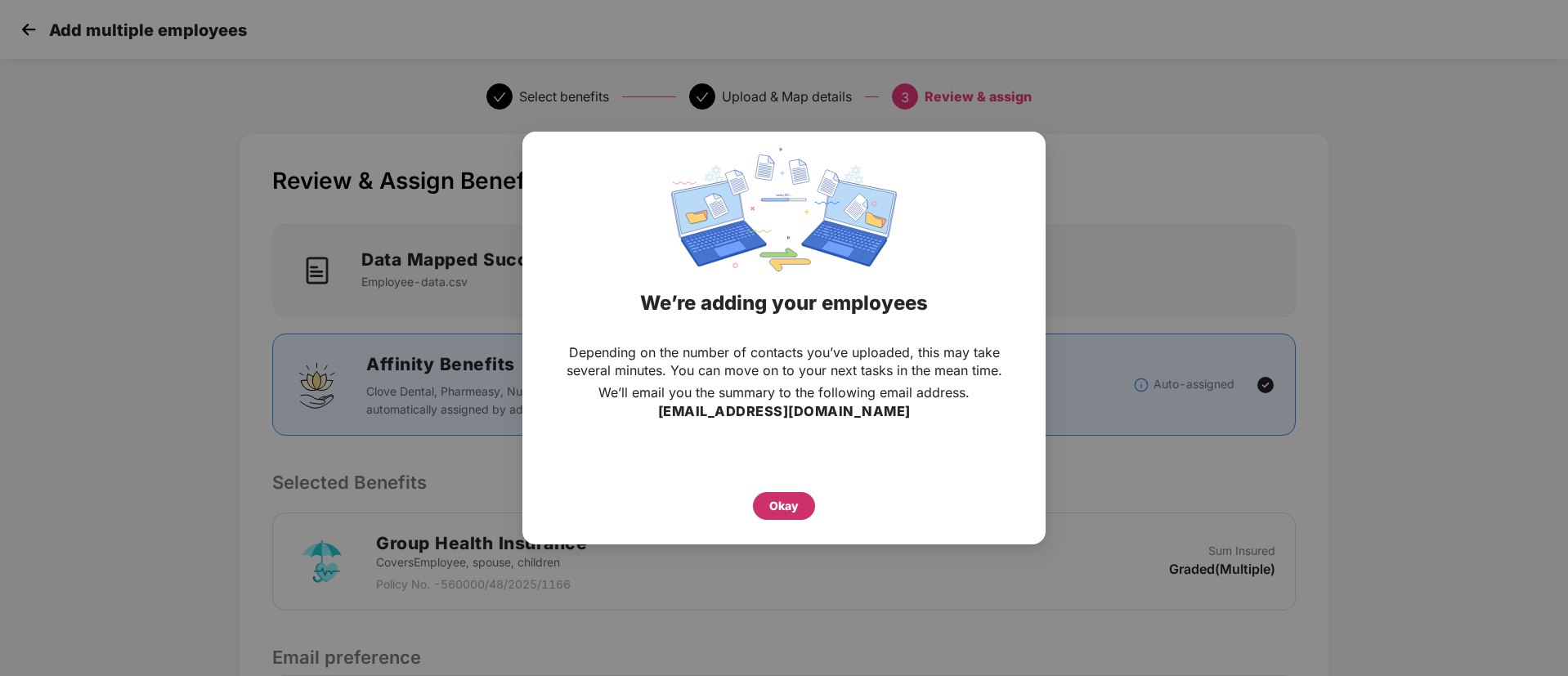
click at [782, 510] on div "Okay" at bounding box center [784, 506] width 29 height 18
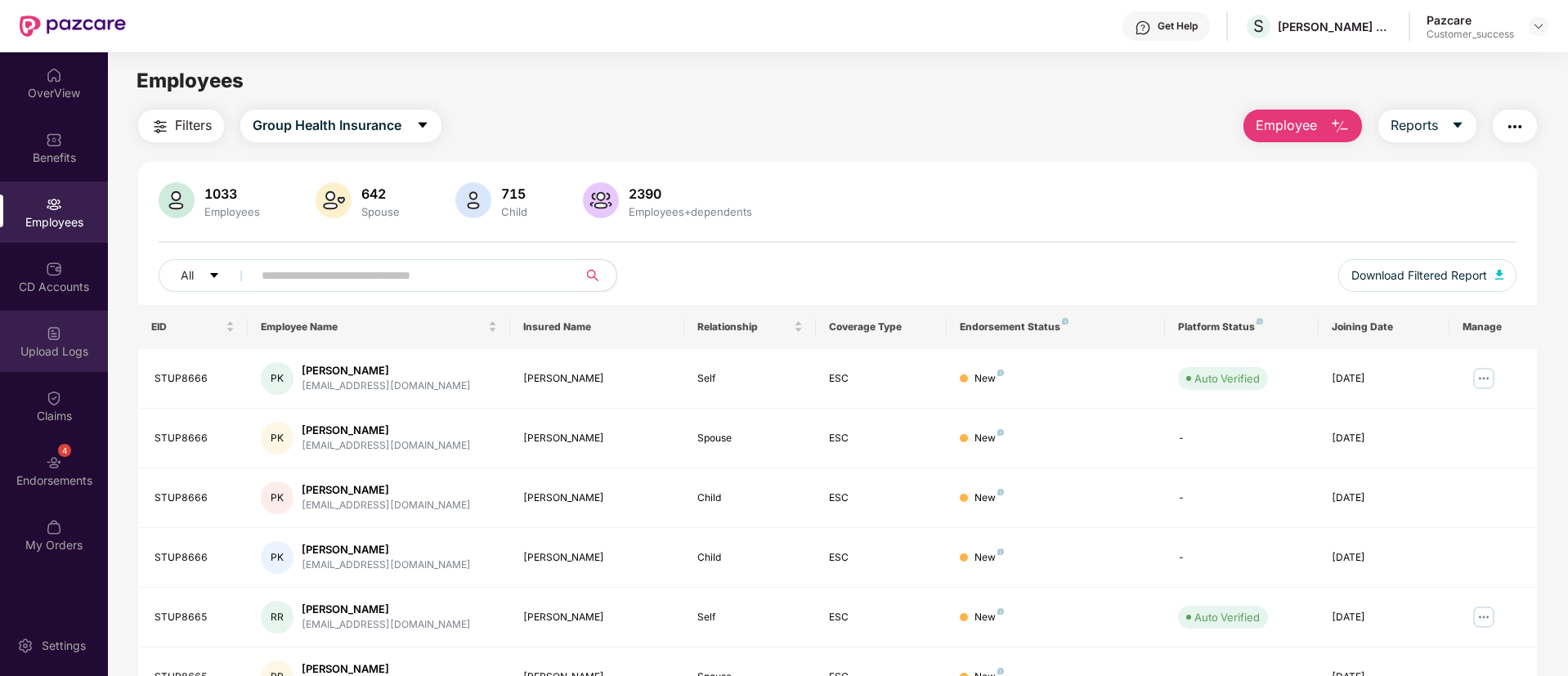
click at [55, 313] on div "Upload Logs" at bounding box center [53, 341] width 108 height 62
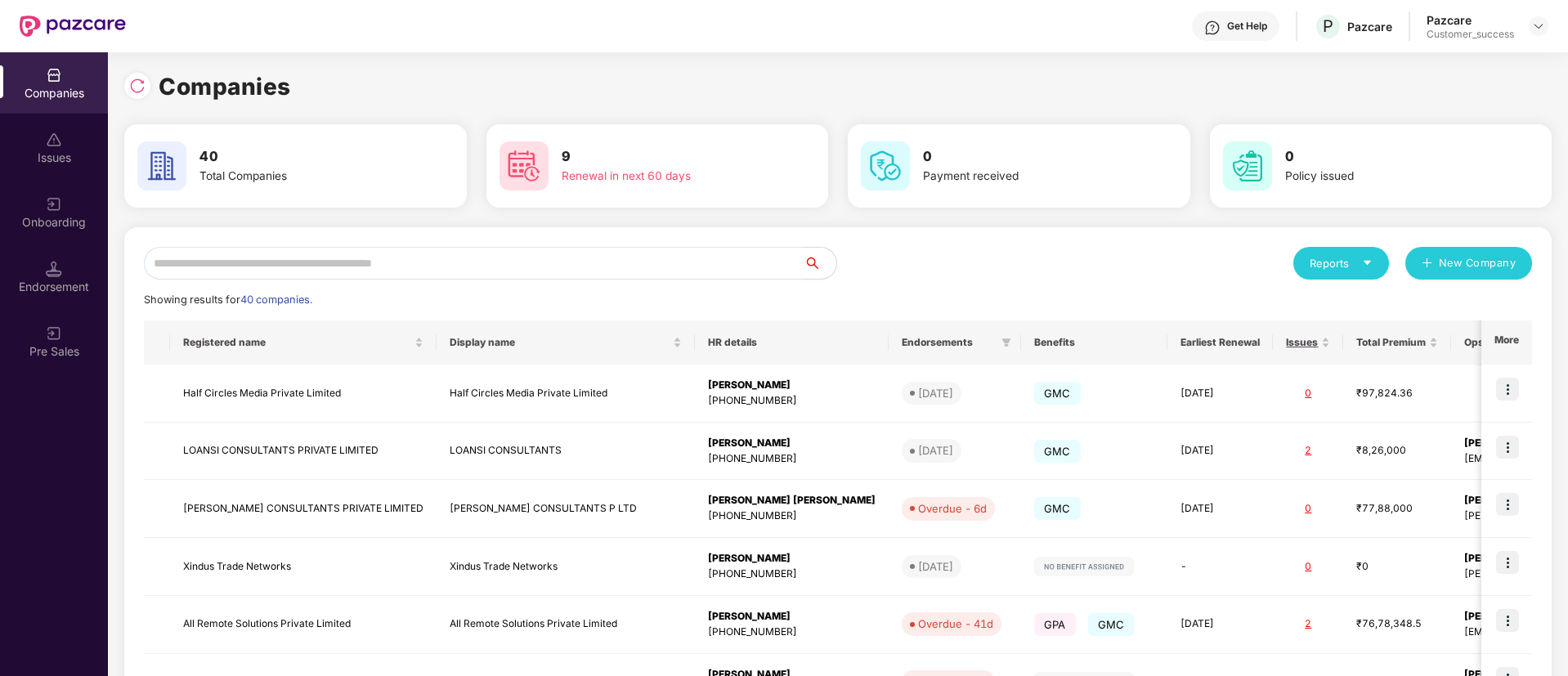
click at [288, 246] on input "text" at bounding box center [473, 263] width 660 height 33
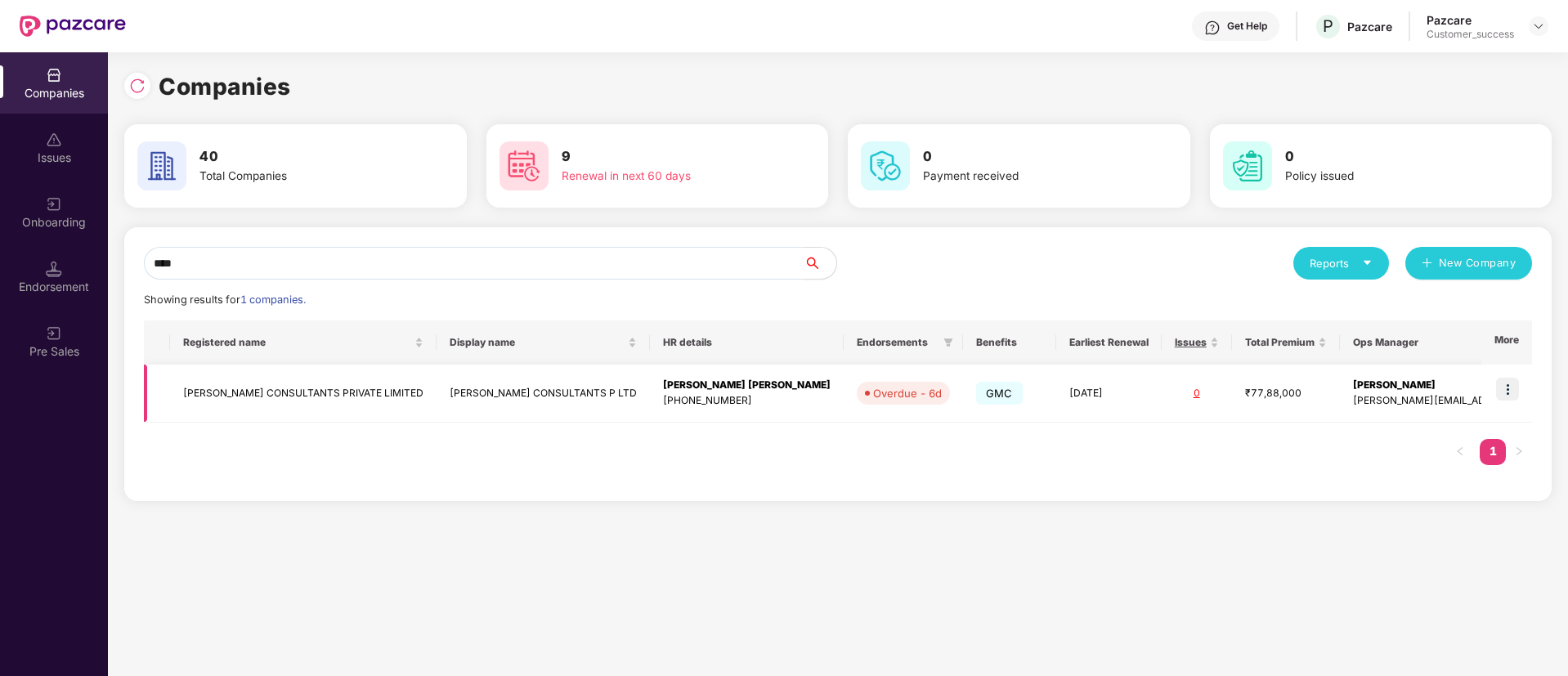
type input "****"
click at [1509, 387] on img at bounding box center [1507, 389] width 23 height 23
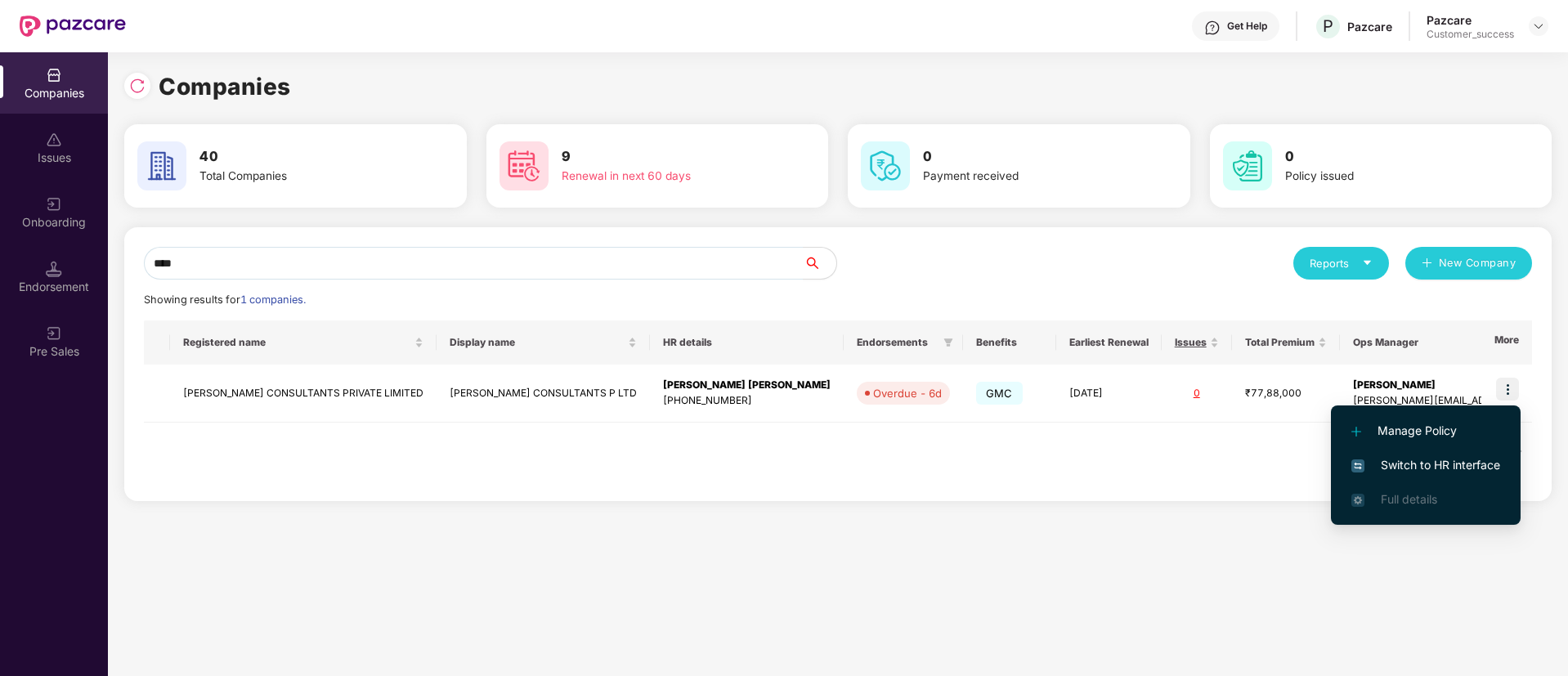
click at [1406, 463] on span "Switch to HR interface" at bounding box center [1426, 465] width 149 height 18
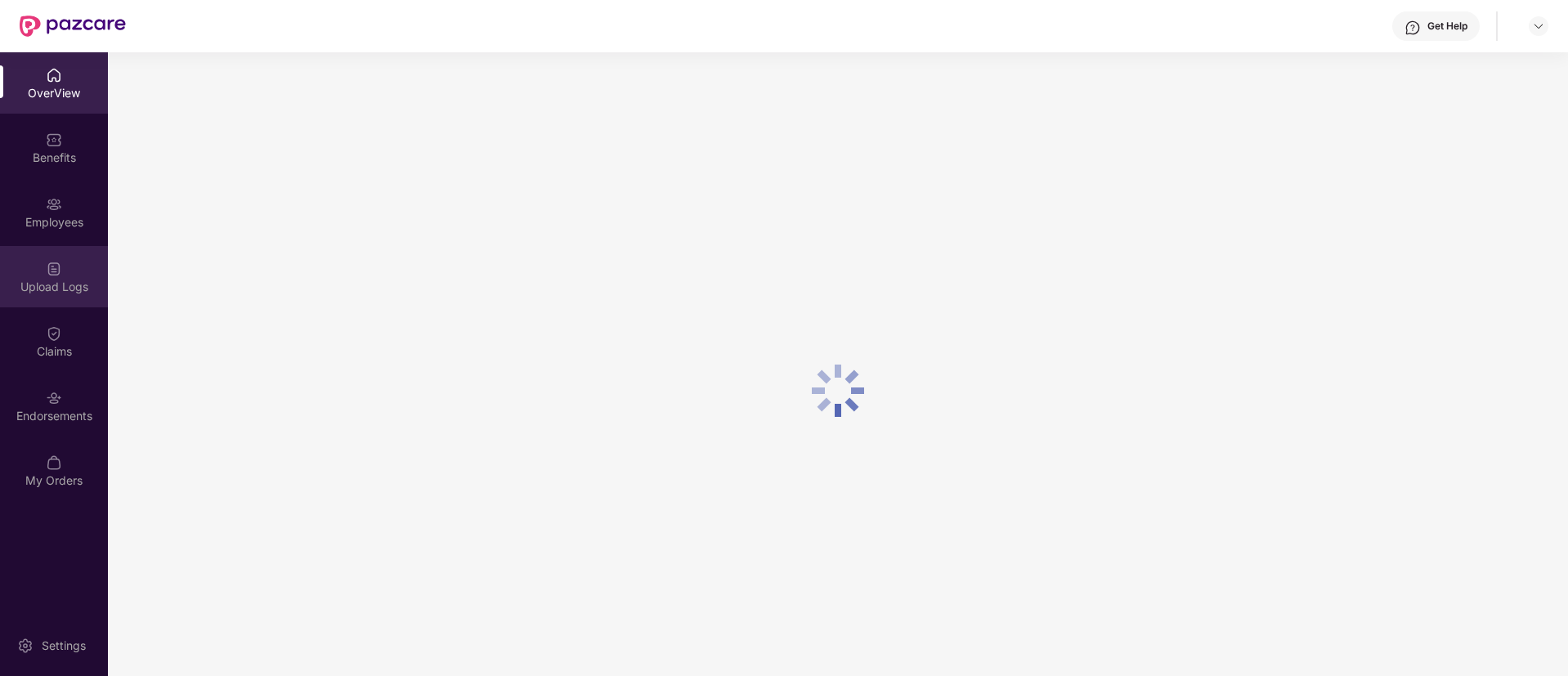
click at [65, 299] on div "Upload Logs" at bounding box center [53, 276] width 108 height 62
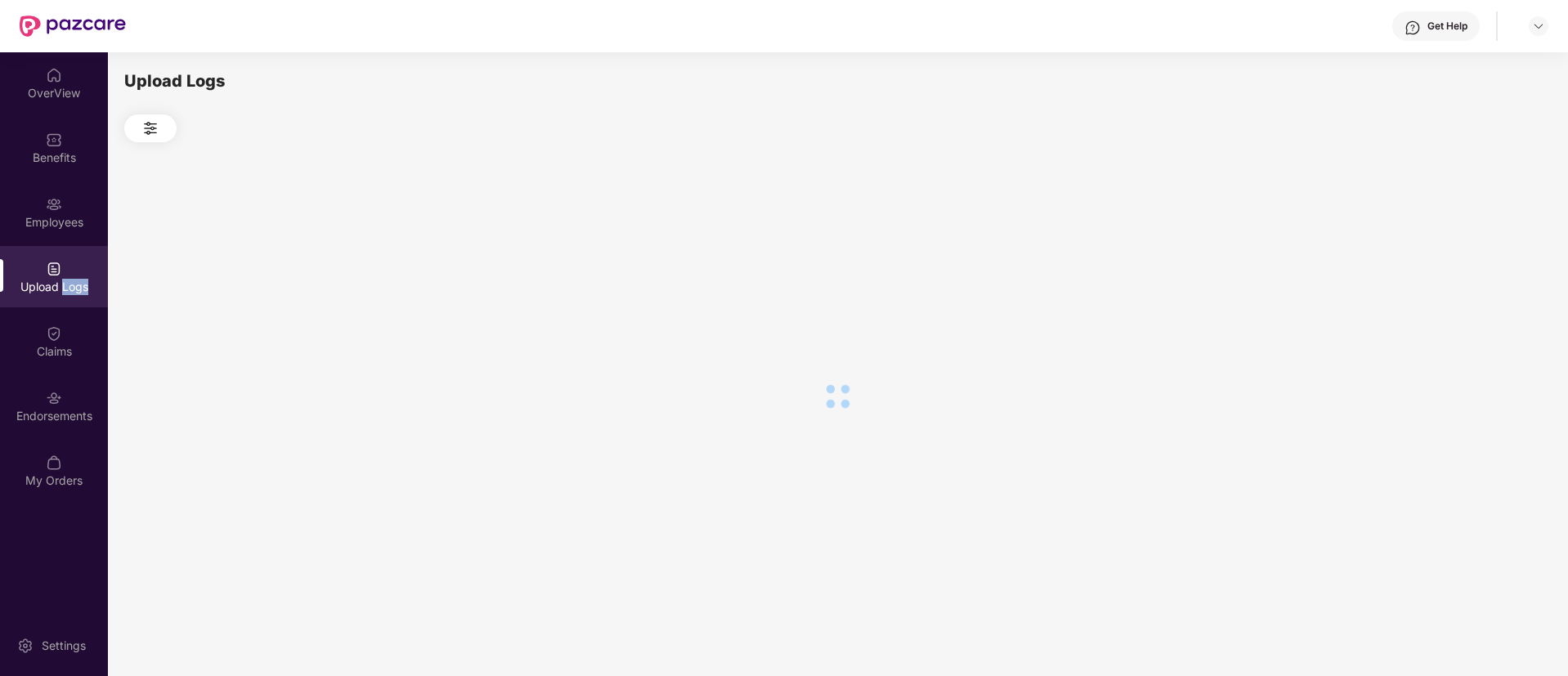
click at [65, 299] on div "Upload Logs" at bounding box center [53, 276] width 108 height 62
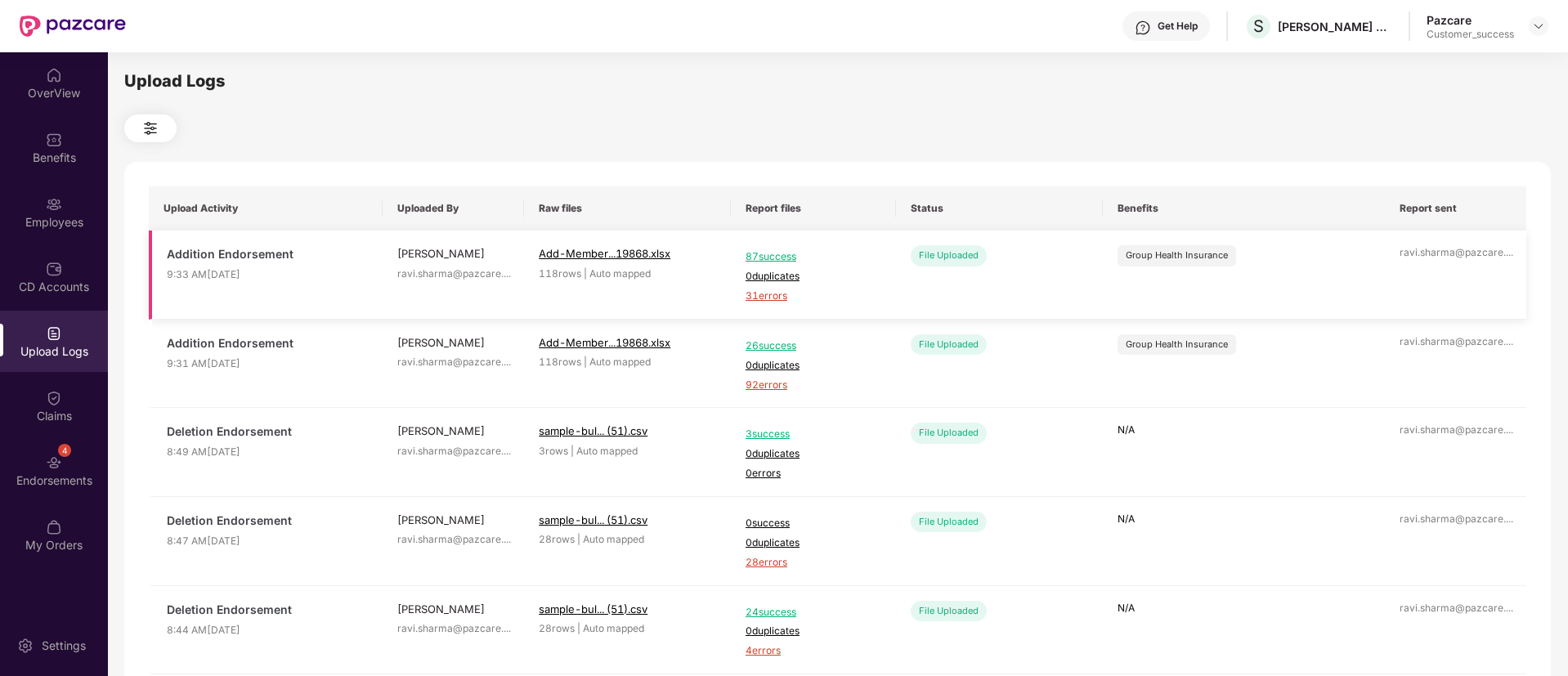
click at [778, 301] on span "31 errors" at bounding box center [813, 296] width 136 height 16
